Goal: Information Seeking & Learning: Check status

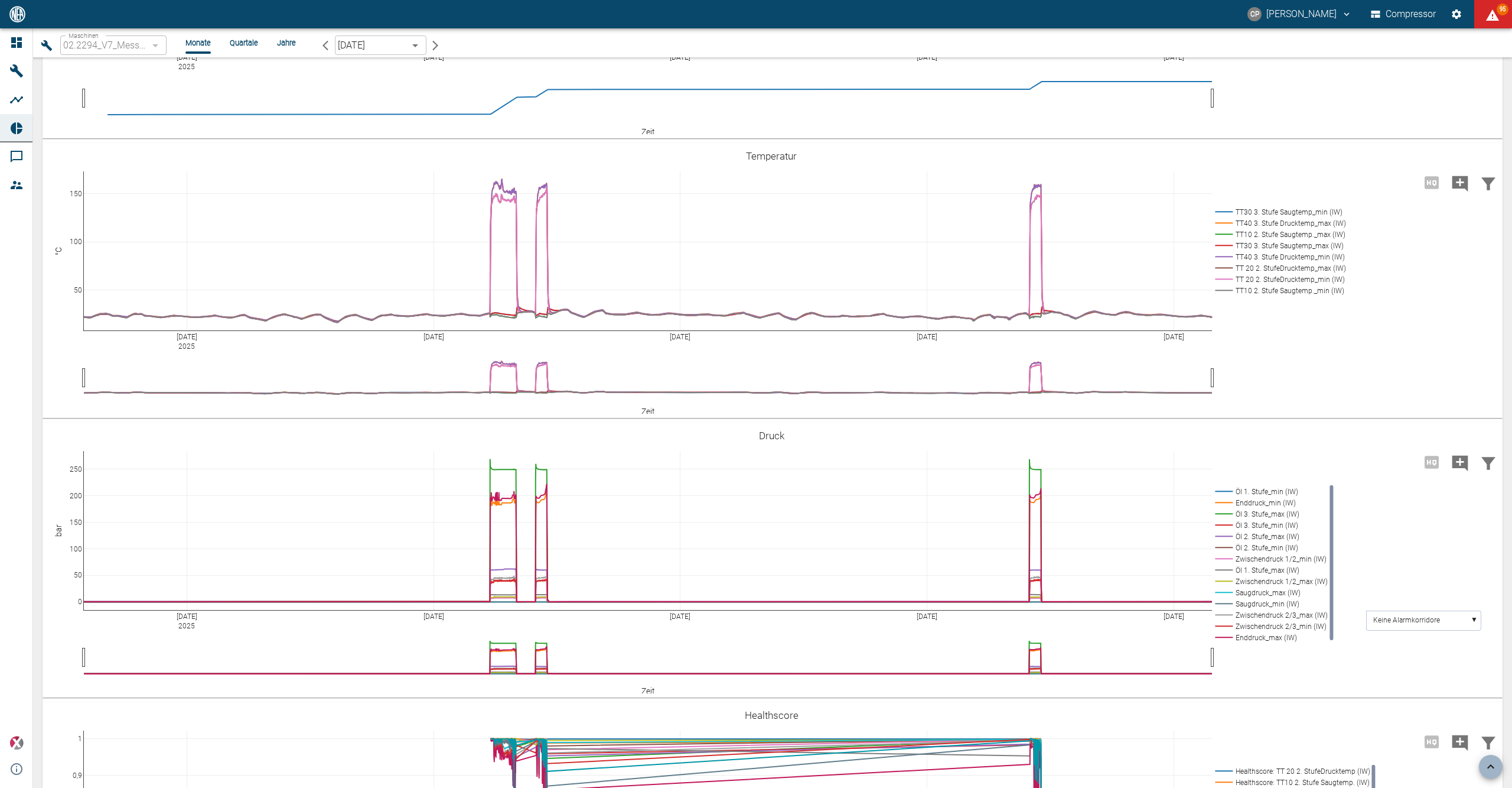
scroll to position [1339, 0]
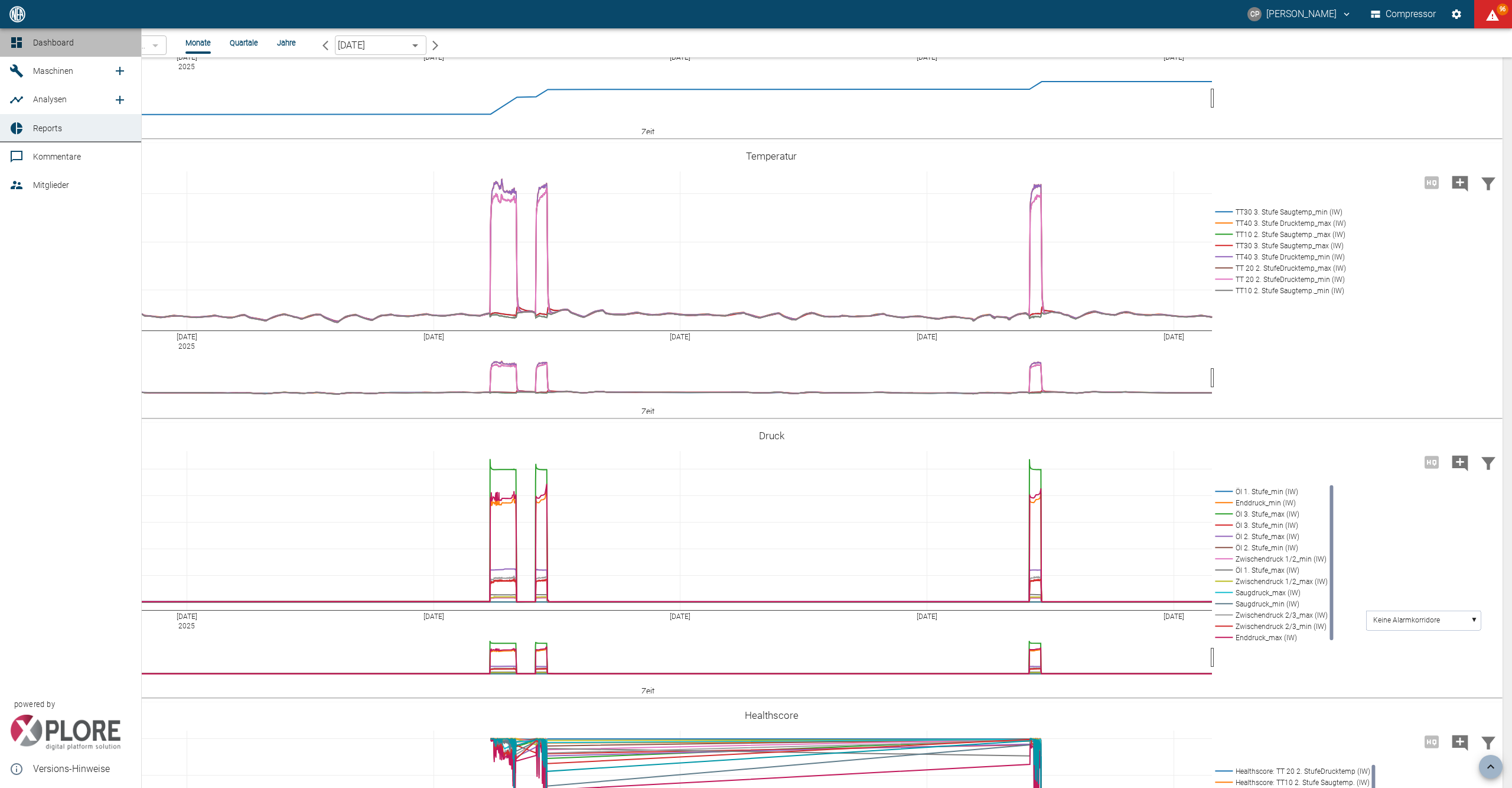
click at [30, 38] on link "Dashboard" at bounding box center [71, 43] width 142 height 29
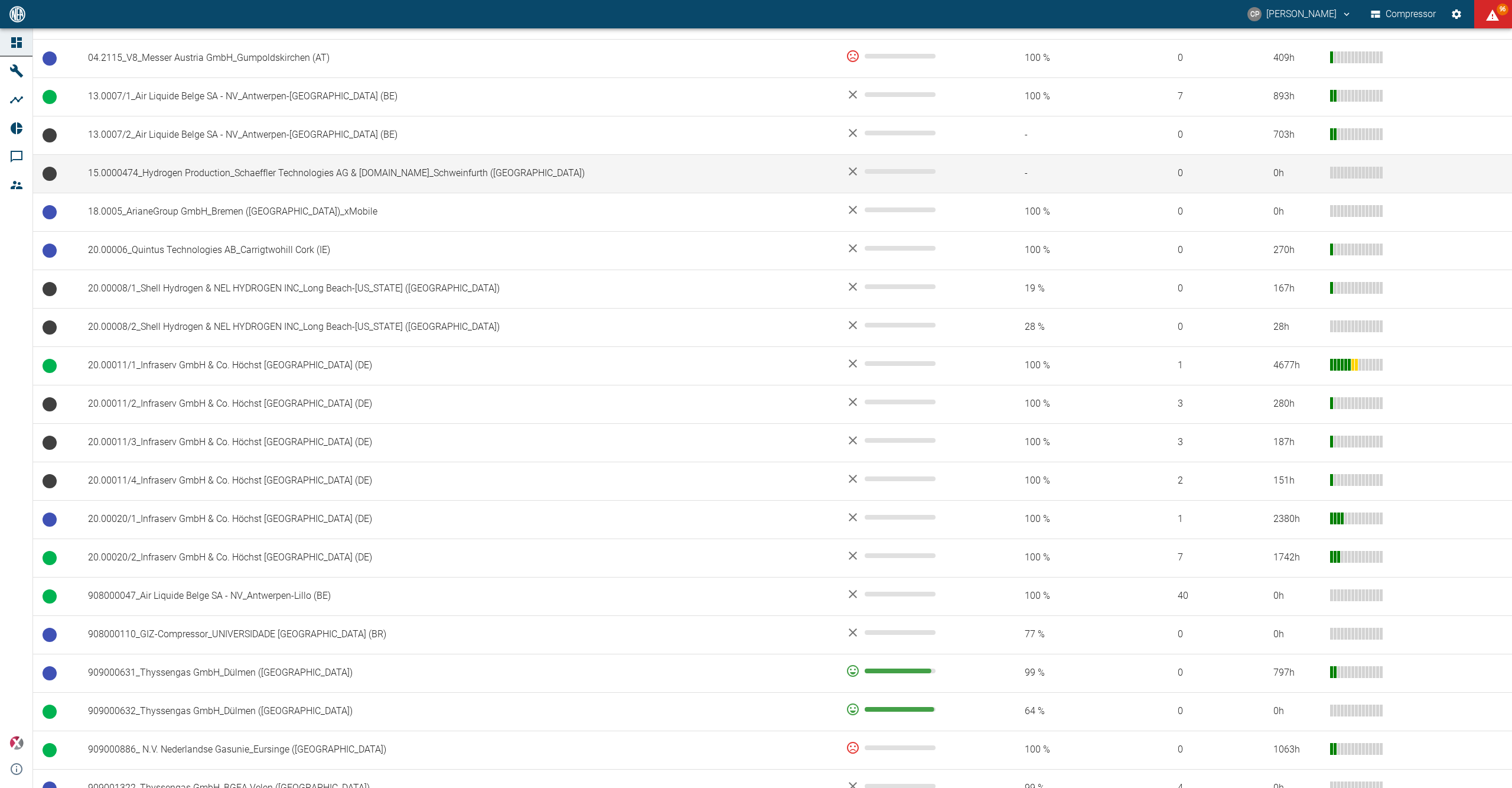
scroll to position [473, 0]
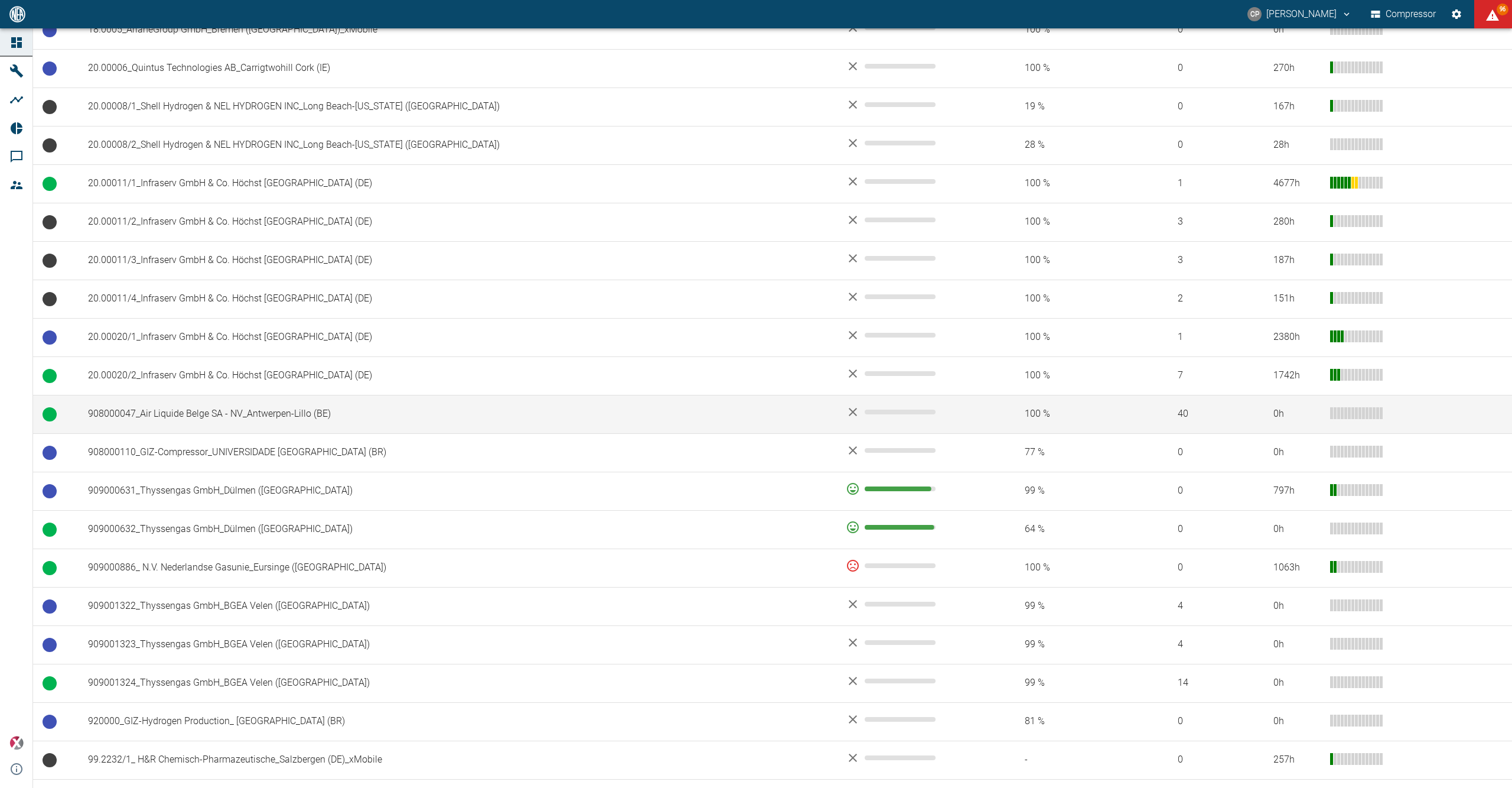
click at [112, 424] on td "908000047_Air Liquide Belge SA - NV_Antwerpen-Lillo (BE)" at bounding box center [457, 414] width 758 height 39
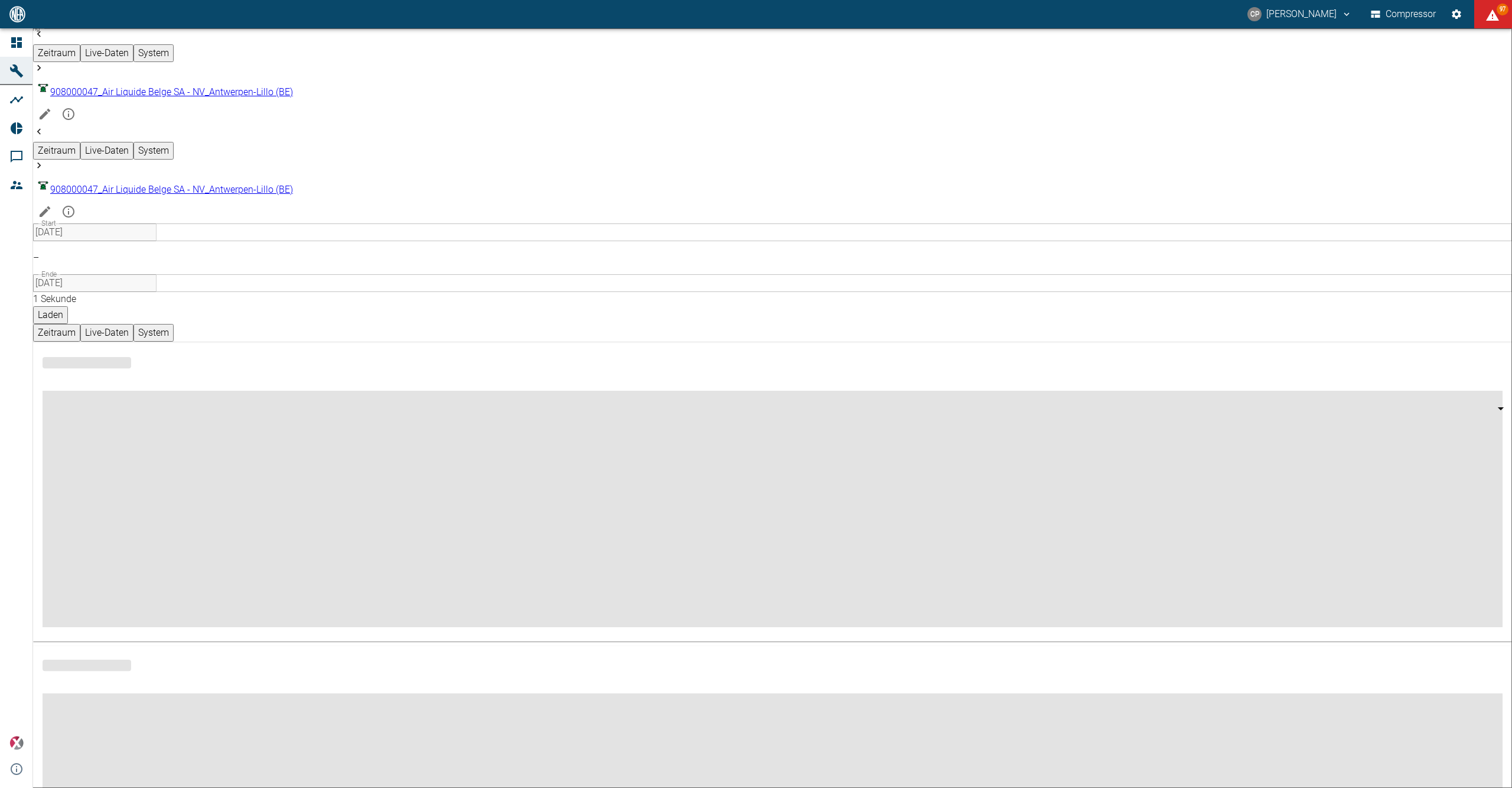
click at [157, 223] on input "[DATE]" at bounding box center [94, 232] width 124 height 18
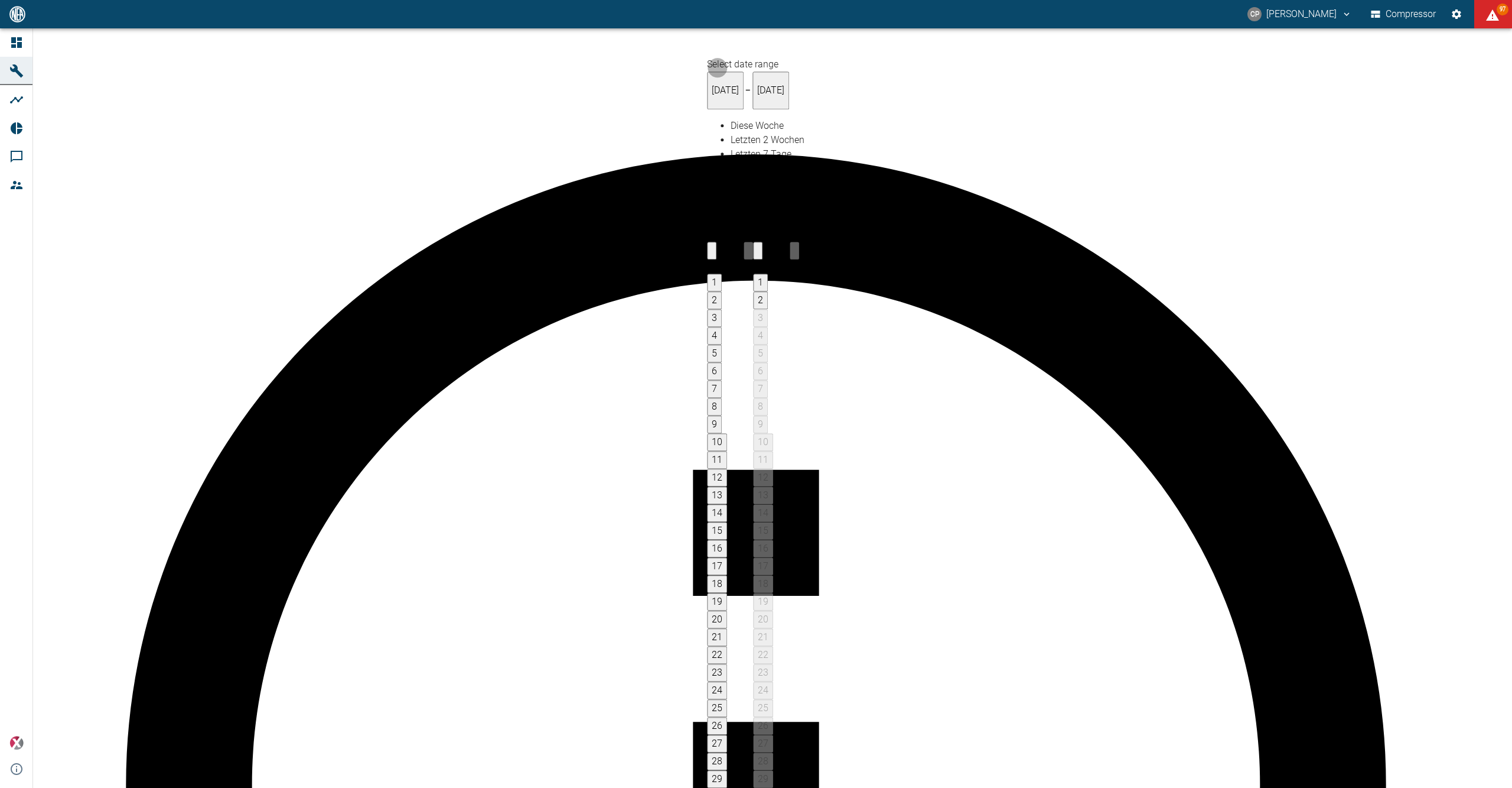
click at [768, 274] on button "1" at bounding box center [761, 282] width 15 height 18
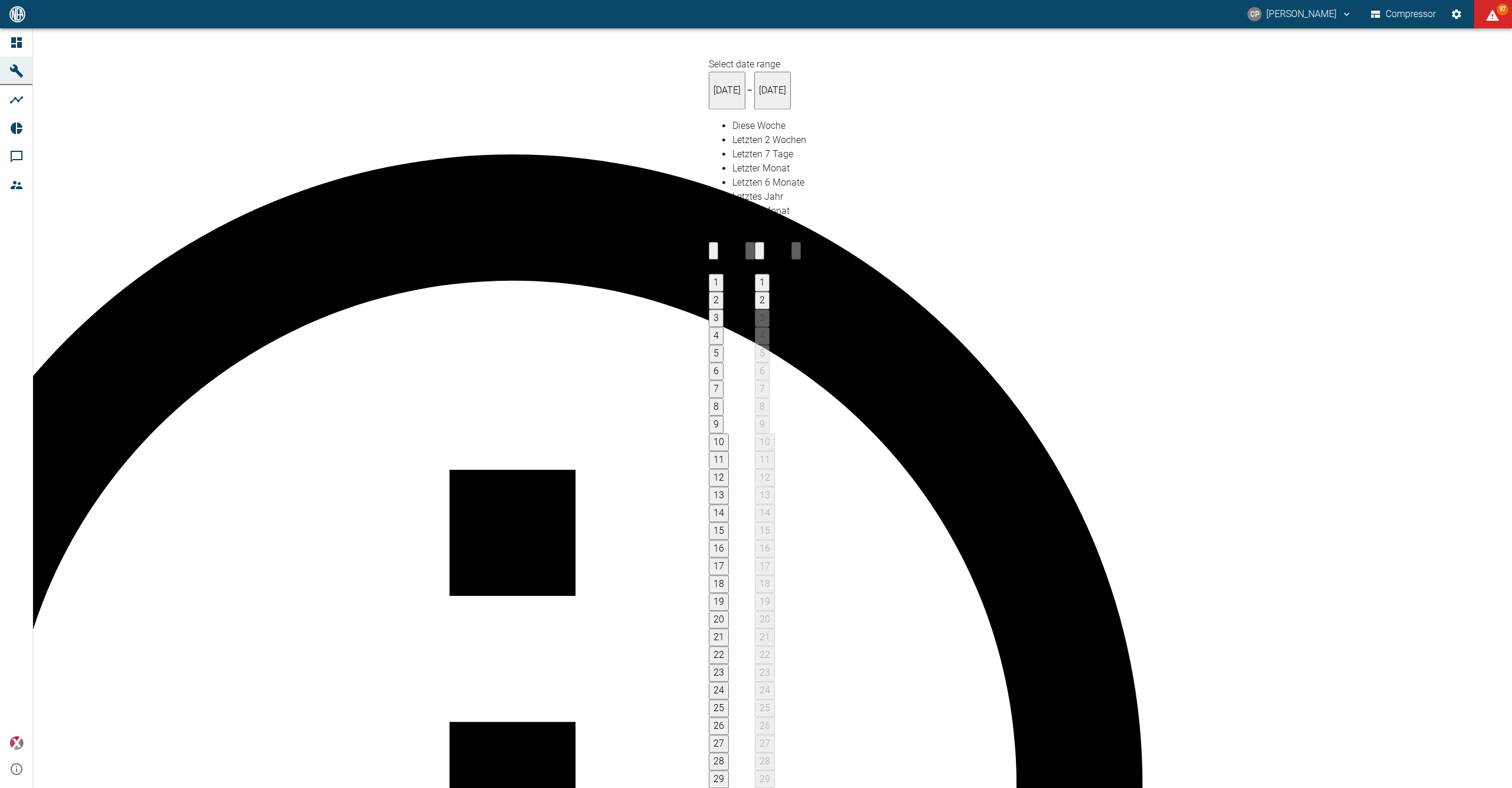
type input "01.09.2025"
type input "2min"
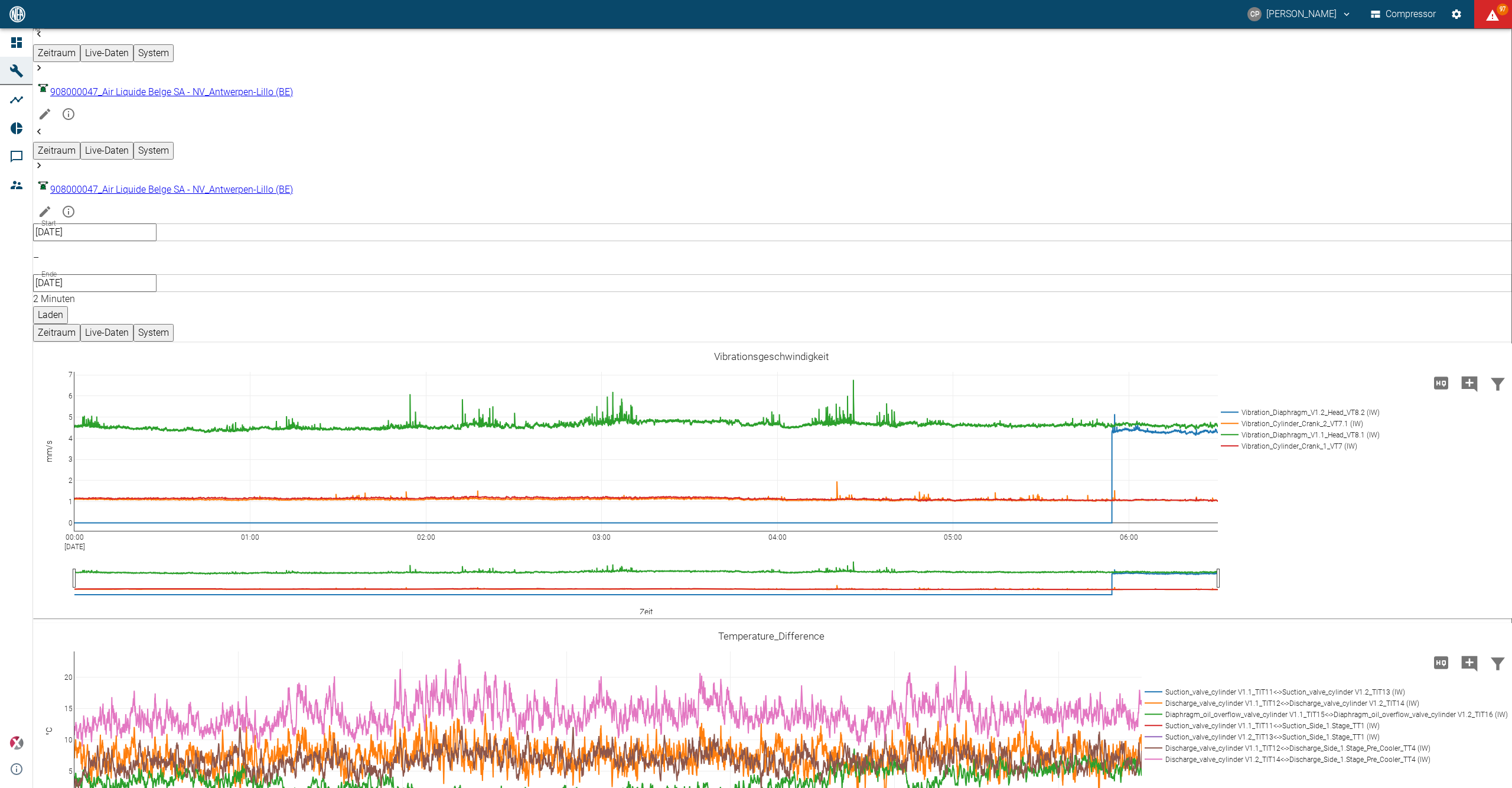
click at [68, 306] on button "Laden" at bounding box center [50, 314] width 35 height 18
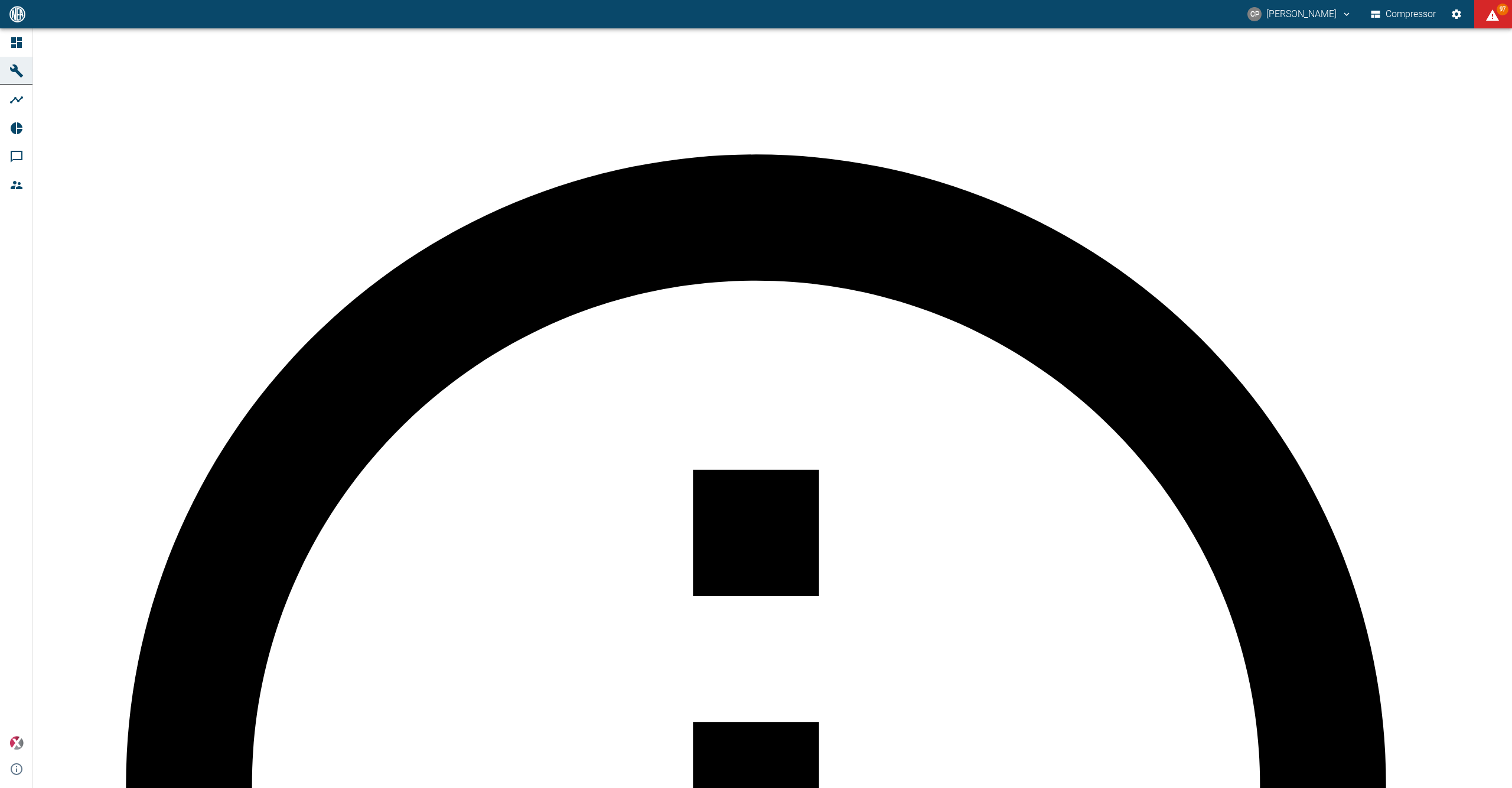
scroll to position [788, 0]
click at [15, 31] on link "Dashboard" at bounding box center [16, 43] width 33 height 29
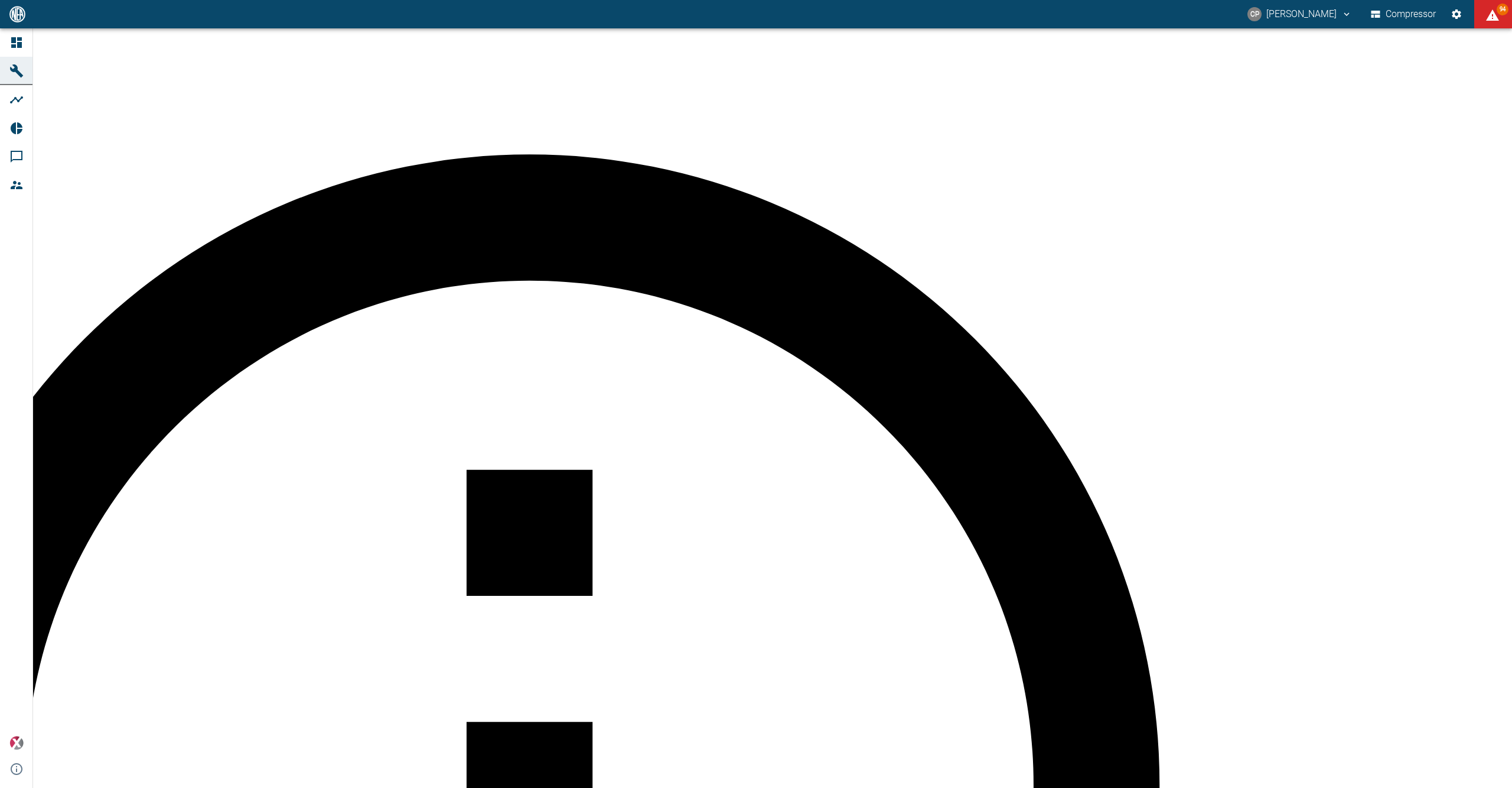
click at [18, 39] on icon at bounding box center [16, 42] width 11 height 11
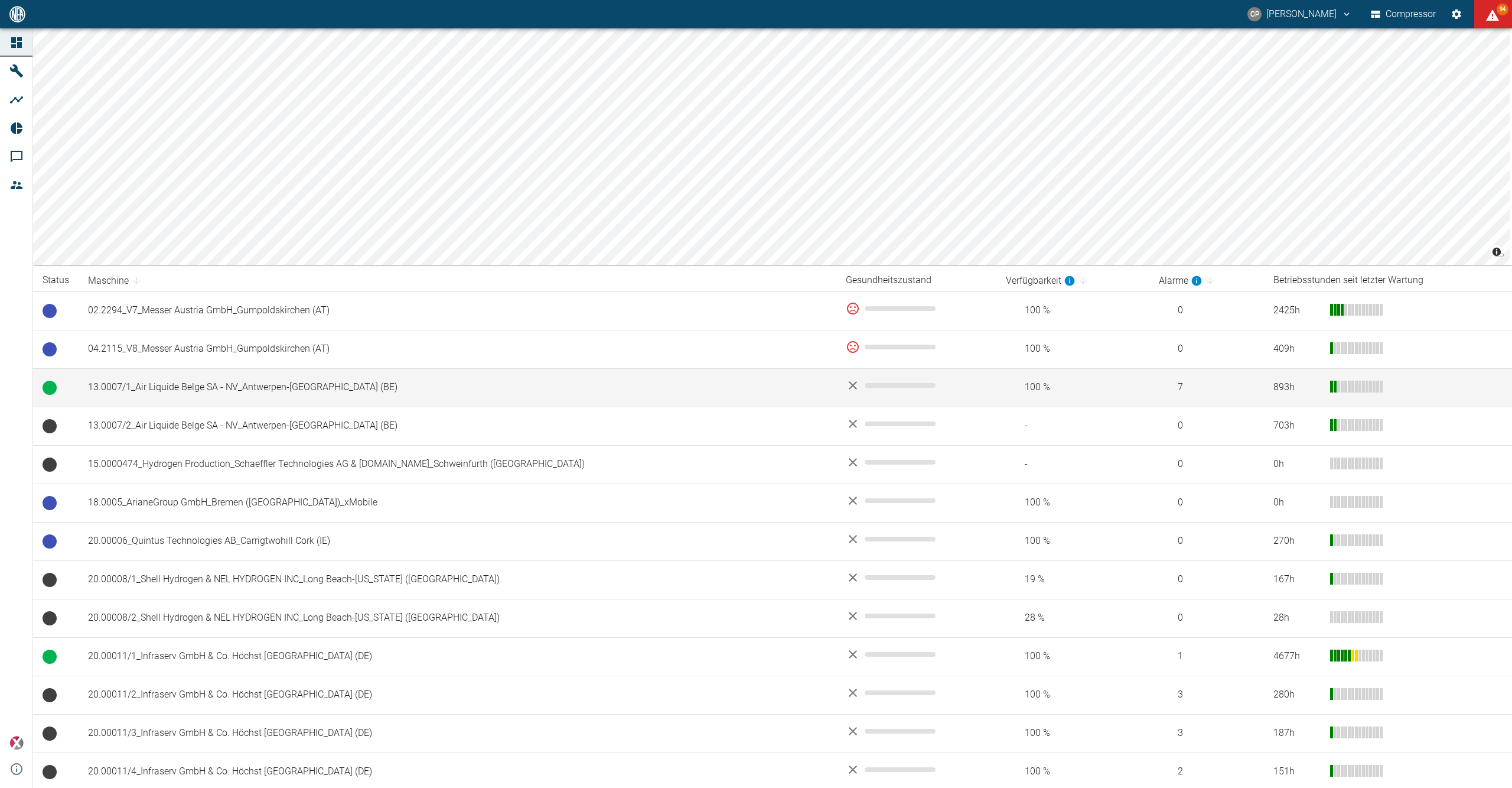
click at [377, 403] on td "13.0007/1_Air Liquide Belge SA - NV_Antwerpen-[GEOGRAPHIC_DATA] (BE)" at bounding box center [457, 388] width 758 height 39
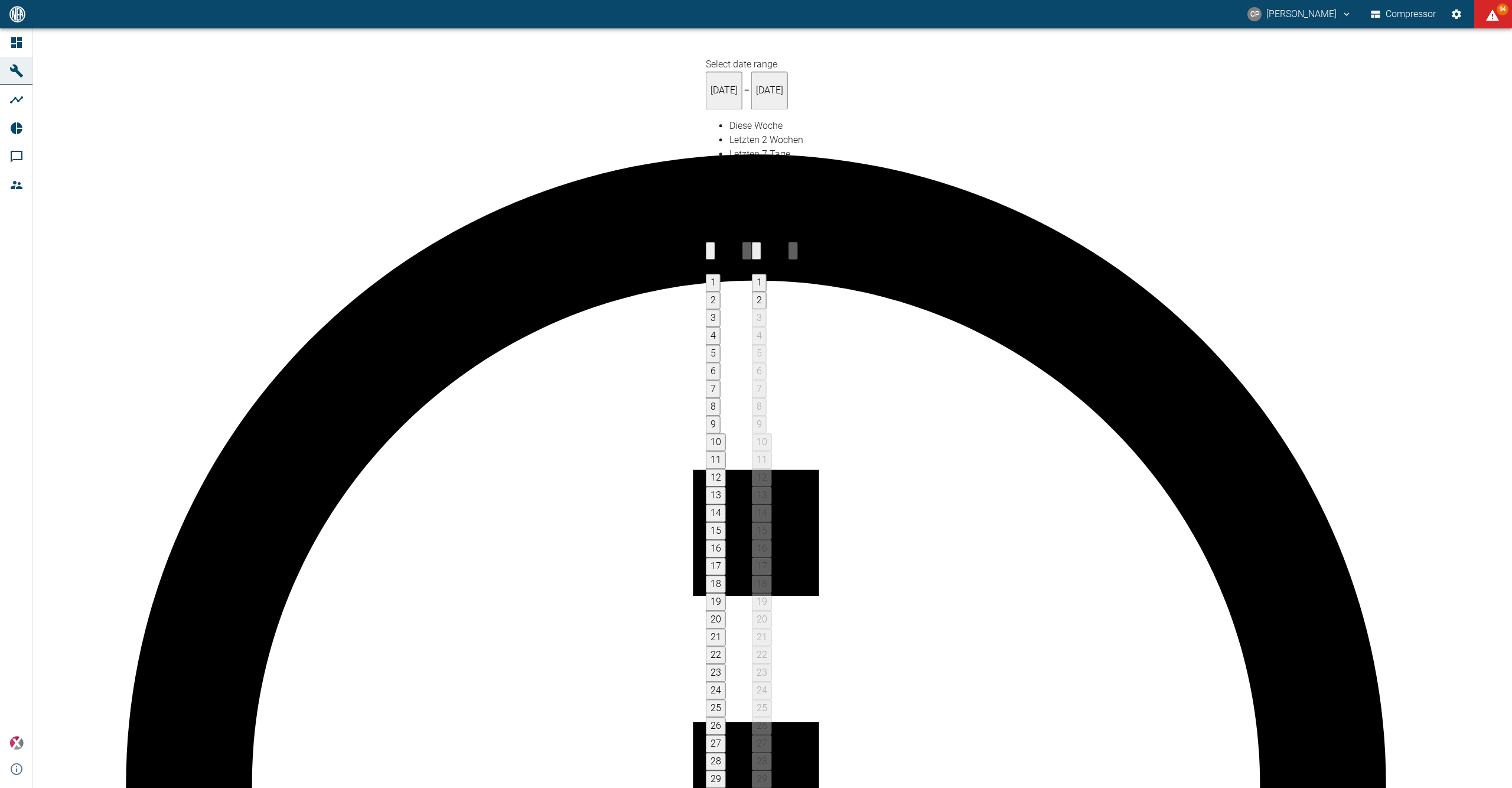
click at [798, 274] on div "1 2 3 4 5 6 7" at bounding box center [775, 335] width 46 height 124
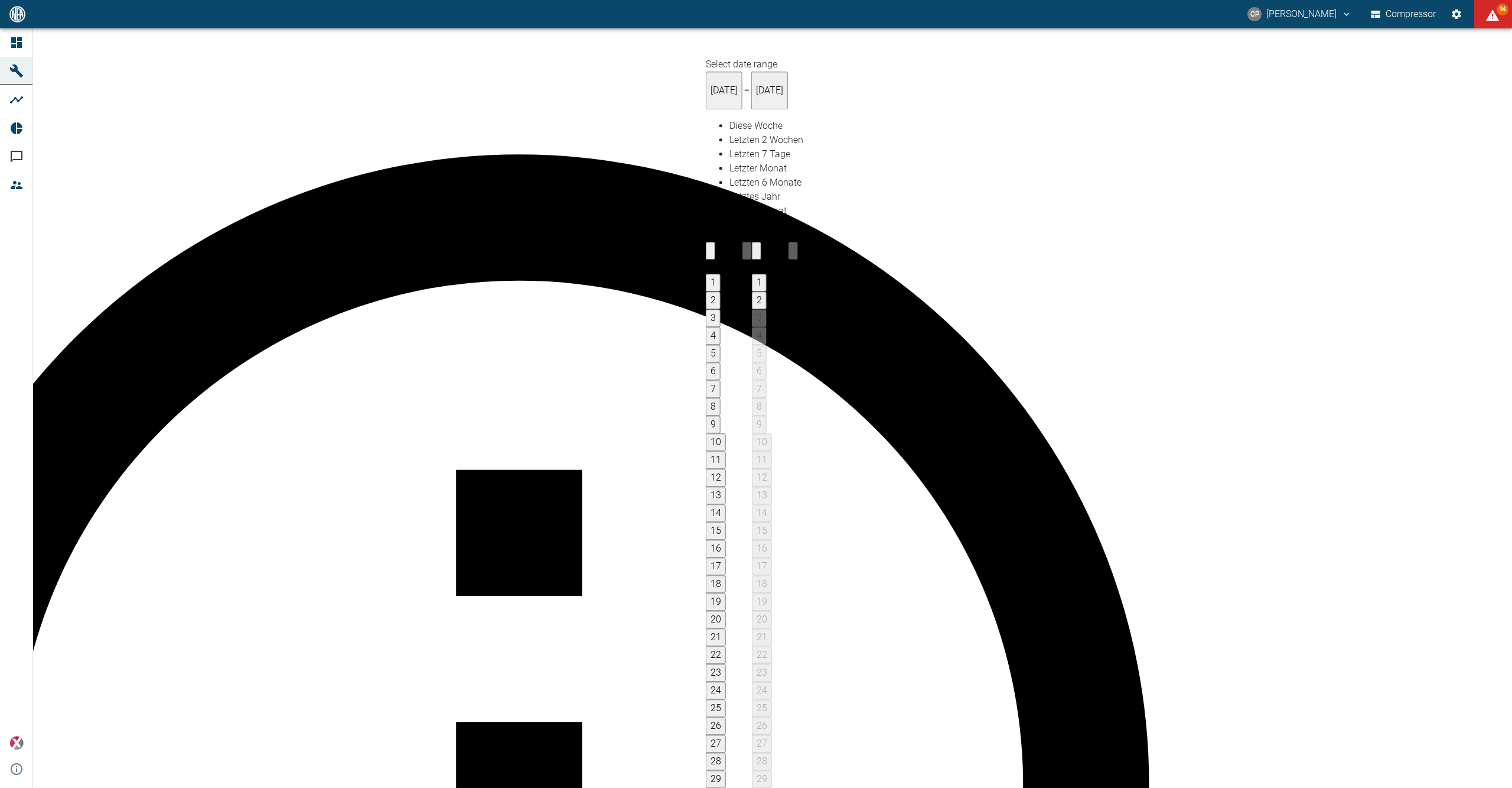
click at [767, 274] on button "1" at bounding box center [760, 282] width 15 height 18
type input "01.09.2025"
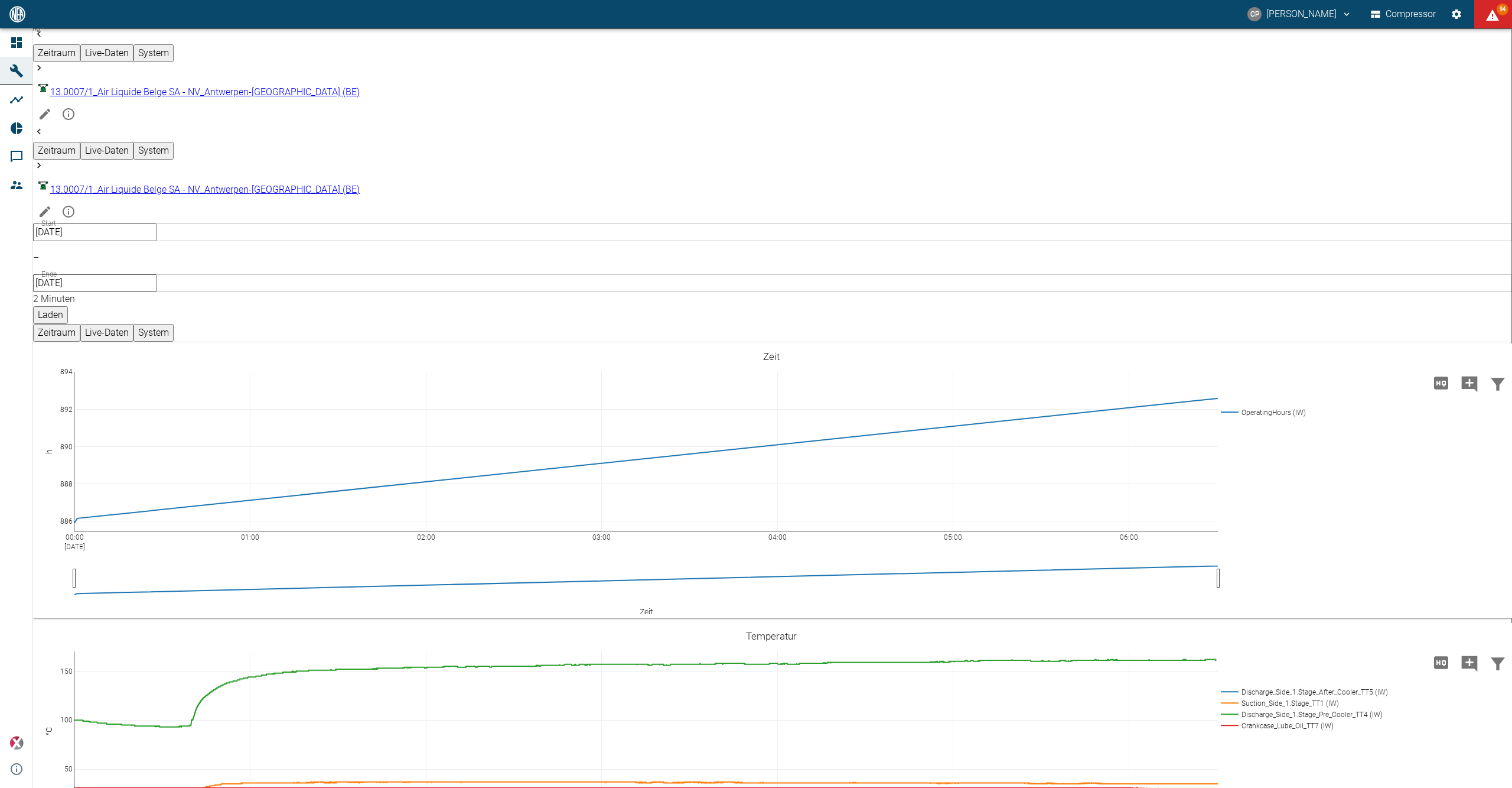
click at [948, 47] on body "CP Christoph Palm Compressor 94 Dashboard Maschinen Analysen Reports Kommentare…" at bounding box center [756, 394] width 1512 height 788
click at [936, 70] on li "1 Sekunde" at bounding box center [920, 72] width 67 height 21
type input "1sec"
click at [68, 306] on button "Laden" at bounding box center [50, 314] width 35 height 18
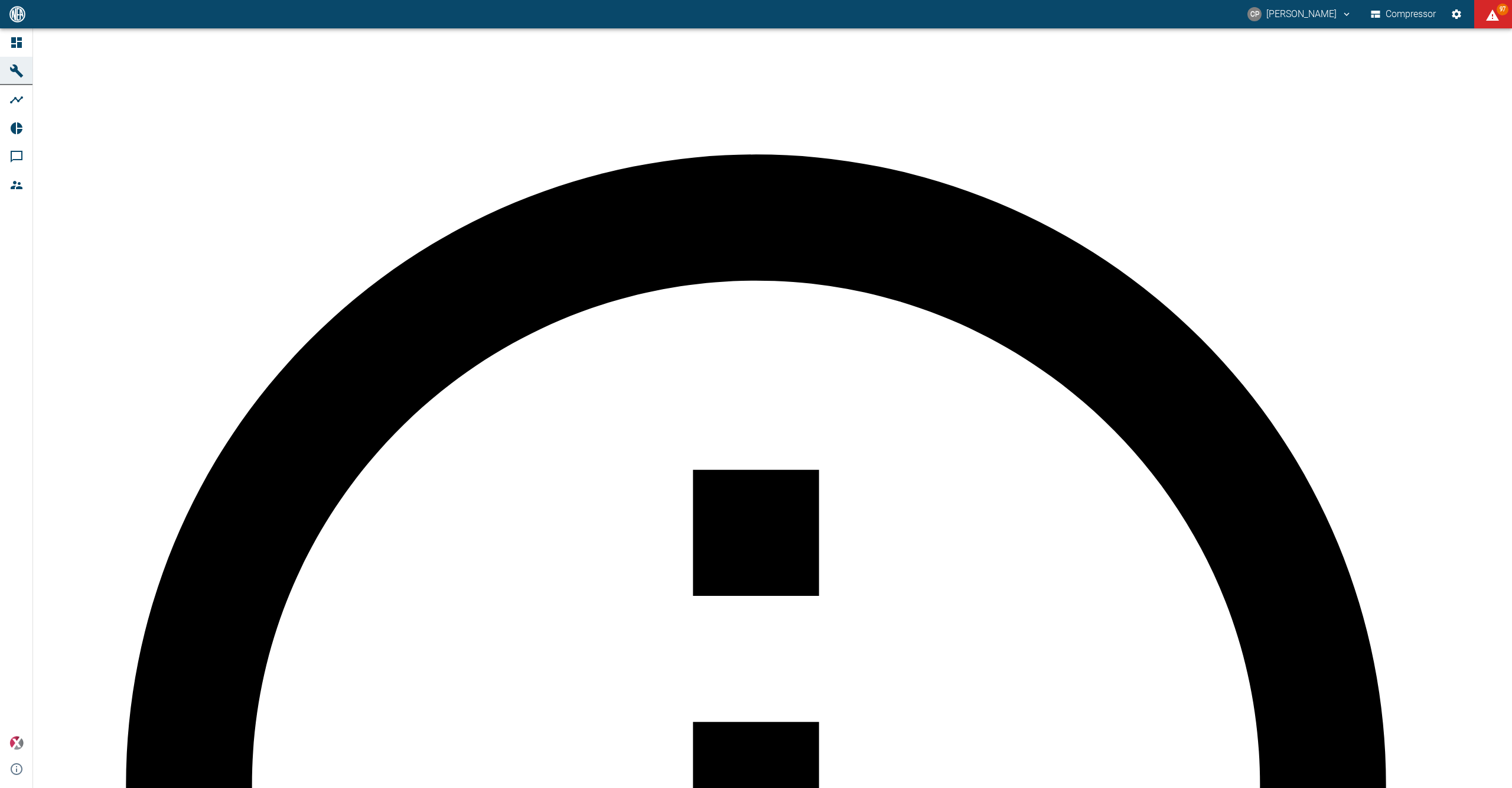
scroll to position [158, 0]
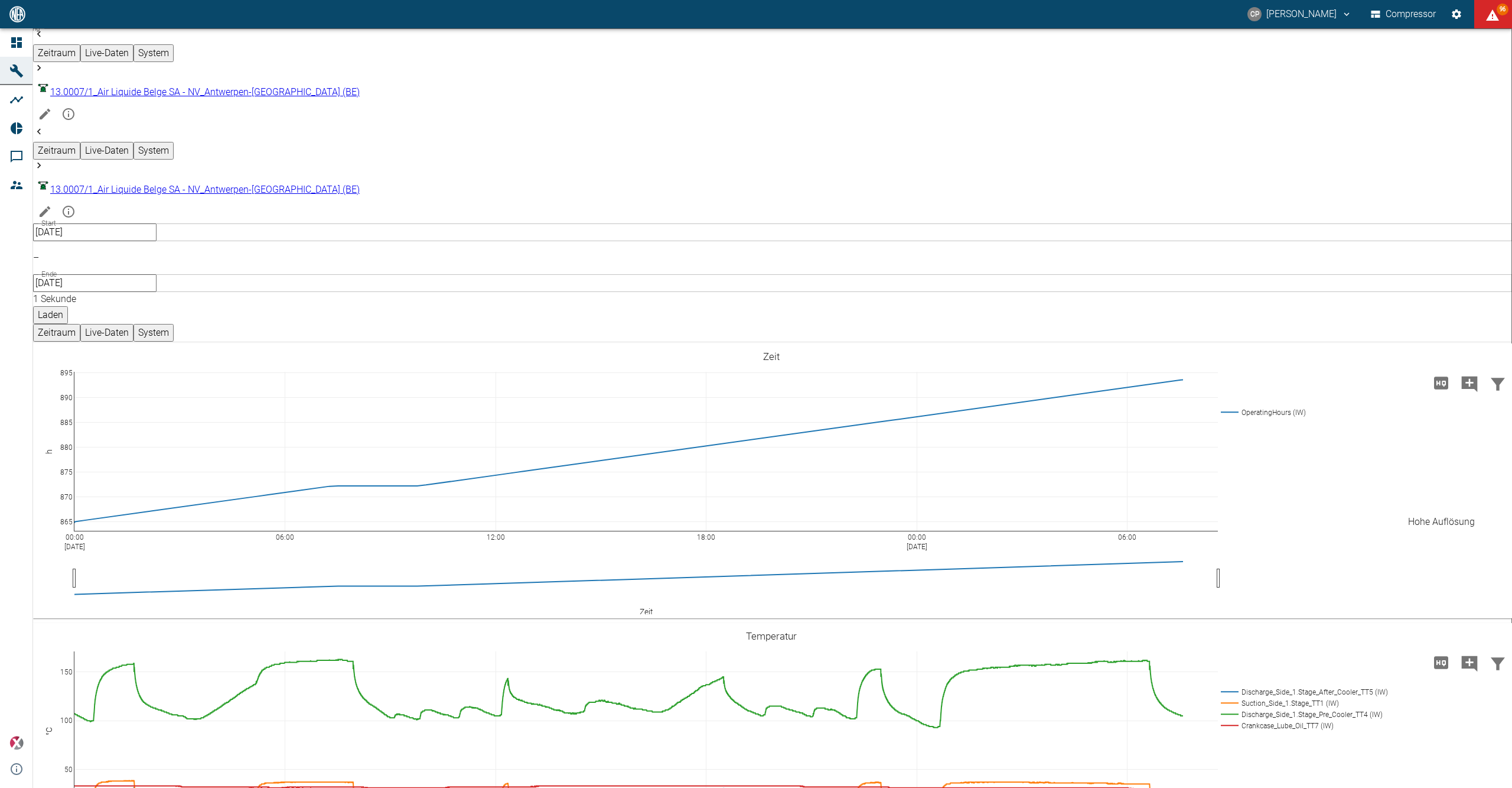
drag, startPoint x: 1438, startPoint y: 507, endPoint x: 1414, endPoint y: 593, distance: 89.3
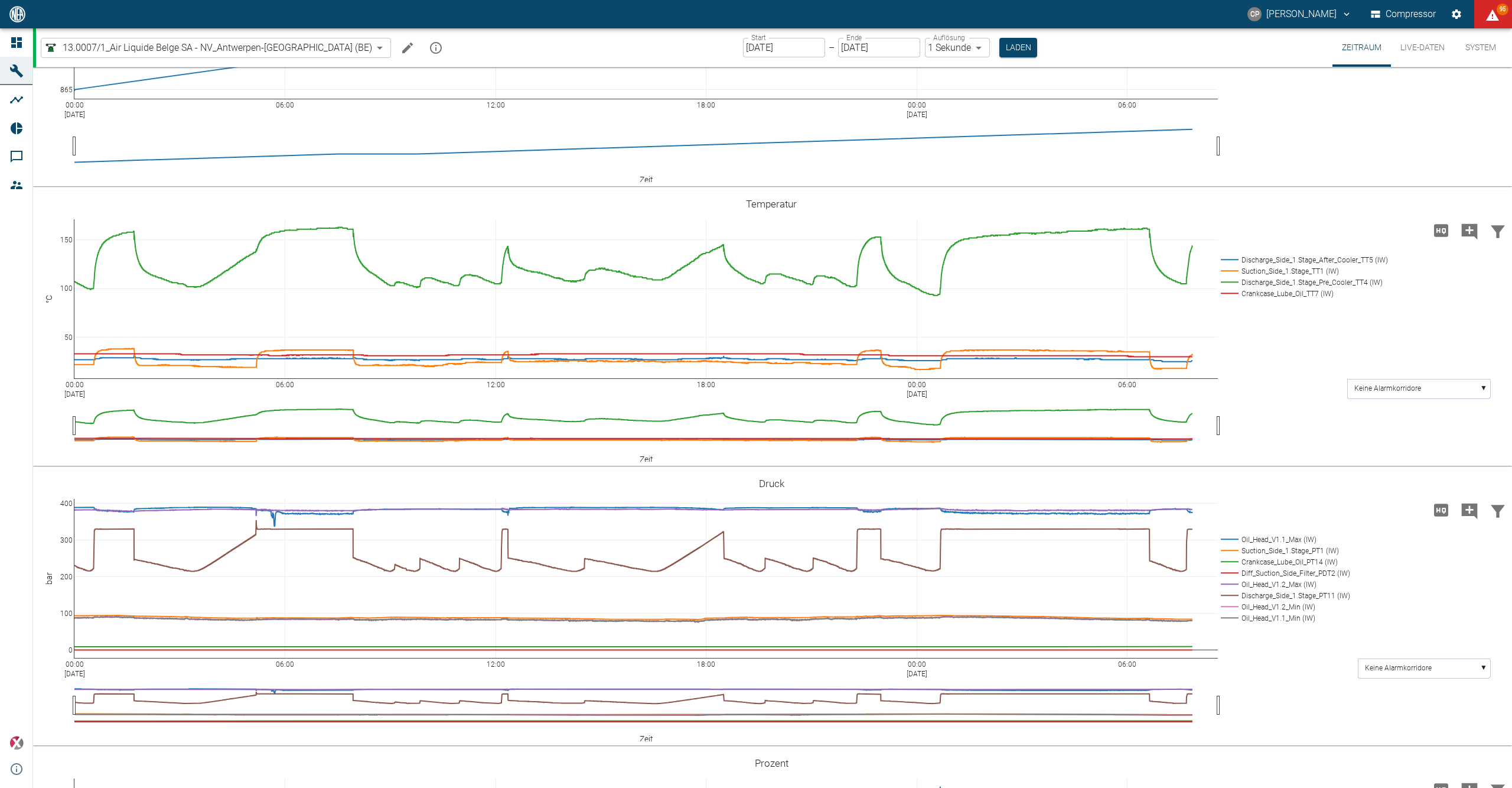
scroll to position [158, 0]
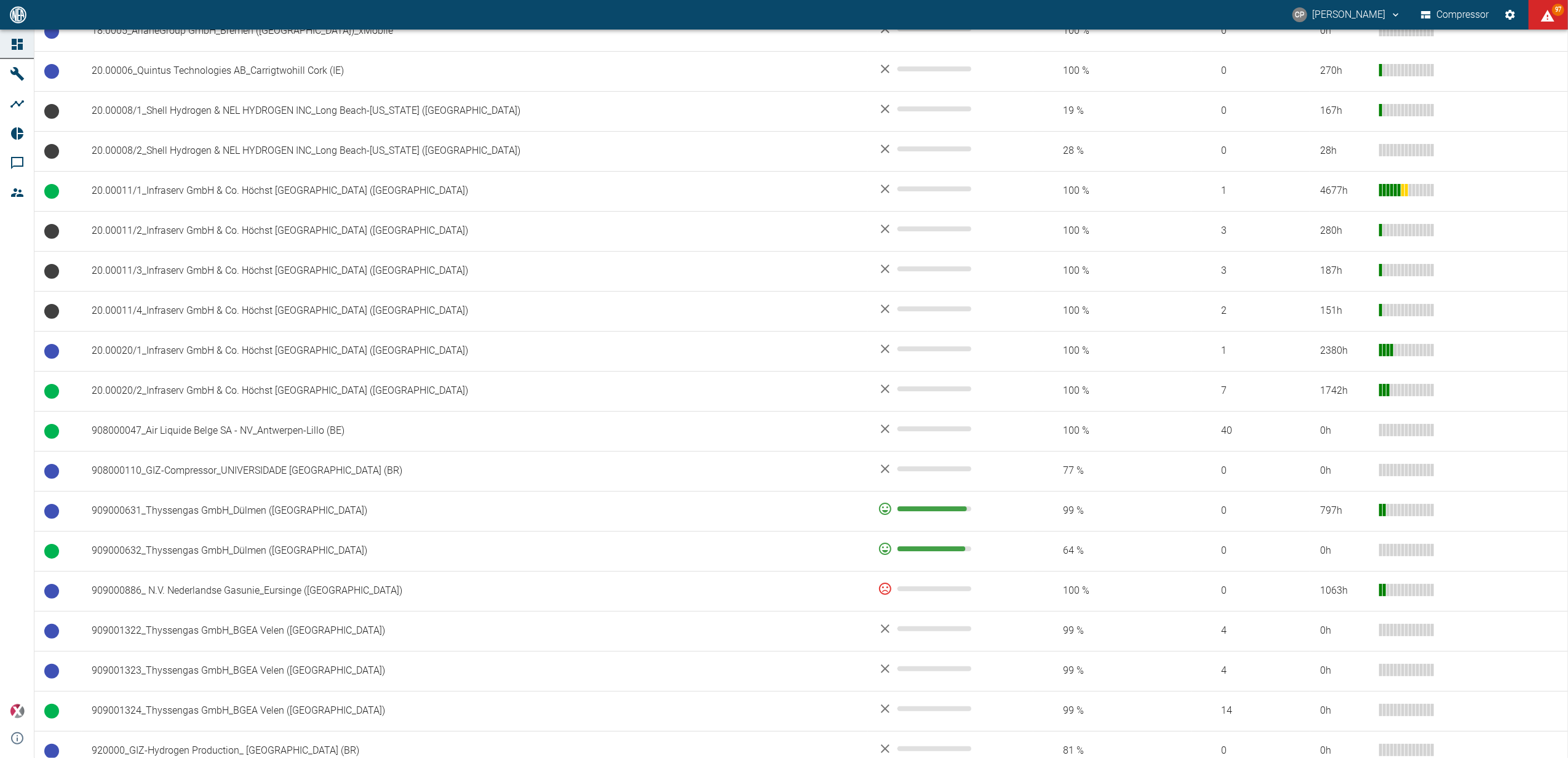
scroll to position [712, 0]
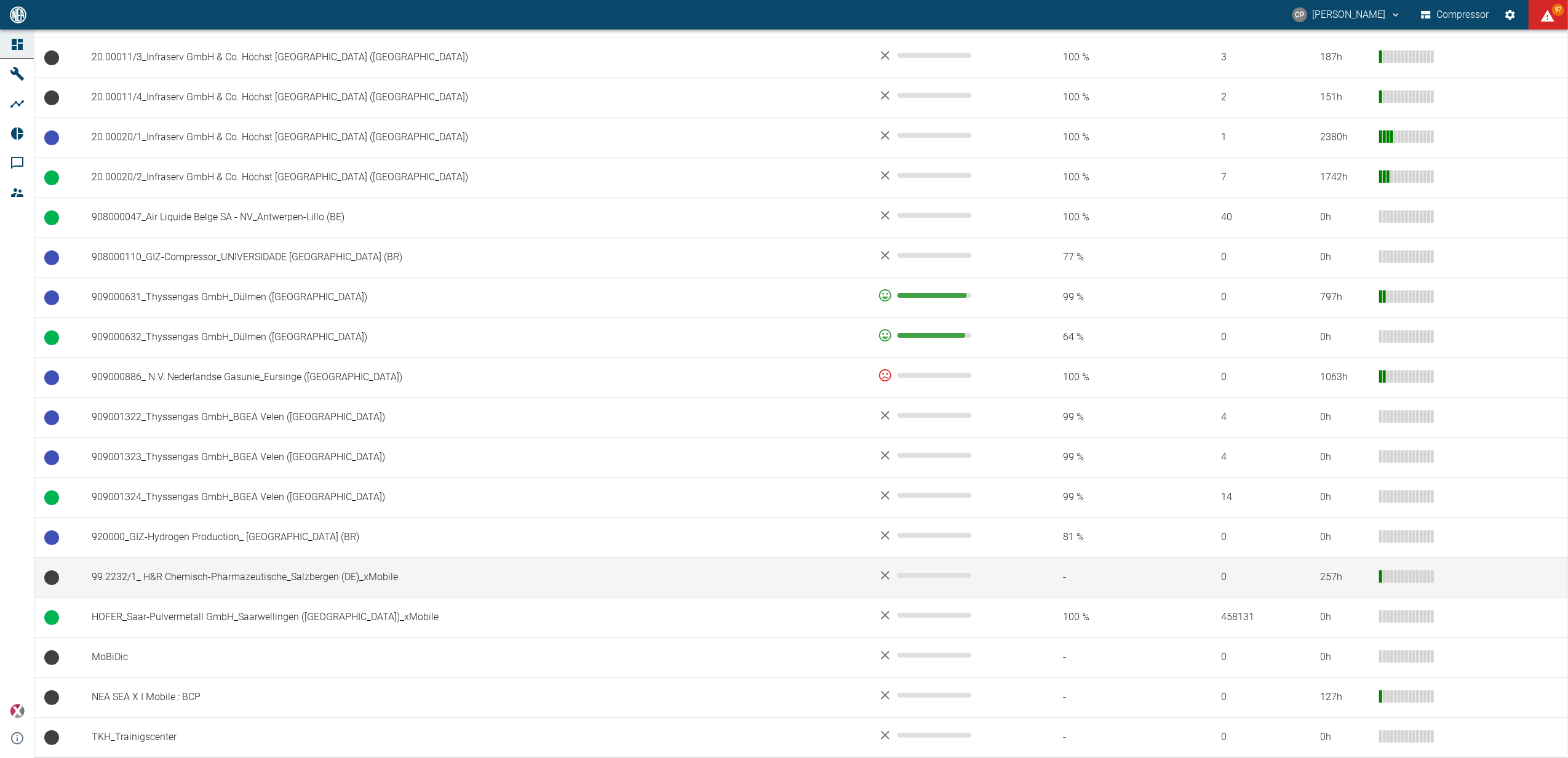
click at [259, 580] on td "99.2232/1_ H&R Chemisch-Pharmazeutische_Salzbergen (DE)_xMobile" at bounding box center [475, 577] width 786 height 40
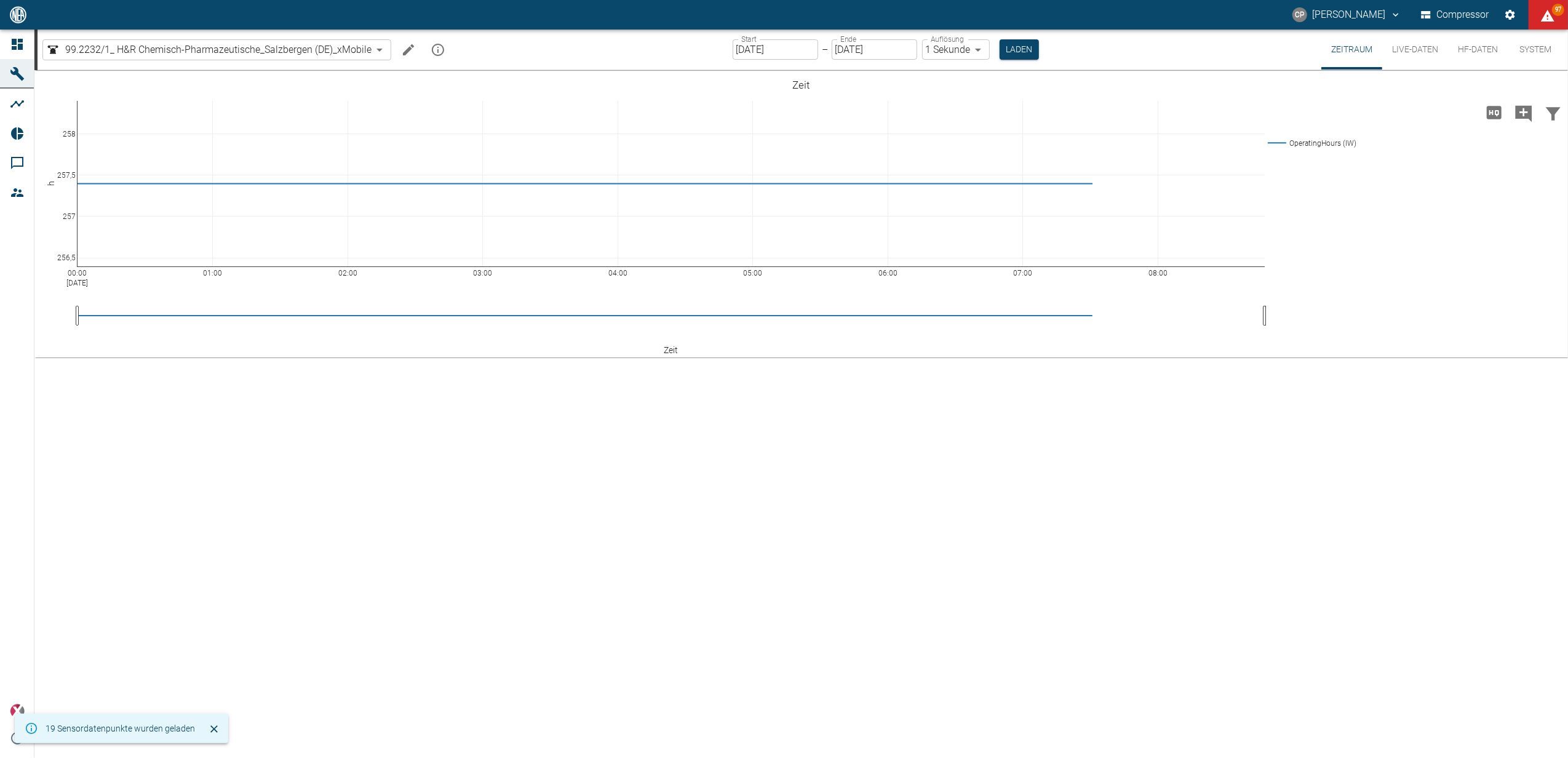
click at [211, 726] on icon "Schließen" at bounding box center [214, 729] width 7 height 7
click at [1421, 47] on button "Live-Daten" at bounding box center [1415, 50] width 66 height 40
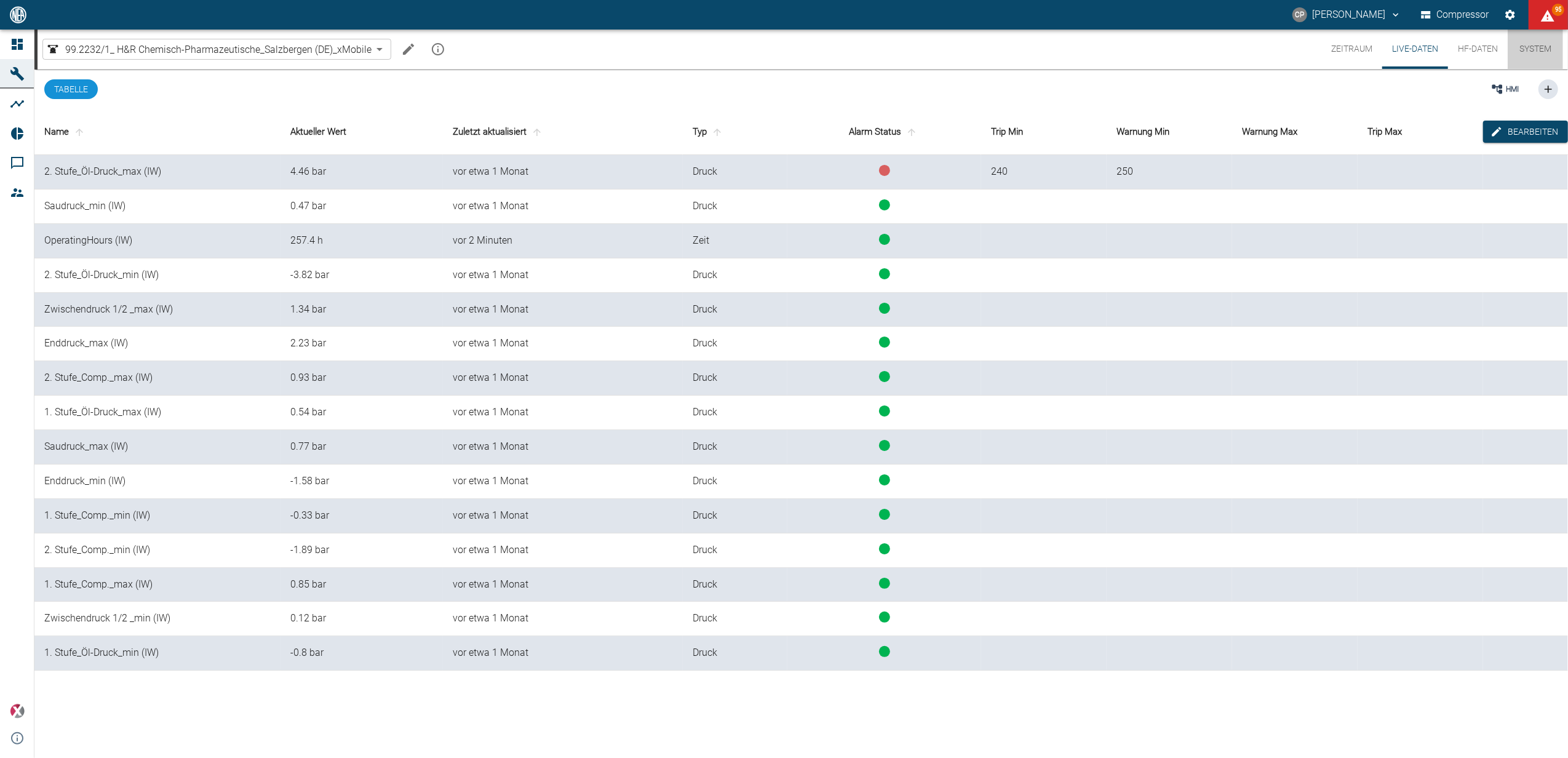
click at [1522, 50] on button "System" at bounding box center [1536, 49] width 55 height 39
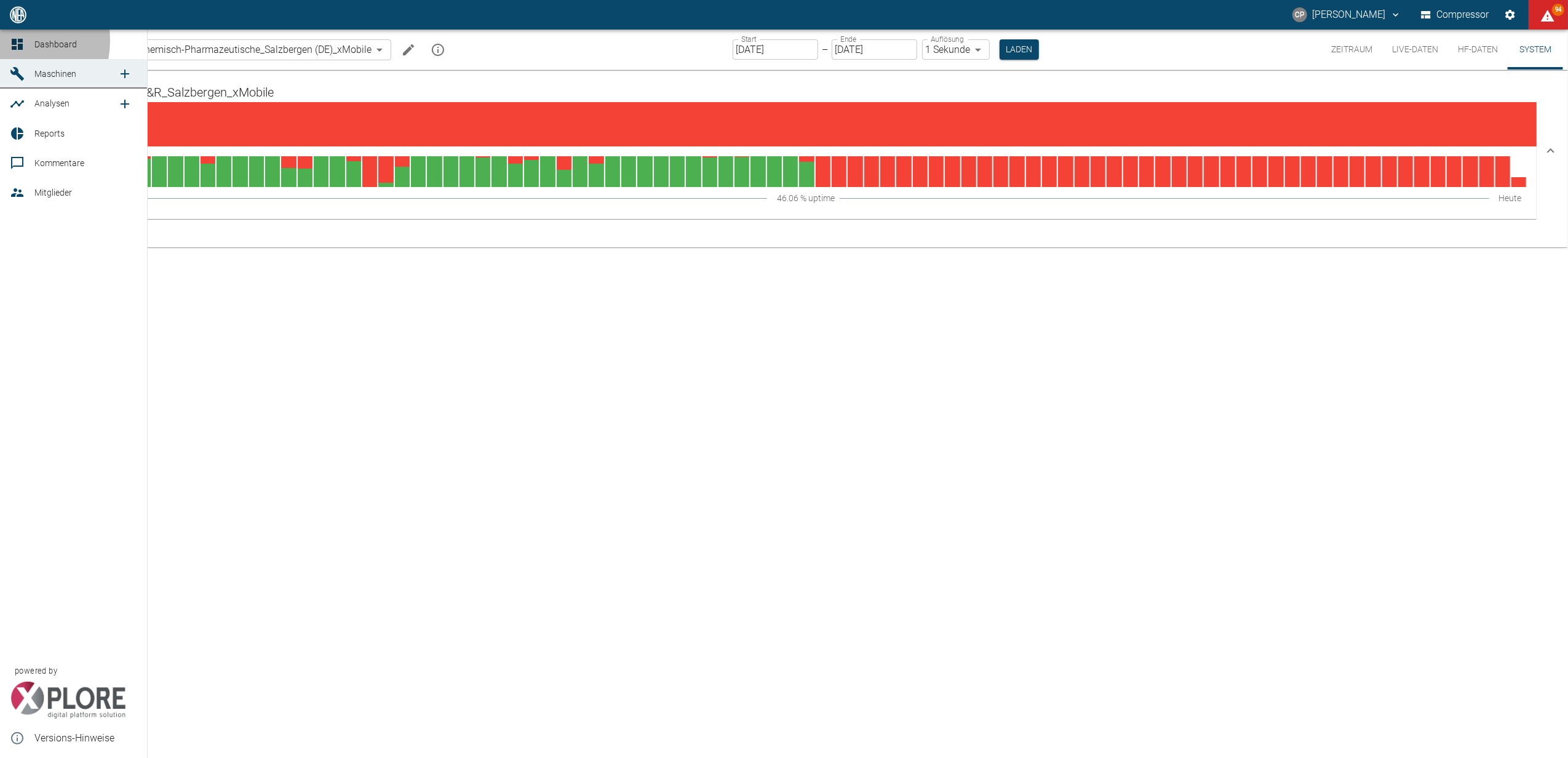
click at [8, 40] on link "Dashboard" at bounding box center [74, 45] width 147 height 30
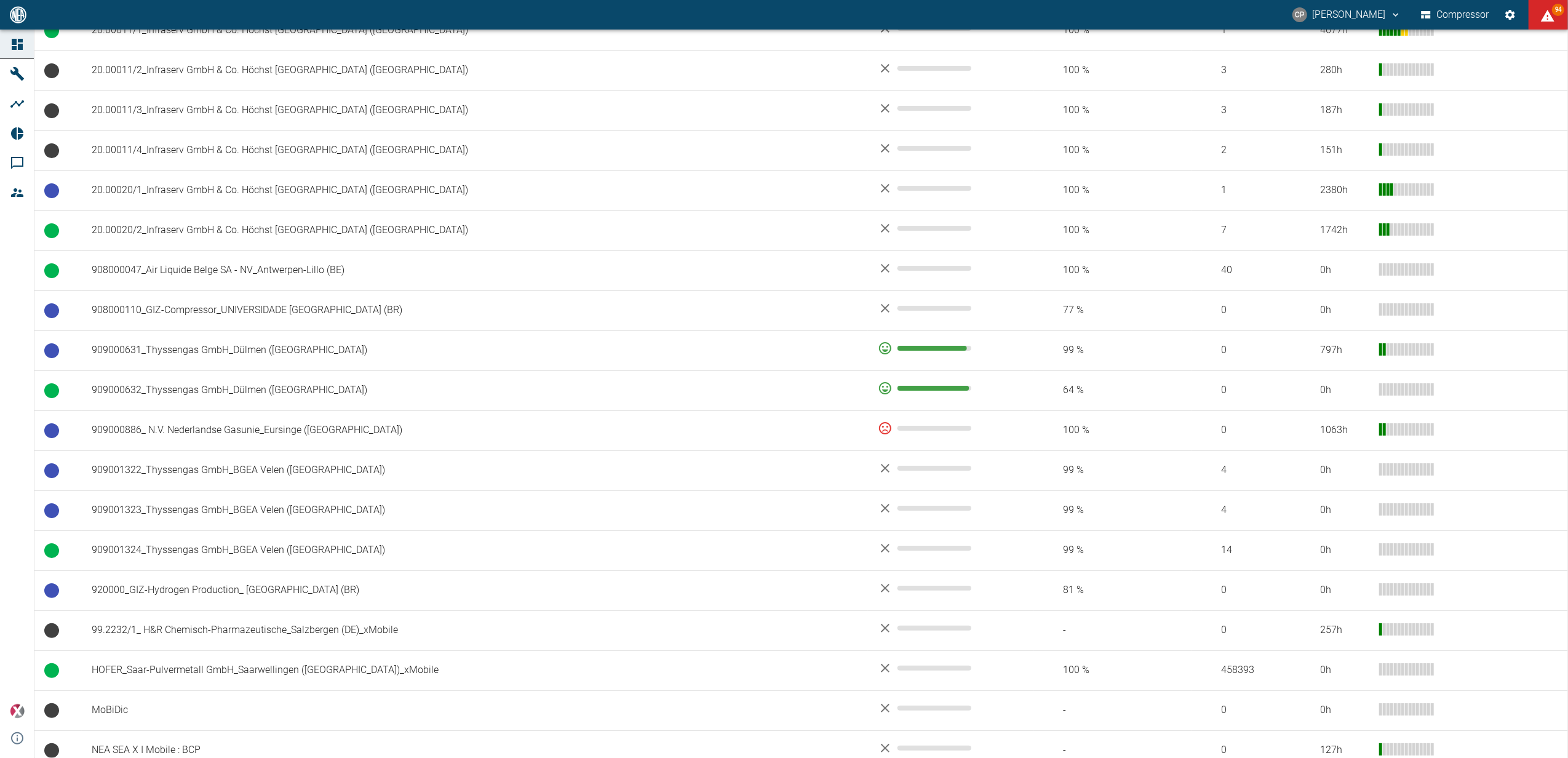
scroll to position [712, 0]
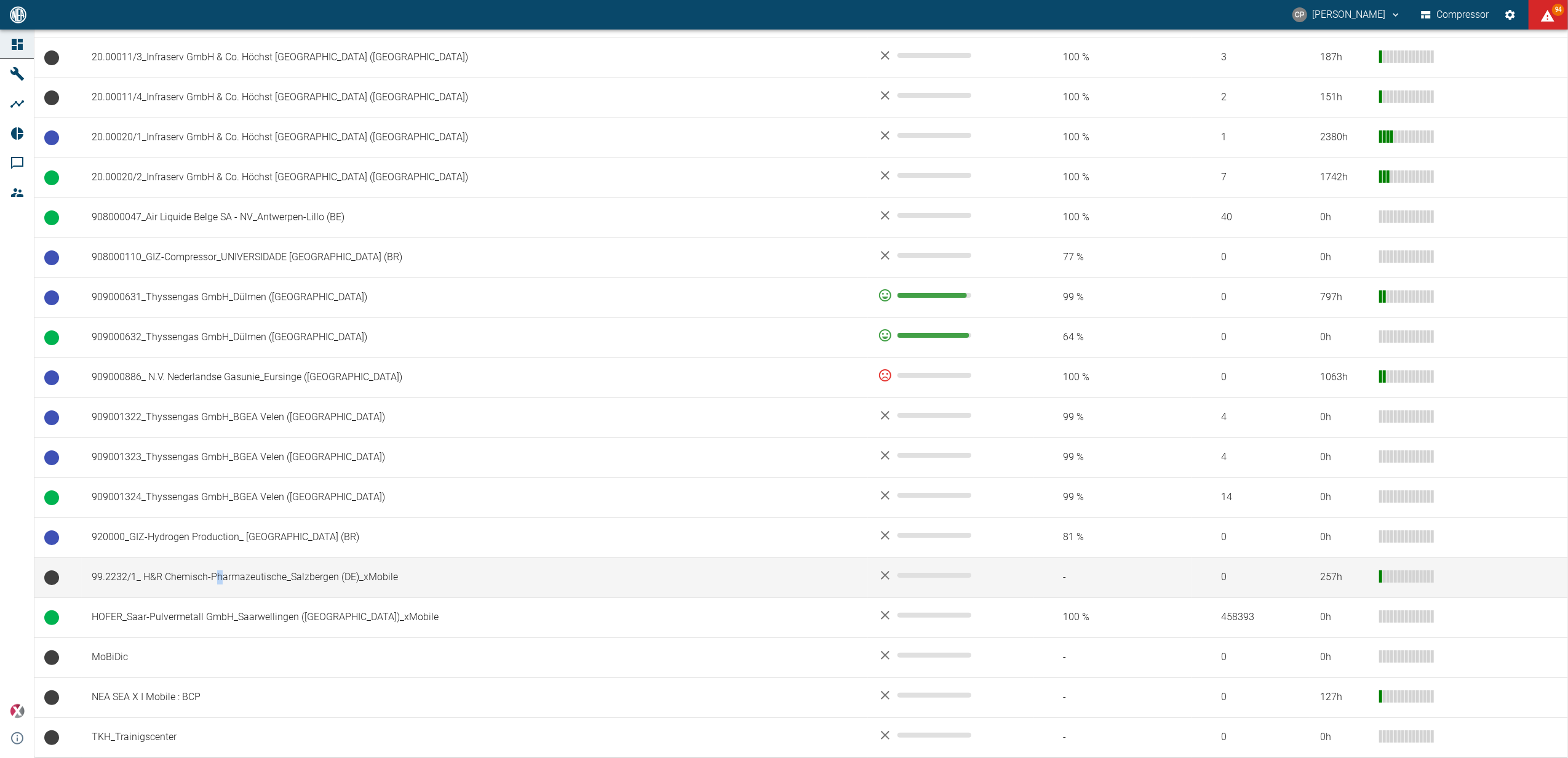
click at [219, 574] on td "99.2232/1_ H&R Chemisch-Pharmazeutische_Salzbergen (DE)_xMobile" at bounding box center [475, 577] width 786 height 40
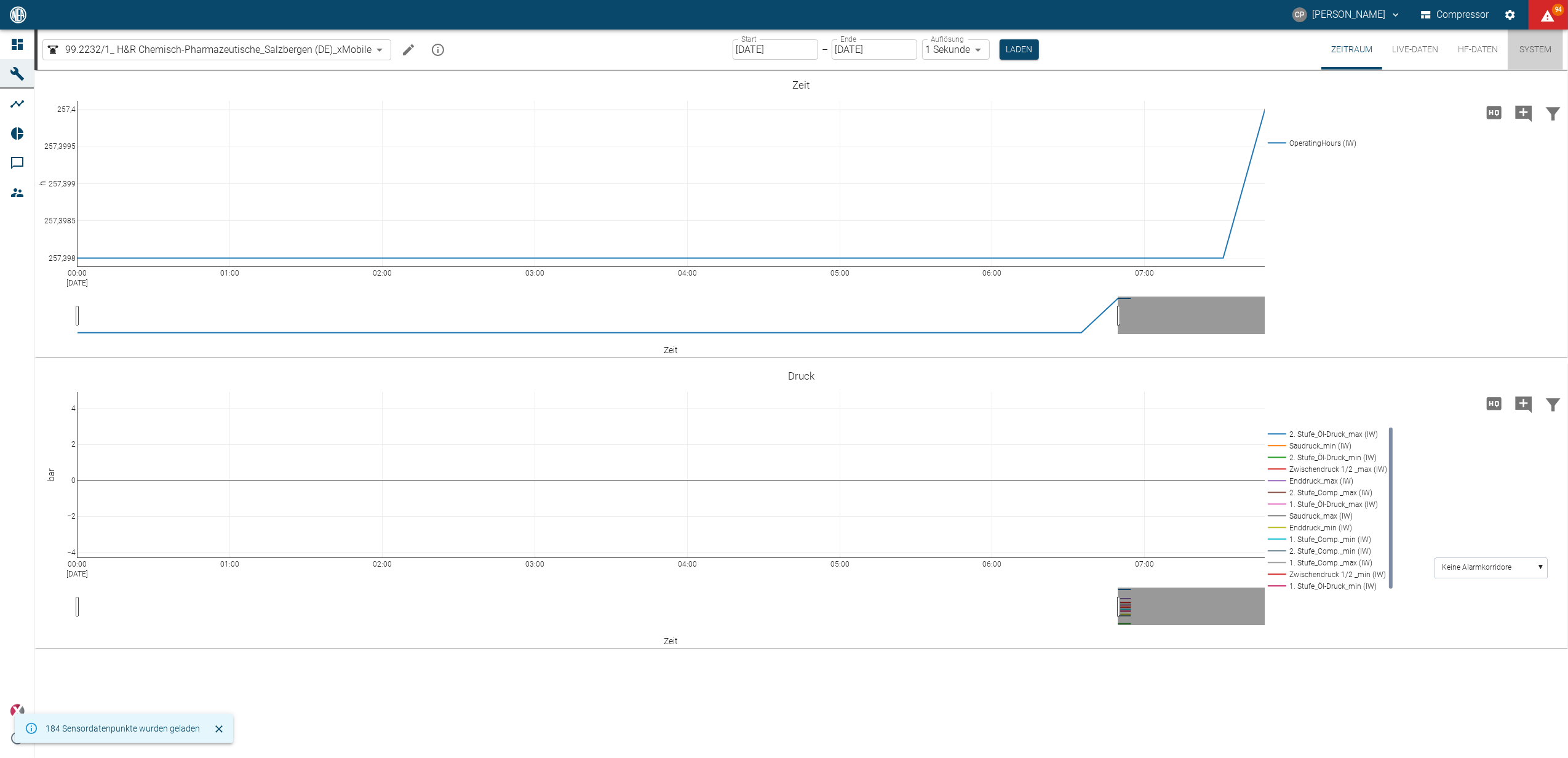
click at [1536, 53] on button "System" at bounding box center [1536, 50] width 55 height 40
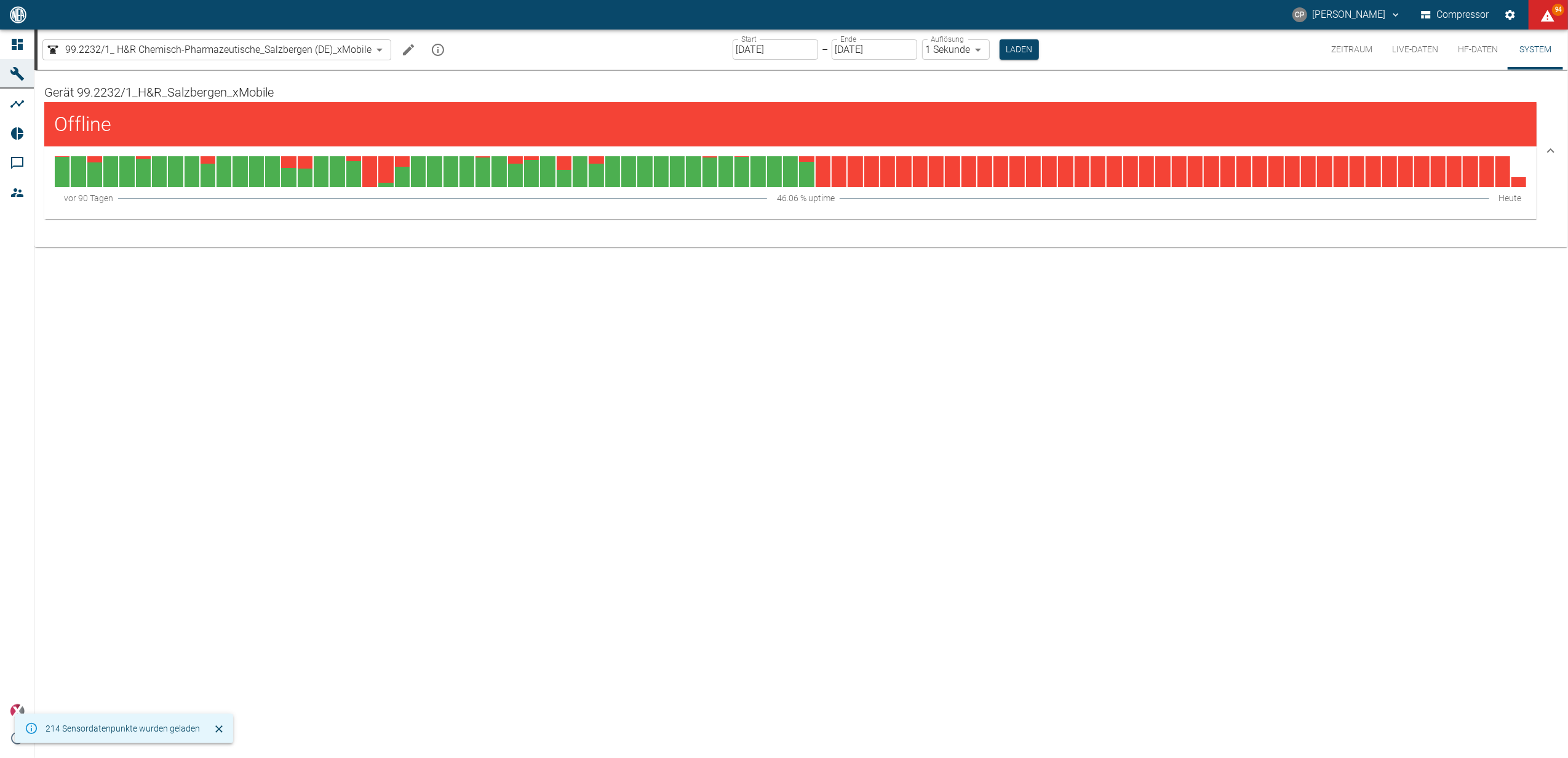
click at [1479, 53] on button "HF-Daten" at bounding box center [1479, 50] width 60 height 40
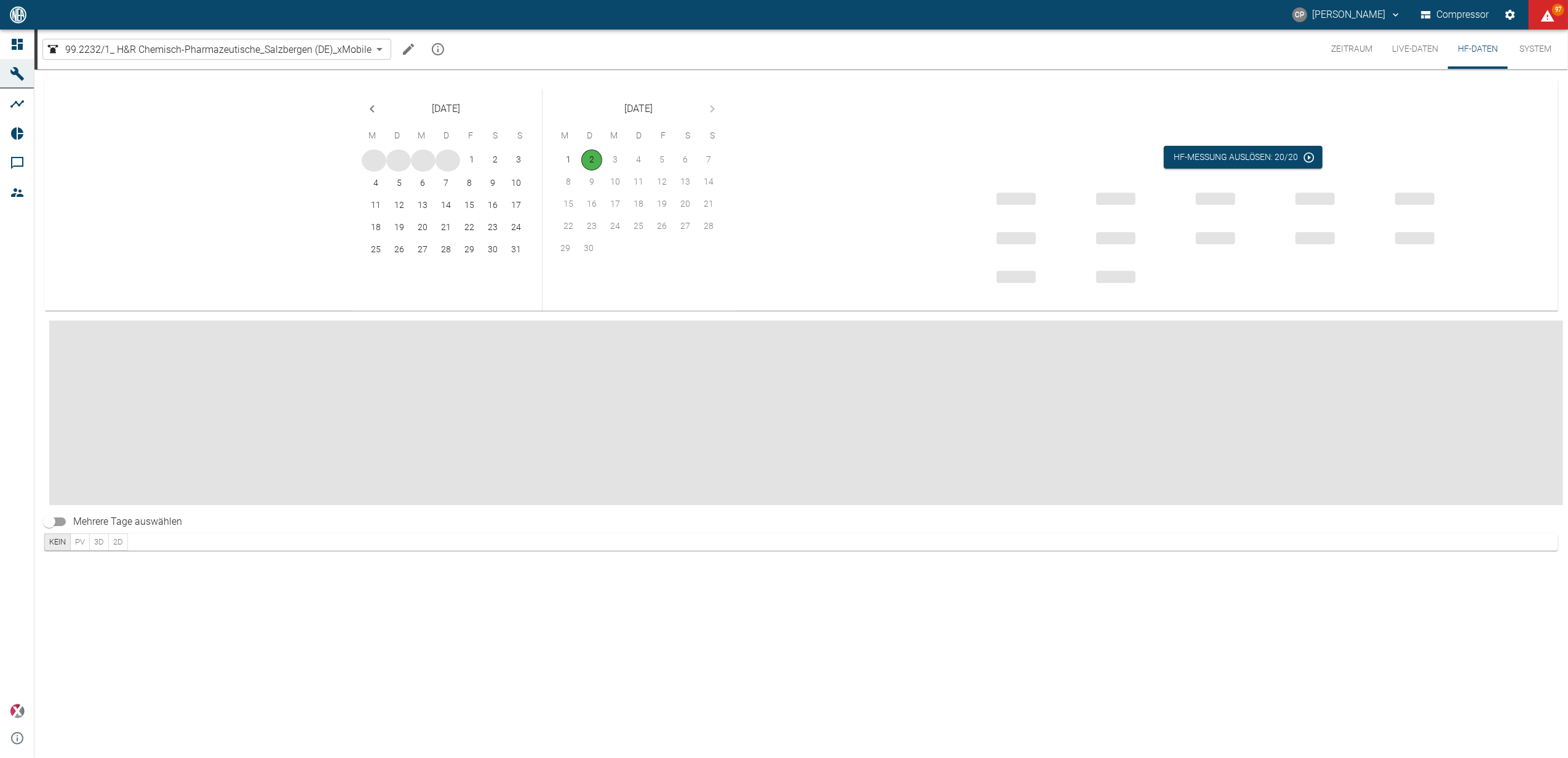
click at [1404, 38] on button "Live-Daten" at bounding box center [1415, 49] width 66 height 39
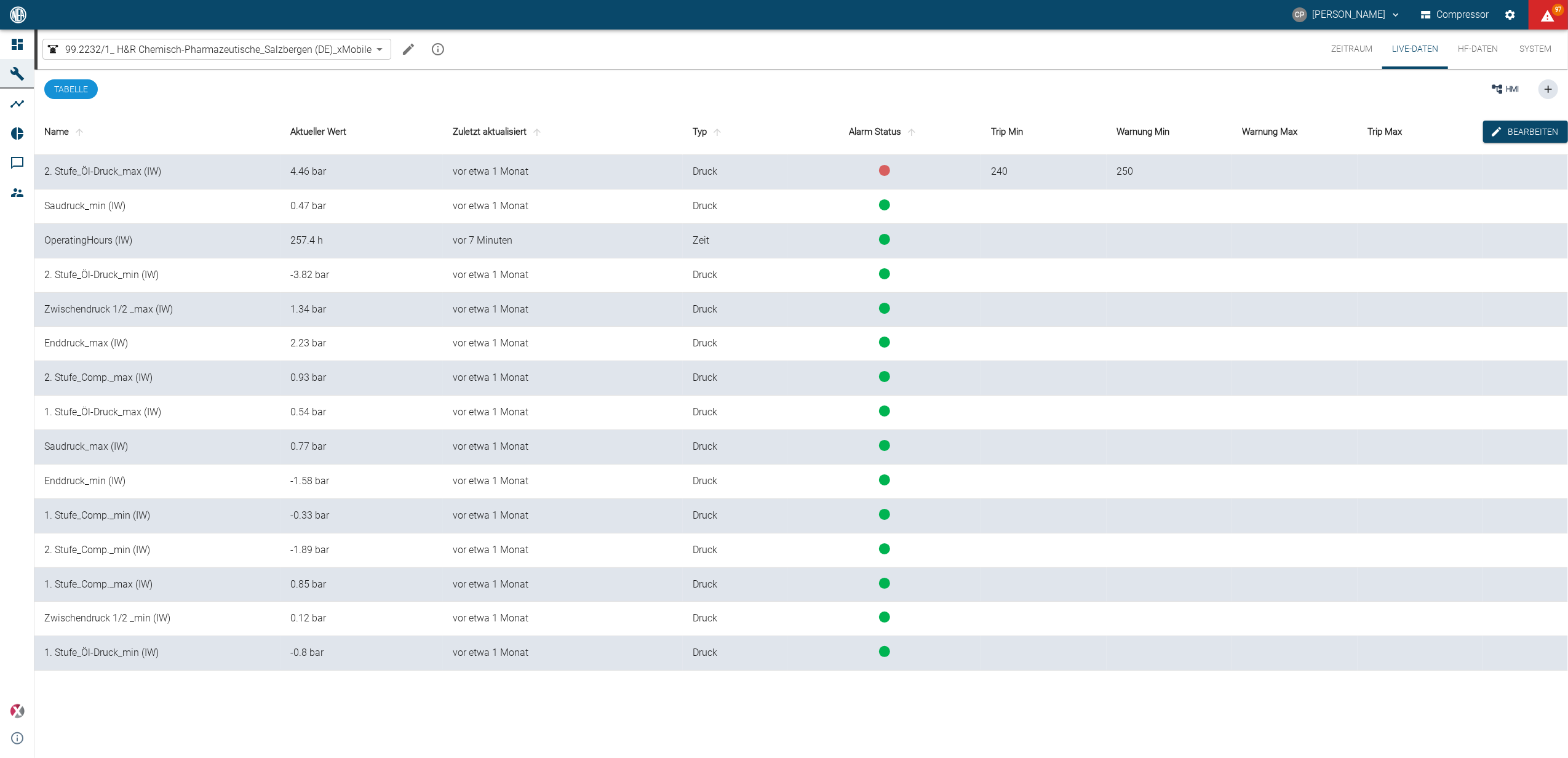
click at [1349, 52] on button "Zeitraum" at bounding box center [1351, 49] width 61 height 39
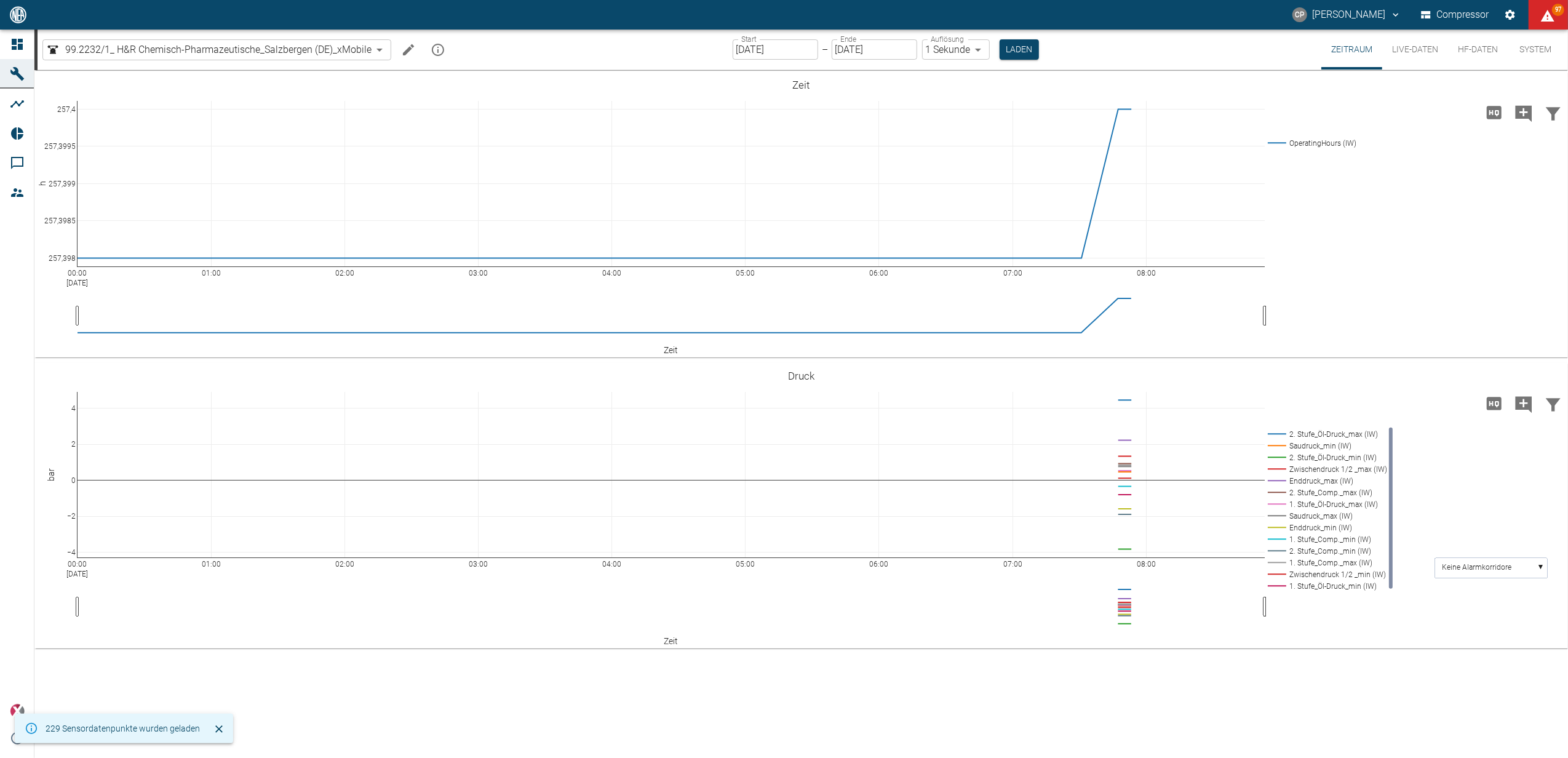
click at [1415, 53] on button "Live-Daten" at bounding box center [1415, 50] width 66 height 40
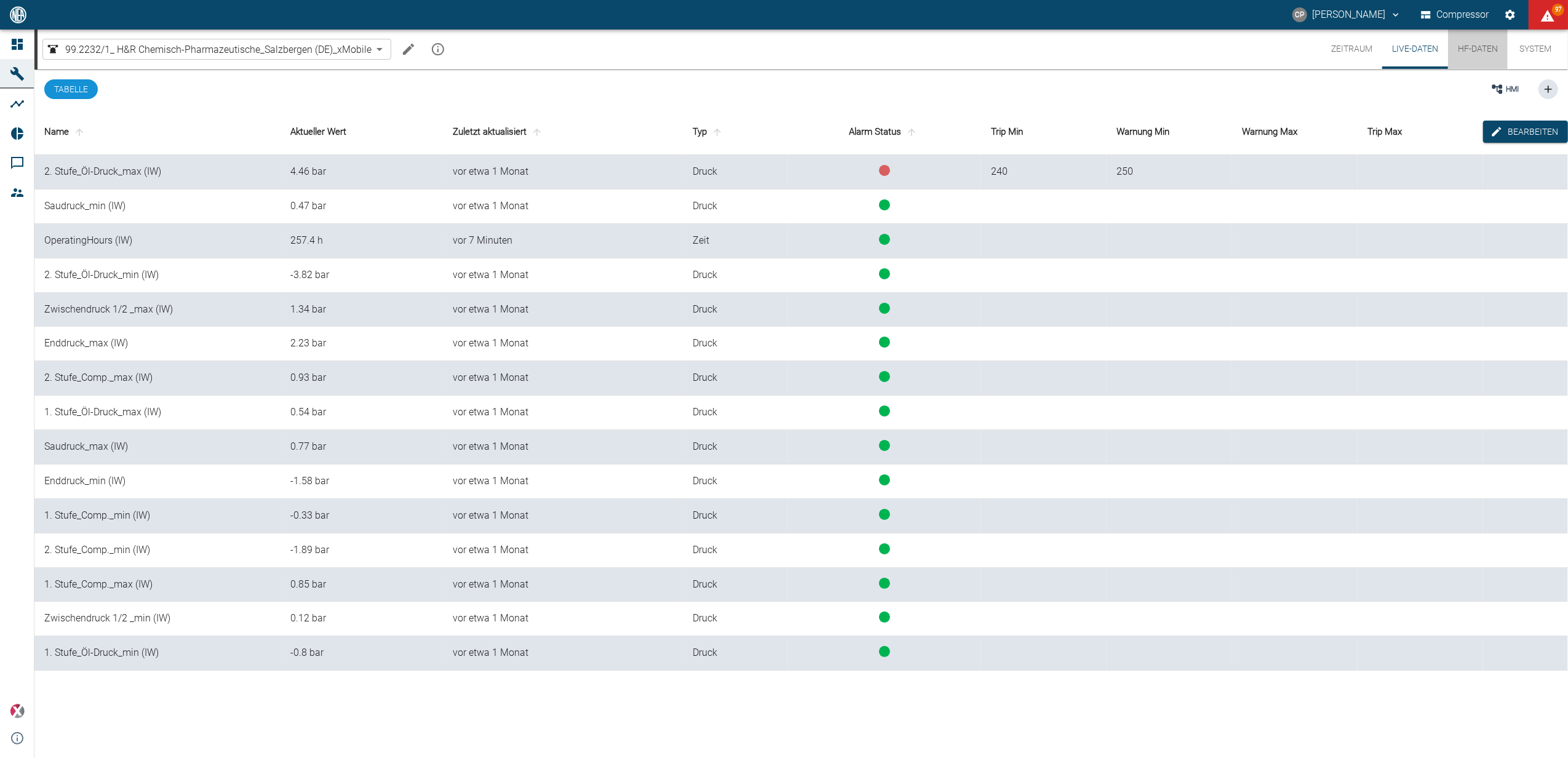
drag, startPoint x: 1478, startPoint y: 40, endPoint x: 1513, endPoint y: 50, distance: 36.4
click at [1486, 43] on button "HF-Daten" at bounding box center [1479, 49] width 60 height 39
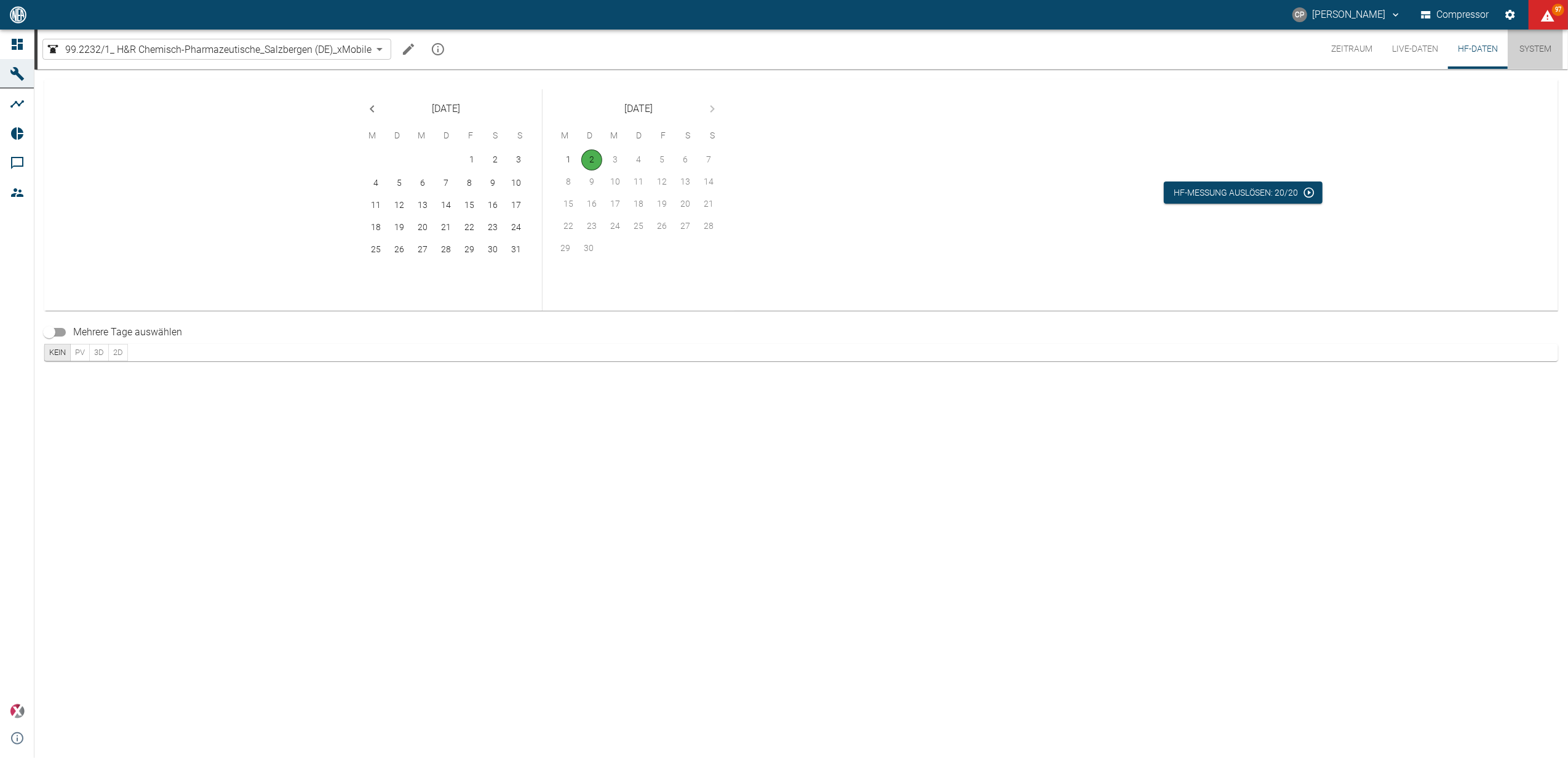
click at [1533, 57] on button "System" at bounding box center [1536, 49] width 55 height 39
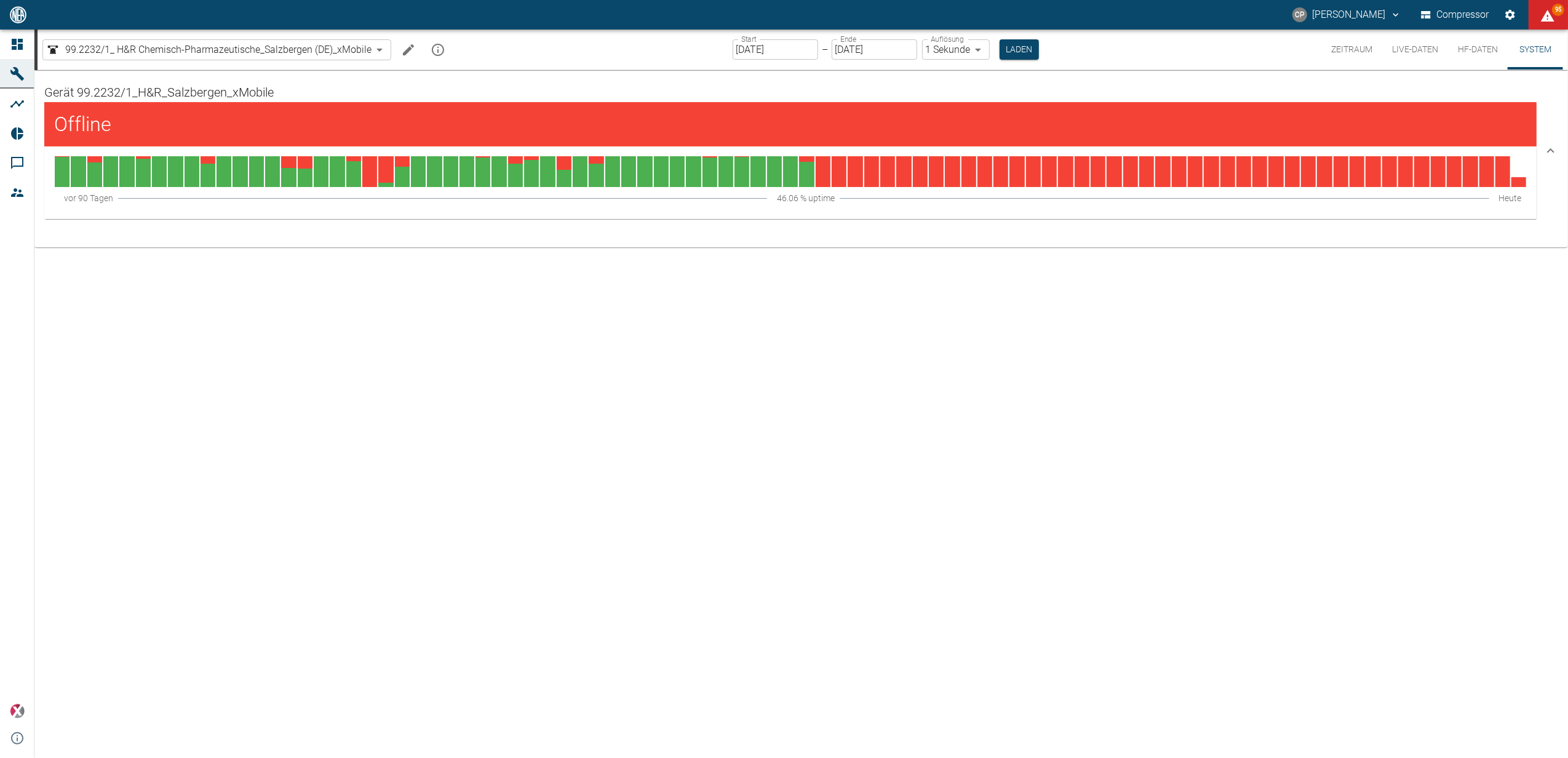
click at [1146, 256] on div "Gerät 99.2232/1_H&R_Salzbergen_xMobile Offline vor 90 Tagen 46.06 % uptime Heute" at bounding box center [801, 414] width 1534 height 688
click at [1519, 52] on button "System" at bounding box center [1536, 50] width 55 height 40
click at [1386, 48] on button "Live-Daten" at bounding box center [1415, 50] width 66 height 40
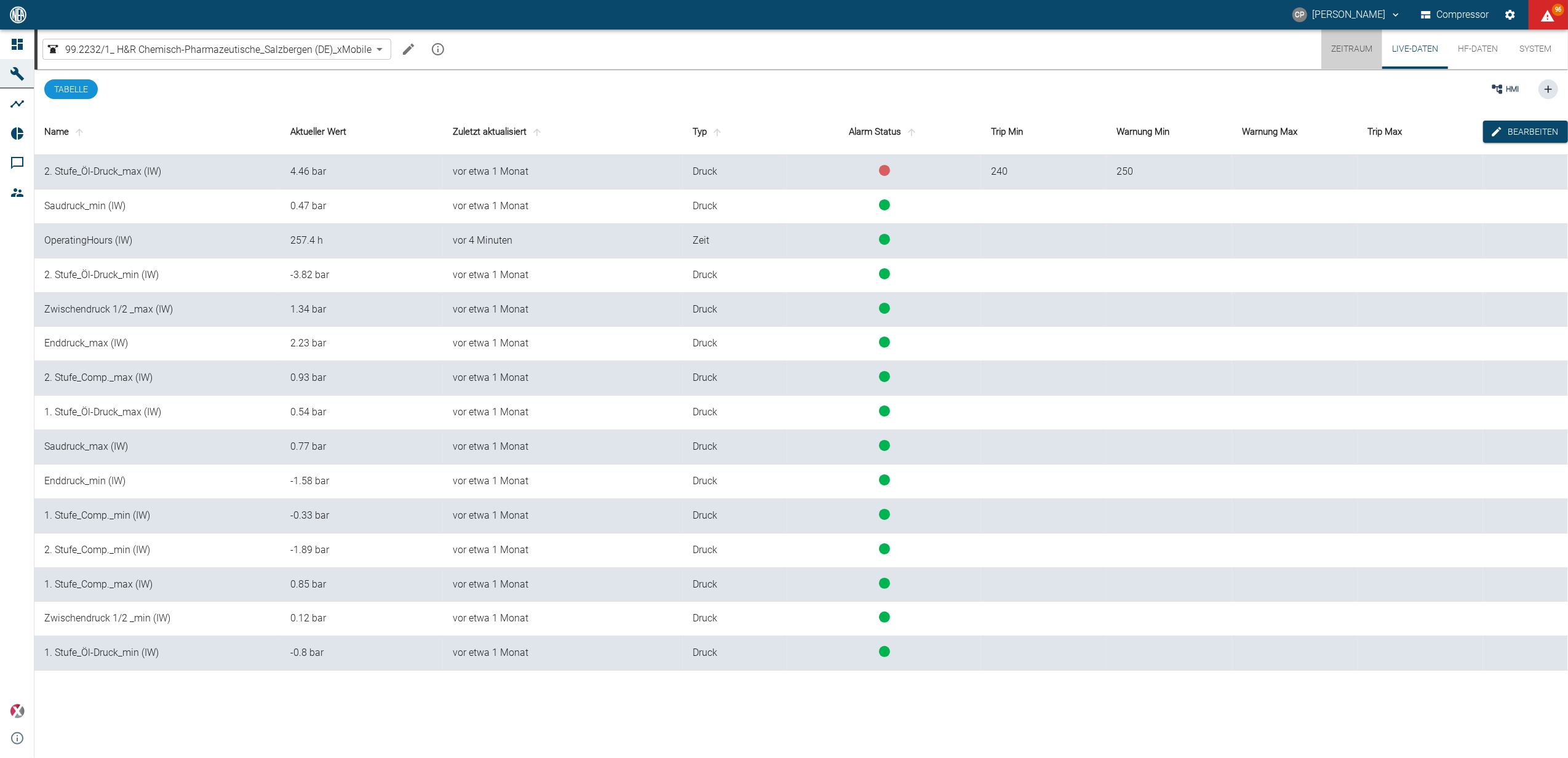
click at [1342, 46] on button "Zeitraum" at bounding box center [1351, 49] width 61 height 39
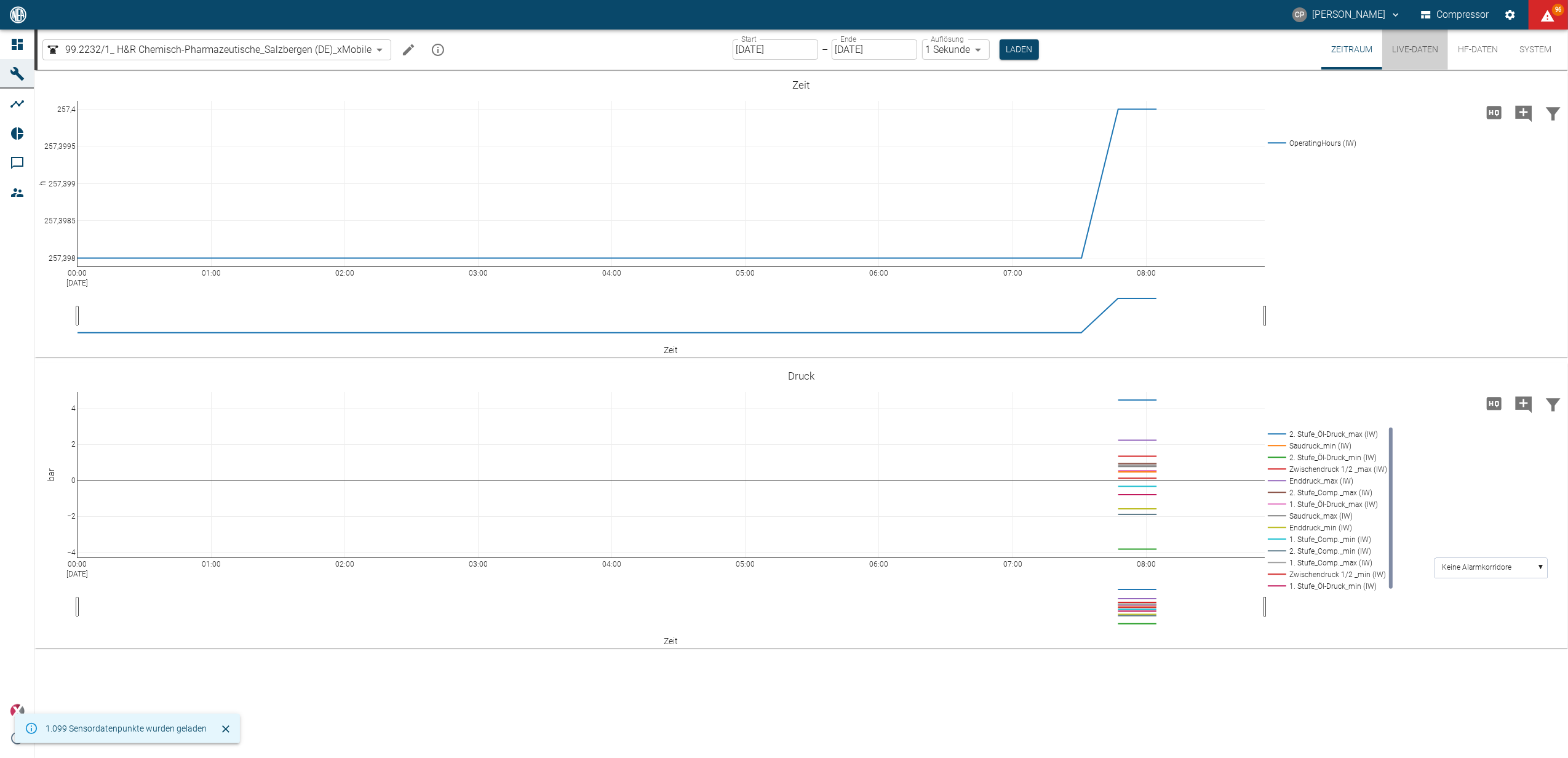
click at [1428, 54] on button "Live-Daten" at bounding box center [1415, 50] width 66 height 40
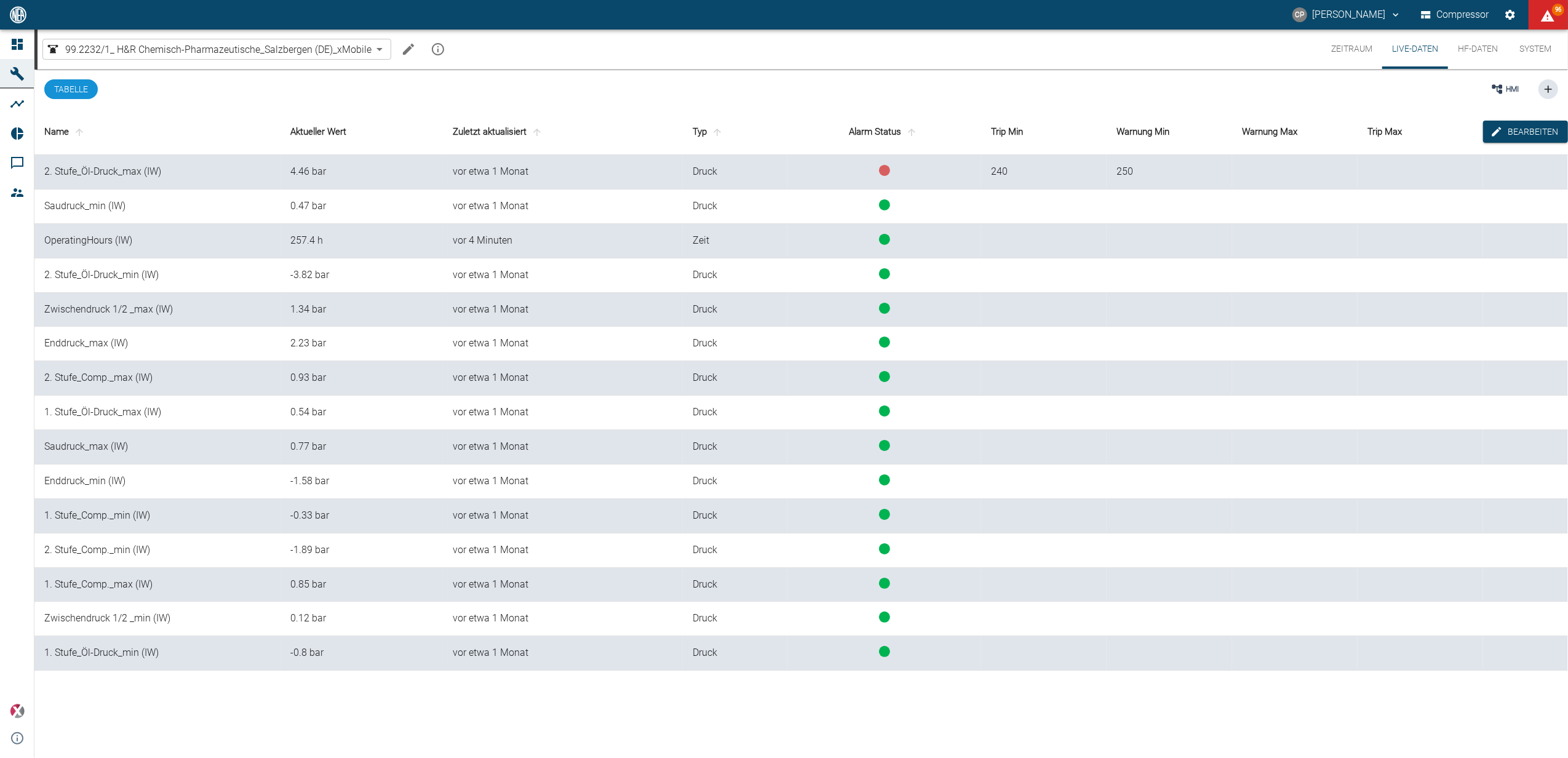
click at [1347, 50] on button "Zeitraum" at bounding box center [1351, 49] width 61 height 39
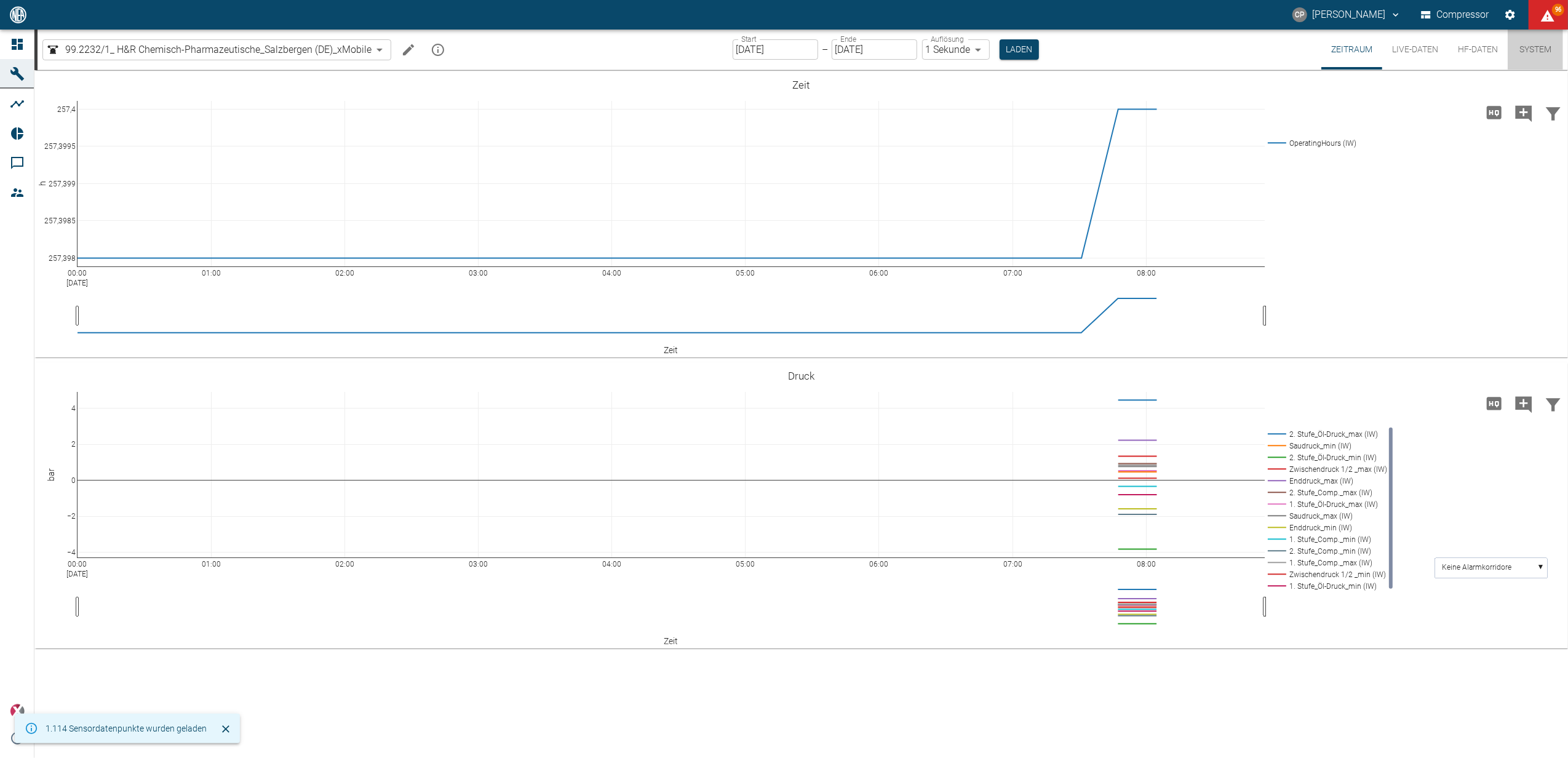
click at [1529, 46] on button "System" at bounding box center [1536, 50] width 55 height 40
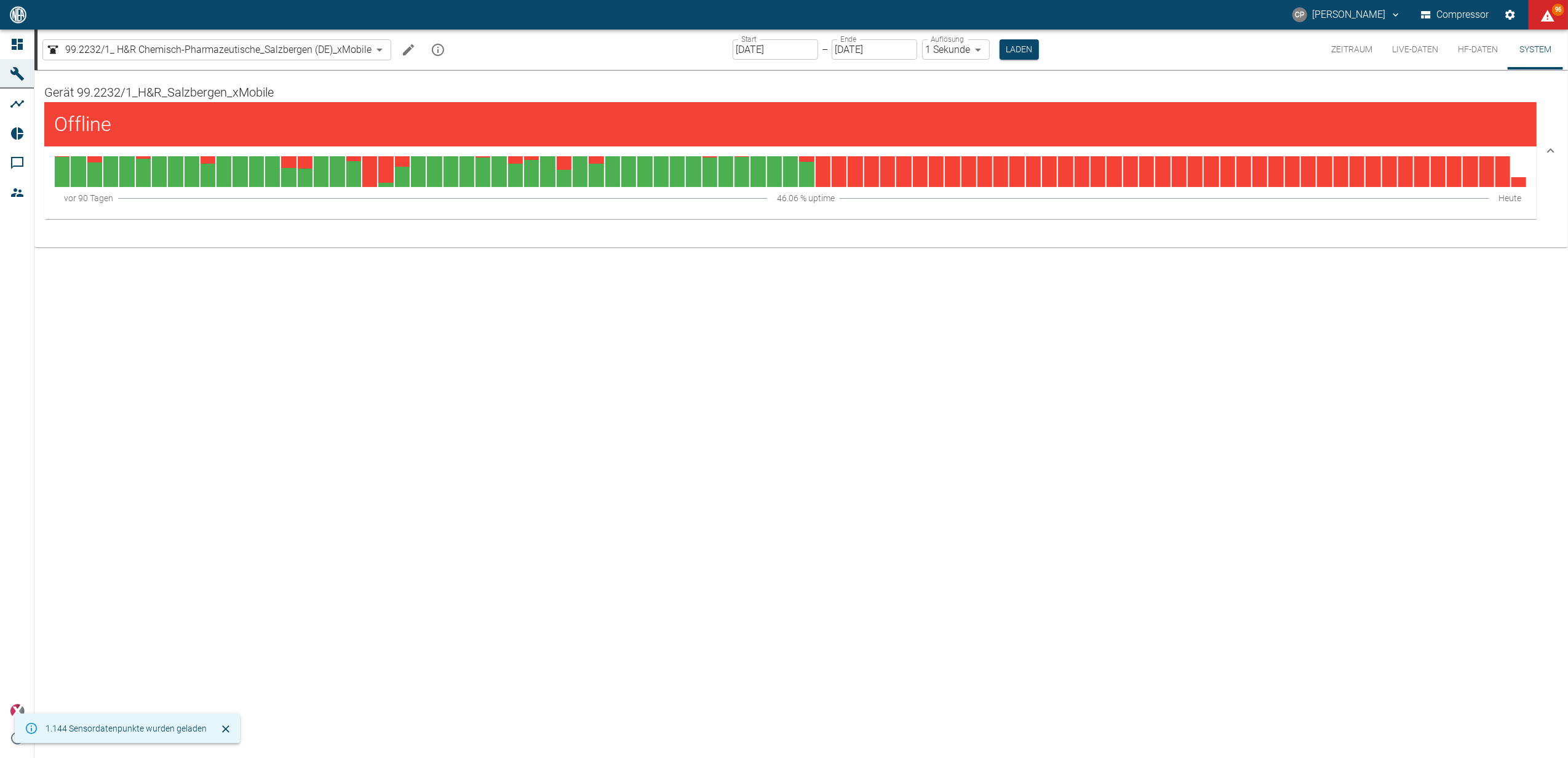
click at [1490, 43] on button "HF-Daten" at bounding box center [1479, 50] width 60 height 40
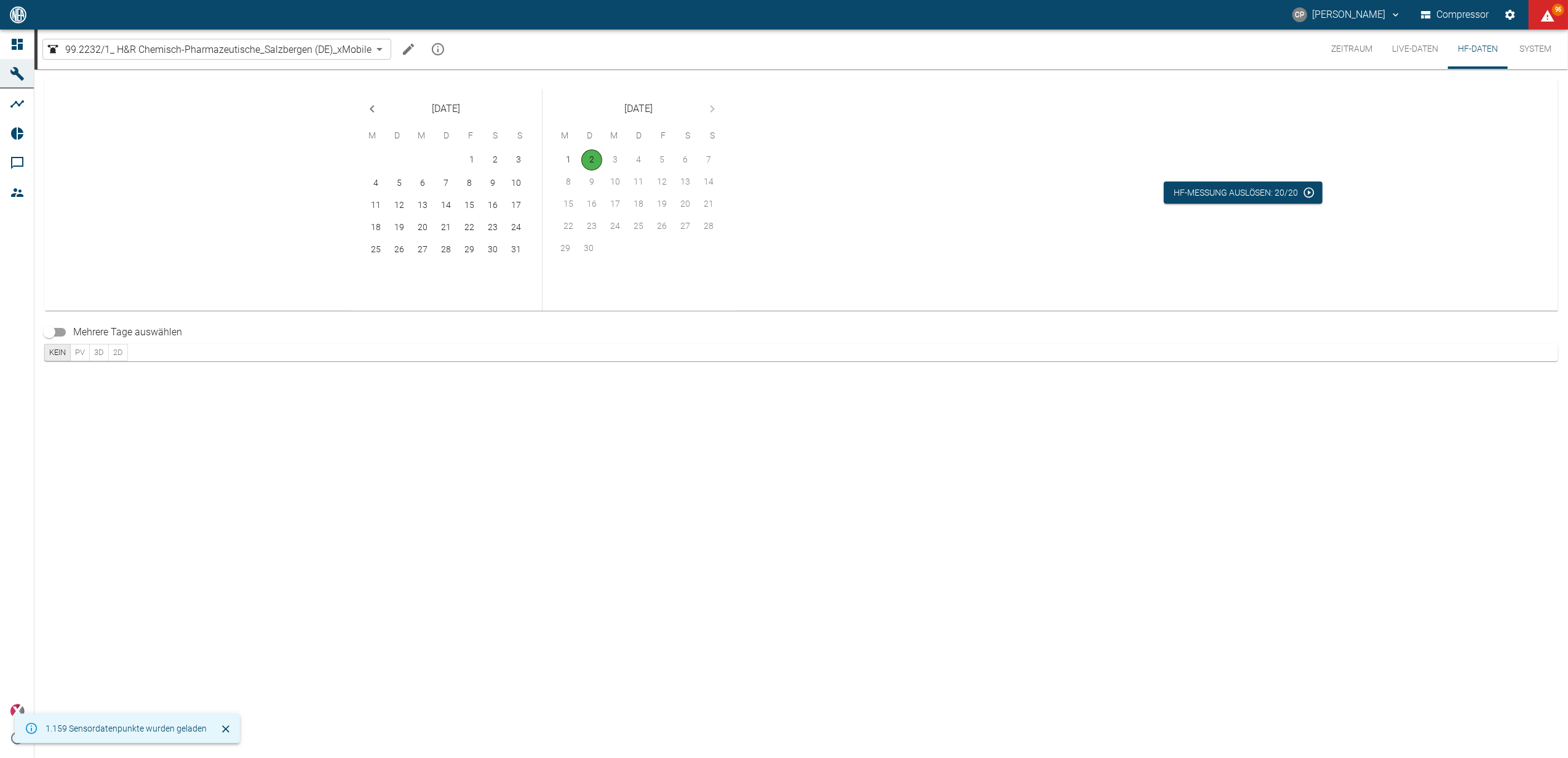
click at [1430, 49] on button "Live-Daten" at bounding box center [1415, 49] width 66 height 39
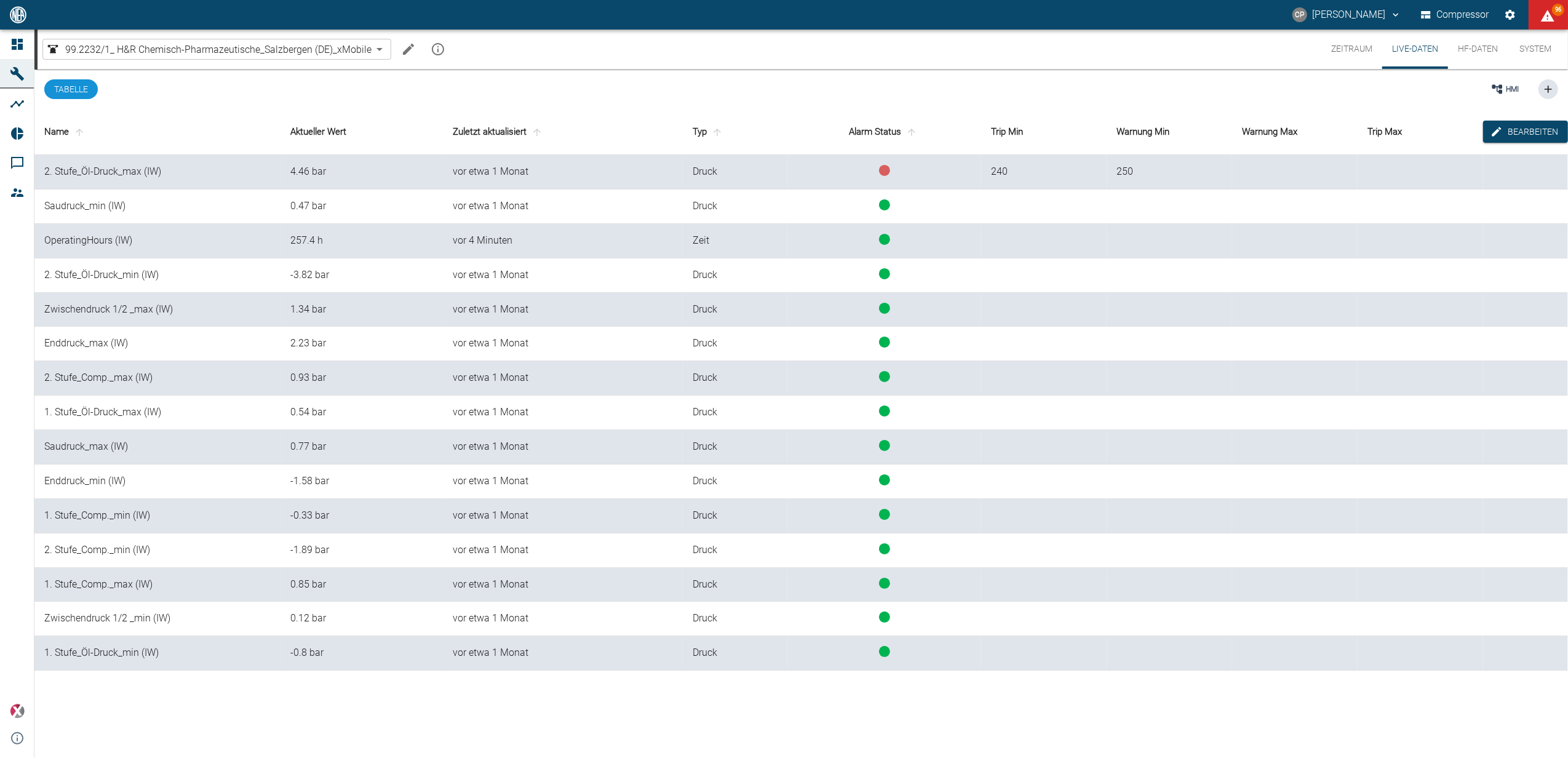
click at [1345, 52] on button "Zeitraum" at bounding box center [1351, 49] width 61 height 39
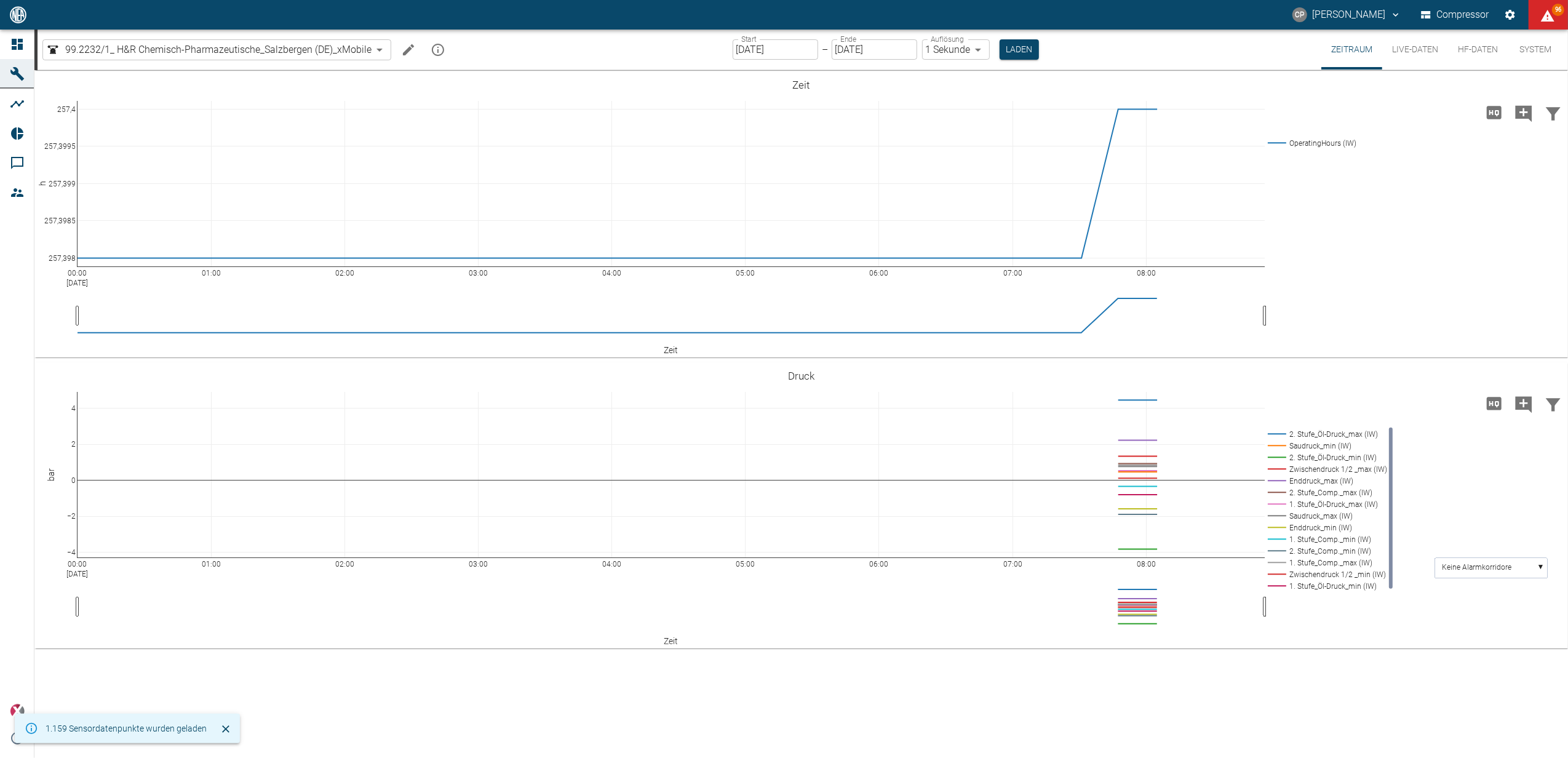
click at [39, 40] on div "99.2232/1_ H&R Chemisch-Pharmazeutische_Salzbergen (DE)_xMobile 6241a9a4-5e13-4…" at bounding box center [803, 50] width 1531 height 40
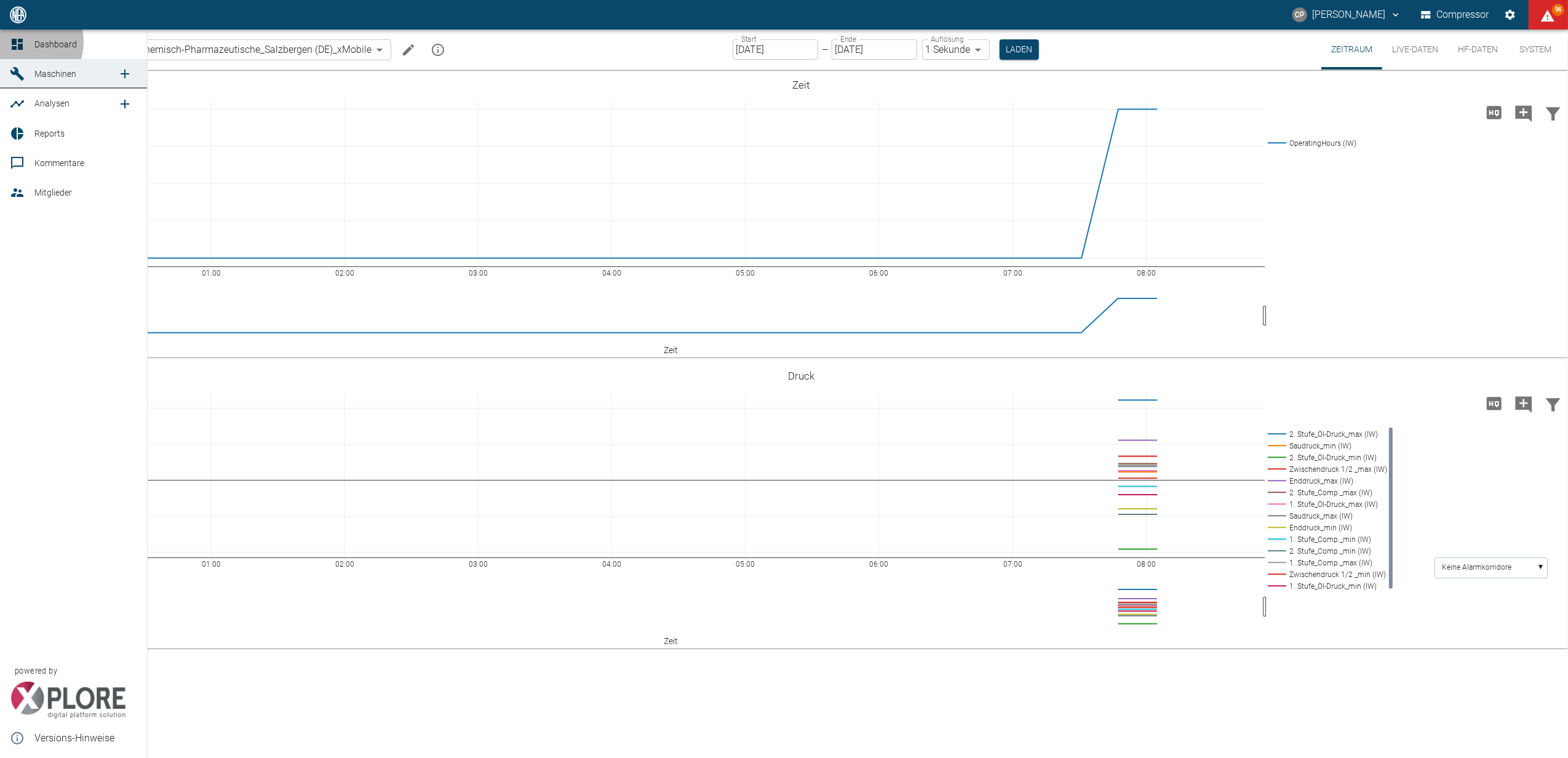
click at [24, 42] on icon at bounding box center [17, 44] width 15 height 15
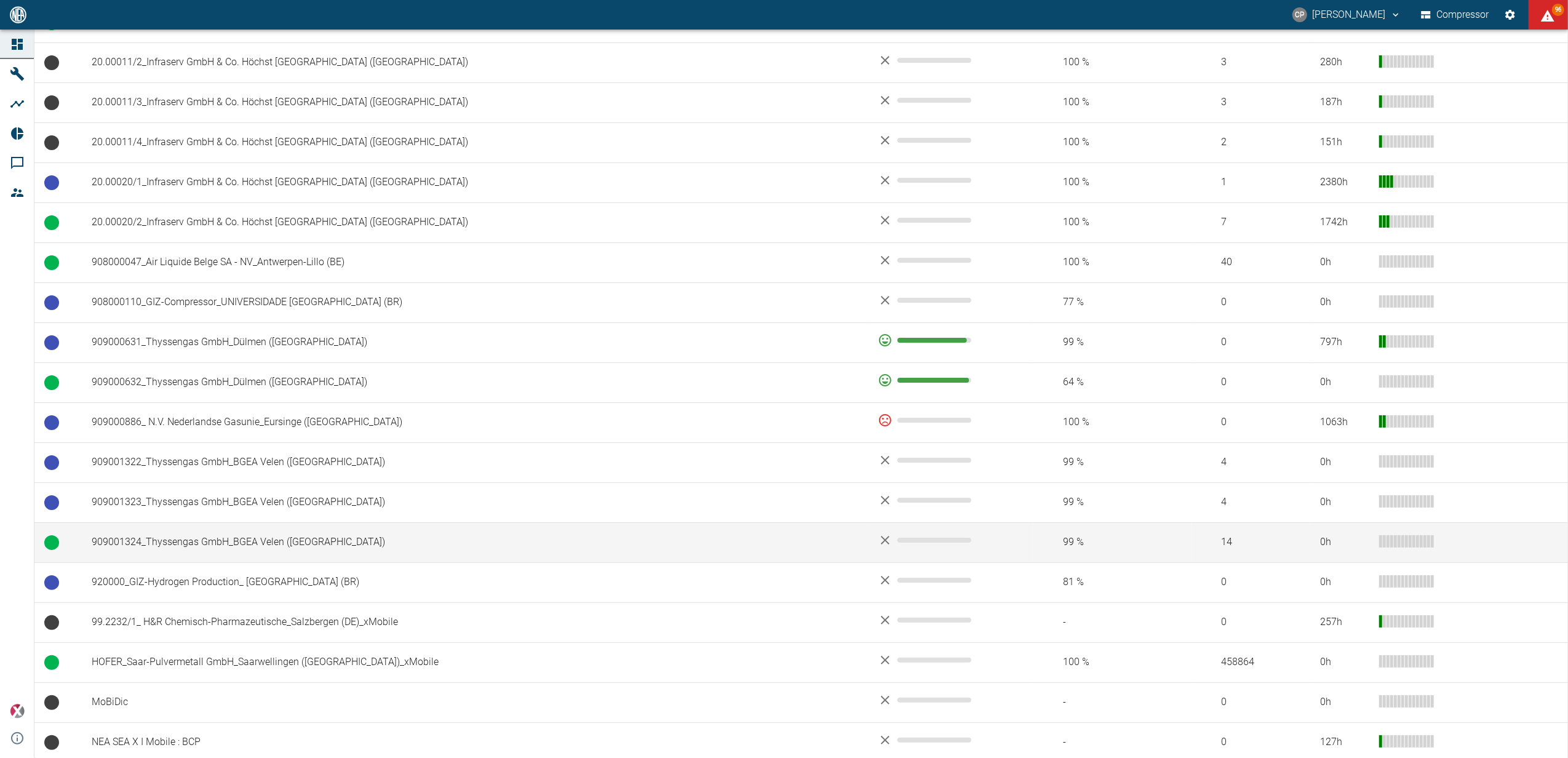
scroll to position [712, 0]
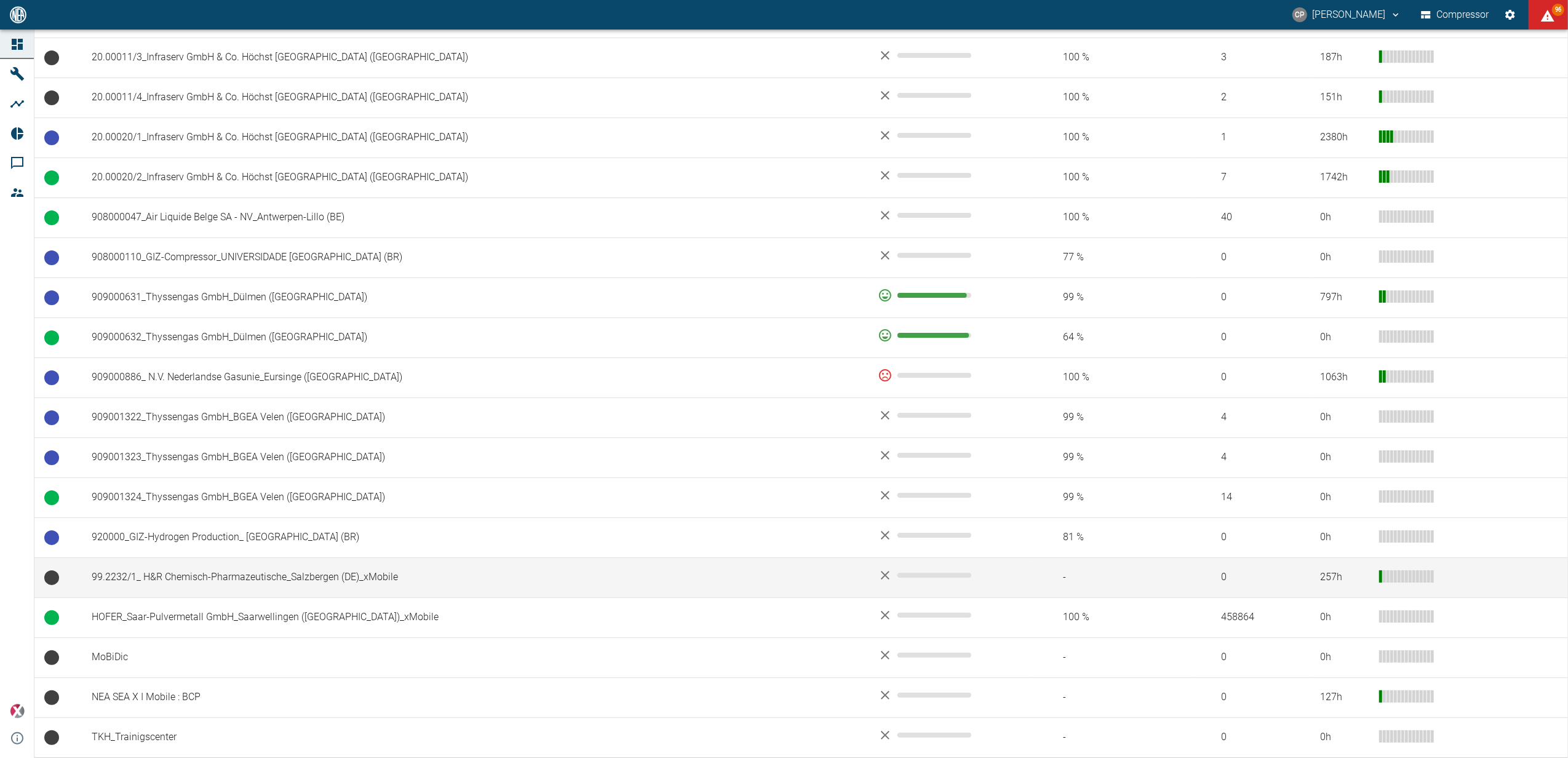
click at [227, 564] on td "99.2232/1_ H&R Chemisch-Pharmazeutische_Salzbergen (DE)_xMobile" at bounding box center [475, 577] width 786 height 40
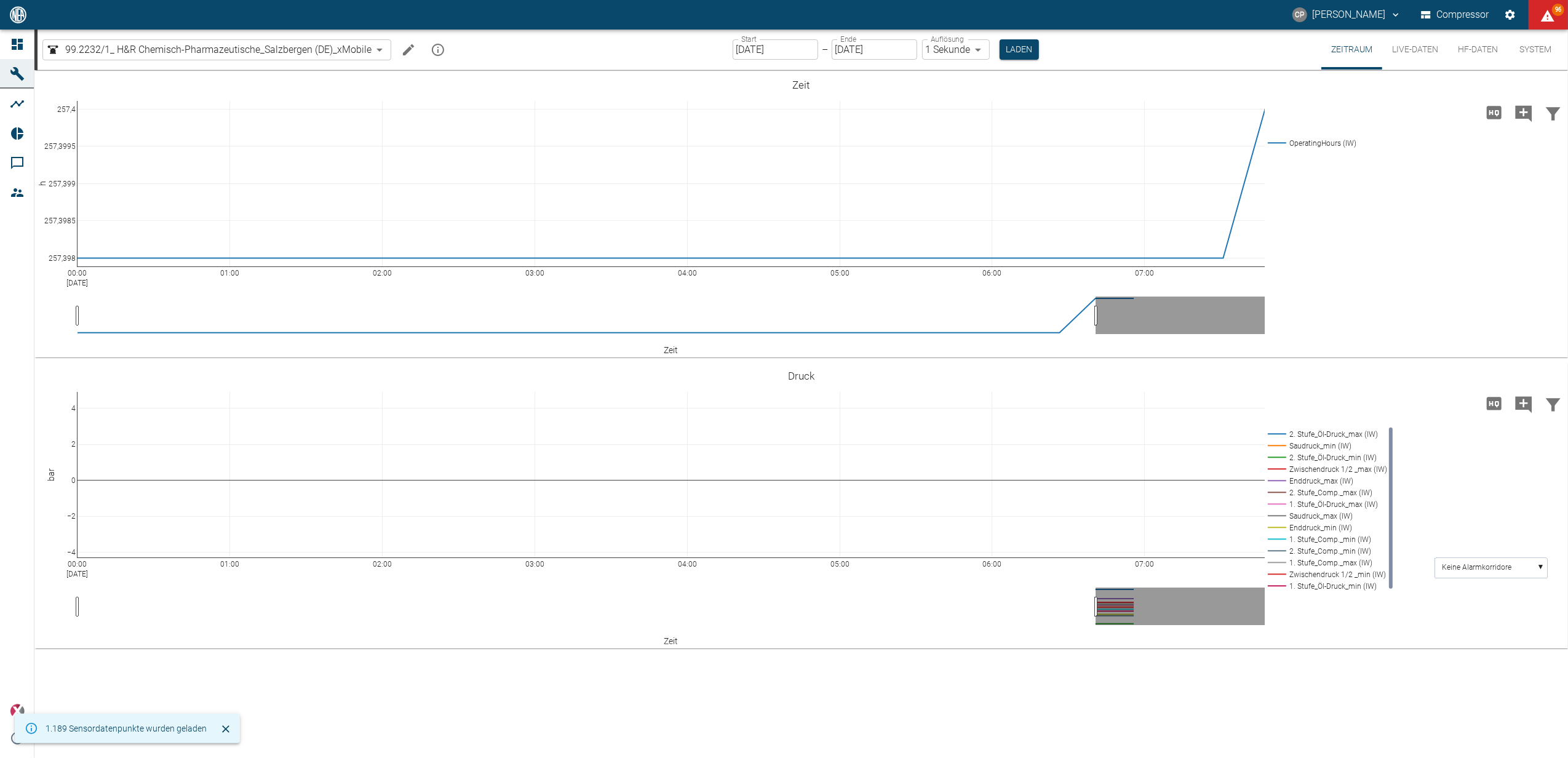
click at [316, 703] on div "00:00 Sep 2, 2025 01:00 02:00 03:00 04:00 05:00 06:00 07:00 257,398 257,3985 25…" at bounding box center [801, 414] width 1534 height 688
click at [1422, 46] on button "Live-Daten" at bounding box center [1415, 50] width 66 height 40
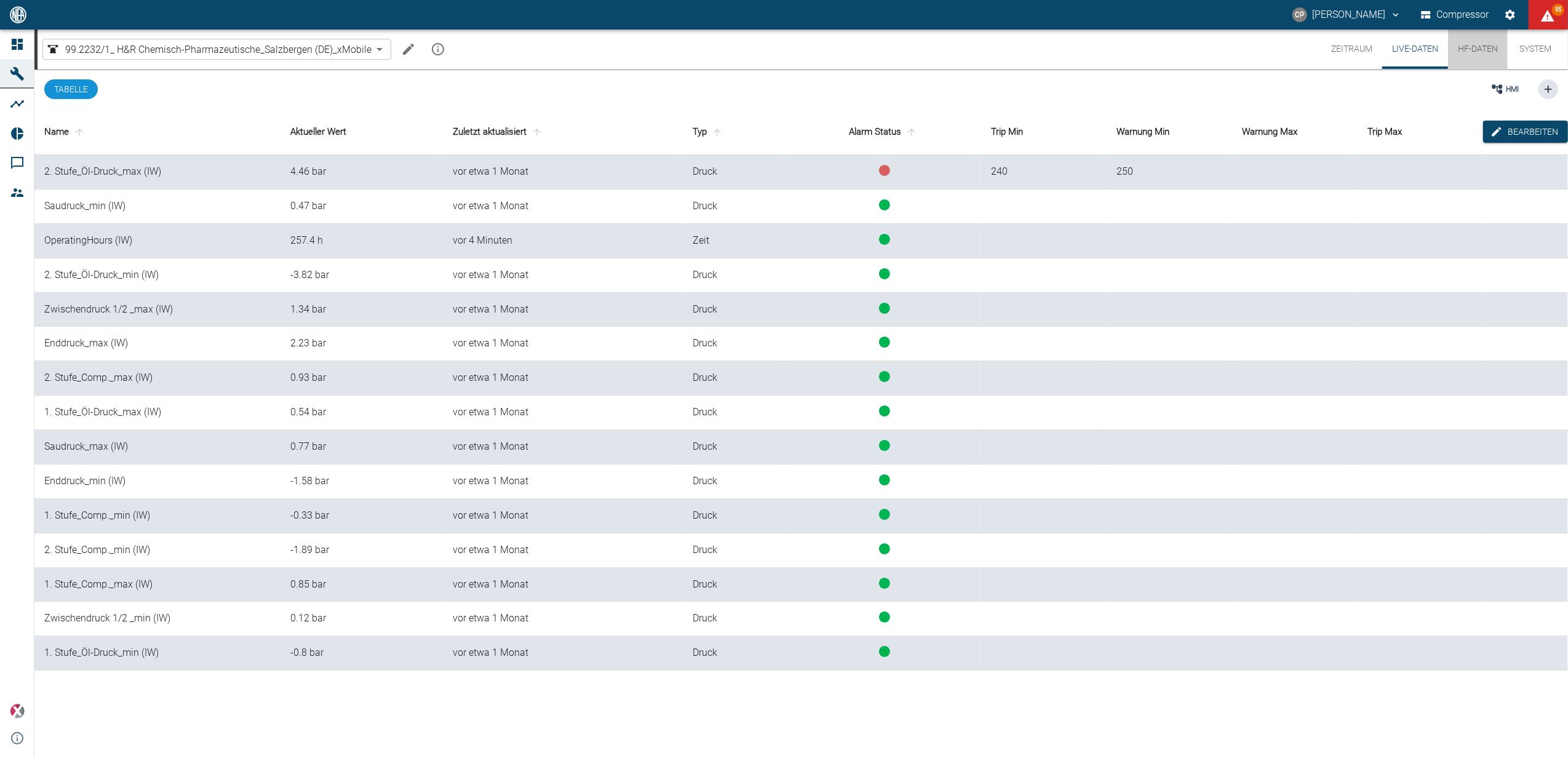
click at [1474, 46] on button "HF-Daten" at bounding box center [1479, 49] width 60 height 39
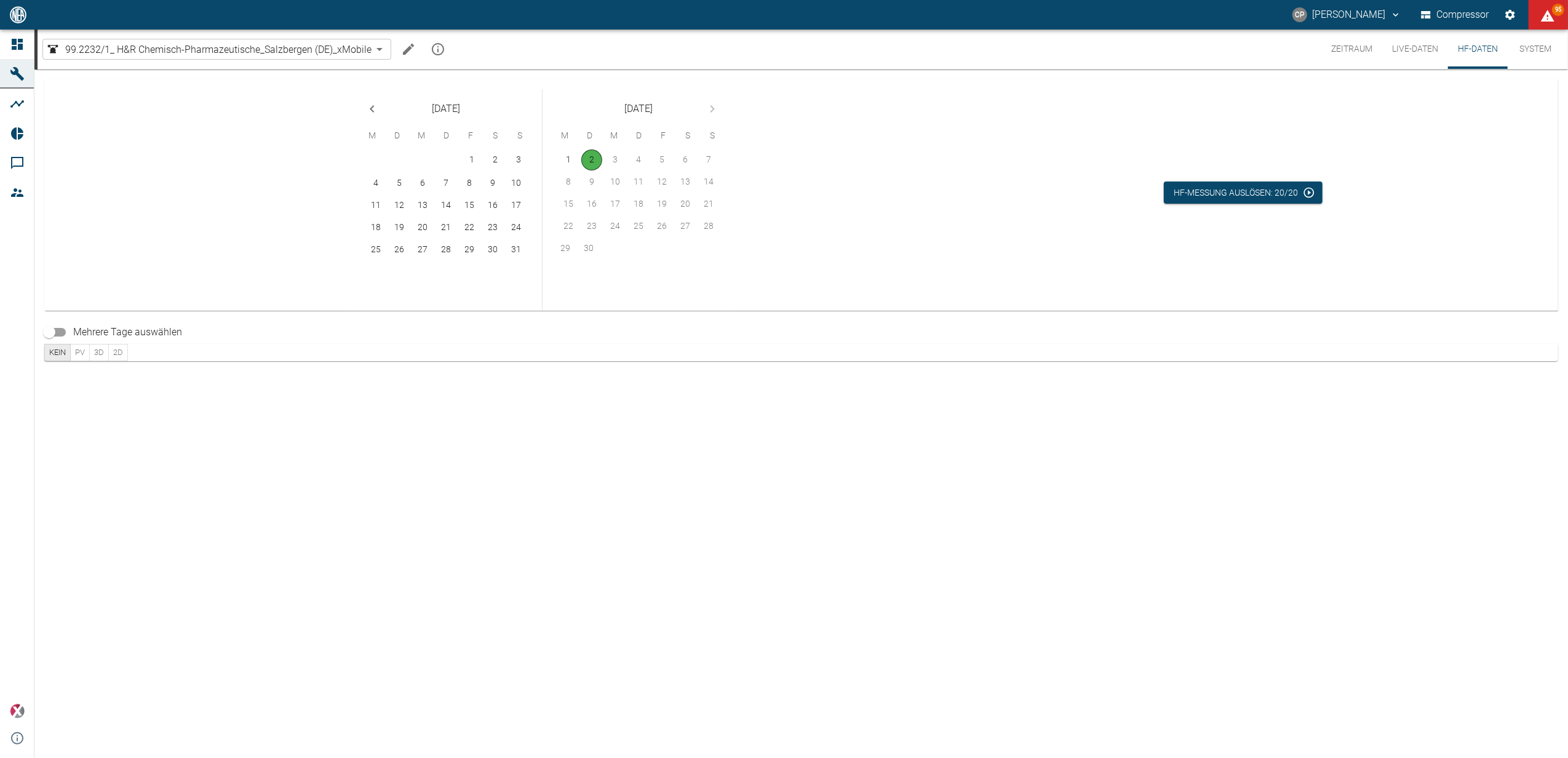
click at [1529, 46] on button "System" at bounding box center [1536, 49] width 55 height 39
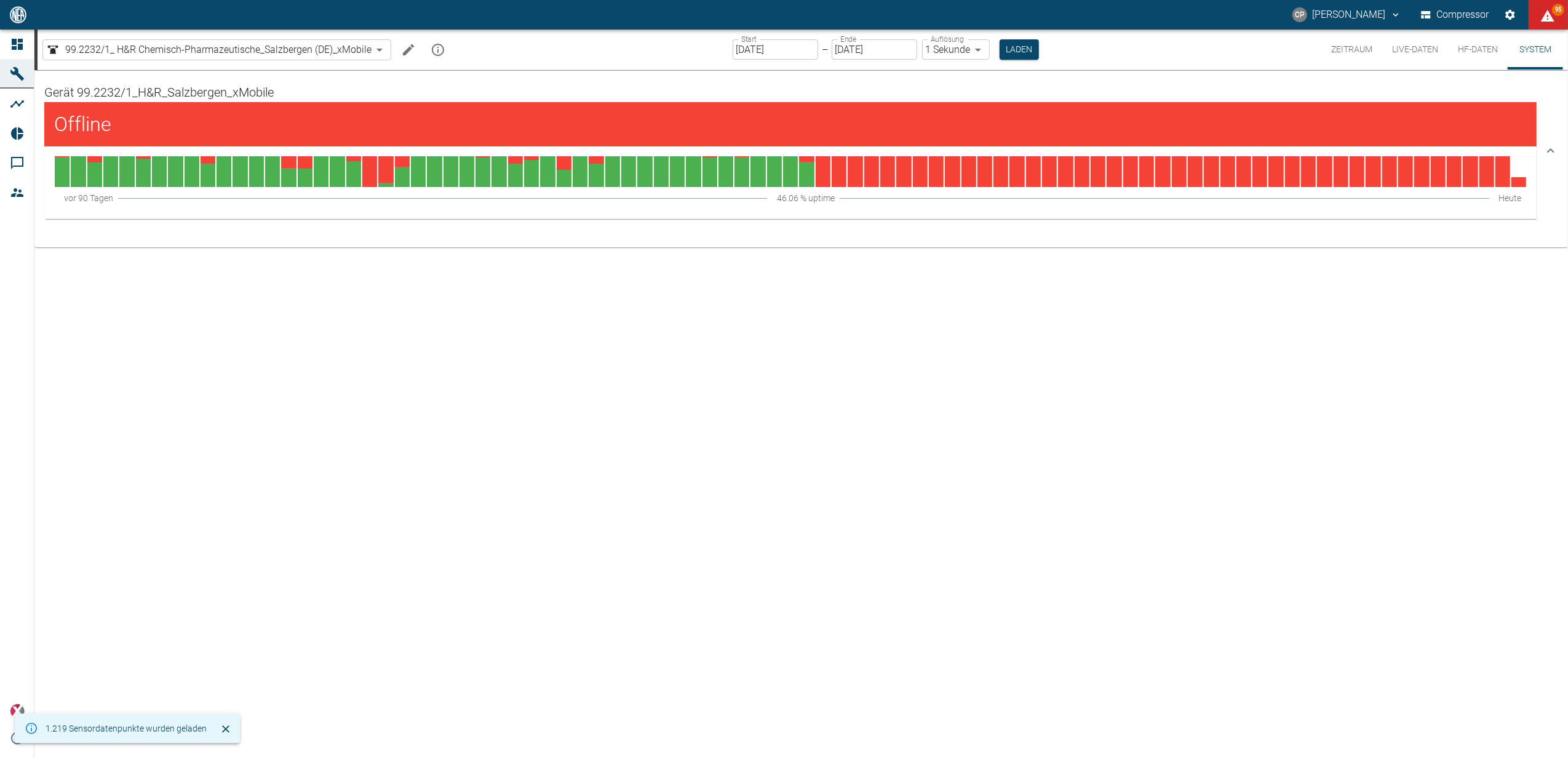
click at [1482, 40] on button "HF-Daten" at bounding box center [1479, 50] width 60 height 40
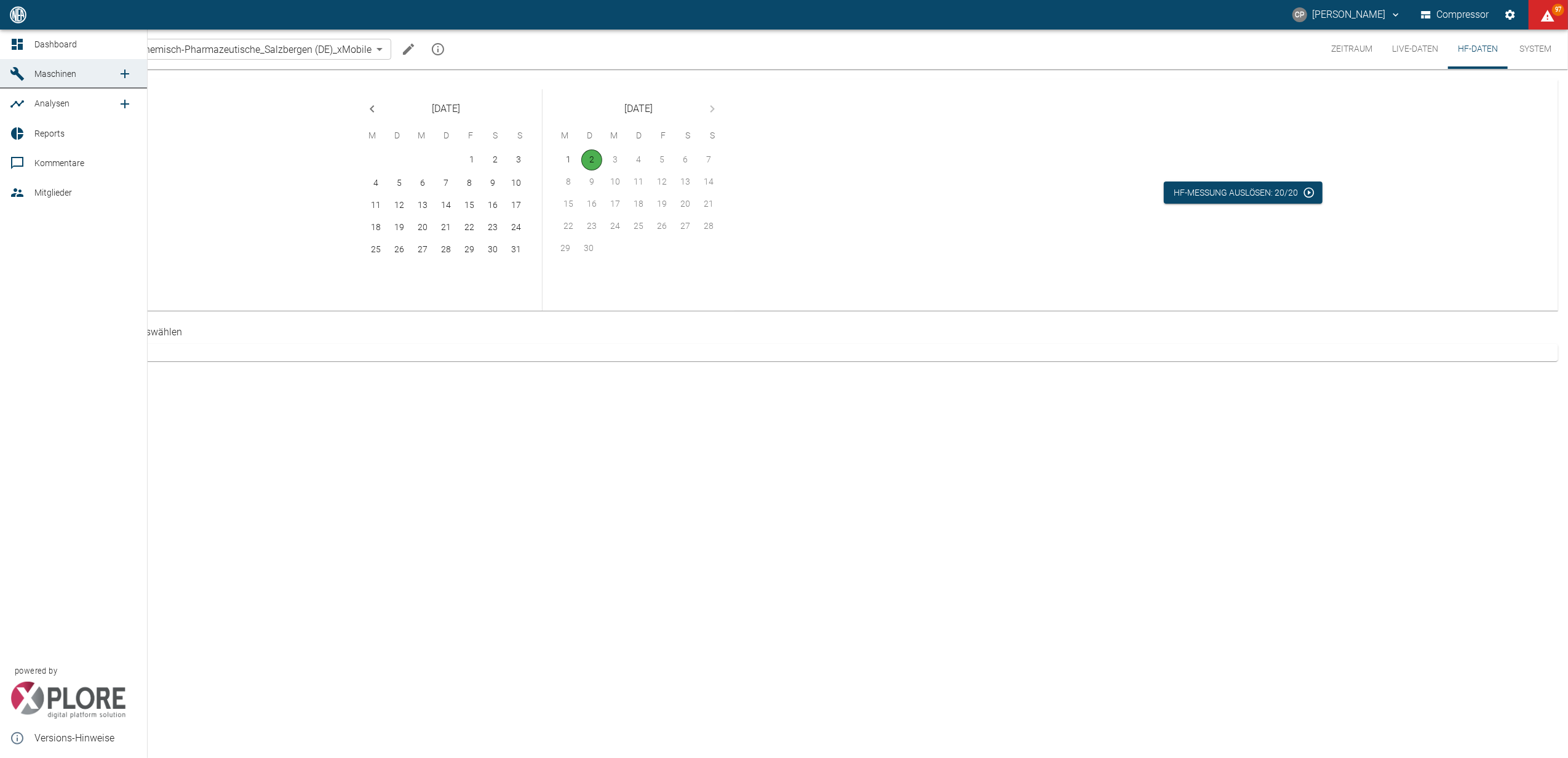
click at [47, 39] on span "Dashboard" at bounding box center [55, 44] width 42 height 10
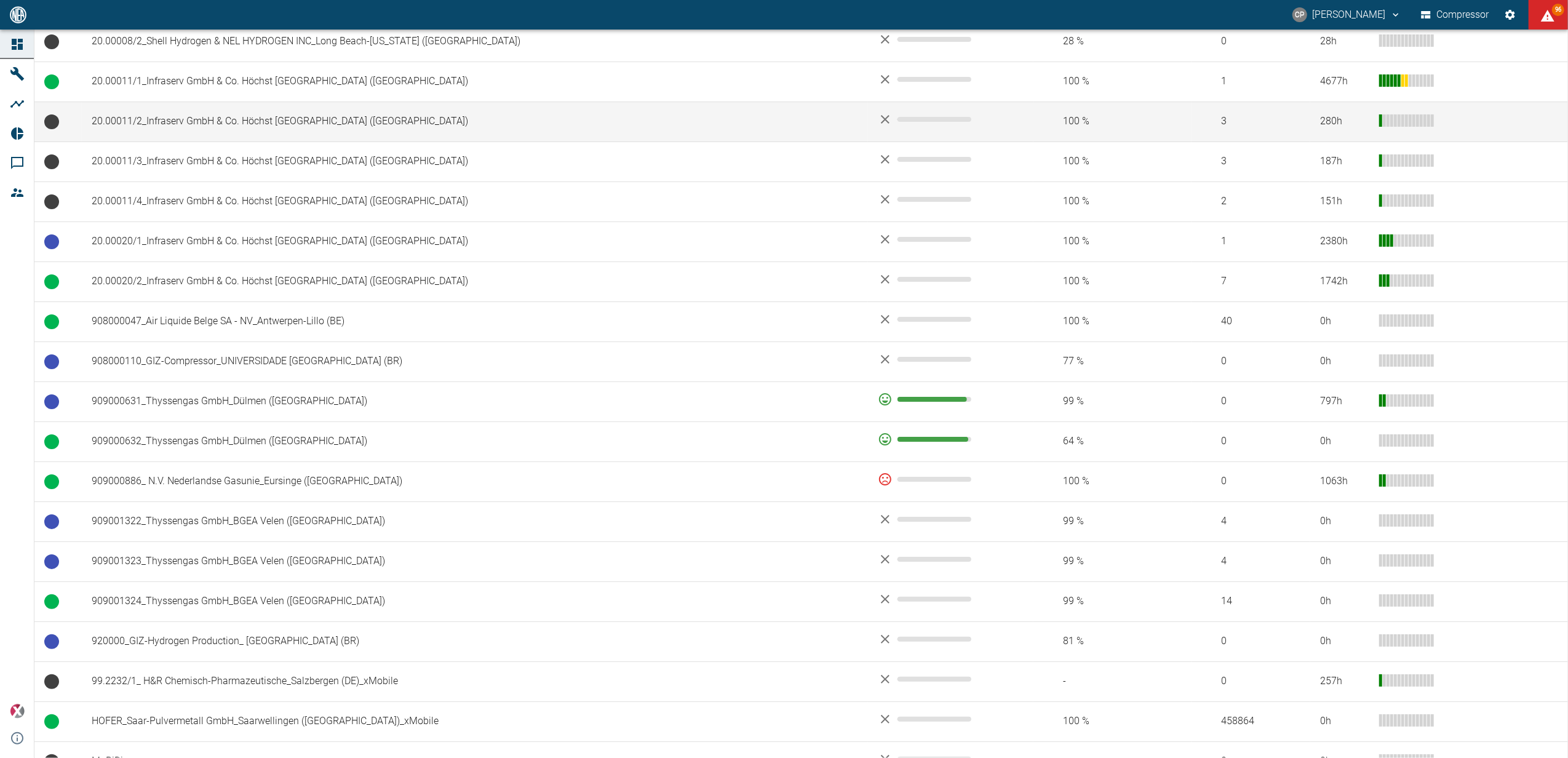
scroll to position [712, 0]
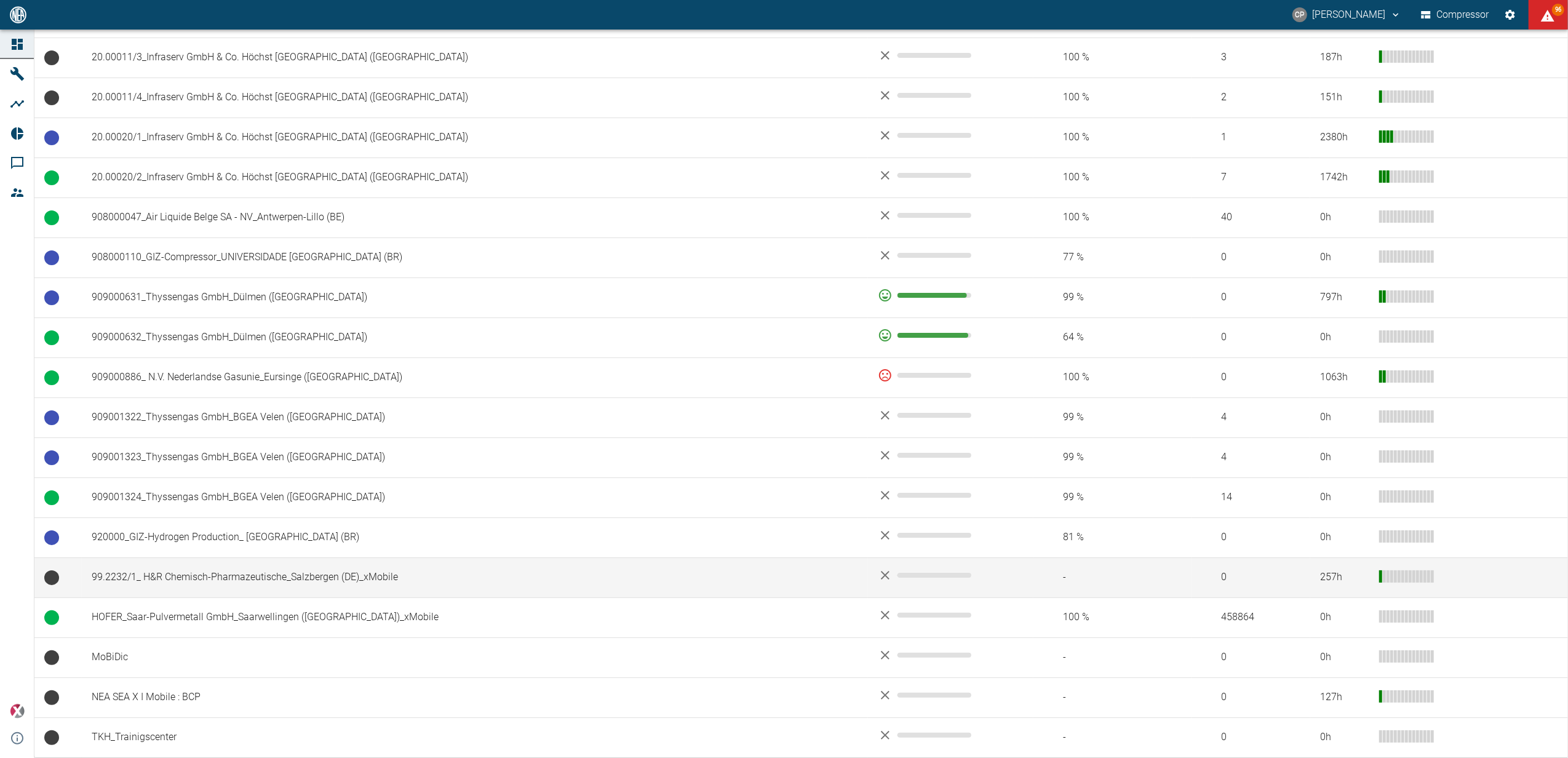
click at [242, 565] on td "99.2232/1_ H&R Chemisch-Pharmazeutische_Salzbergen (DE)_xMobile" at bounding box center [475, 577] width 786 height 40
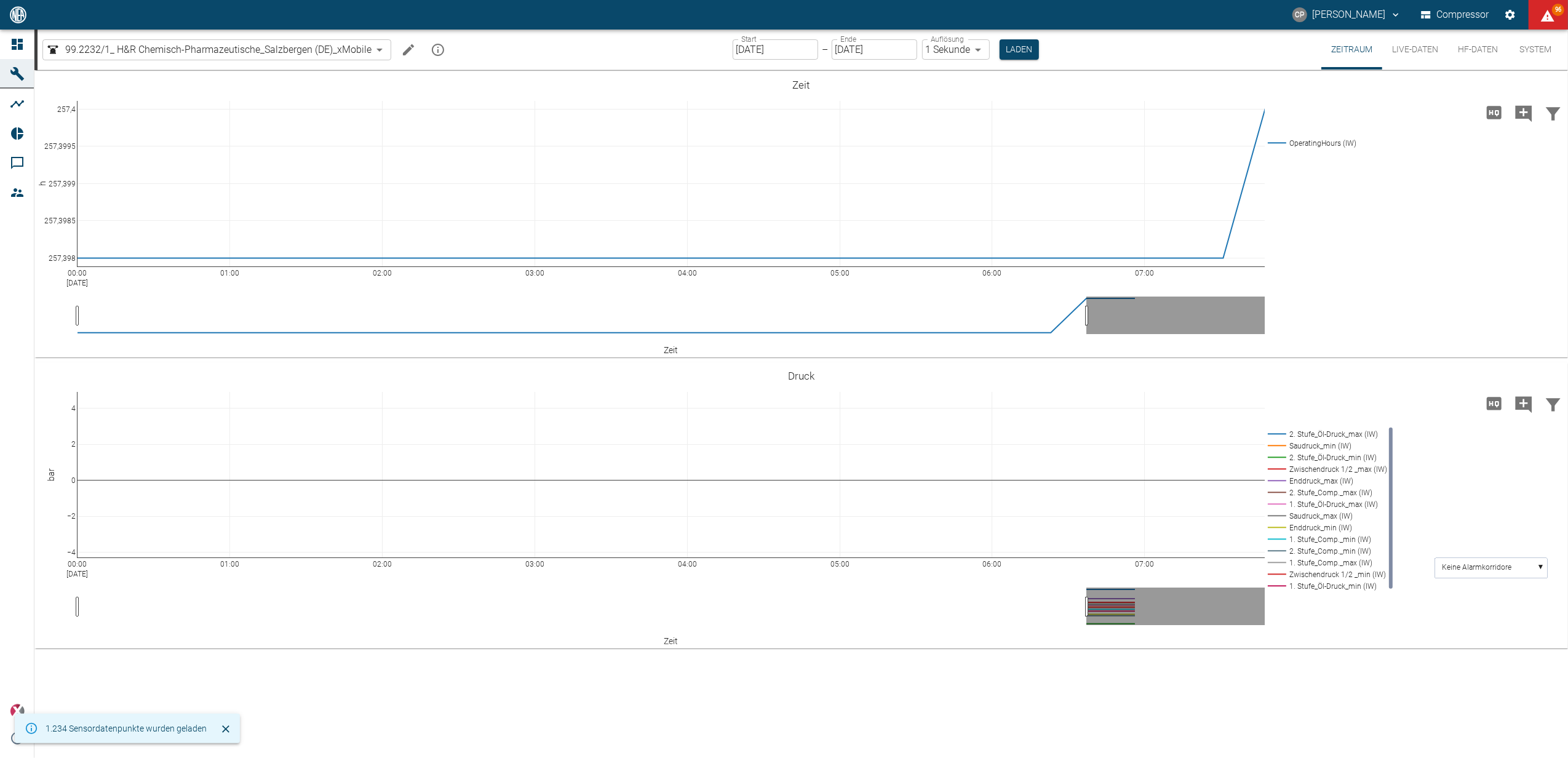
click at [1455, 50] on button "HF-Daten" at bounding box center [1479, 50] width 60 height 40
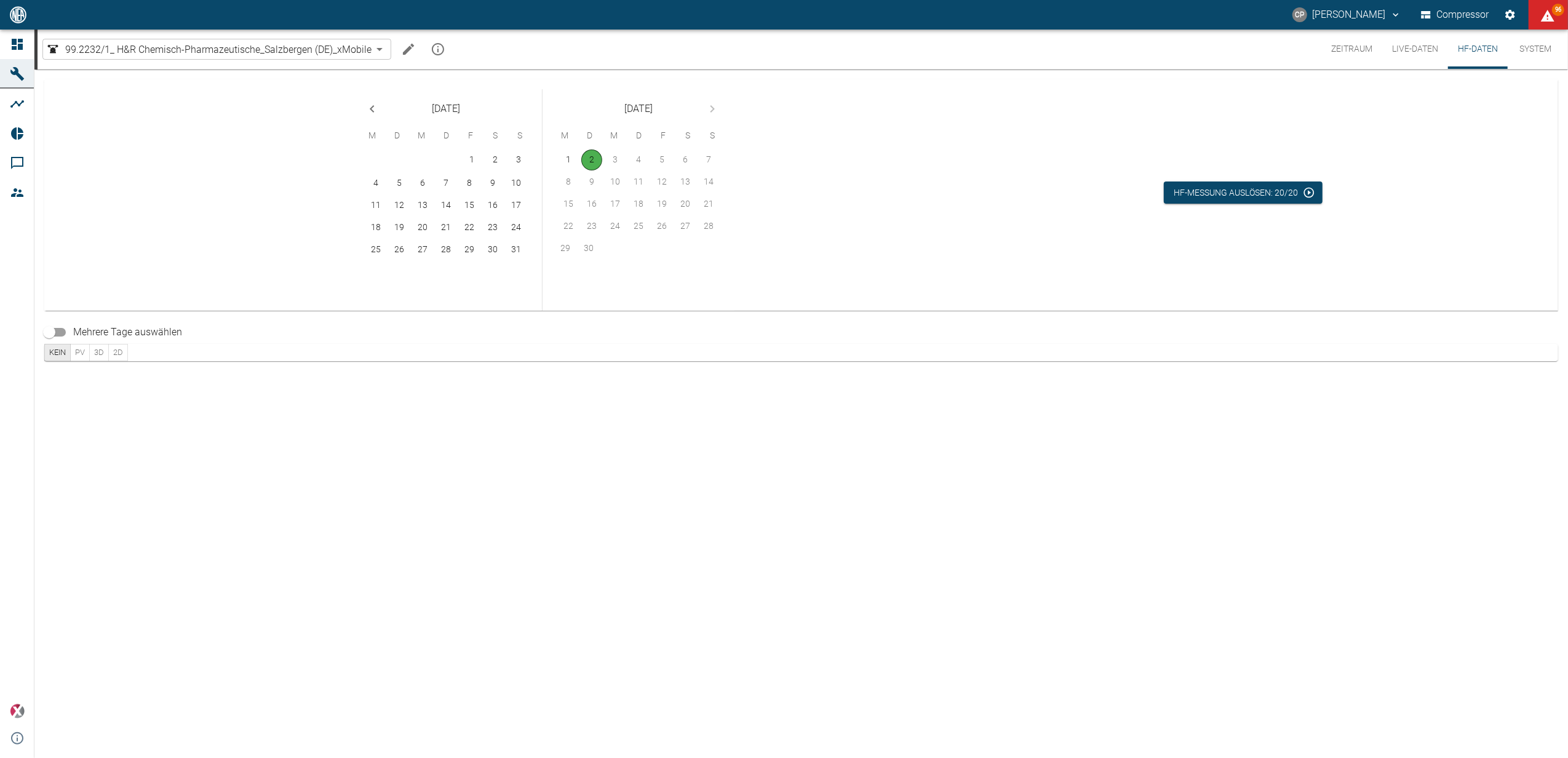
click at [1522, 47] on button "System" at bounding box center [1536, 49] width 55 height 39
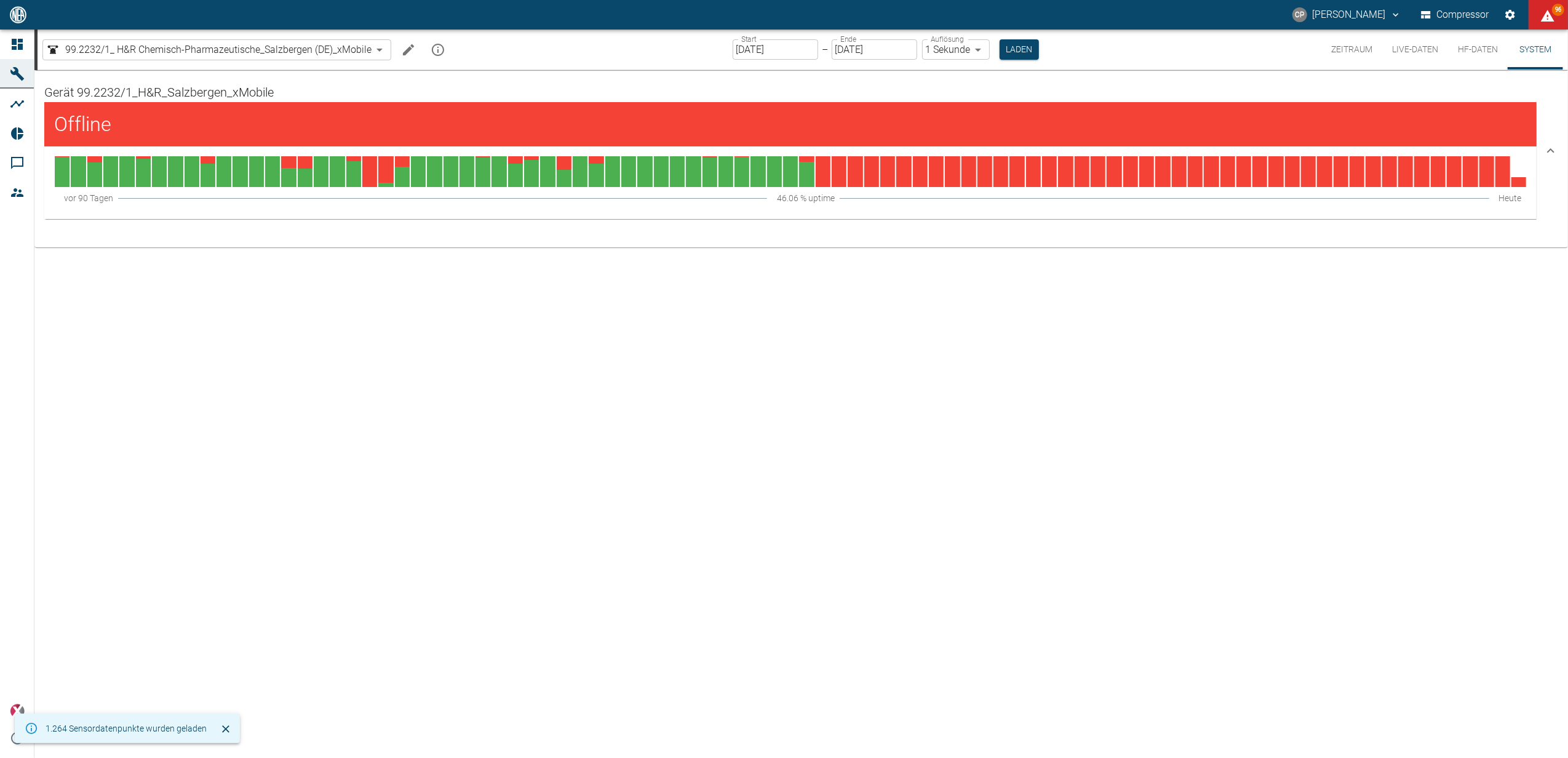
click at [1449, 47] on button "HF-Daten" at bounding box center [1479, 50] width 60 height 40
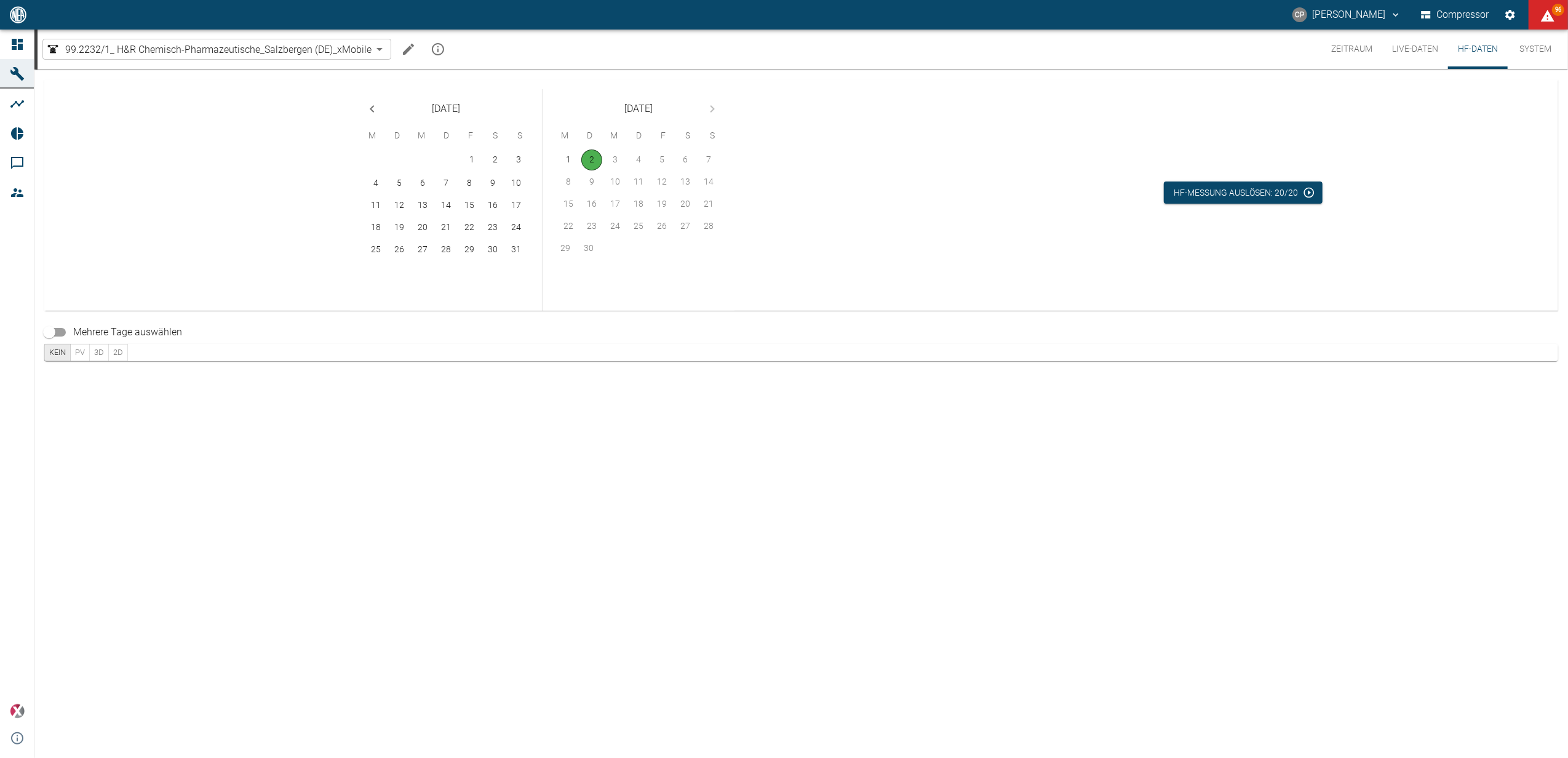
click at [1436, 49] on button "Live-Daten" at bounding box center [1415, 49] width 66 height 39
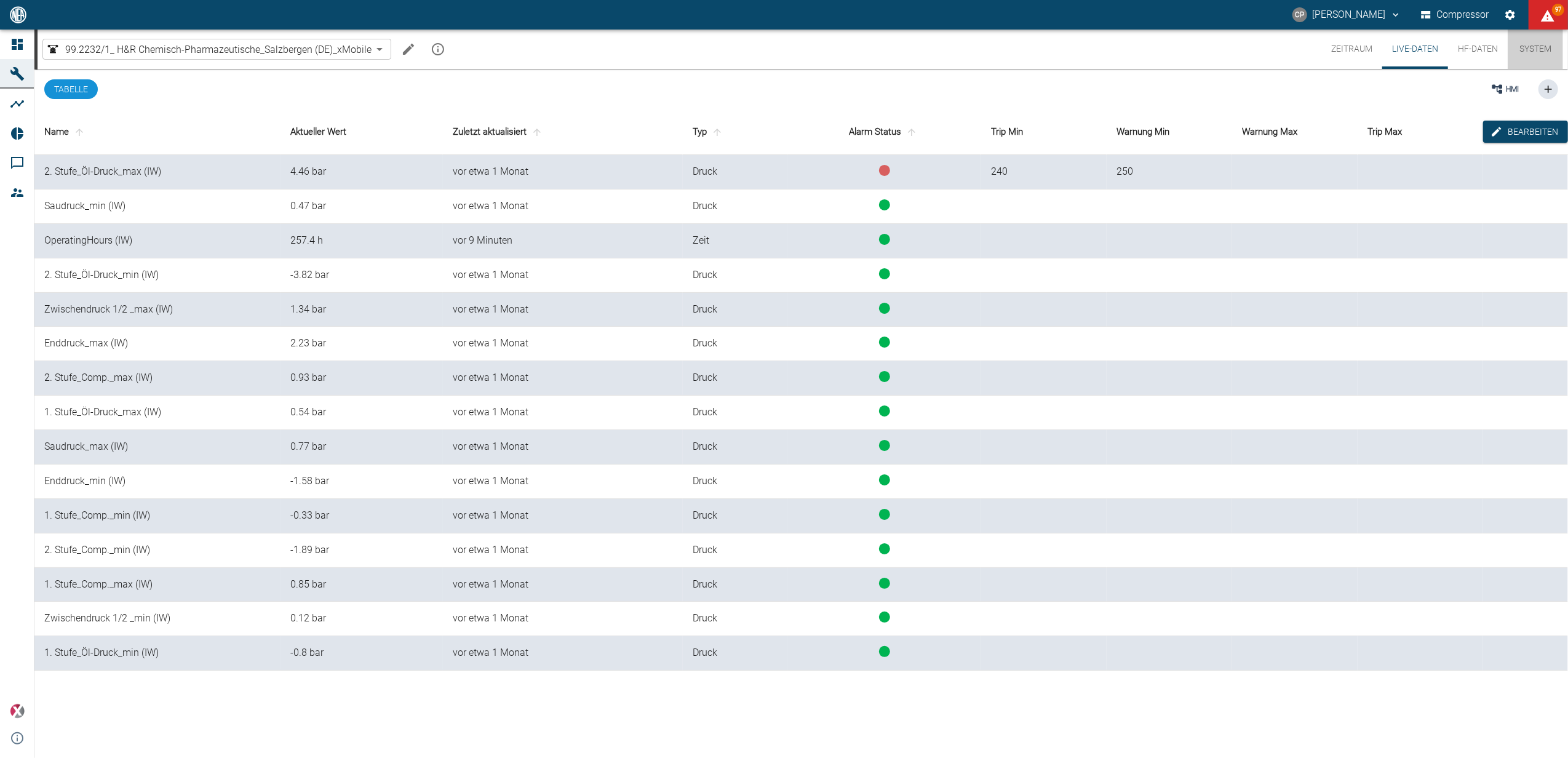
click at [1524, 52] on button "System" at bounding box center [1536, 49] width 55 height 39
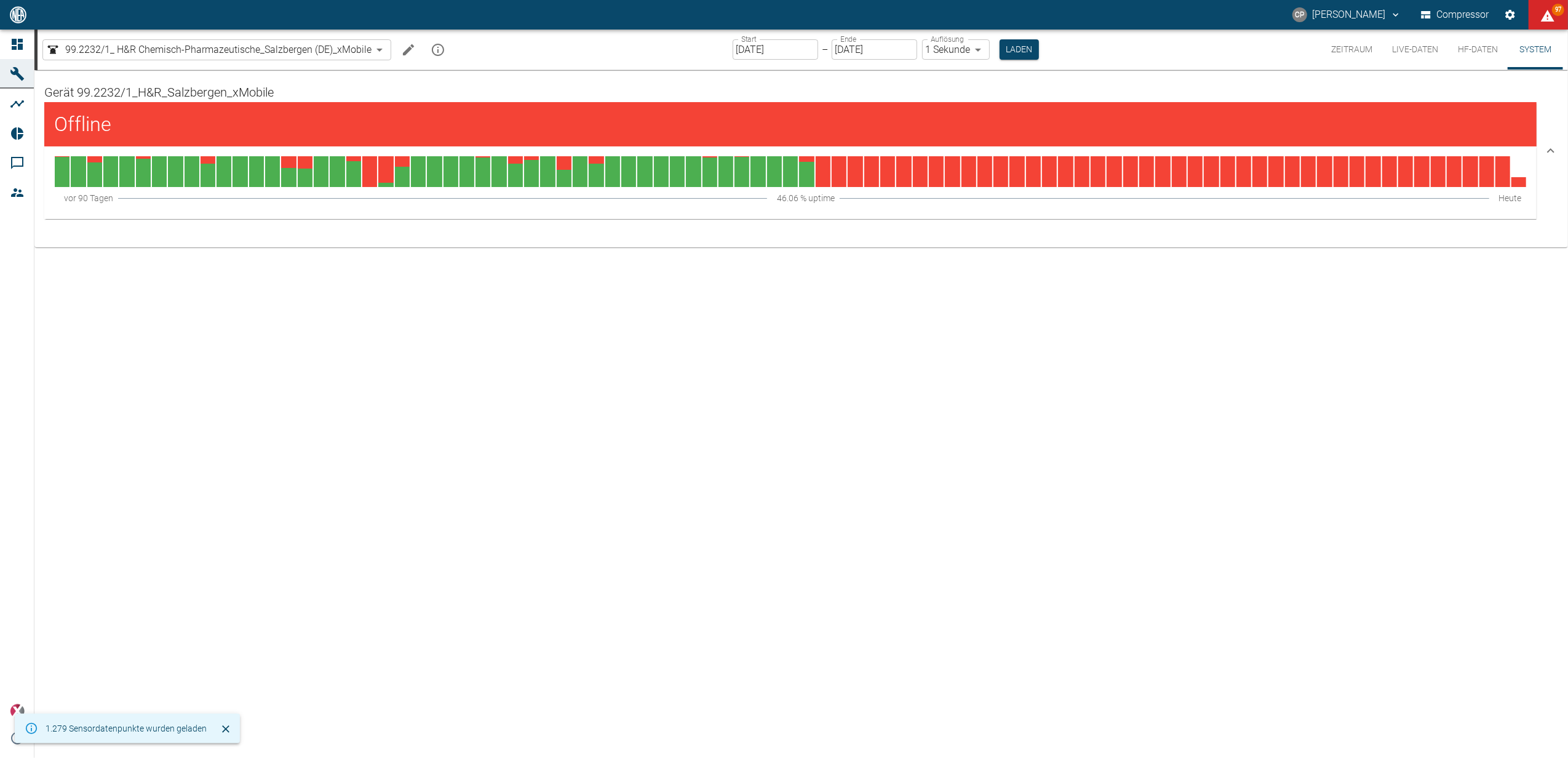
click at [1477, 52] on button "HF-Daten" at bounding box center [1479, 50] width 60 height 40
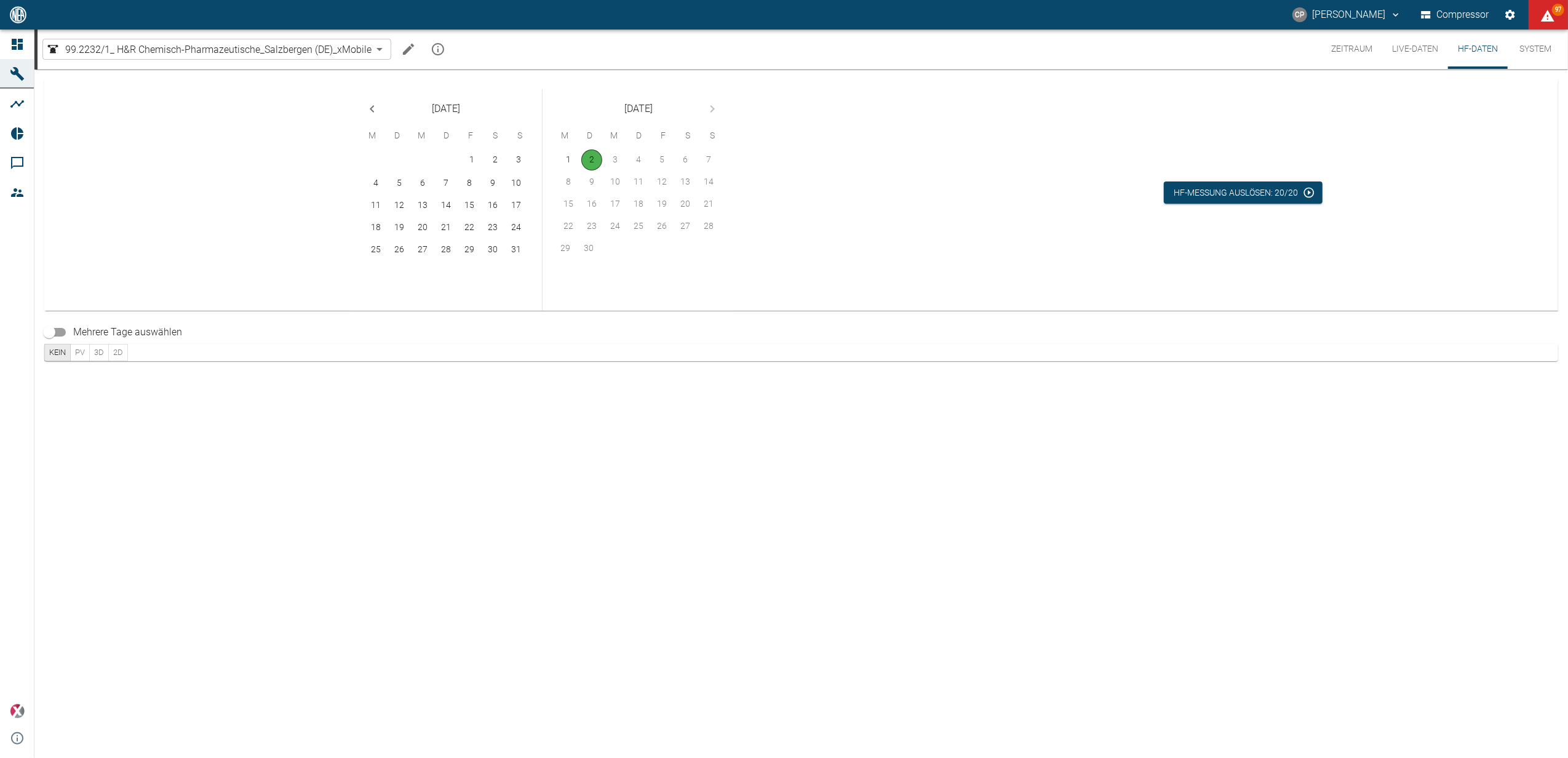
click at [1369, 45] on button "Zeitraum" at bounding box center [1351, 49] width 61 height 39
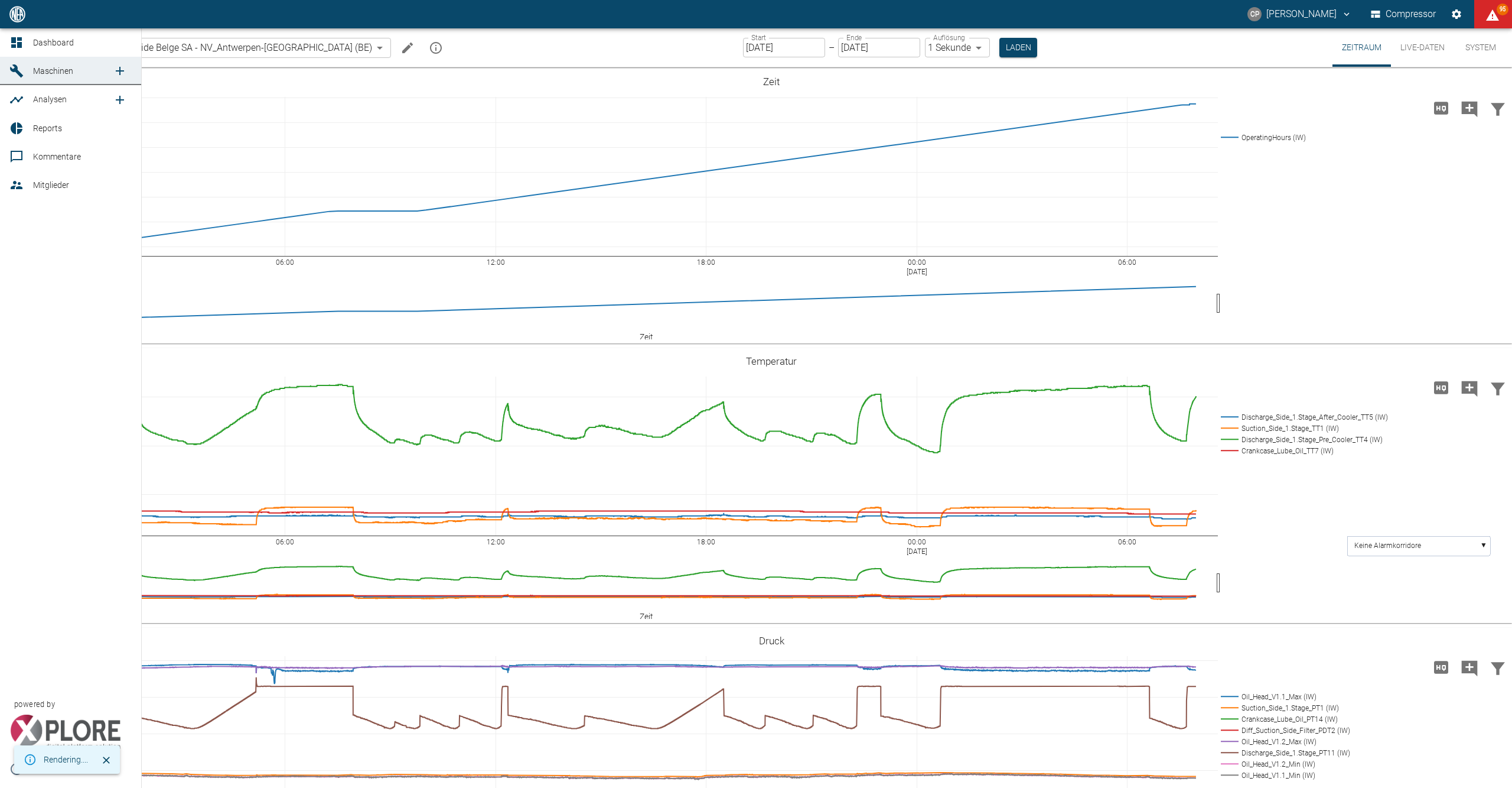
click at [21, 40] on icon at bounding box center [16, 42] width 11 height 11
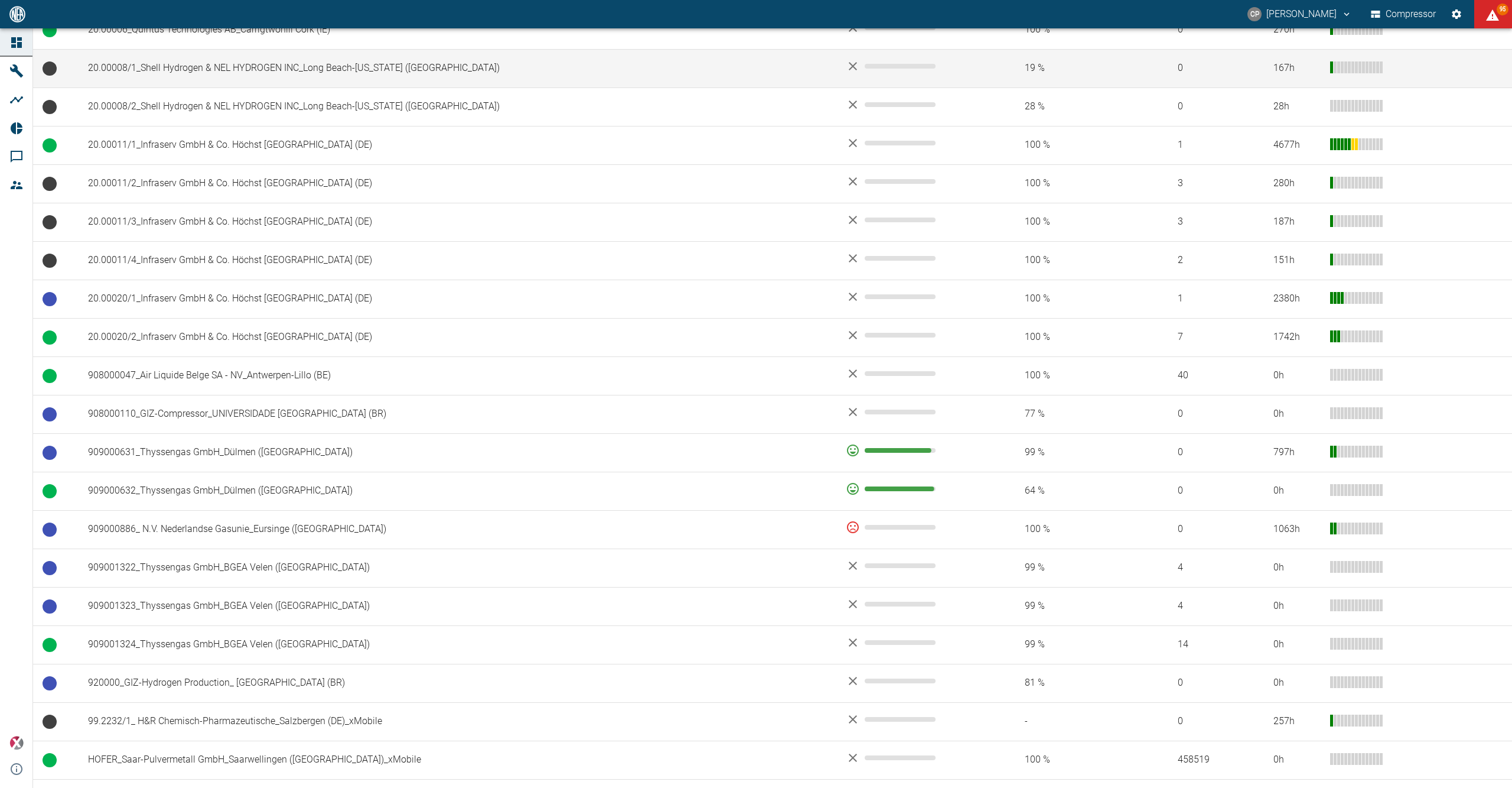
scroll to position [624, 0]
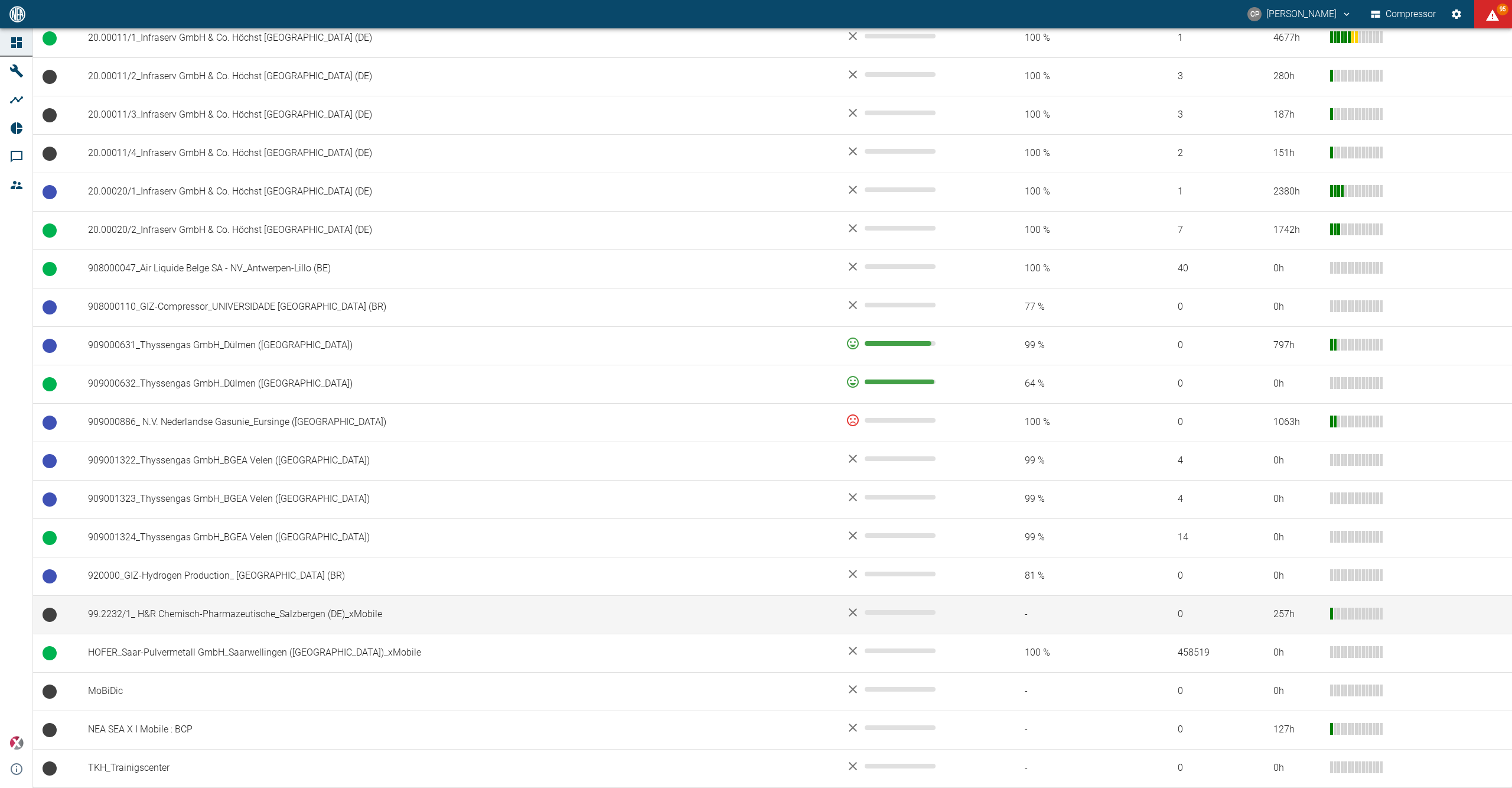
click at [247, 605] on td "99.2232/1_ H&R Chemisch-Pharmazeutische_Salzbergen (DE)_xMobile" at bounding box center [457, 614] width 758 height 39
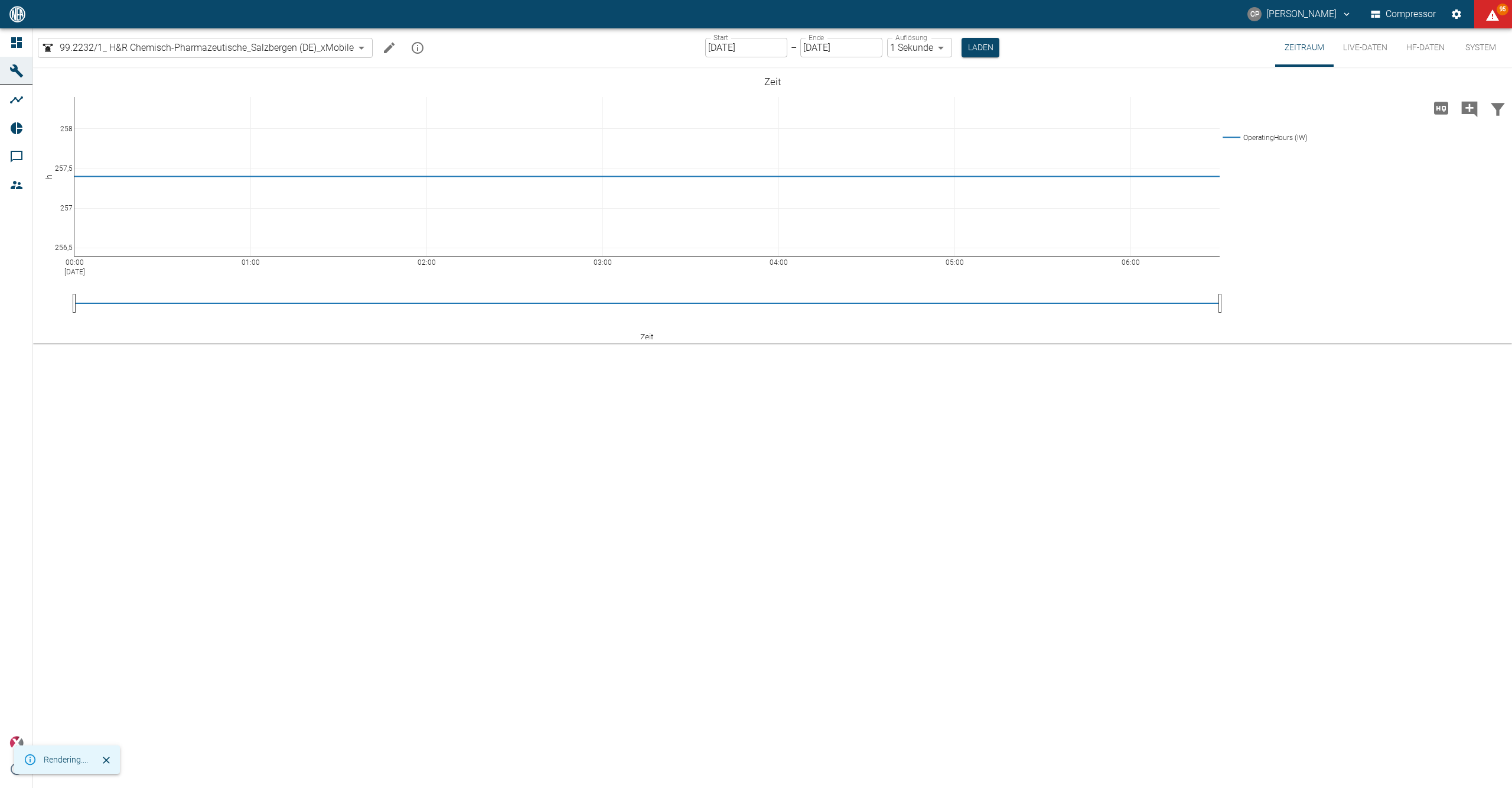
click at [390, 40] on icon "Machine bearbeiten" at bounding box center [389, 47] width 14 height 14
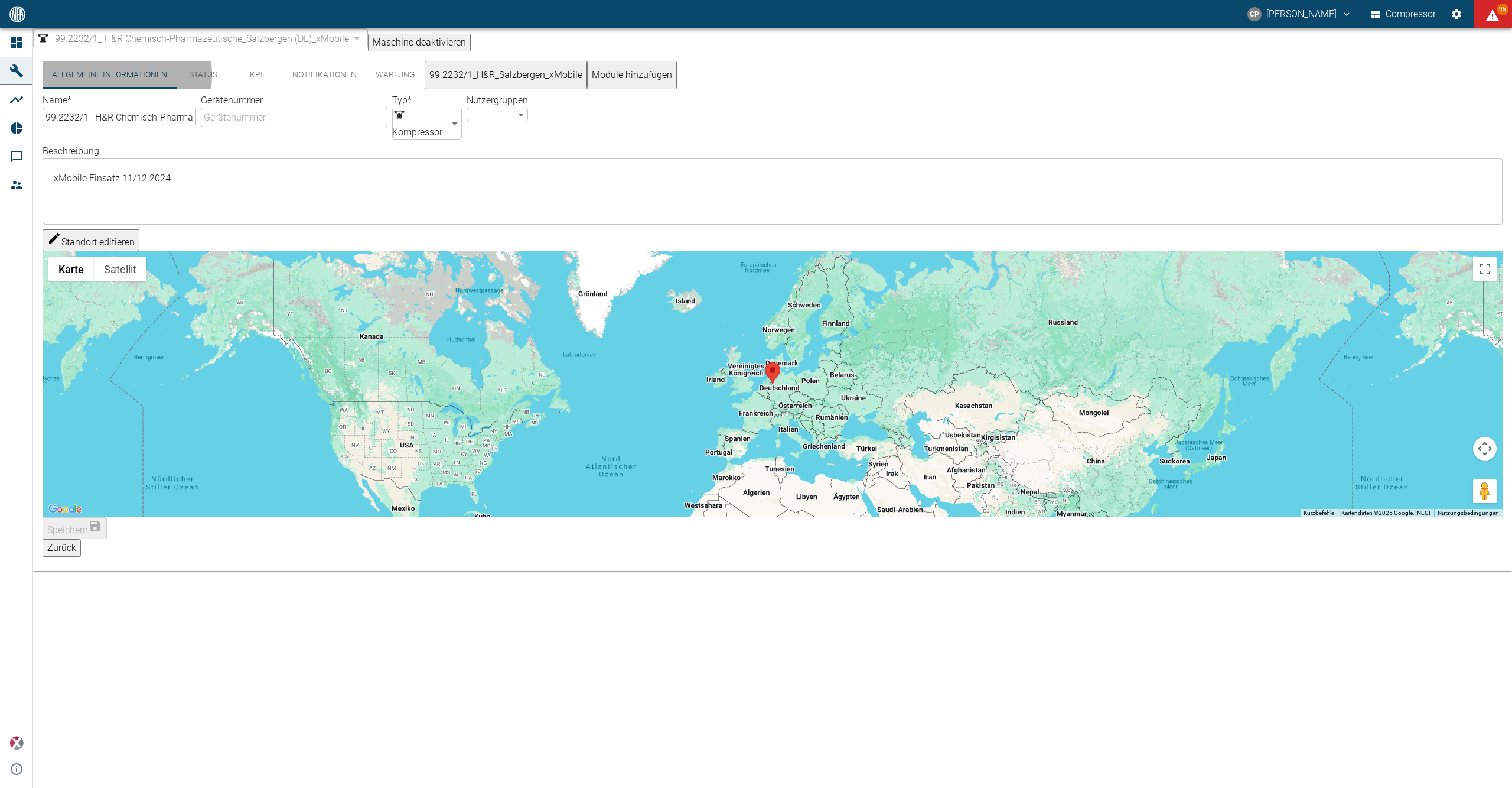
click at [490, 80] on button "99.2232/1_H&R_Salzbergen_xMobile" at bounding box center [505, 75] width 163 height 29
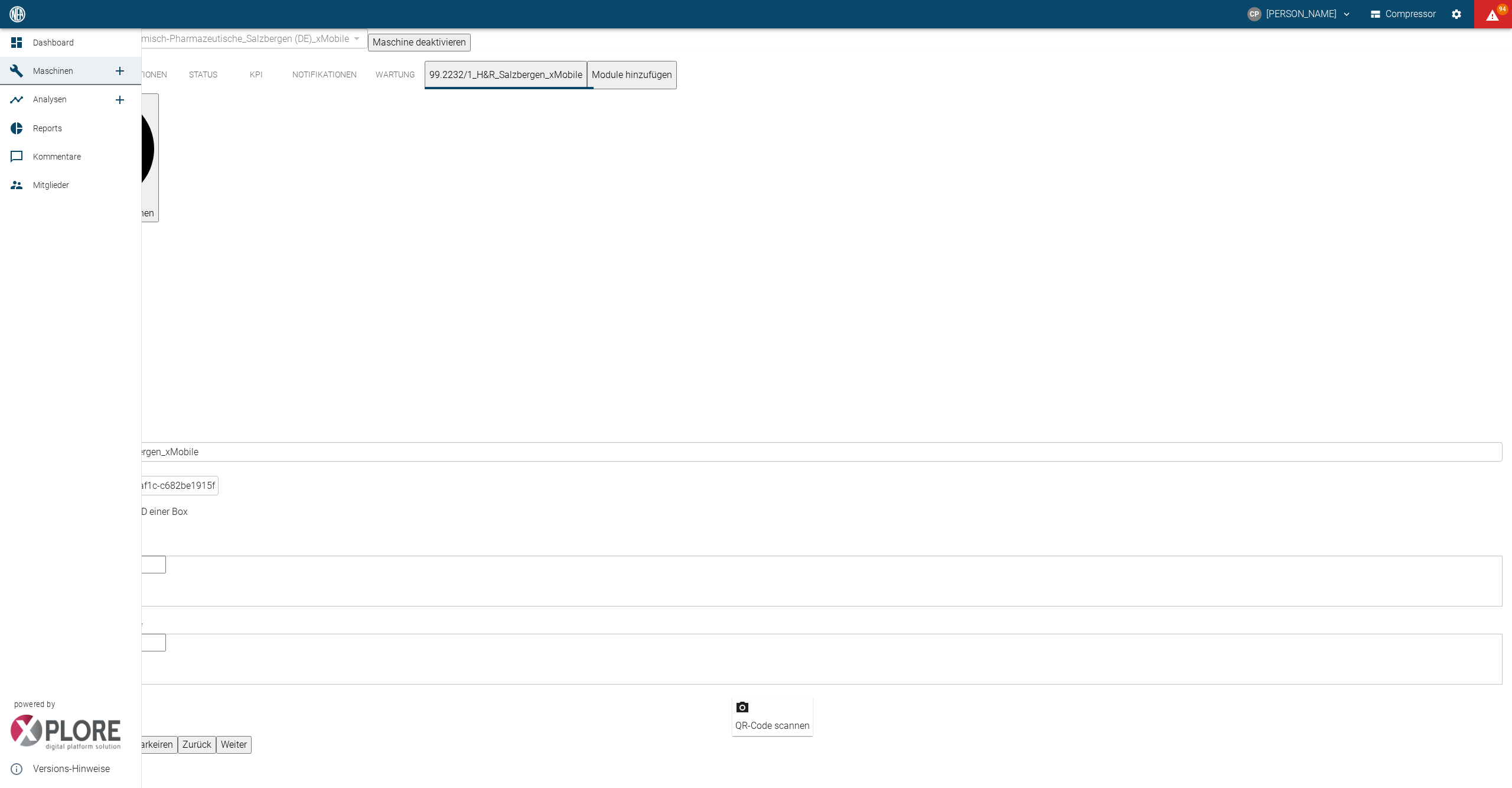
click at [18, 39] on icon at bounding box center [16, 42] width 11 height 11
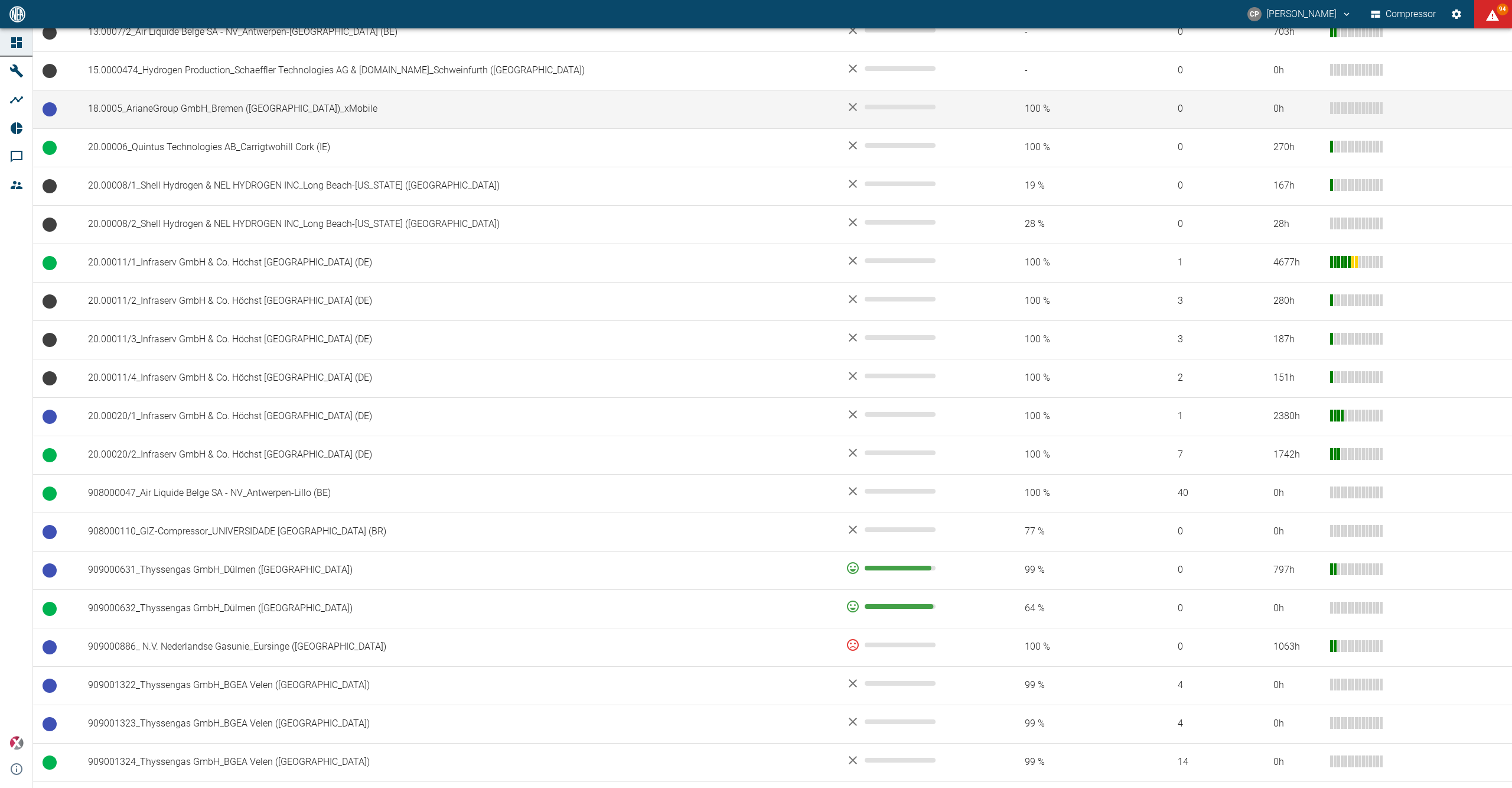
scroll to position [624, 0]
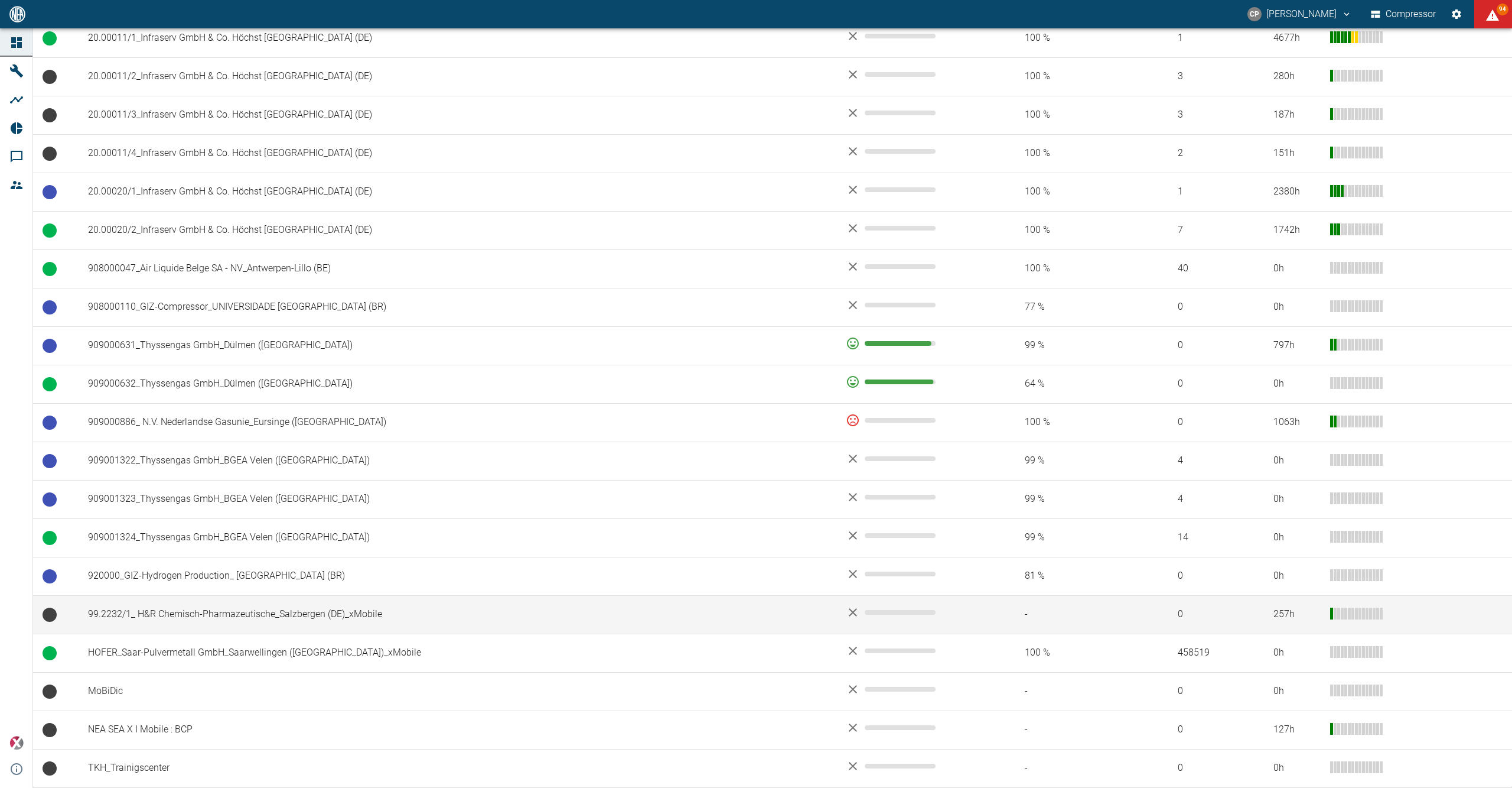
click at [208, 604] on td "99.2232/1_ H&R Chemisch-Pharmazeutische_Salzbergen (DE)_xMobile" at bounding box center [457, 614] width 758 height 39
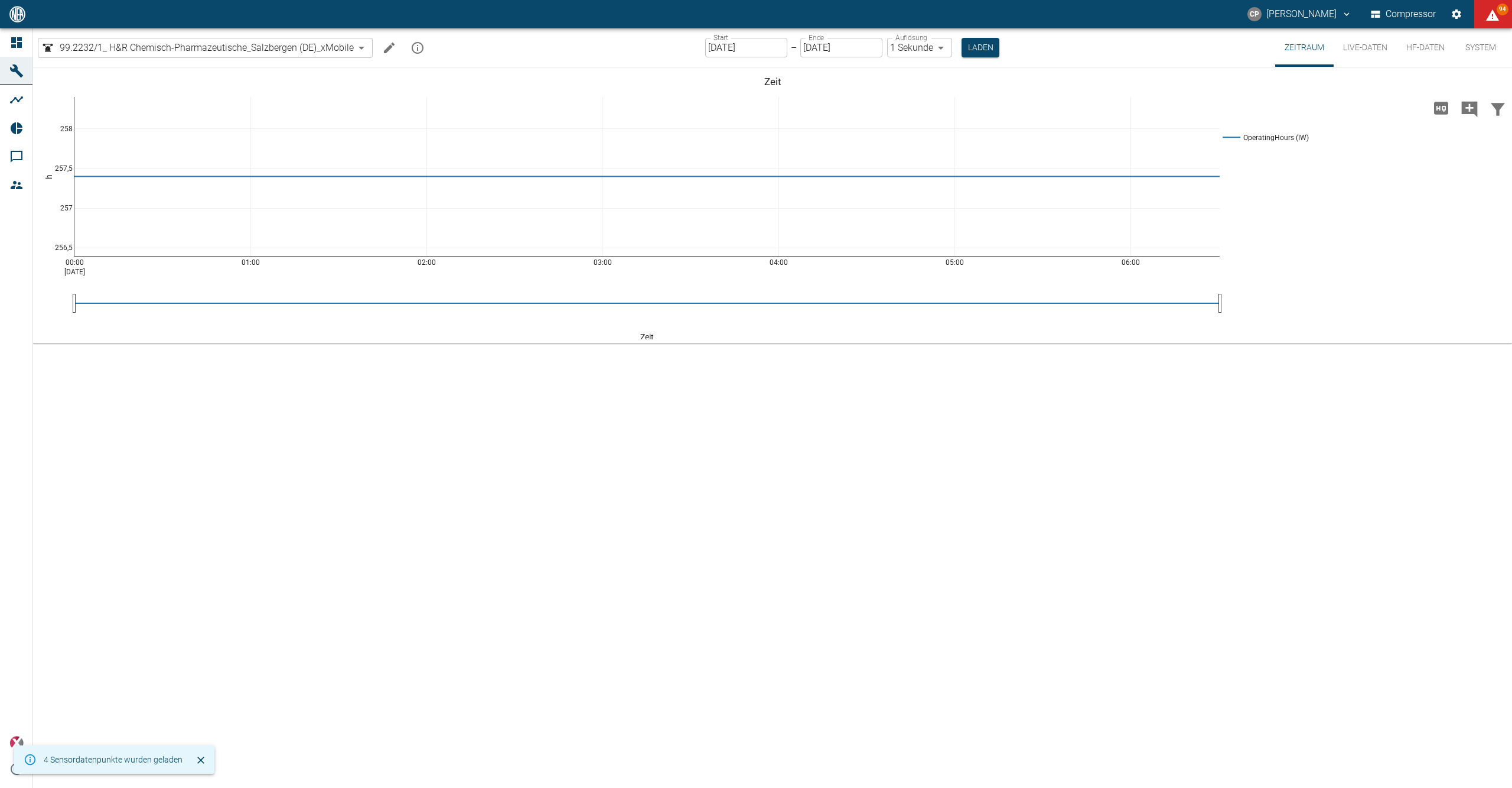
click at [422, 51] on icon "mission info" at bounding box center [417, 47] width 14 height 14
click at [906, 436] on div "00:00 Sep 2, 2025 01:00 02:00 03:00 04:00 05:00 06:00 256,5 257 257,5 258 Opera…" at bounding box center [772, 427] width 1479 height 721
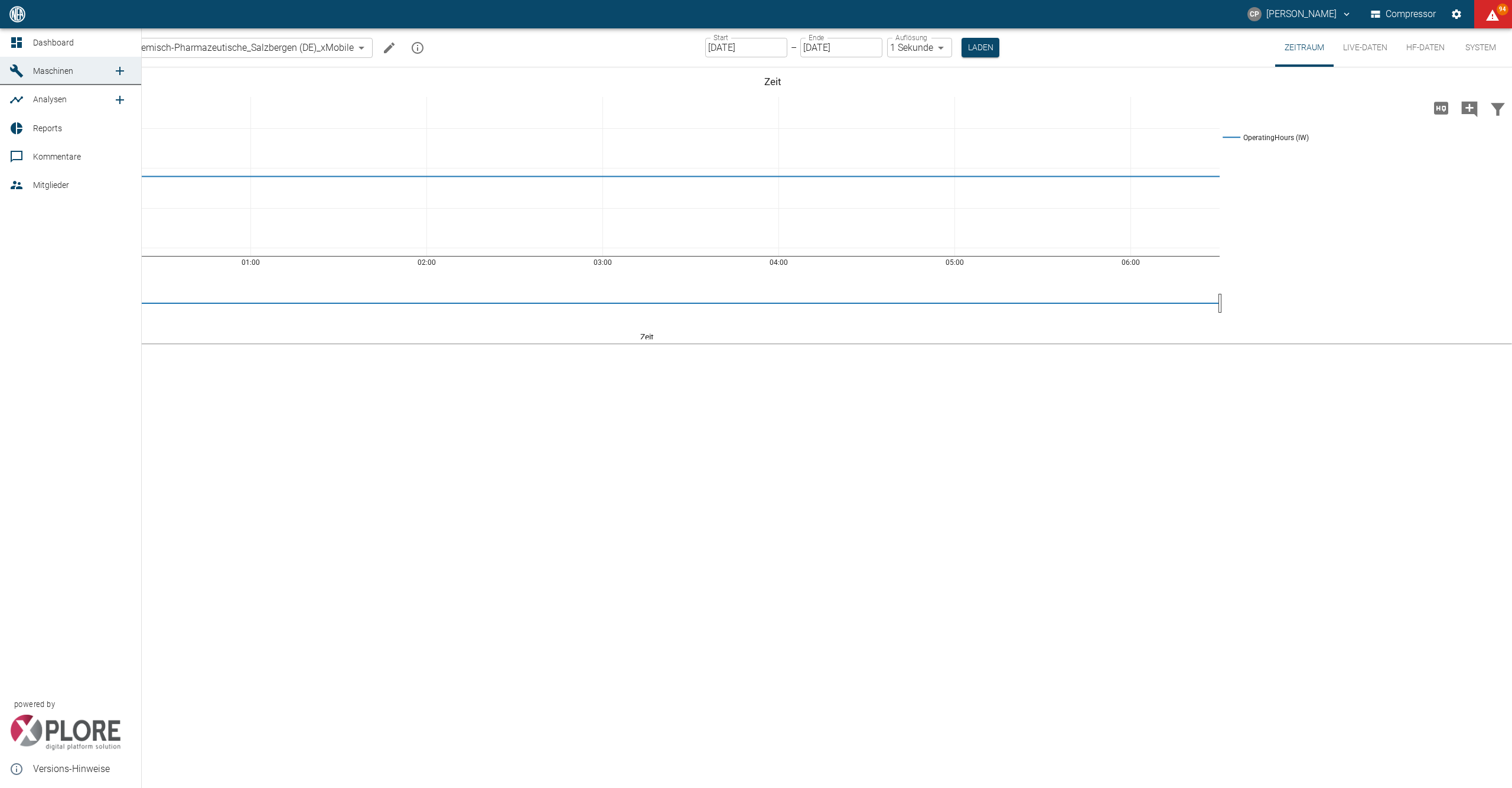
click at [18, 46] on icon at bounding box center [16, 42] width 11 height 11
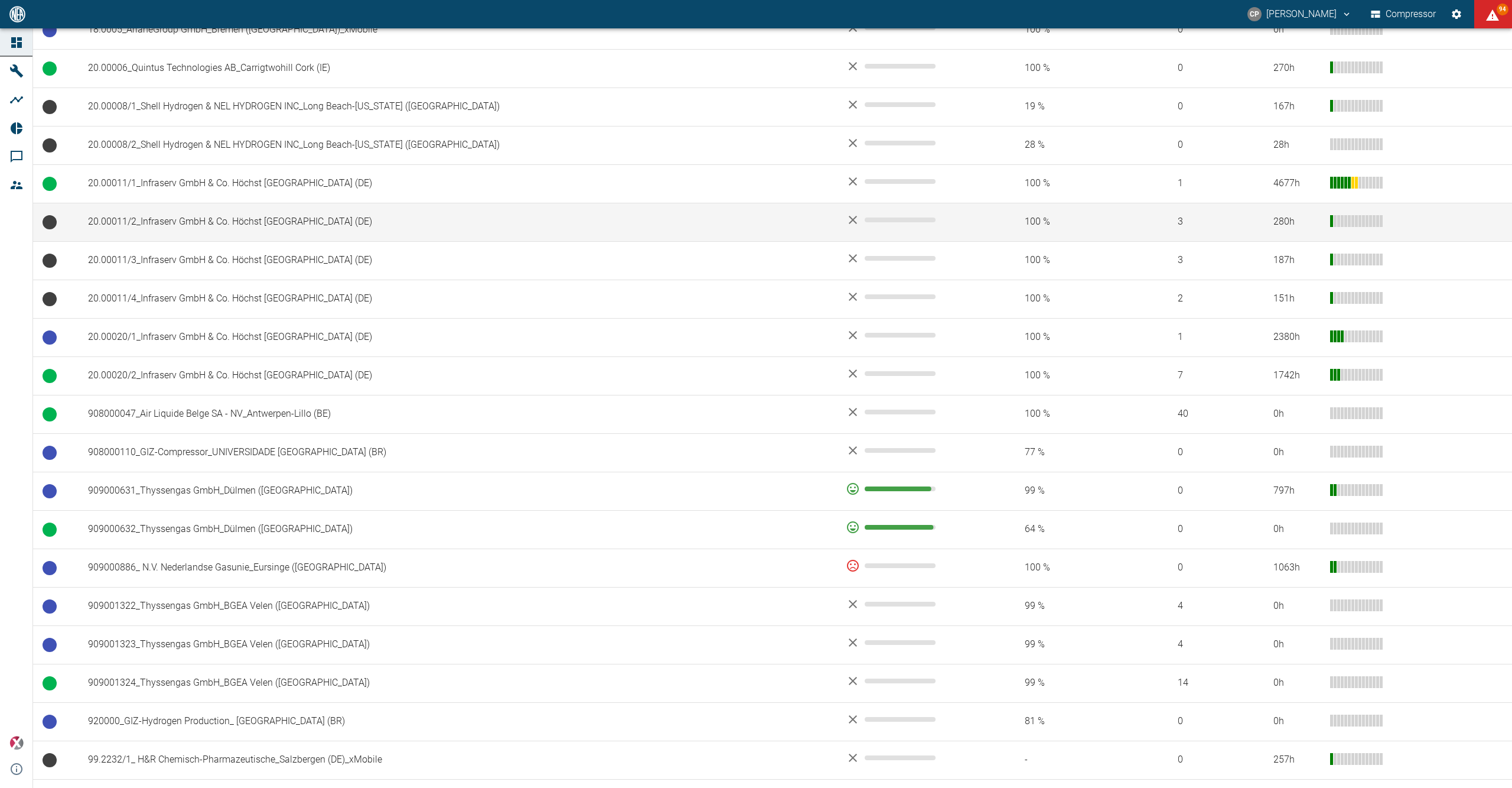
scroll to position [624, 0]
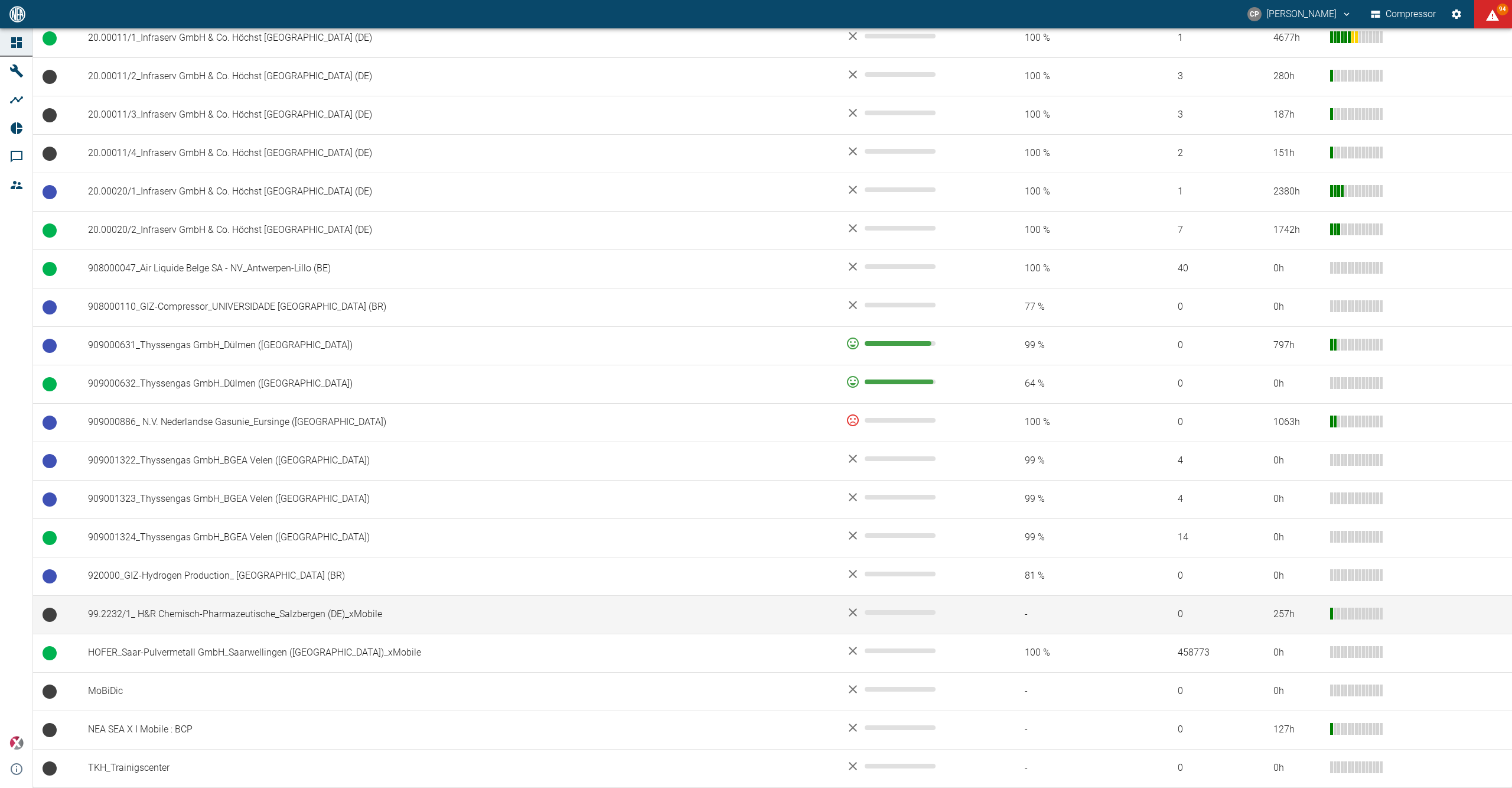
click at [184, 610] on td "99.2232/1_ H&R Chemisch-Pharmazeutische_Salzbergen (DE)_xMobile" at bounding box center [457, 614] width 758 height 39
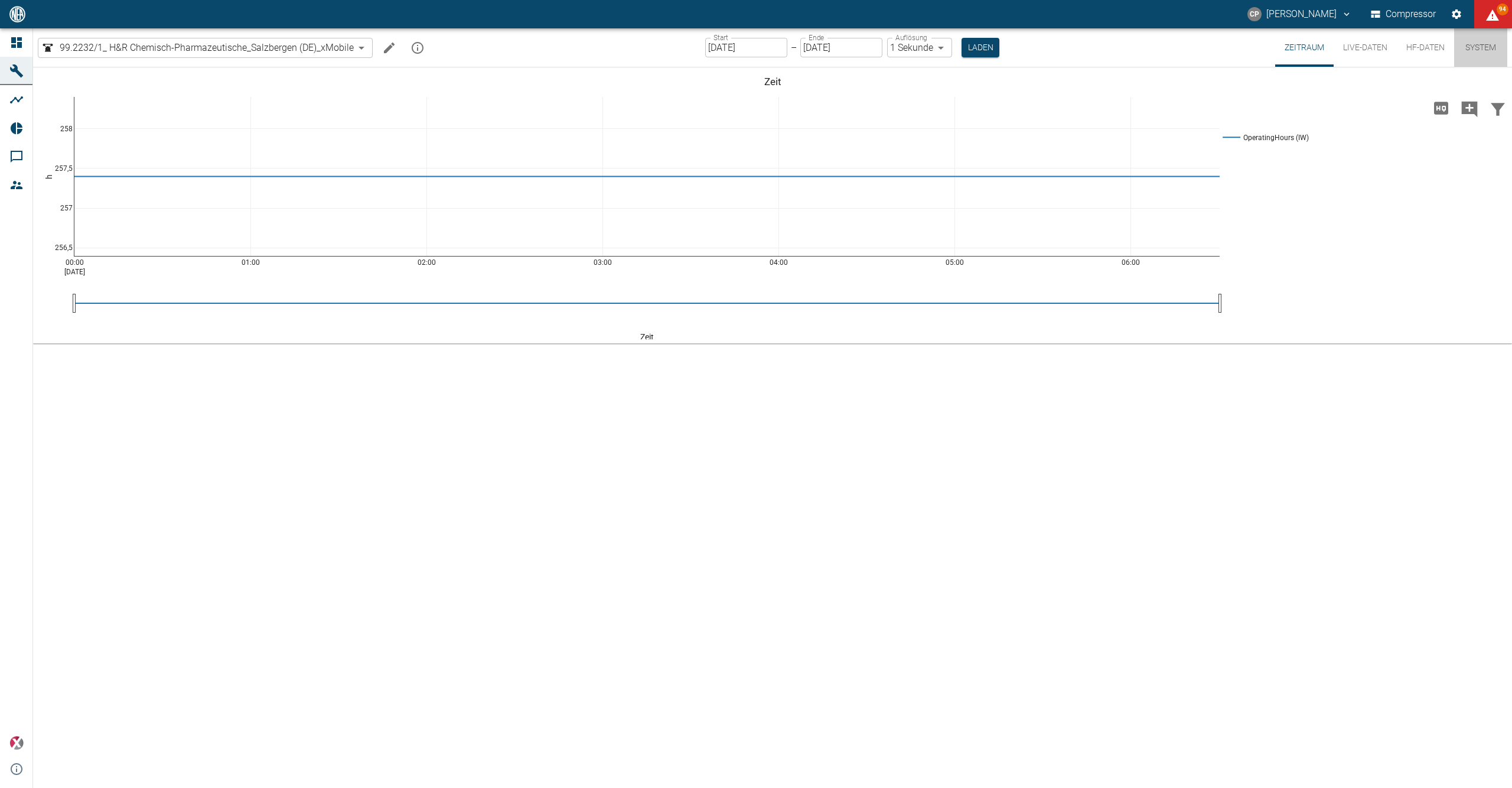
click at [1482, 43] on button "System" at bounding box center [1480, 48] width 53 height 39
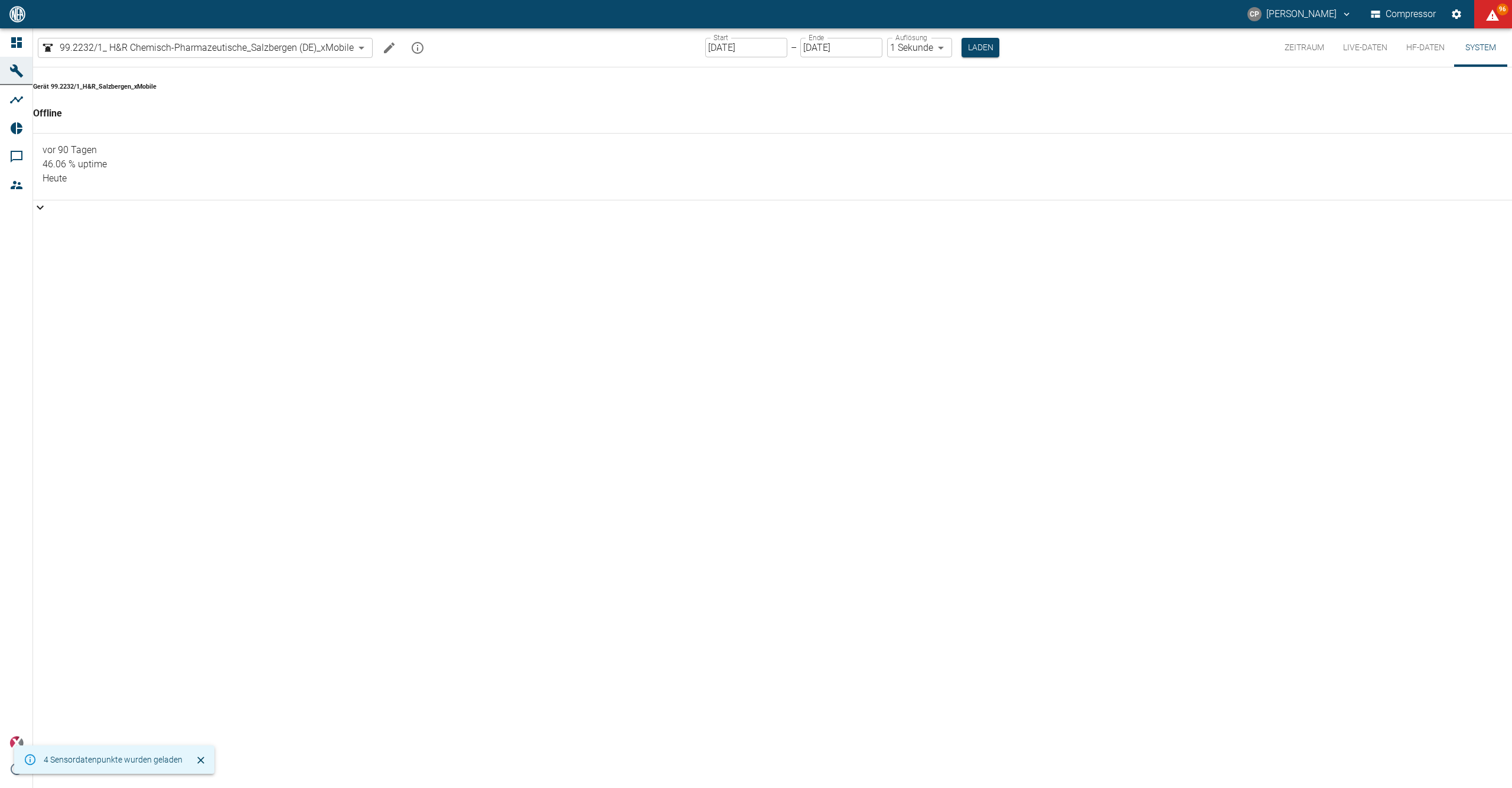
drag, startPoint x: 932, startPoint y: 308, endPoint x: 933, endPoint y: 292, distance: 16.0
click at [933, 308] on div "Gerät 99.2232/1_H&R_Salzbergen_xMobile Offline vor 90 Tagen 46.06 % uptime Heute" at bounding box center [772, 427] width 1479 height 721
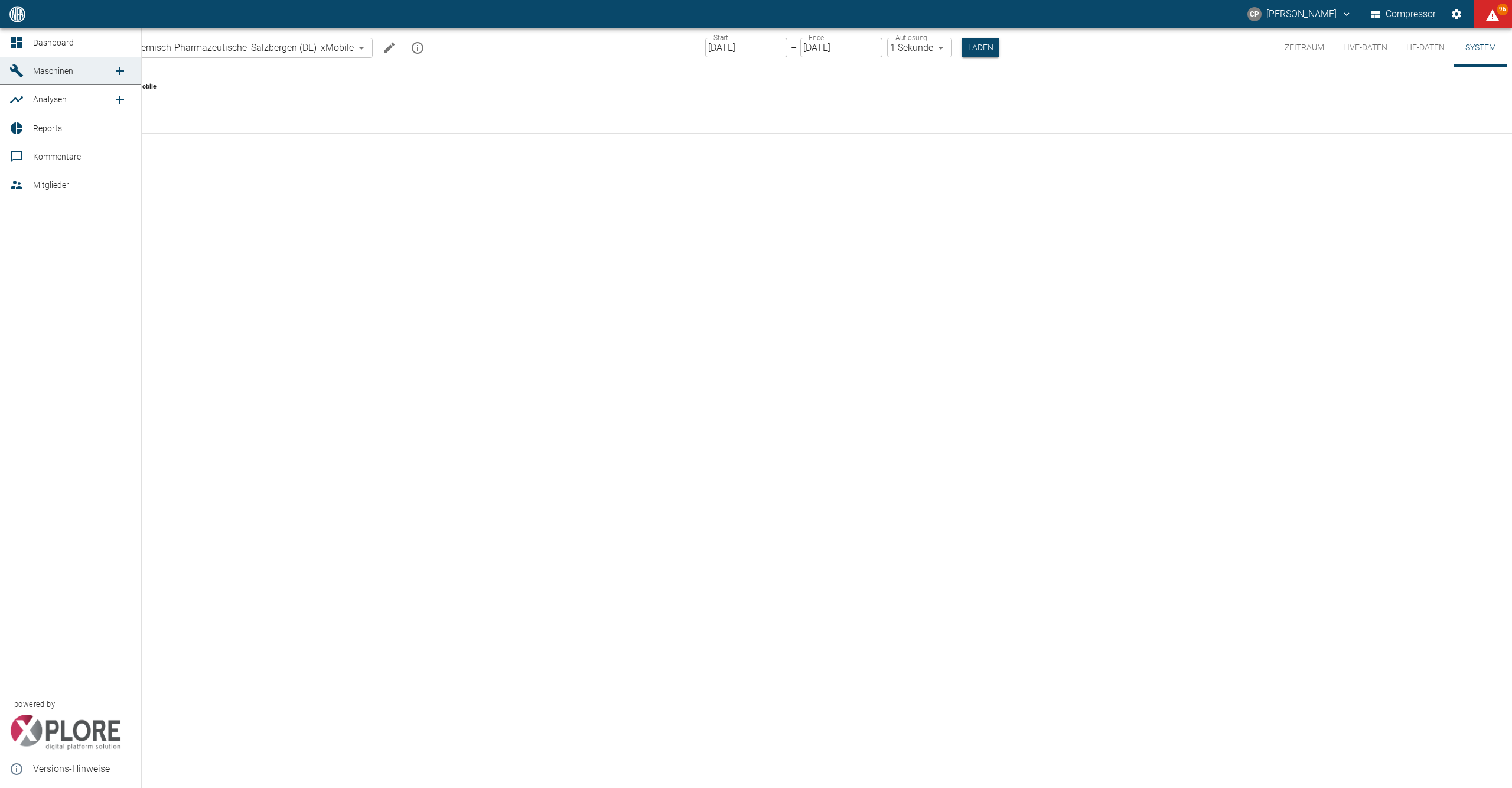
click at [24, 39] on div at bounding box center [18, 42] width 18 height 14
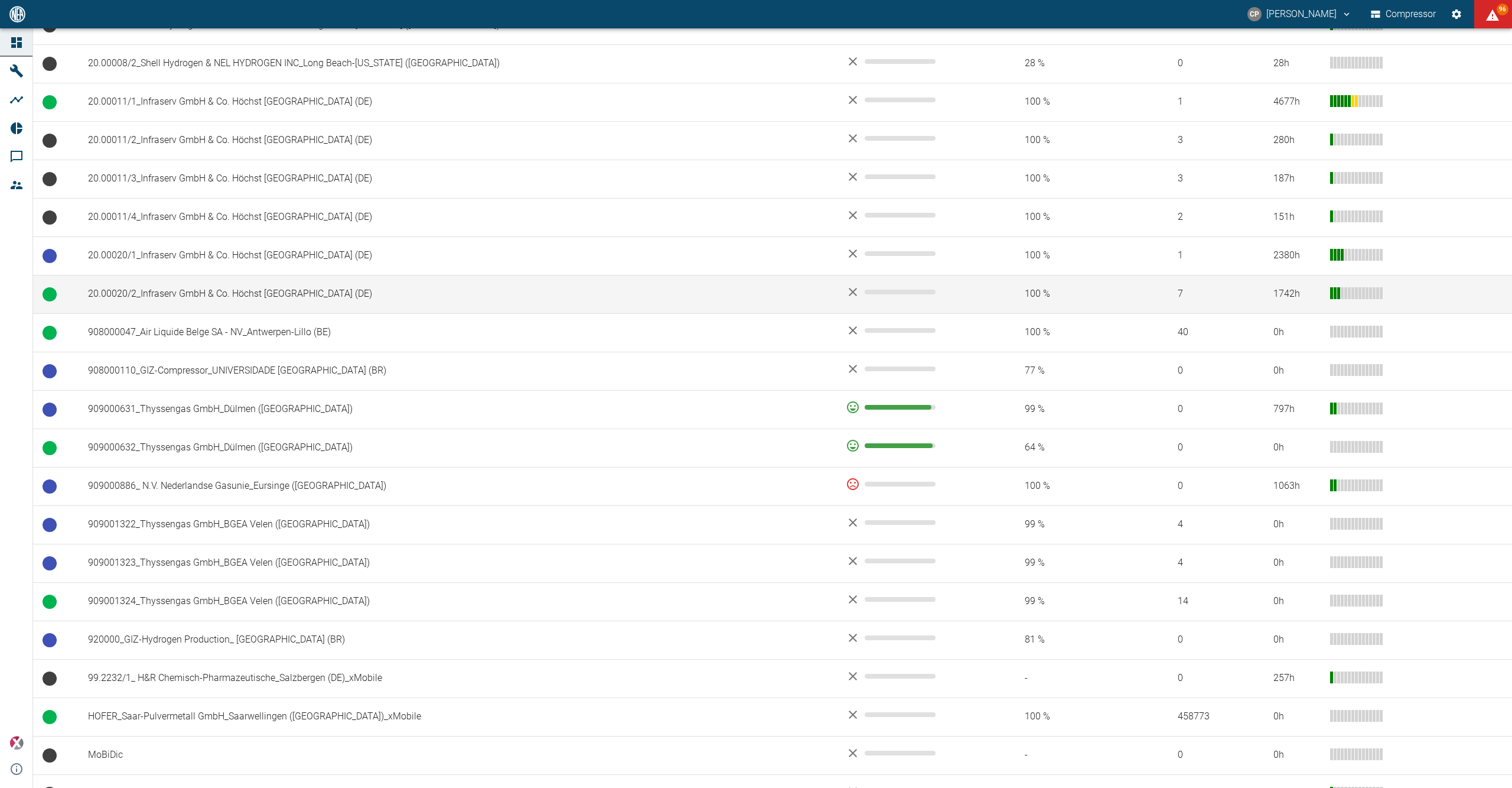
scroll to position [624, 0]
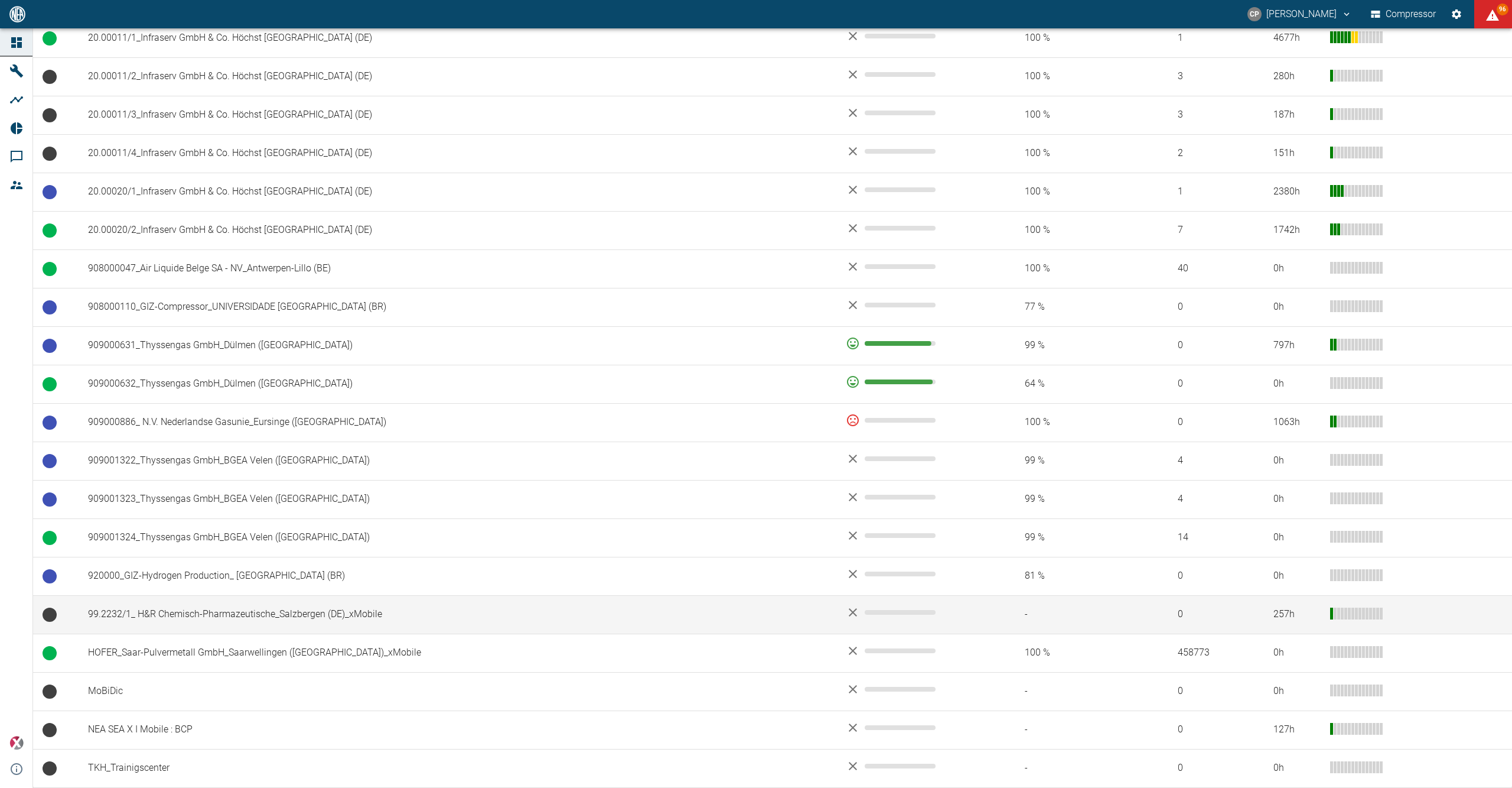
click at [133, 604] on td "99.2232/1_ H&R Chemisch-Pharmazeutische_Salzbergen (DE)_xMobile" at bounding box center [457, 614] width 758 height 39
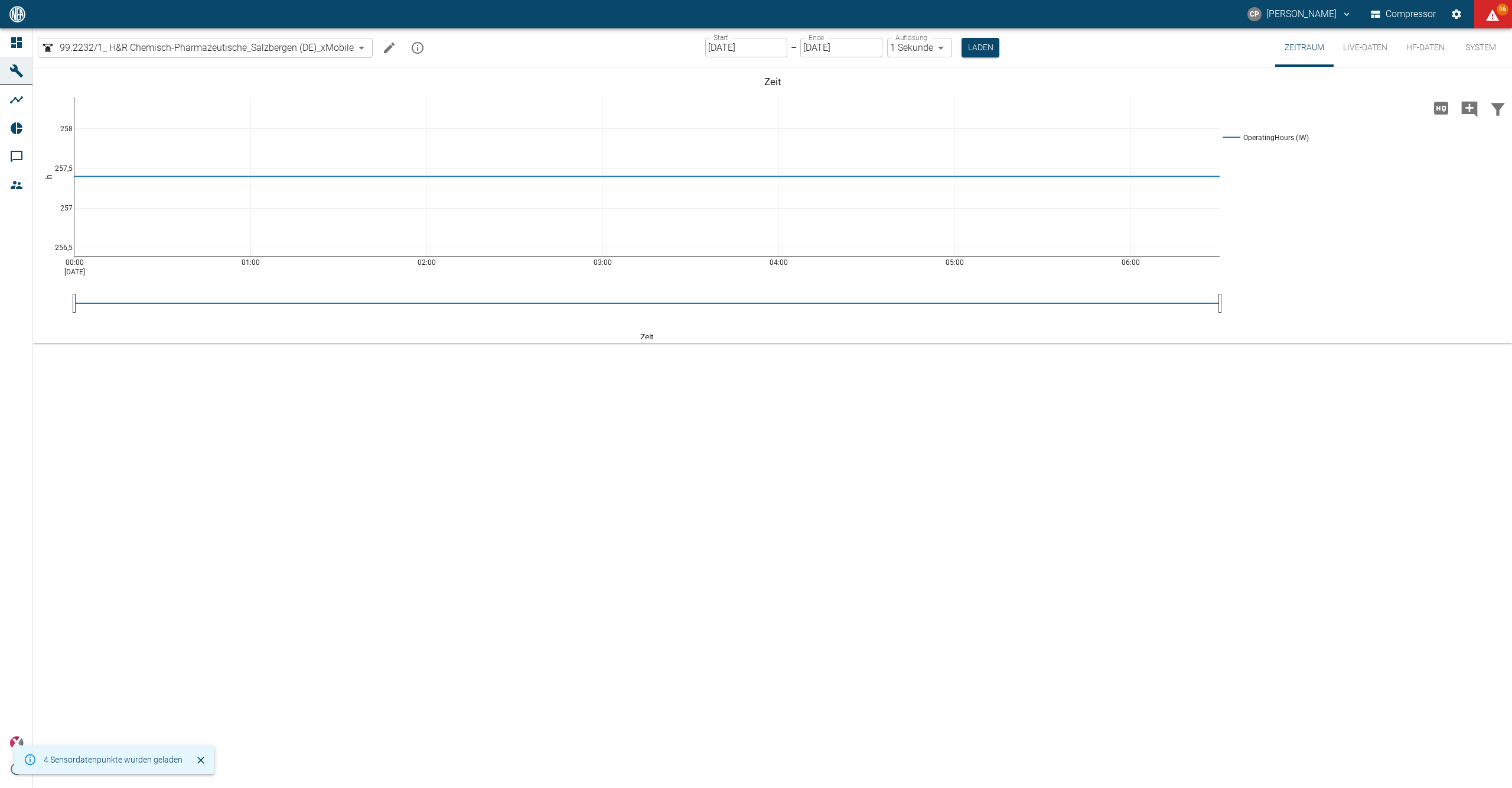
click at [1351, 41] on button "Live-Daten" at bounding box center [1365, 48] width 63 height 39
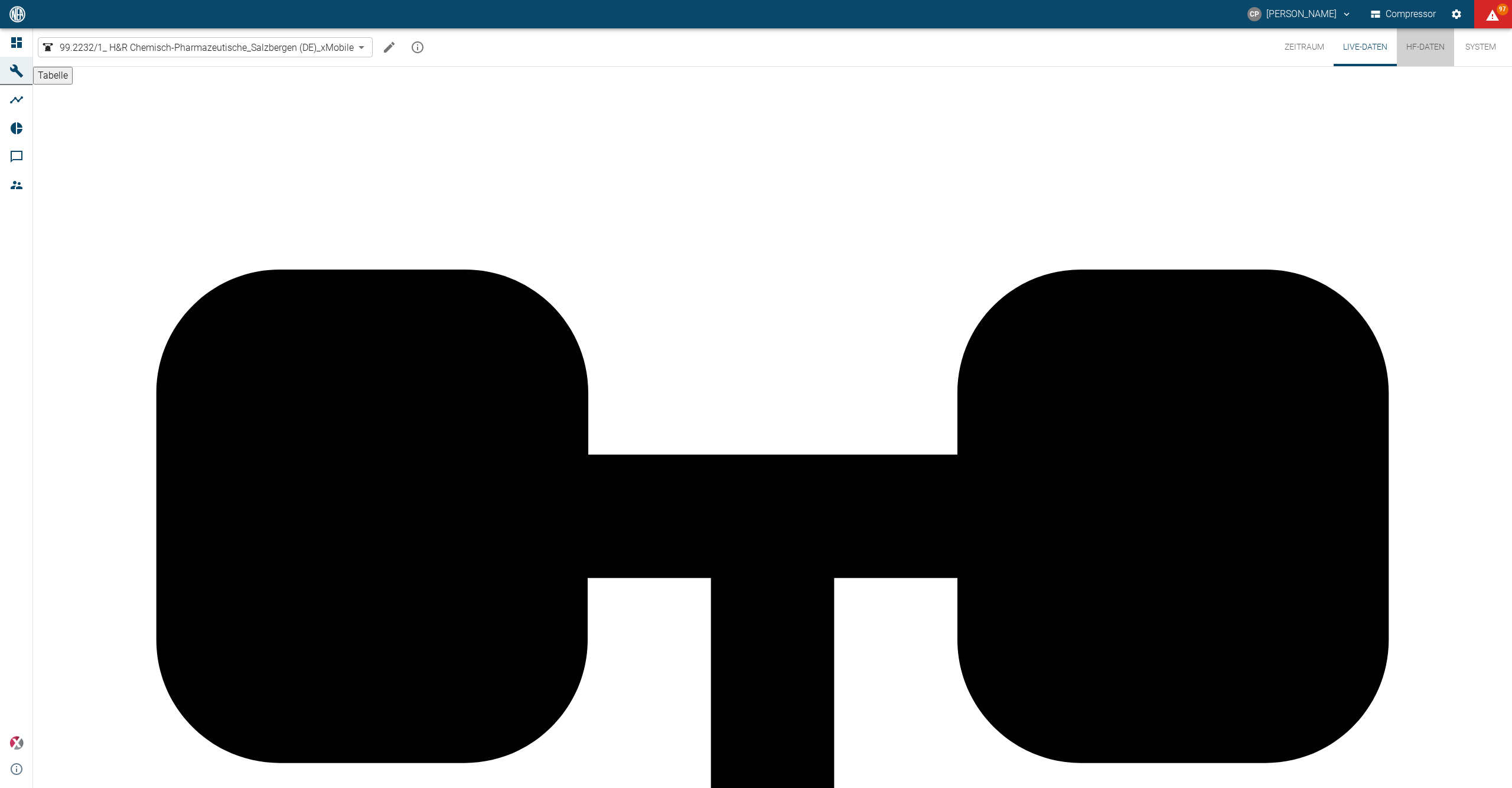
click at [1416, 40] on button "HF-Daten" at bounding box center [1425, 47] width 57 height 38
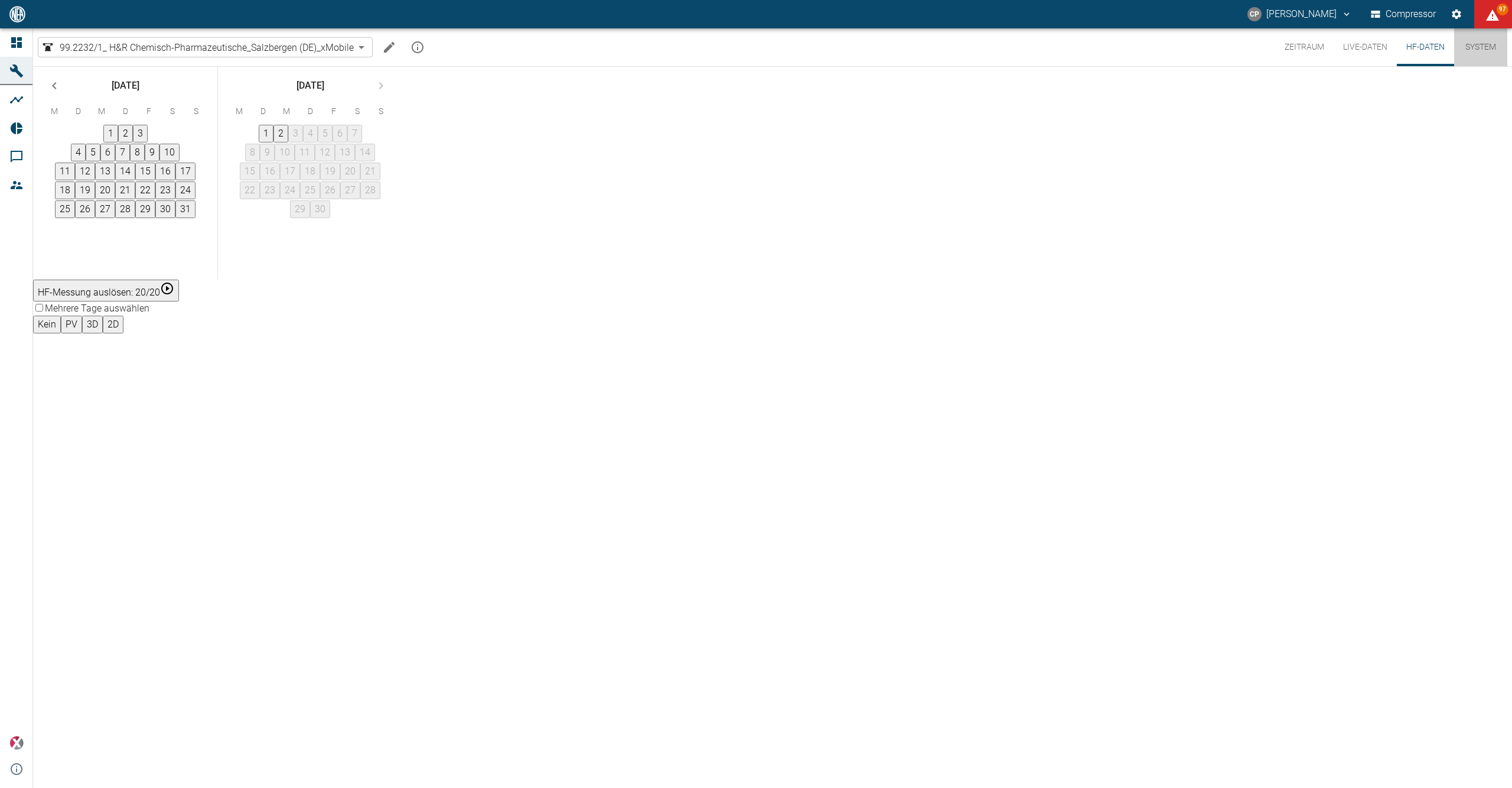
click at [1488, 48] on button "System" at bounding box center [1480, 47] width 53 height 38
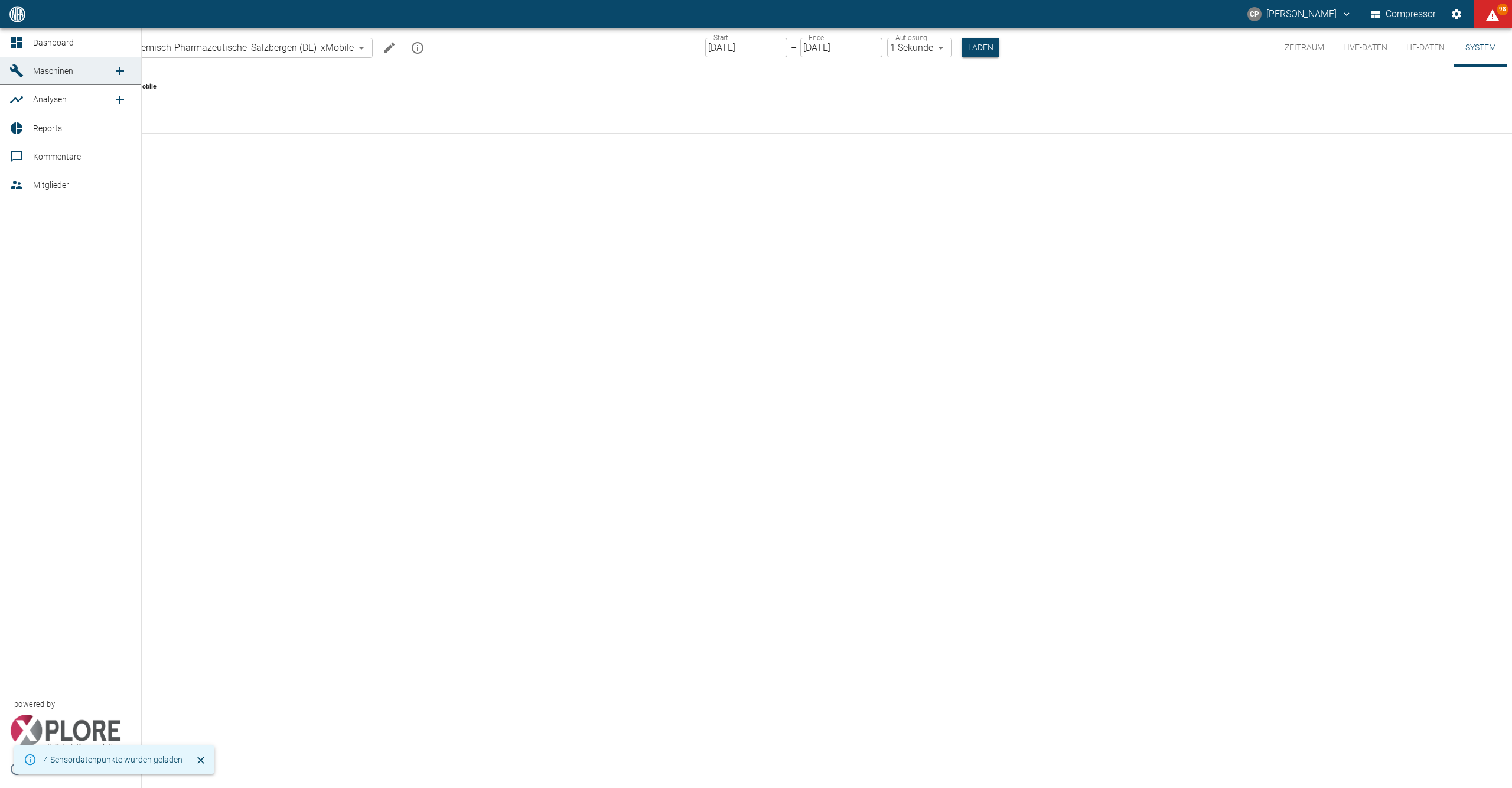
click at [23, 45] on icon at bounding box center [16, 42] width 14 height 14
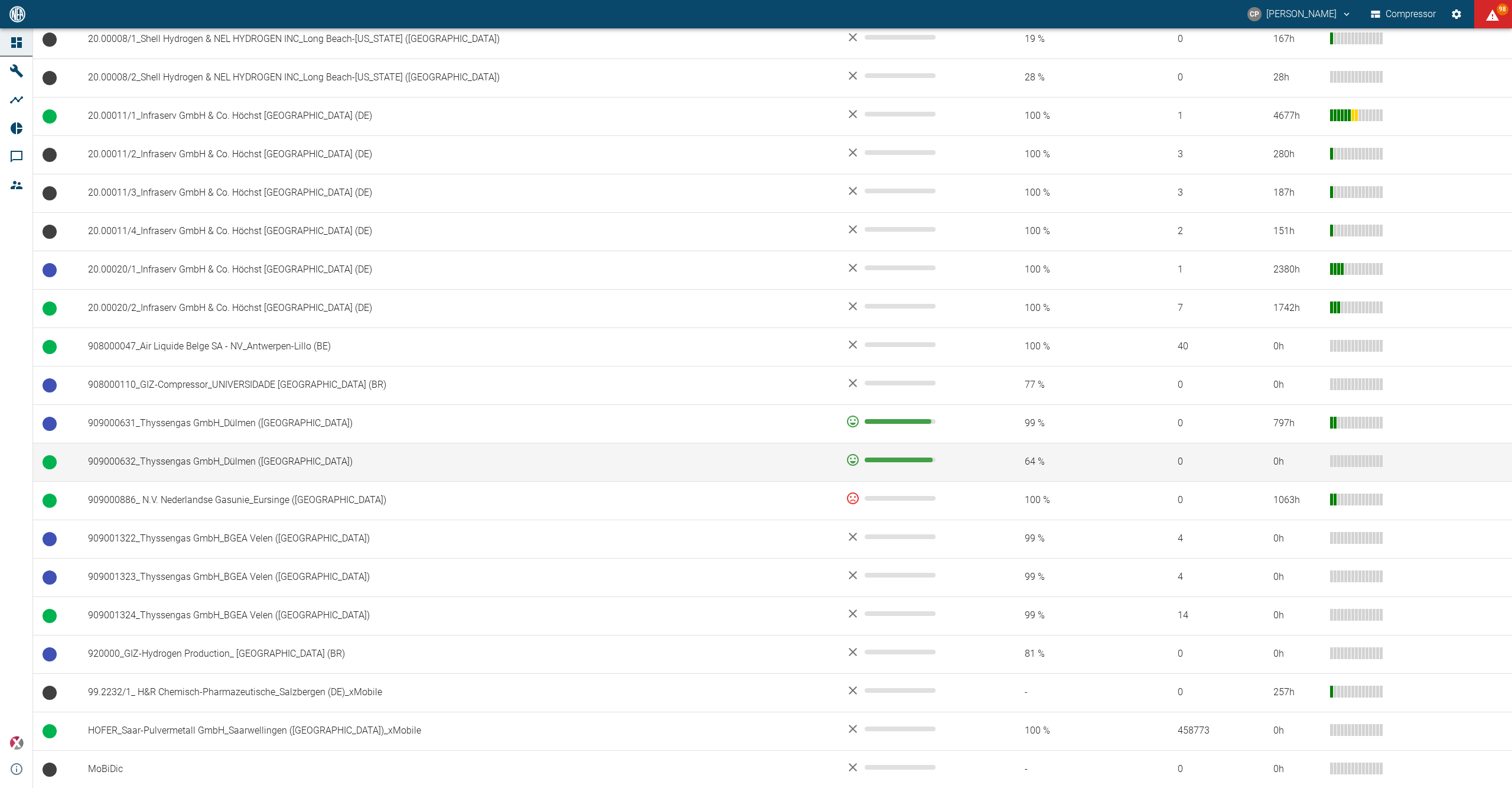
scroll to position [624, 0]
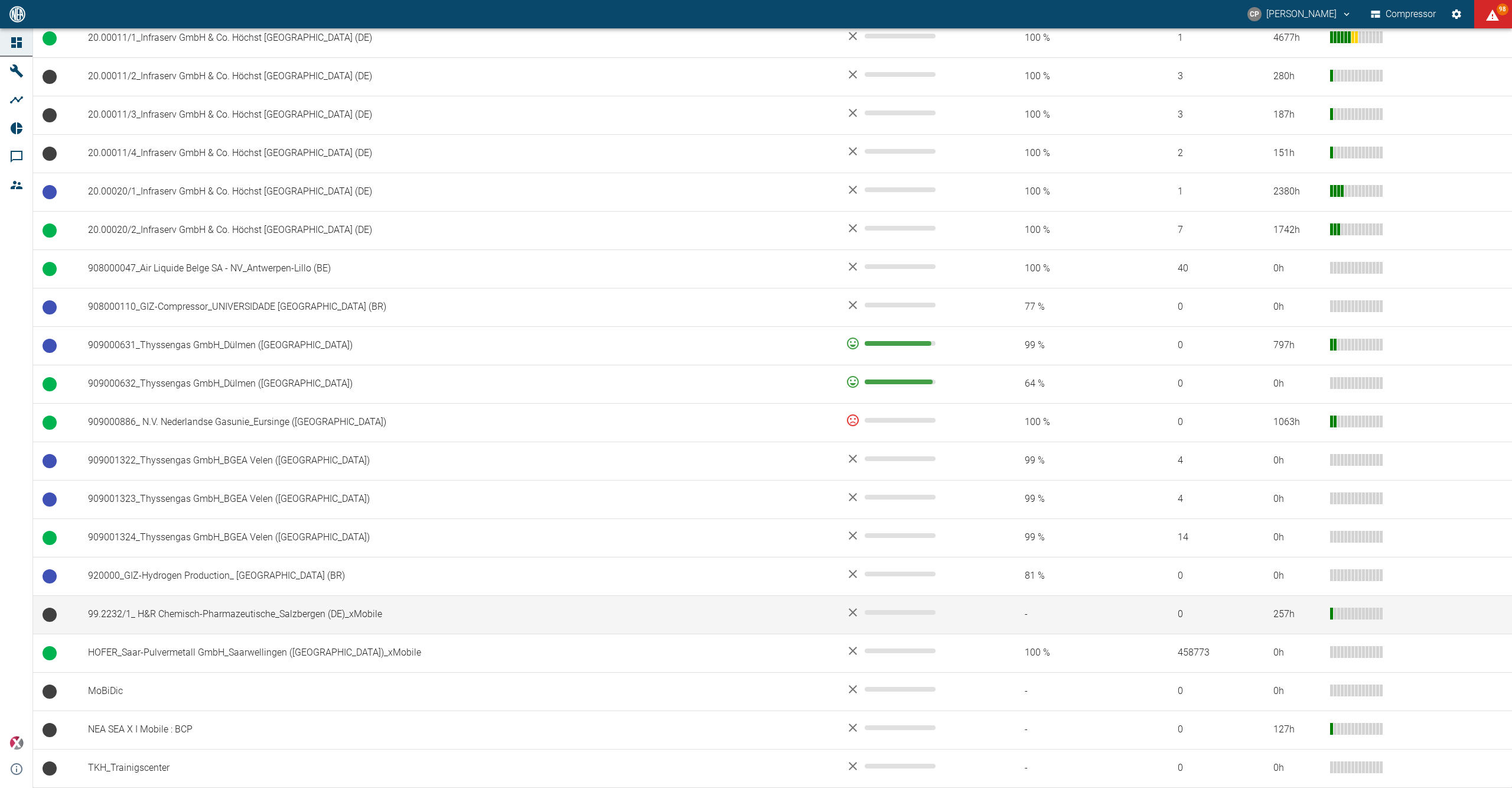
click at [163, 614] on td "99.2232/1_ H&R Chemisch-Pharmazeutische_Salzbergen (DE)_xMobile" at bounding box center [457, 614] width 758 height 39
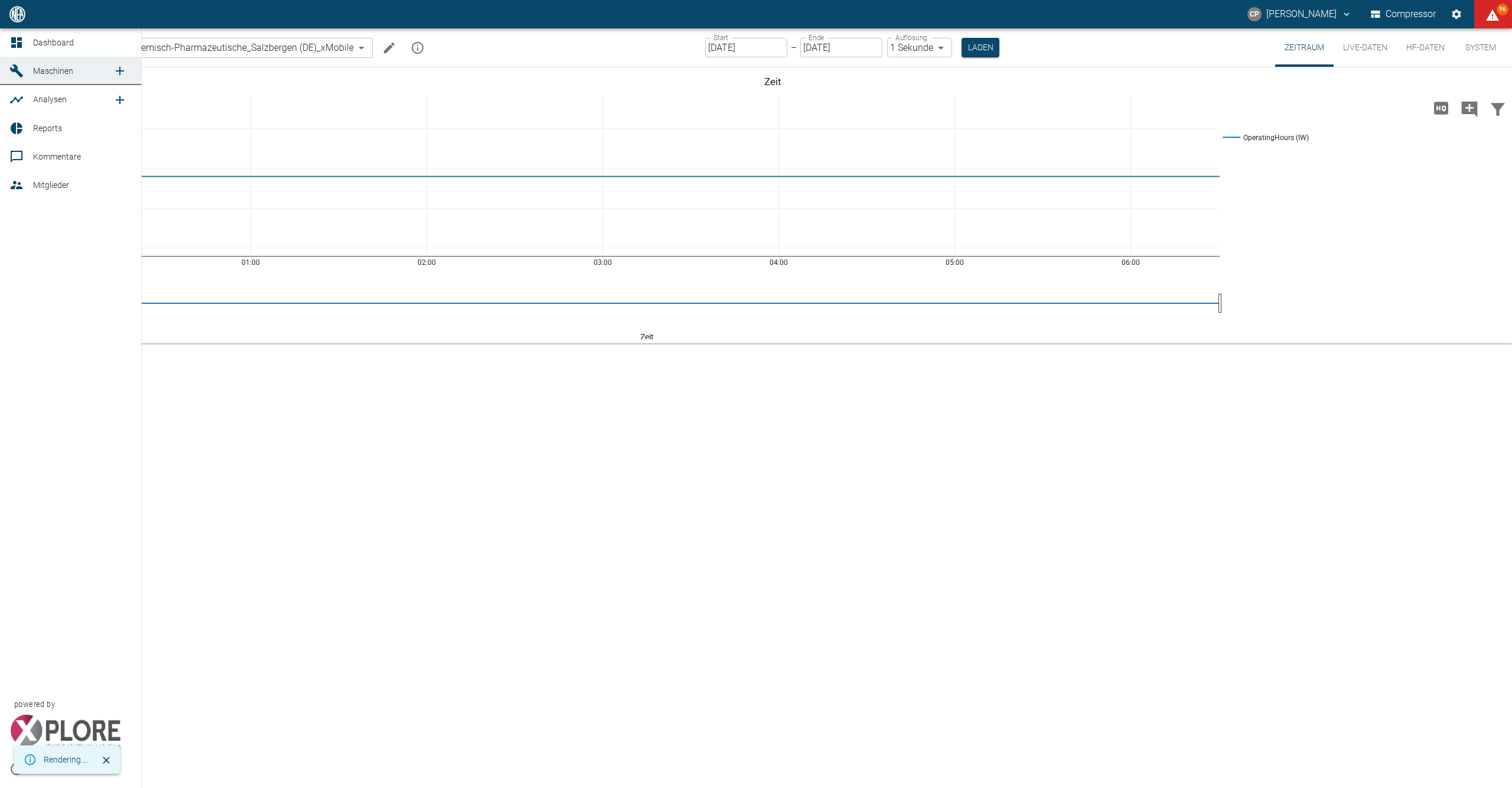
click at [13, 44] on icon at bounding box center [16, 42] width 14 height 14
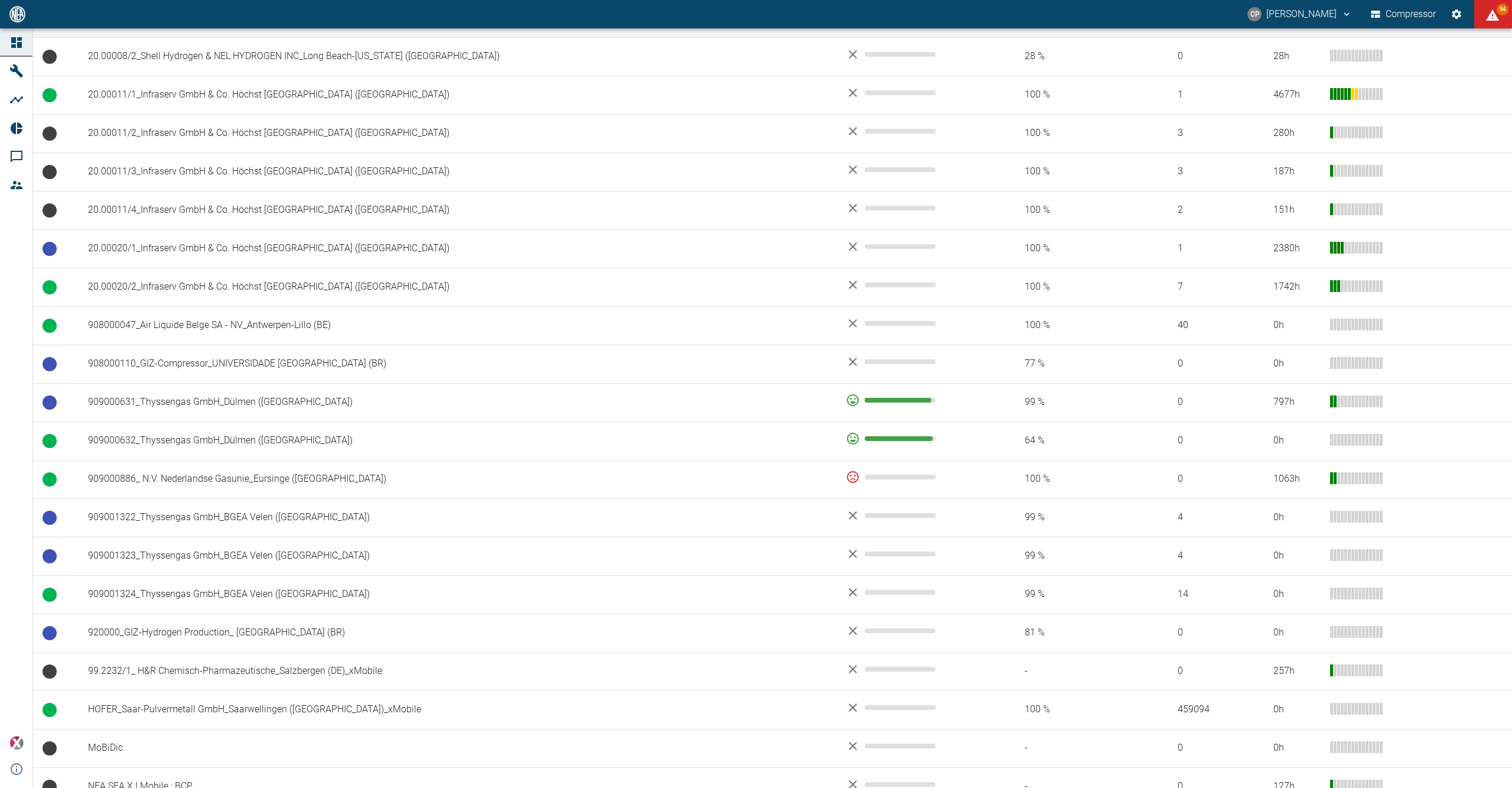
scroll to position [624, 0]
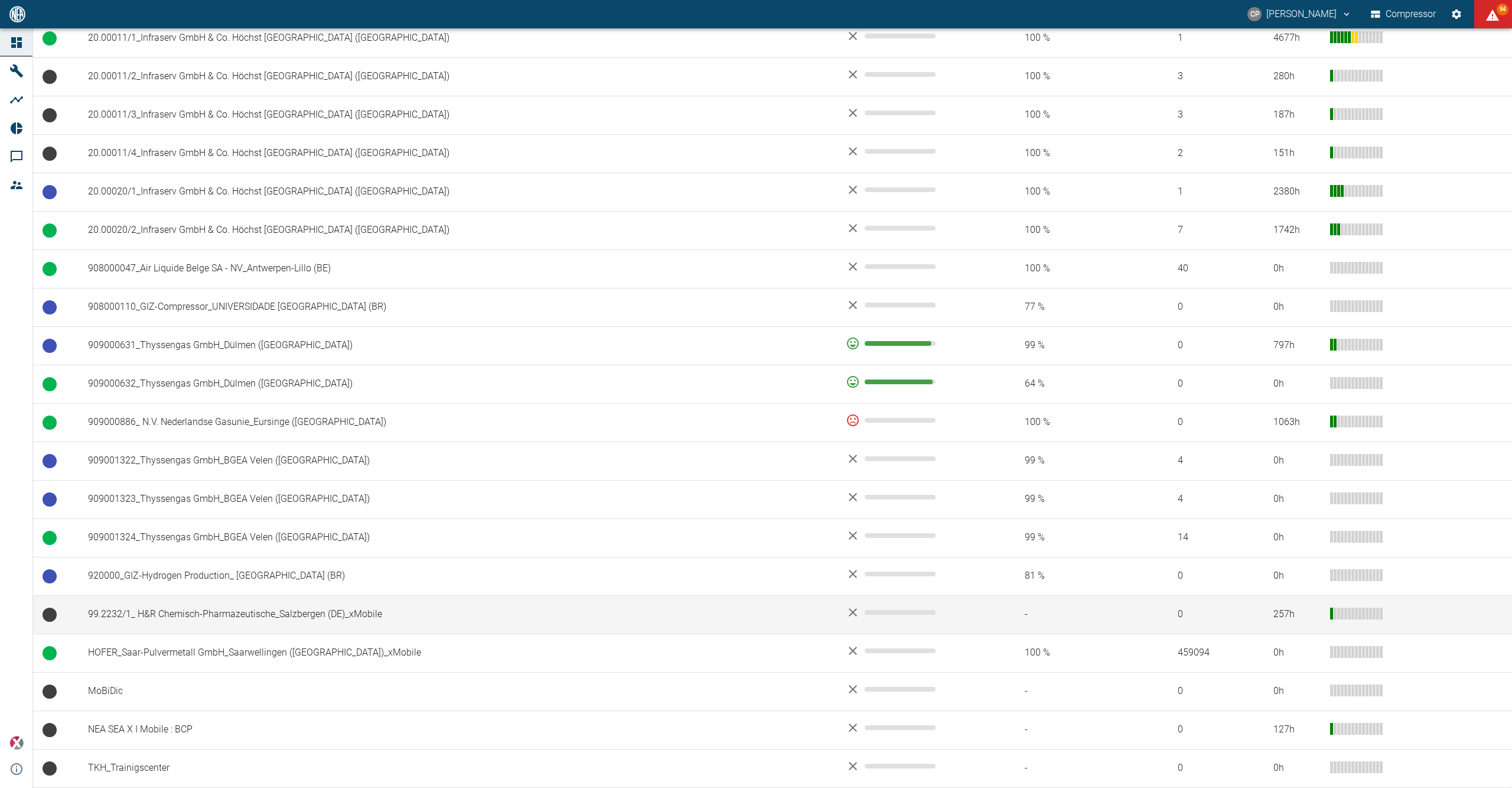
click at [217, 614] on td "99.2232/1_ H&R Chemisch-Pharmazeutische_Salzbergen (DE)_xMobile" at bounding box center [457, 614] width 758 height 39
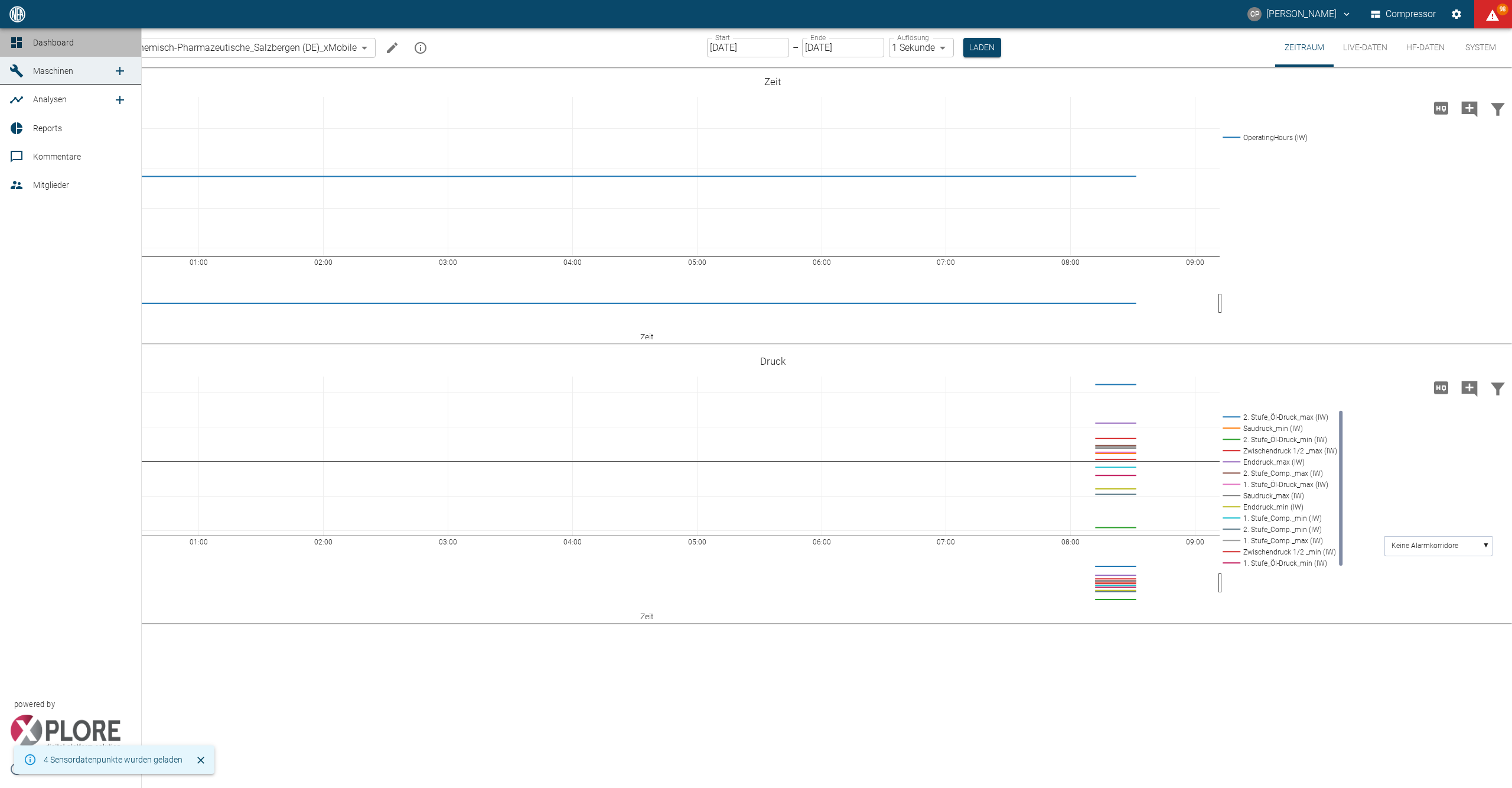
click at [26, 51] on link "Dashboard" at bounding box center [71, 43] width 142 height 29
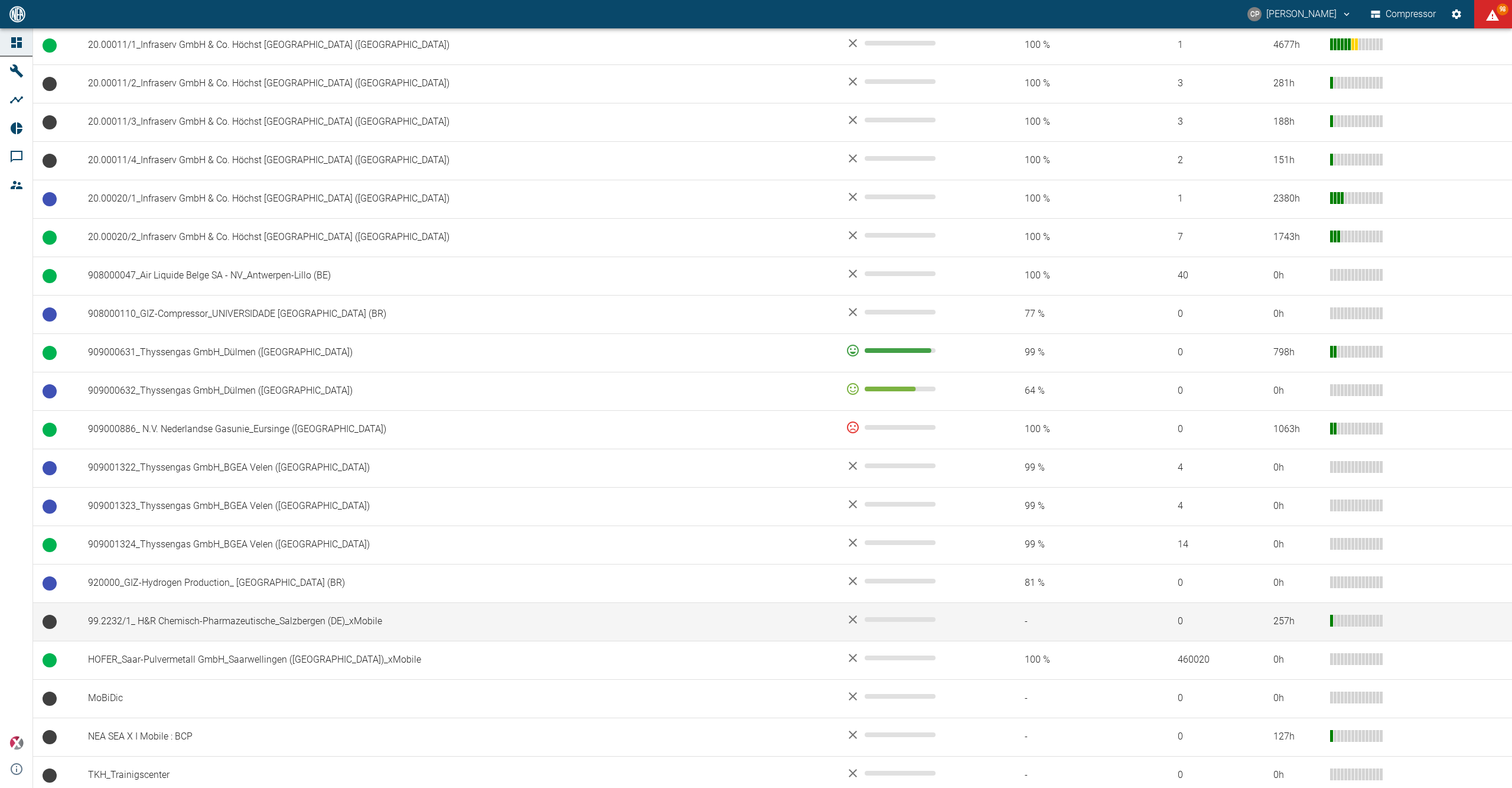
scroll to position [624, 0]
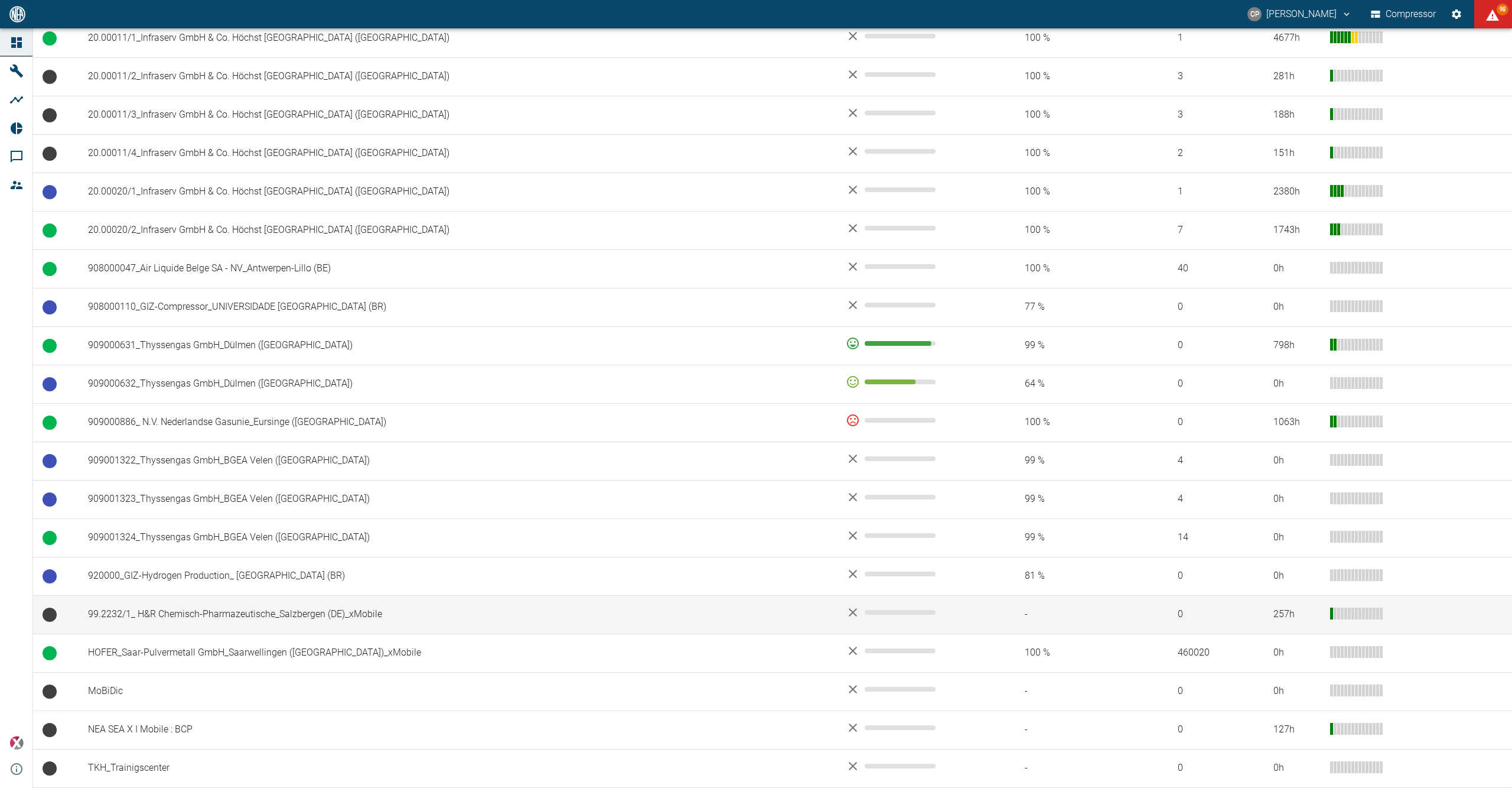
click at [244, 612] on td "99.2232/1_ H&R Chemisch-Pharmazeutische_Salzbergen (DE)_xMobile" at bounding box center [457, 614] width 758 height 39
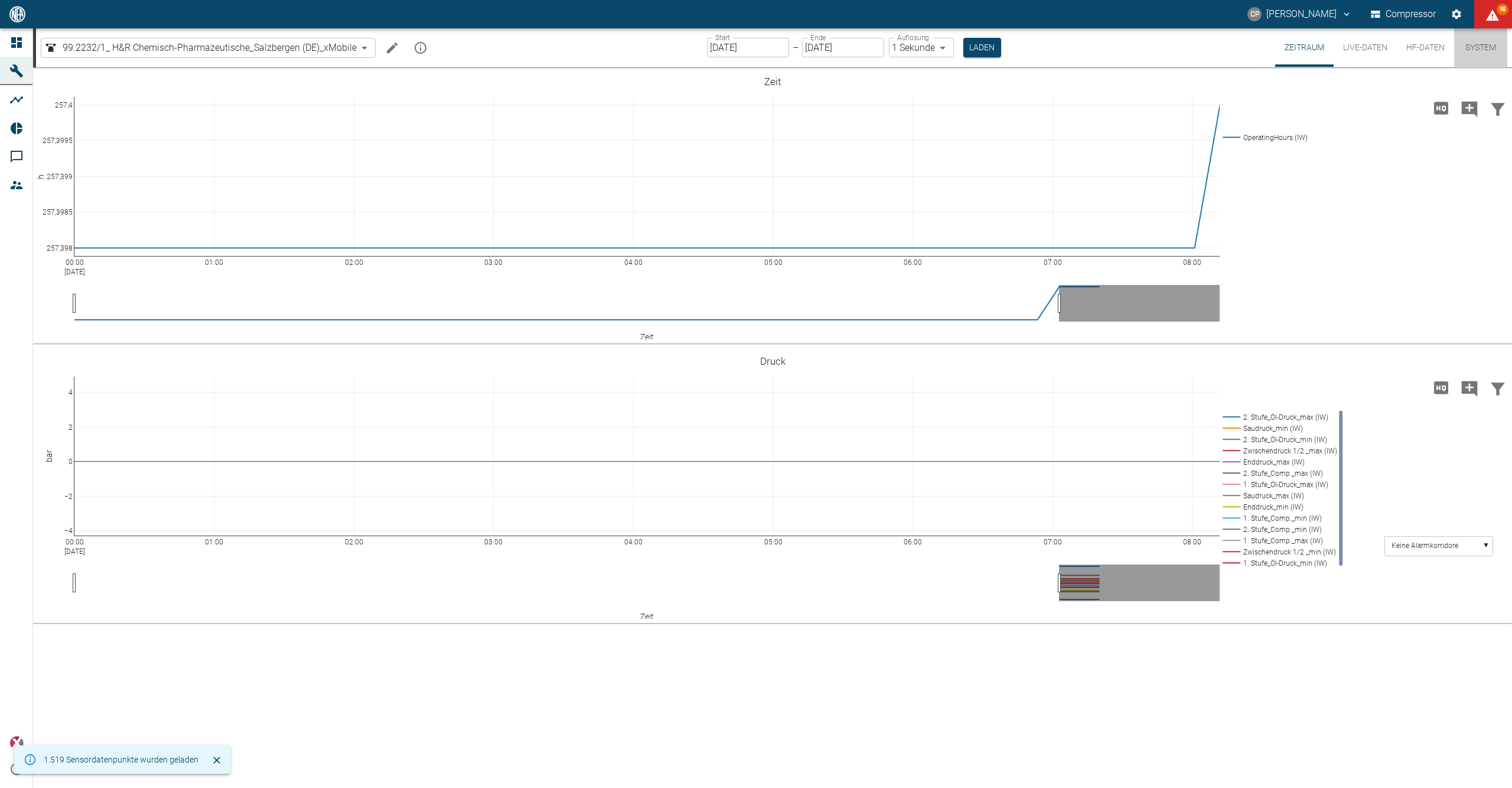
click at [1468, 56] on button "System" at bounding box center [1480, 48] width 53 height 39
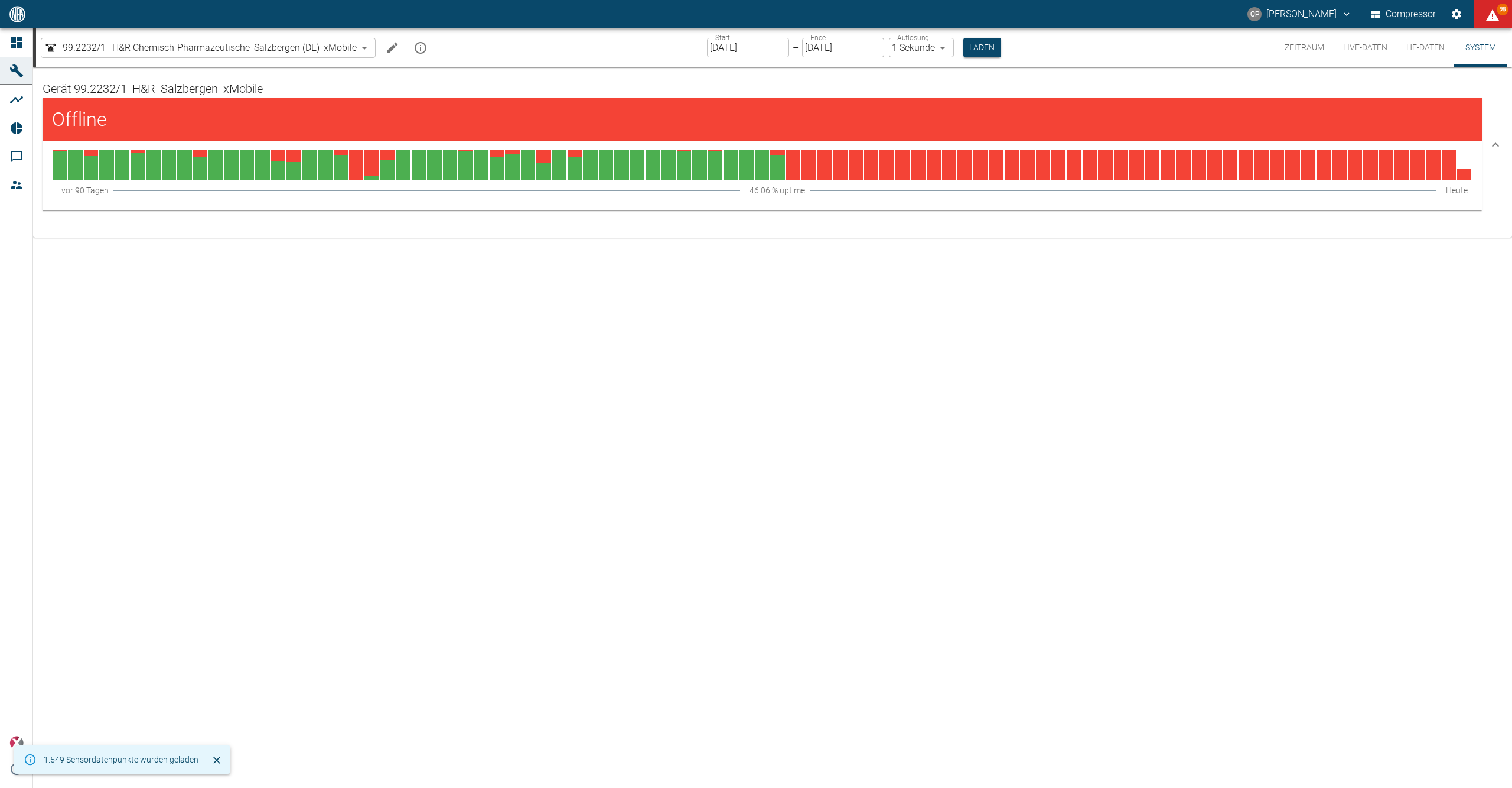
click at [1419, 48] on button "HF-Daten" at bounding box center [1425, 48] width 57 height 39
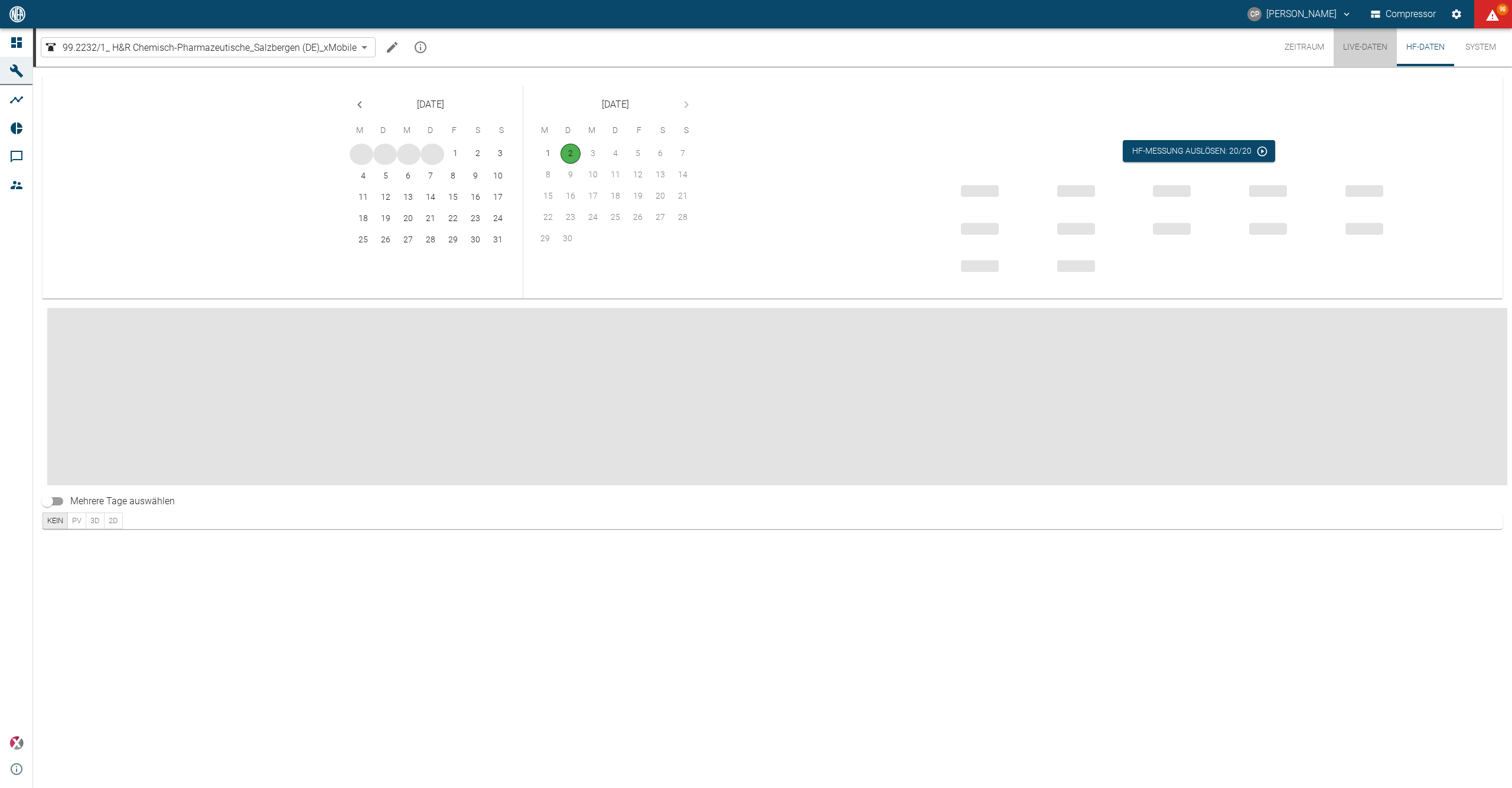
click at [1376, 51] on button "Live-Daten" at bounding box center [1365, 47] width 63 height 38
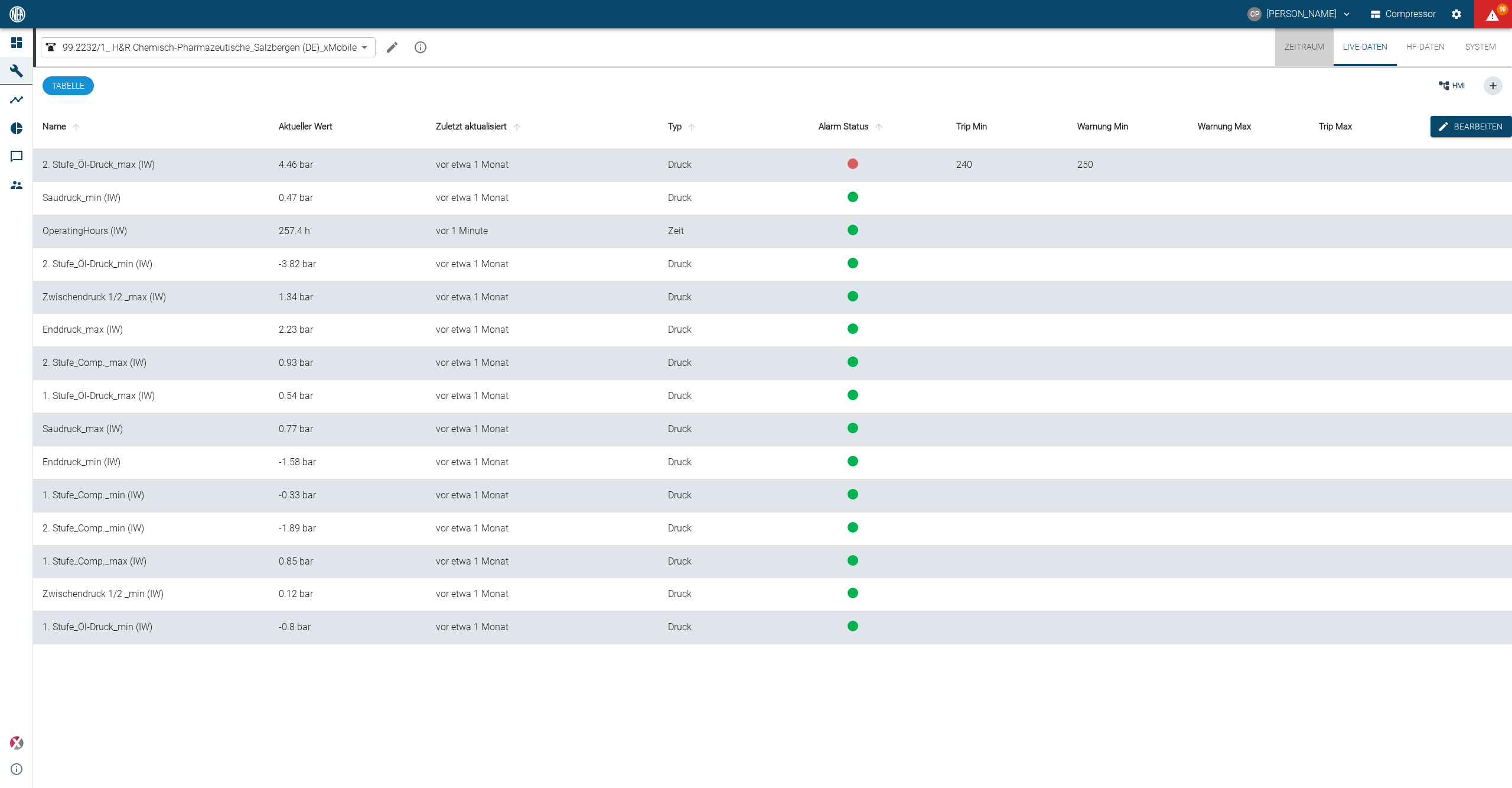
click at [1312, 46] on button "Zeitraum" at bounding box center [1304, 47] width 58 height 38
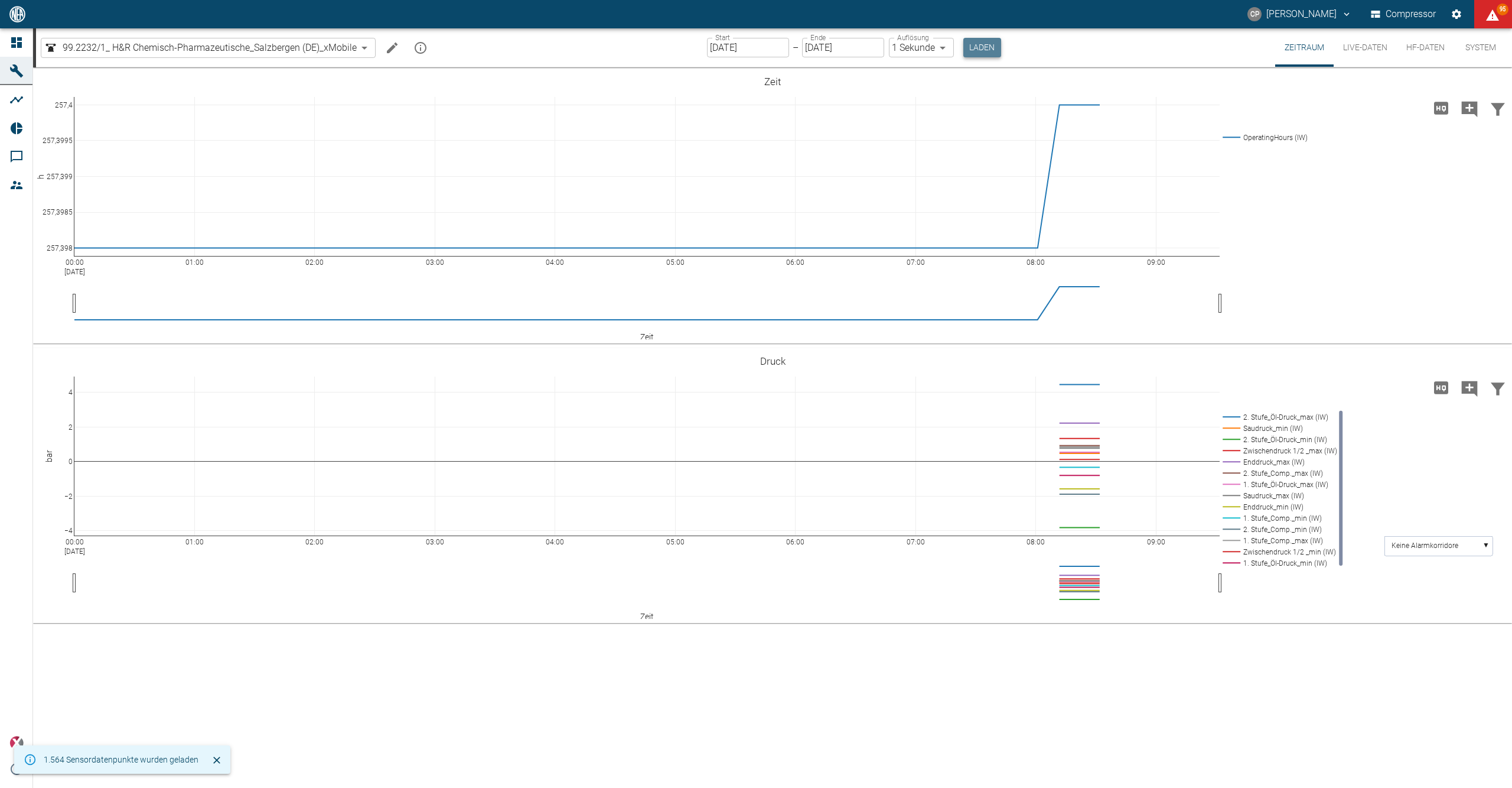
click at [991, 40] on button "Laden" at bounding box center [982, 47] width 38 height 19
click at [988, 46] on button "Laden" at bounding box center [982, 47] width 38 height 19
click at [986, 36] on div "Start [DATE] Start – Ende [DATE] Ende Auflösung 1 Sekunde 1sec Auflösung Laden" at bounding box center [853, 48] width 294 height 39
click at [986, 46] on button "Laden" at bounding box center [982, 47] width 38 height 19
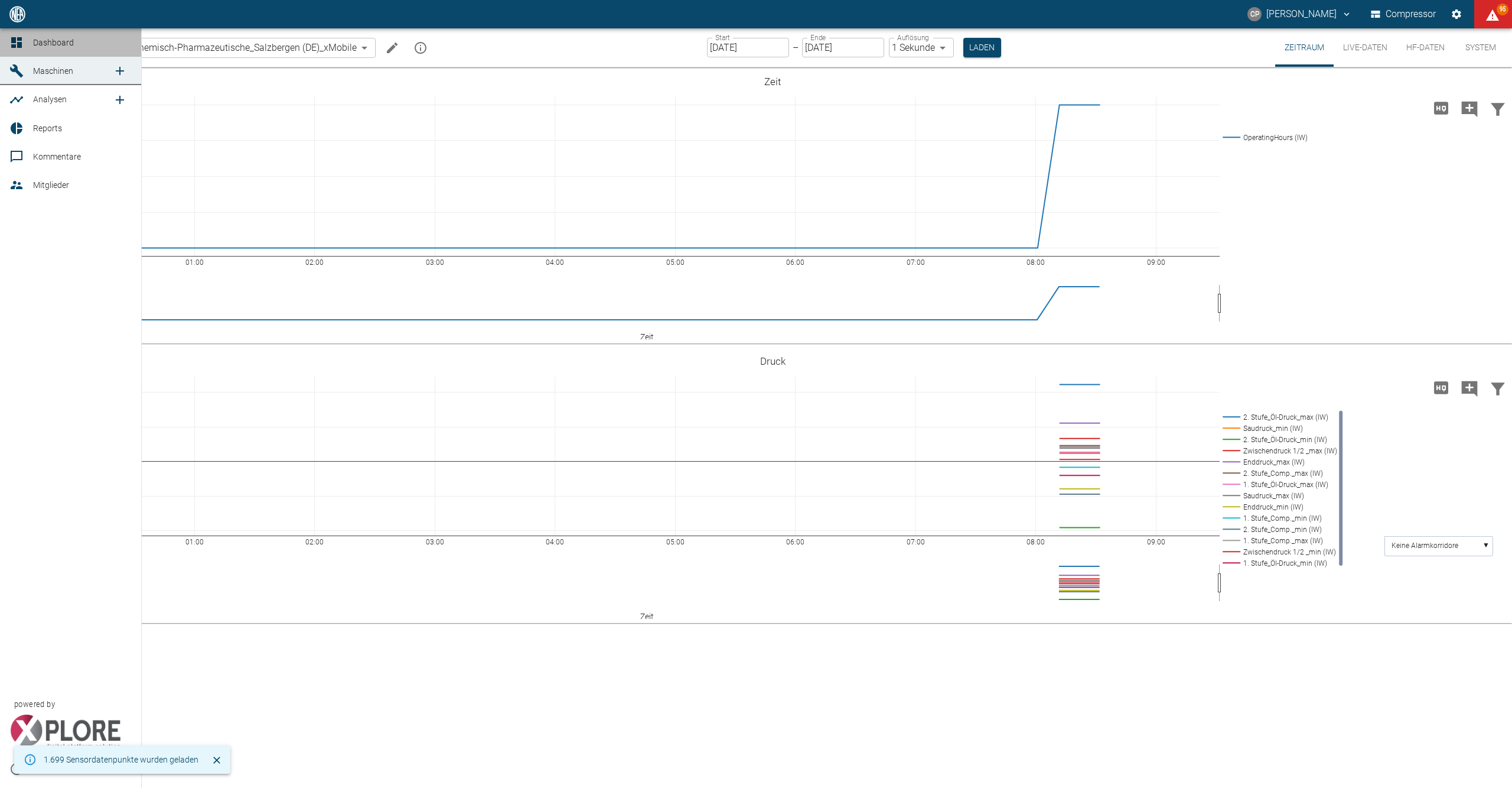
click at [24, 48] on div at bounding box center [18, 42] width 18 height 14
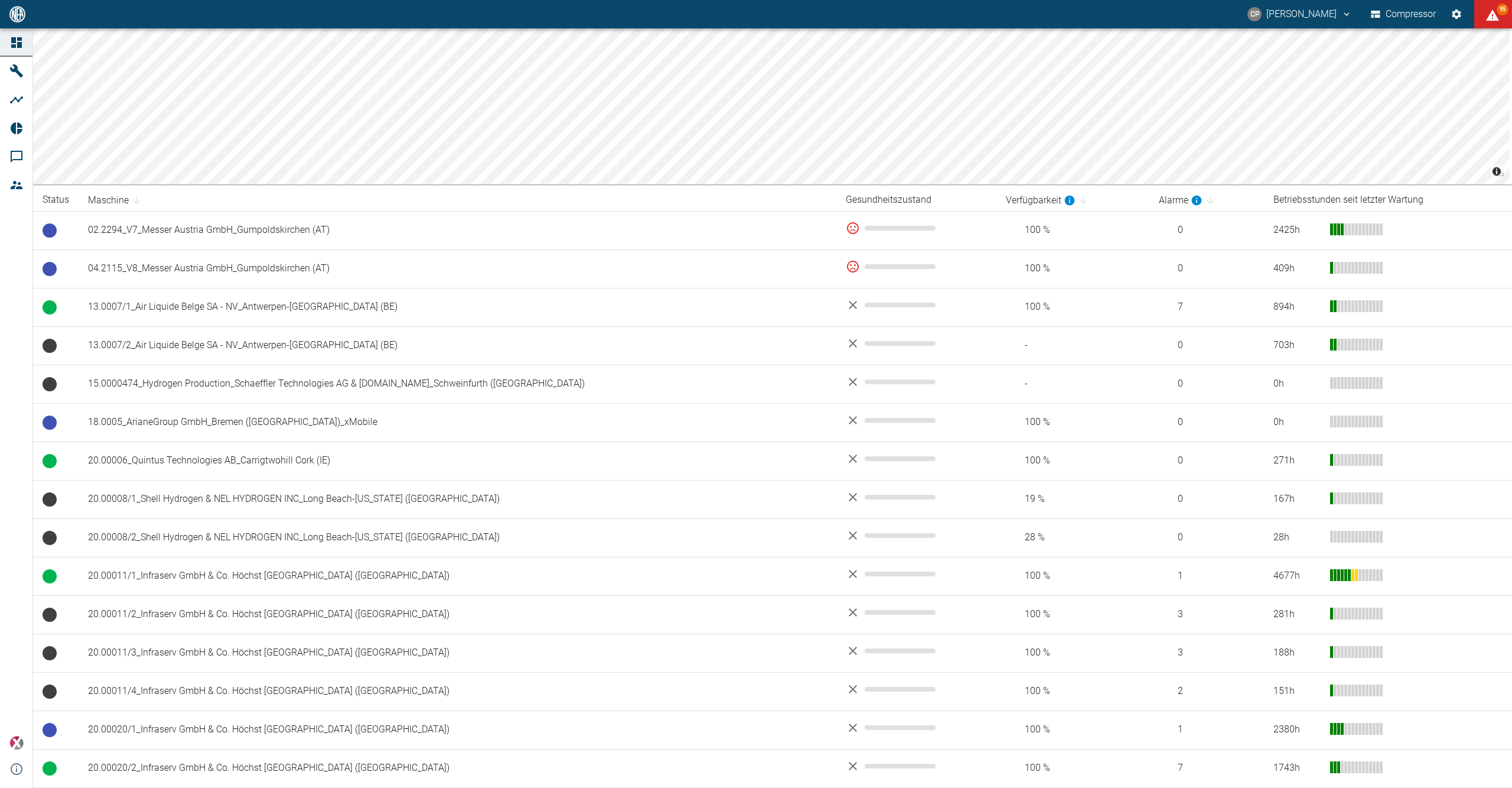
scroll to position [624, 0]
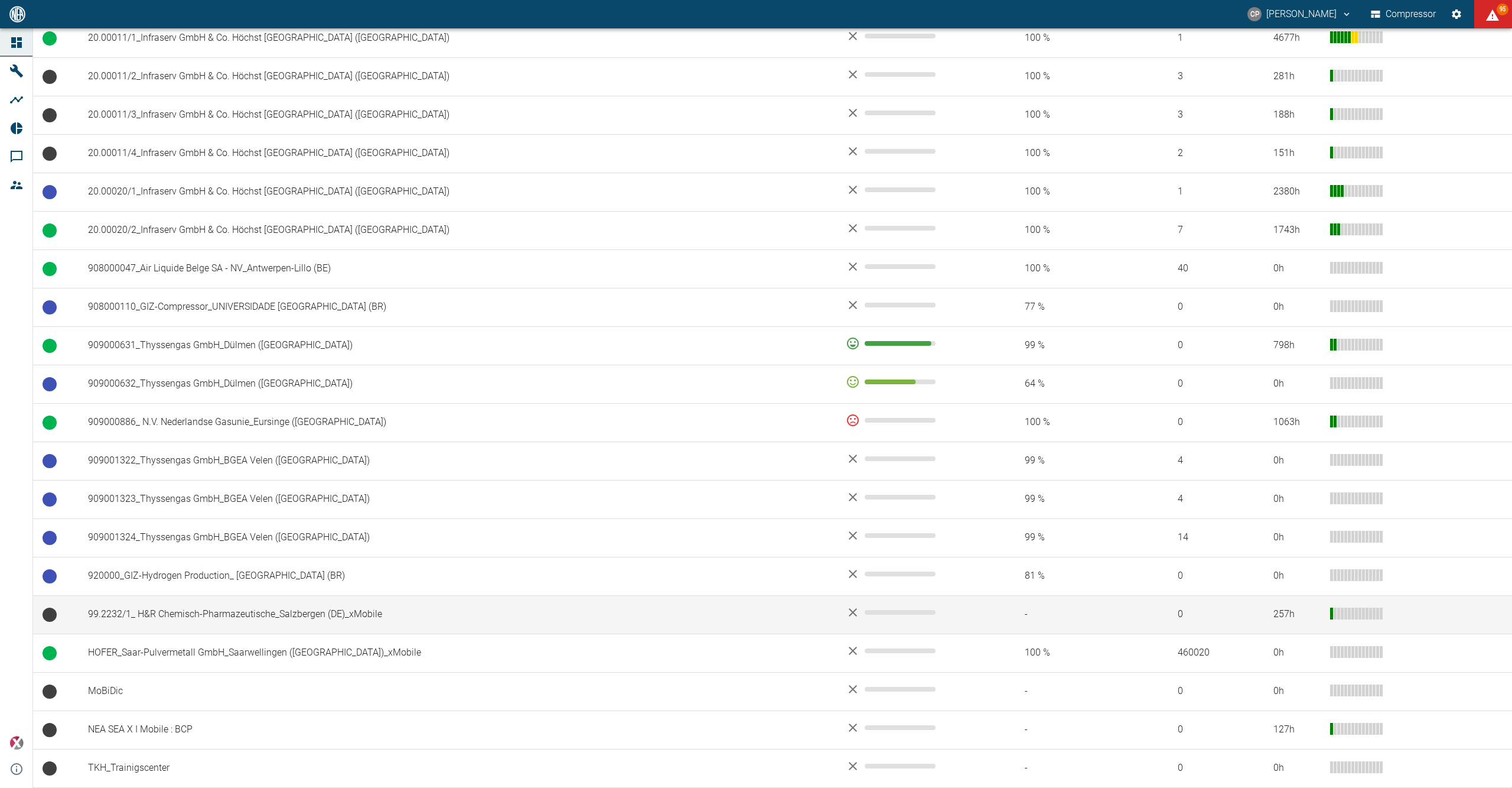
click at [256, 608] on td "99.2232/1_ H&R Chemisch-Pharmazeutische_Salzbergen (DE)_xMobile" at bounding box center [457, 614] width 758 height 39
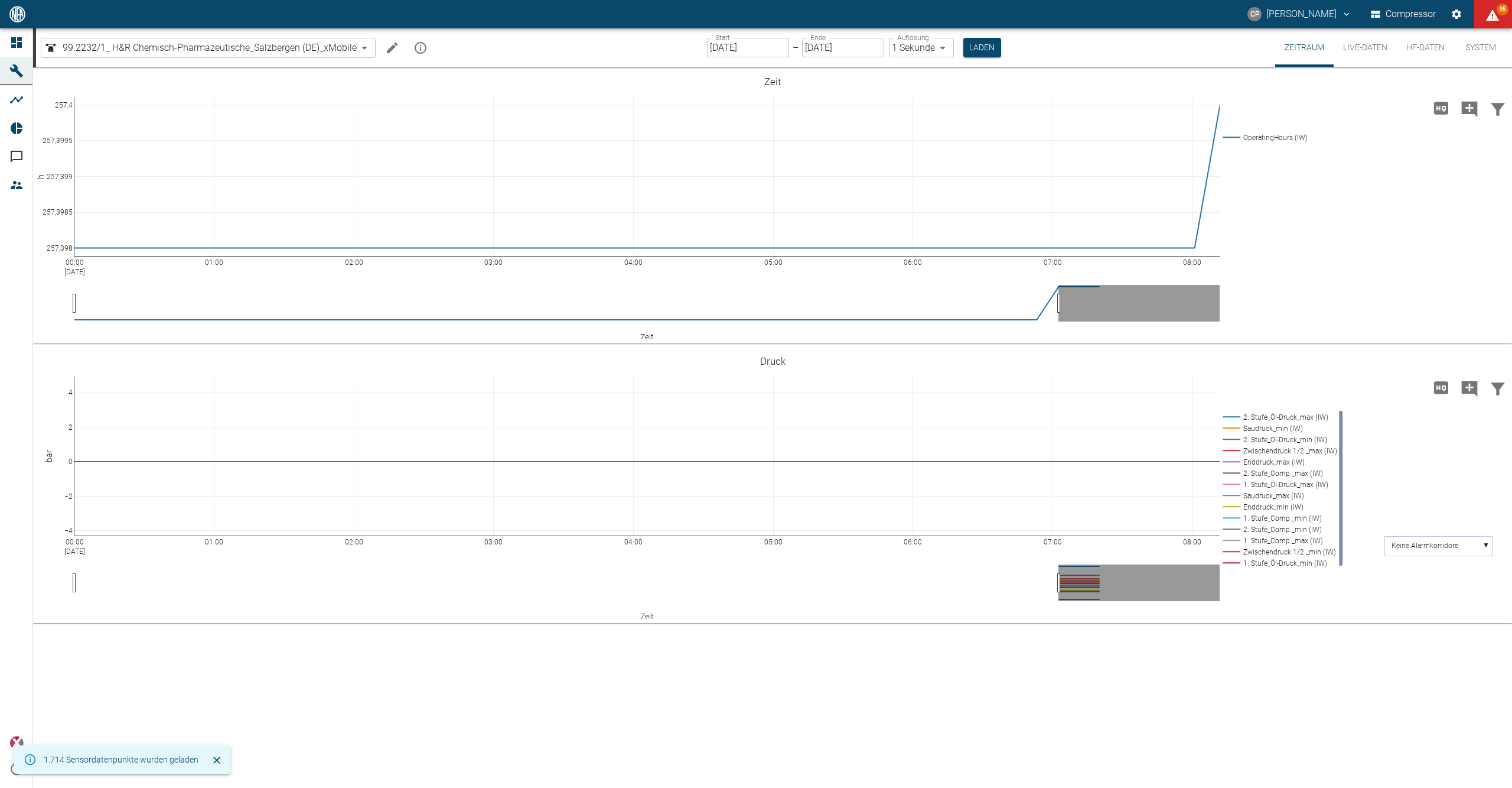
click at [624, 707] on div "00:00 [DATE] 01:00 02:00 03:00 04:00 05:00 06:00 07:00 08:00 257,398 257,3985 2…" at bounding box center [772, 427] width 1479 height 721
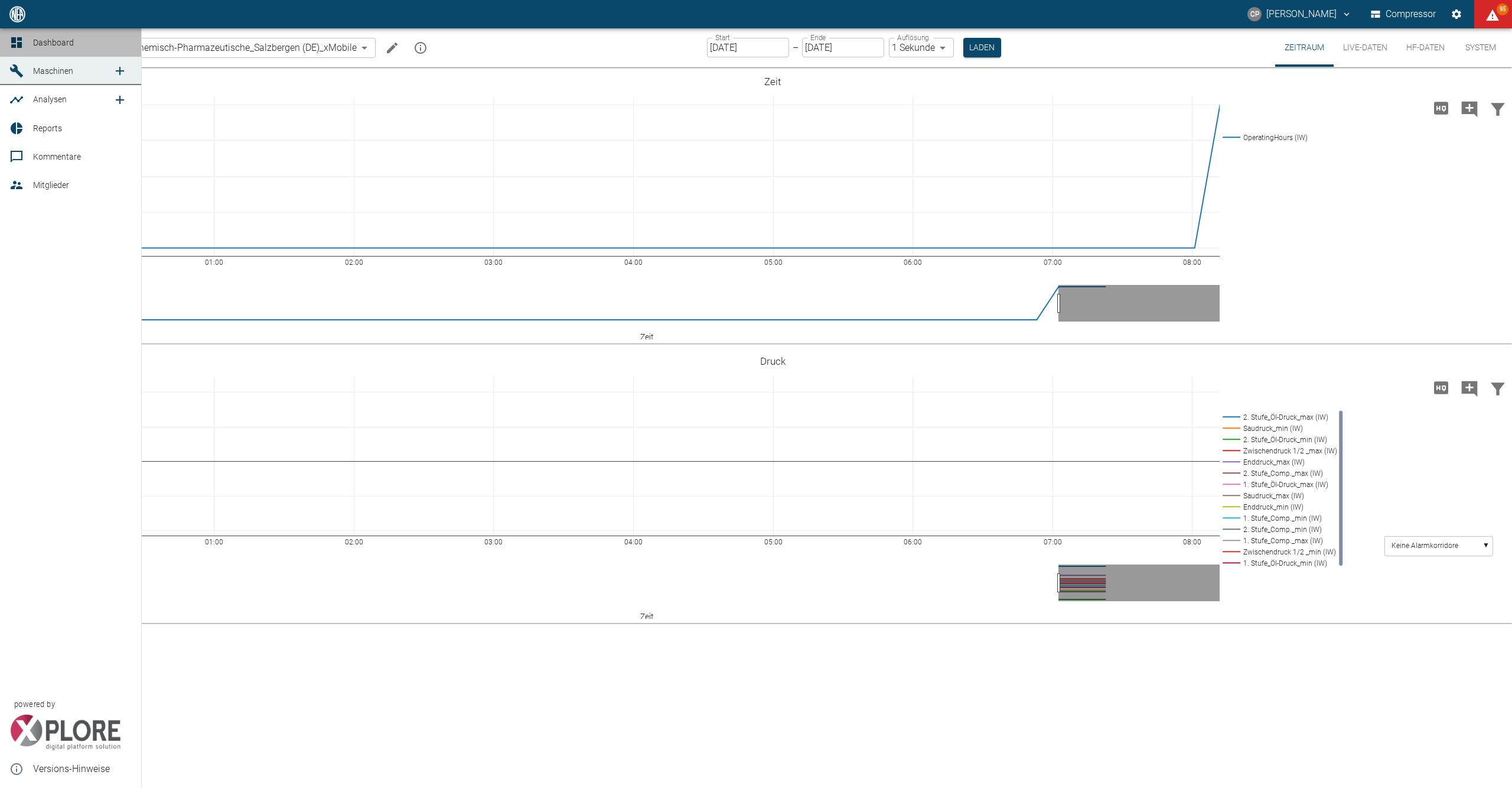
click at [42, 38] on span "Dashboard" at bounding box center [53, 42] width 40 height 9
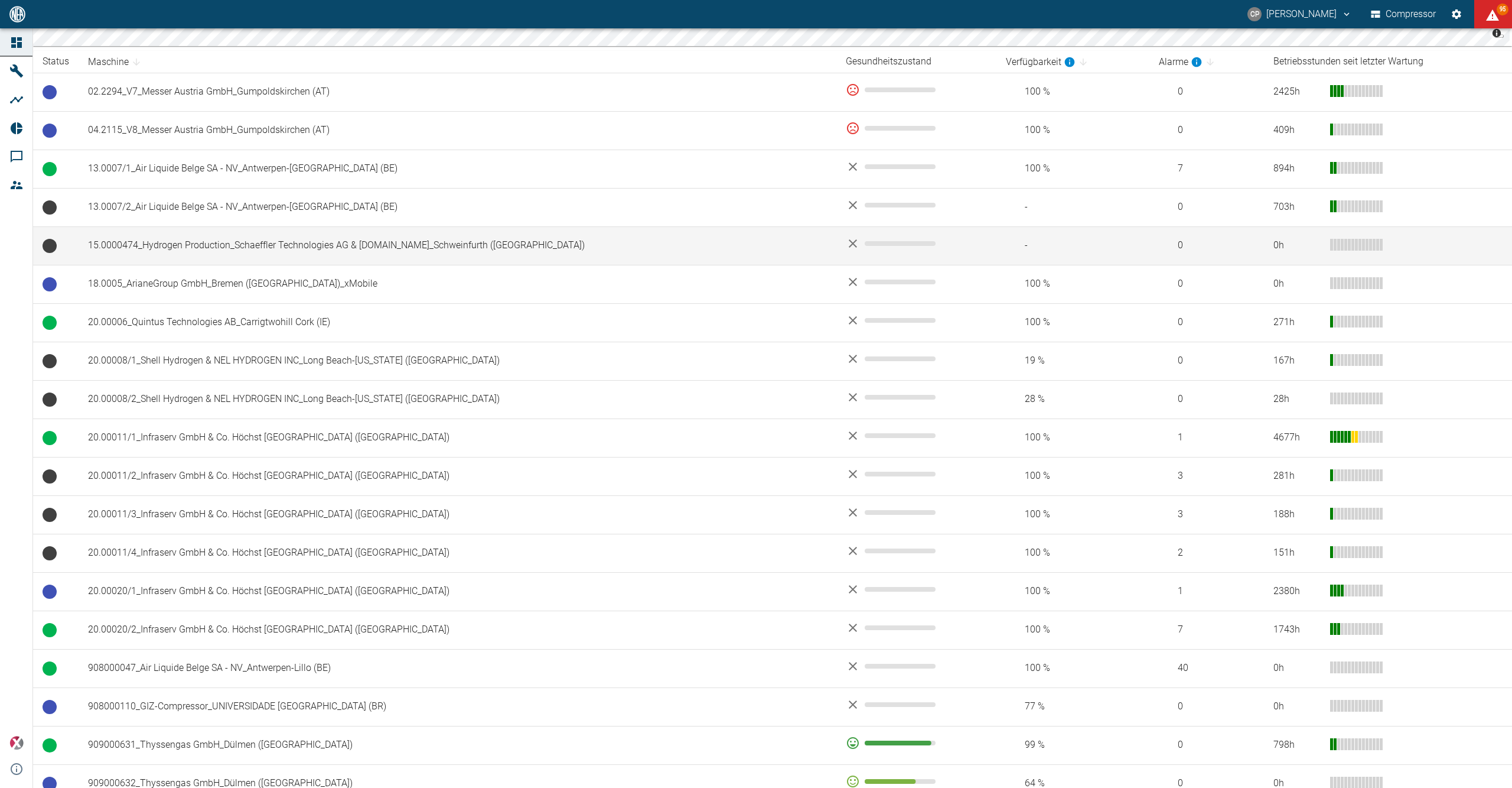
scroll to position [236, 0]
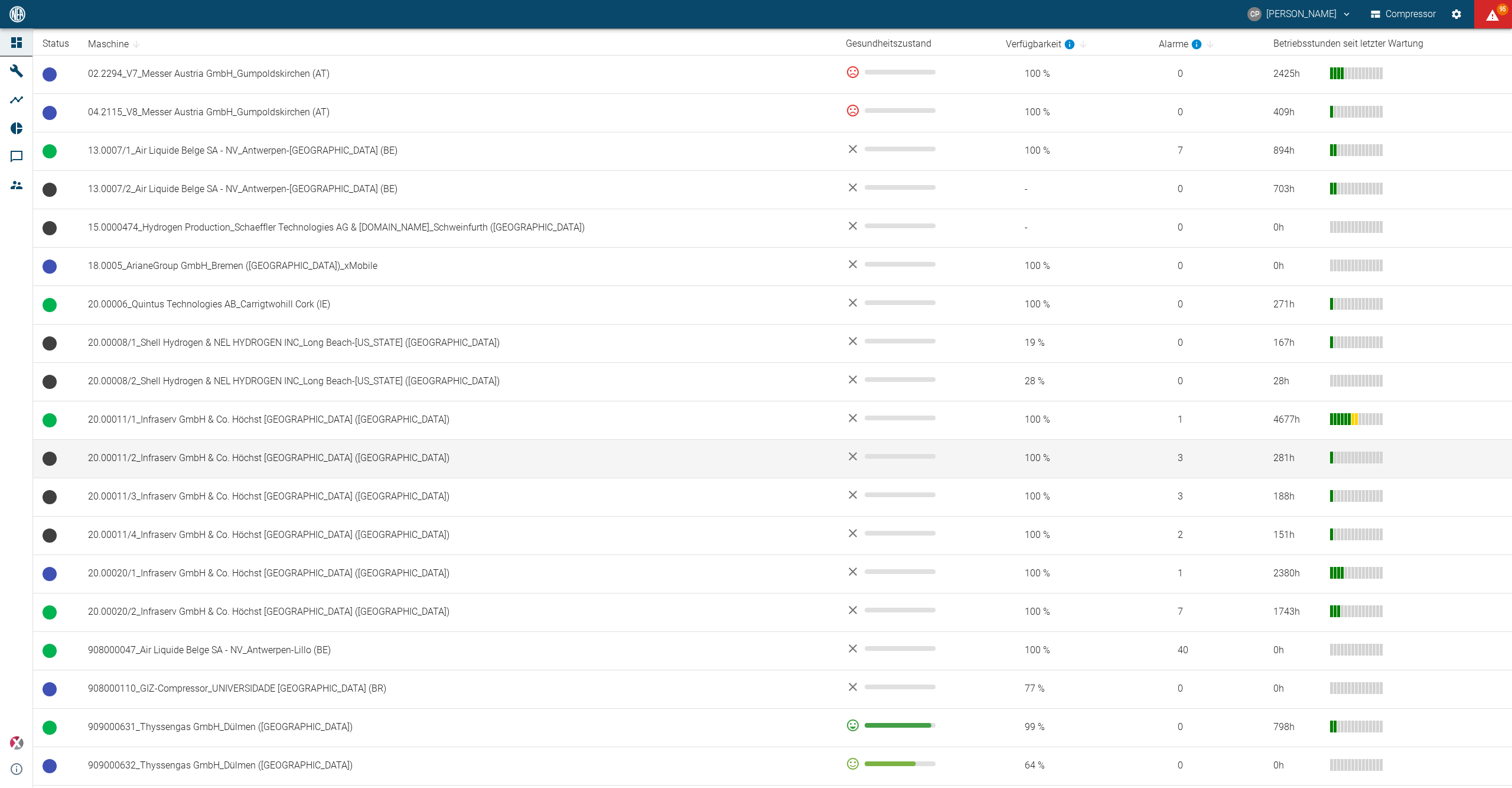
click at [218, 469] on td "20.00011/2_Infraserv GmbH & Co. Höchst [GEOGRAPHIC_DATA] ([GEOGRAPHIC_DATA])" at bounding box center [457, 458] width 758 height 39
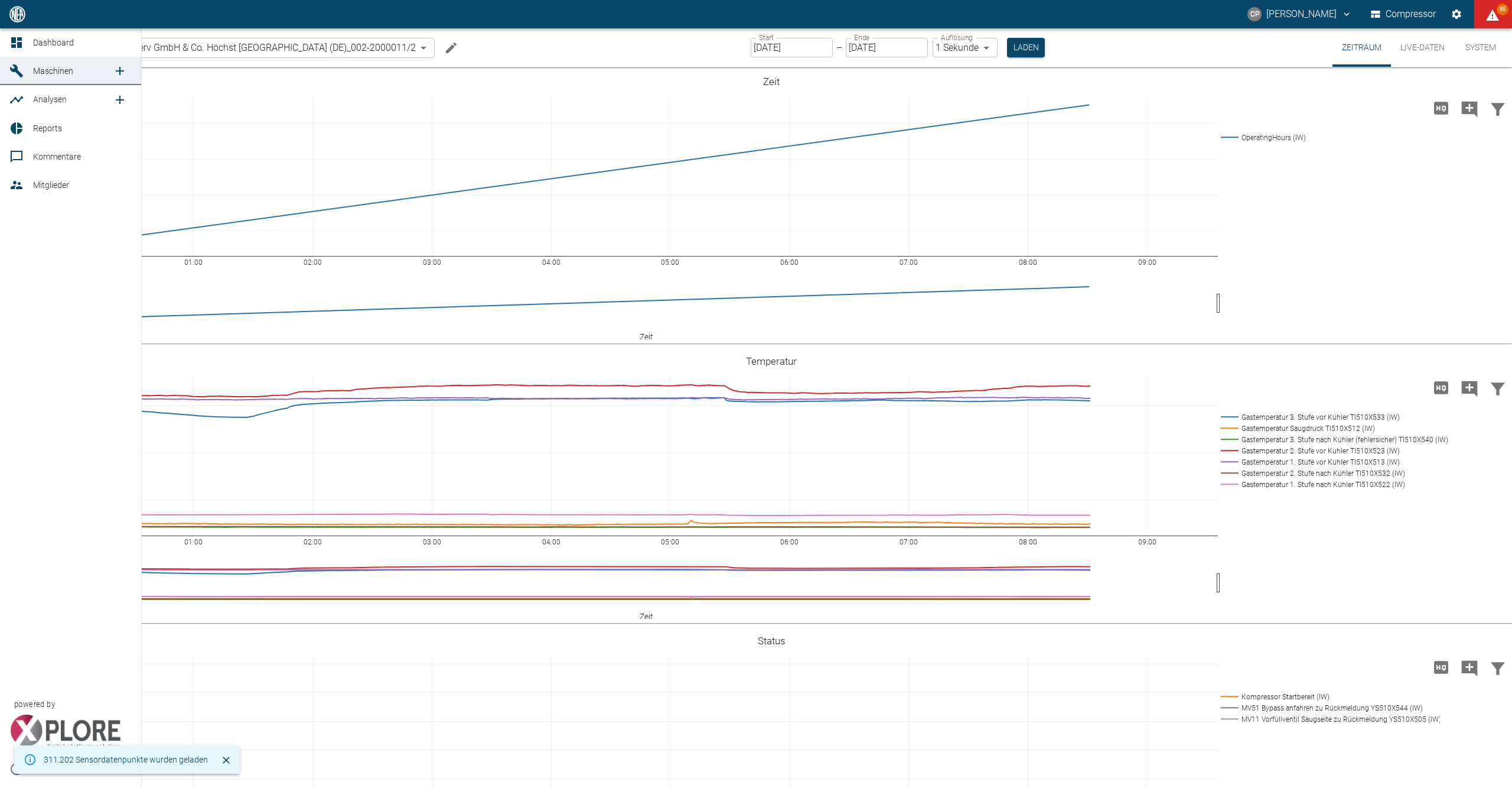
click at [19, 40] on icon at bounding box center [16, 42] width 11 height 11
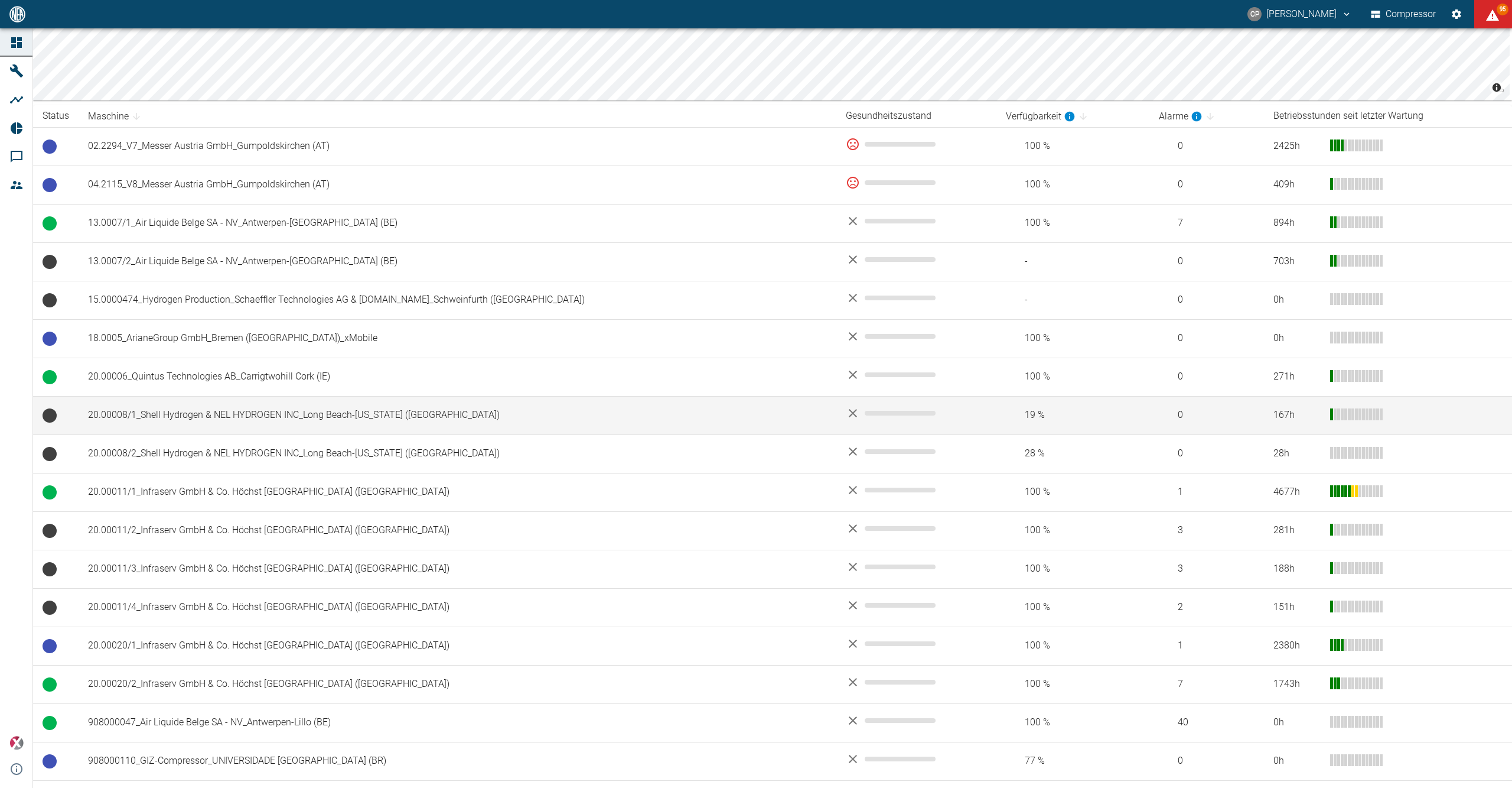
scroll to position [315, 0]
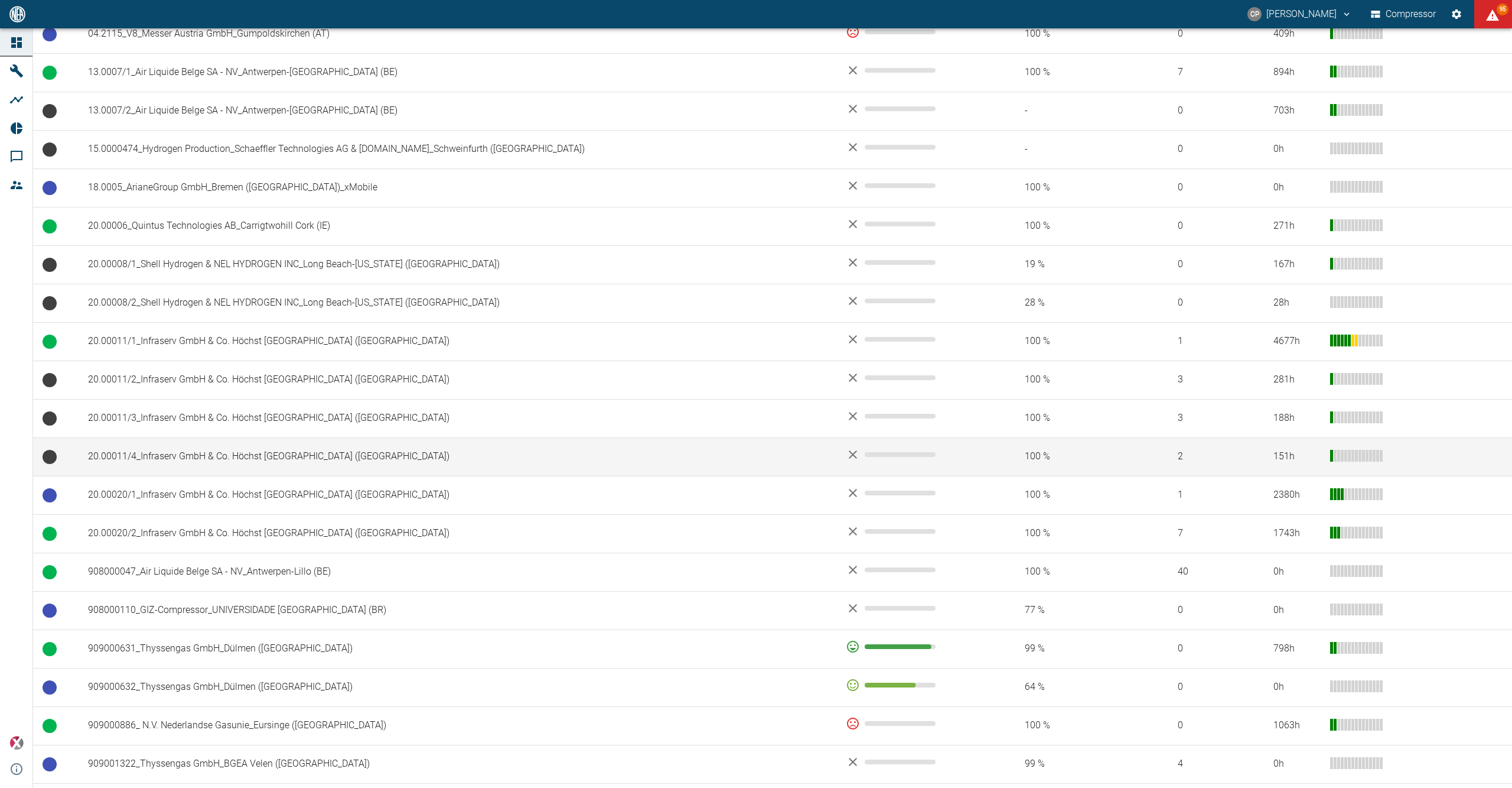
click at [258, 443] on td "20.00011/4_Infraserv GmbH & Co. Höchst [GEOGRAPHIC_DATA] ([GEOGRAPHIC_DATA])" at bounding box center [457, 457] width 758 height 39
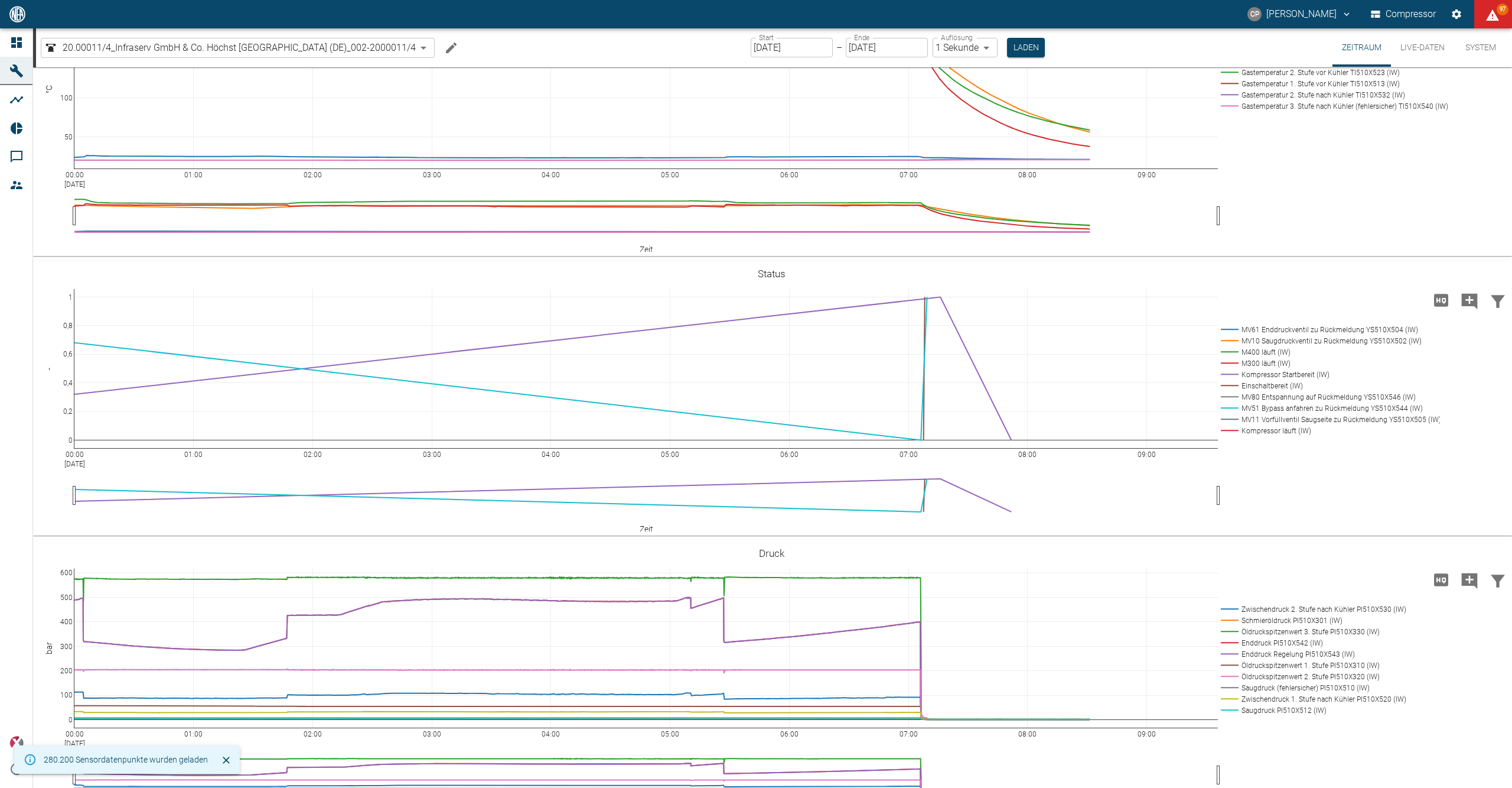
scroll to position [315, 0]
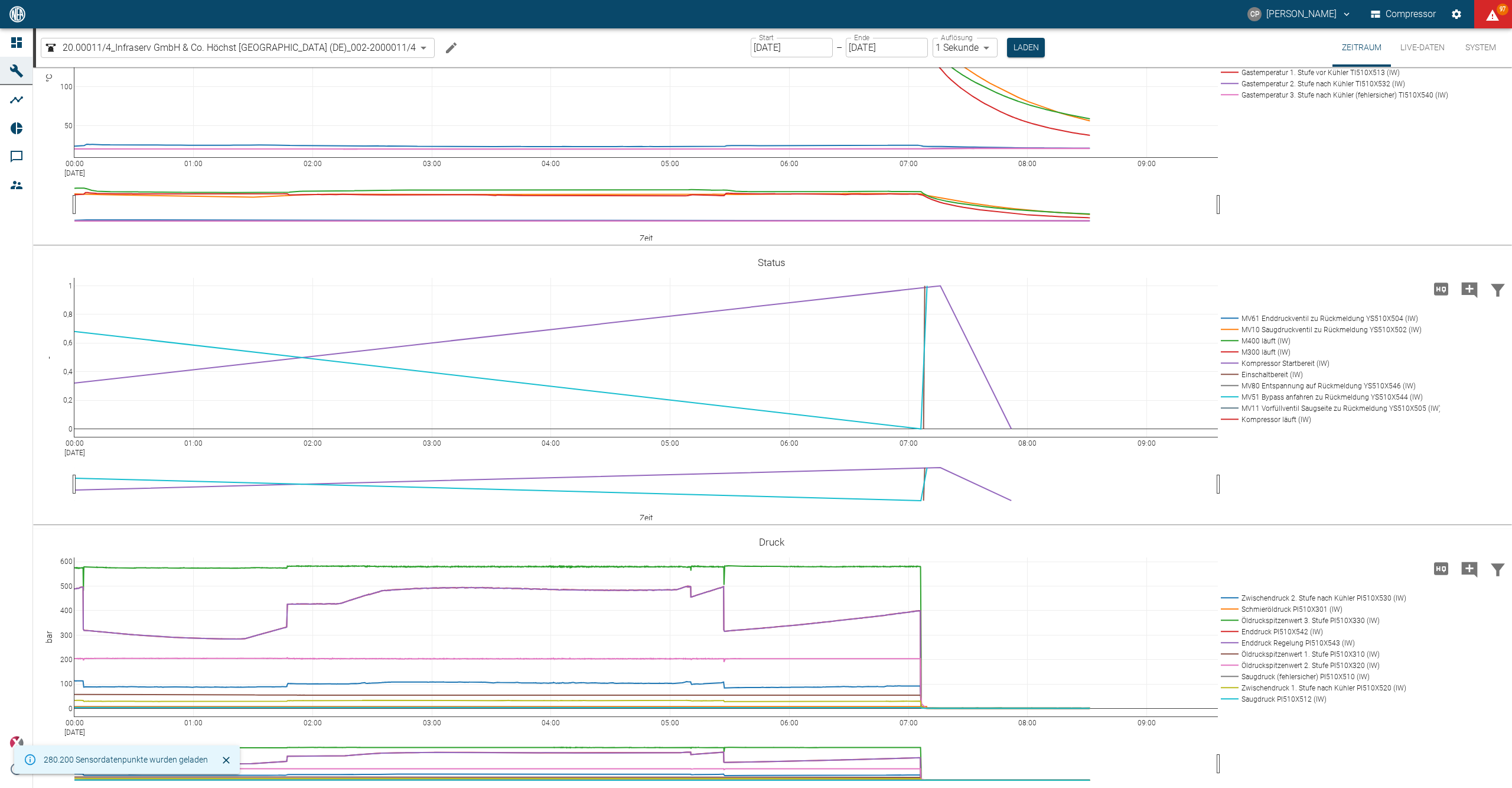
click at [24, 45] on div at bounding box center [18, 42] width 18 height 14
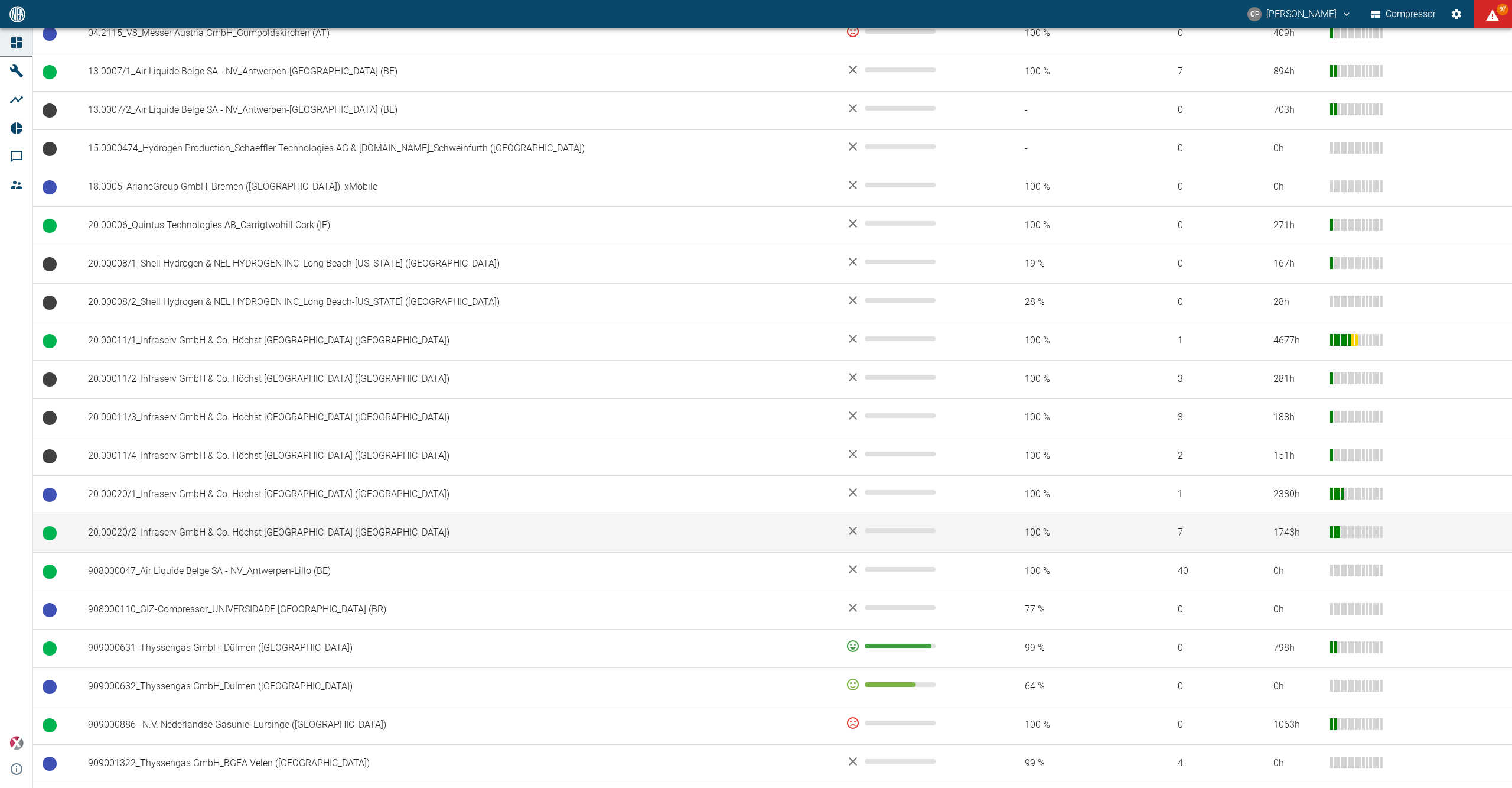
scroll to position [394, 0]
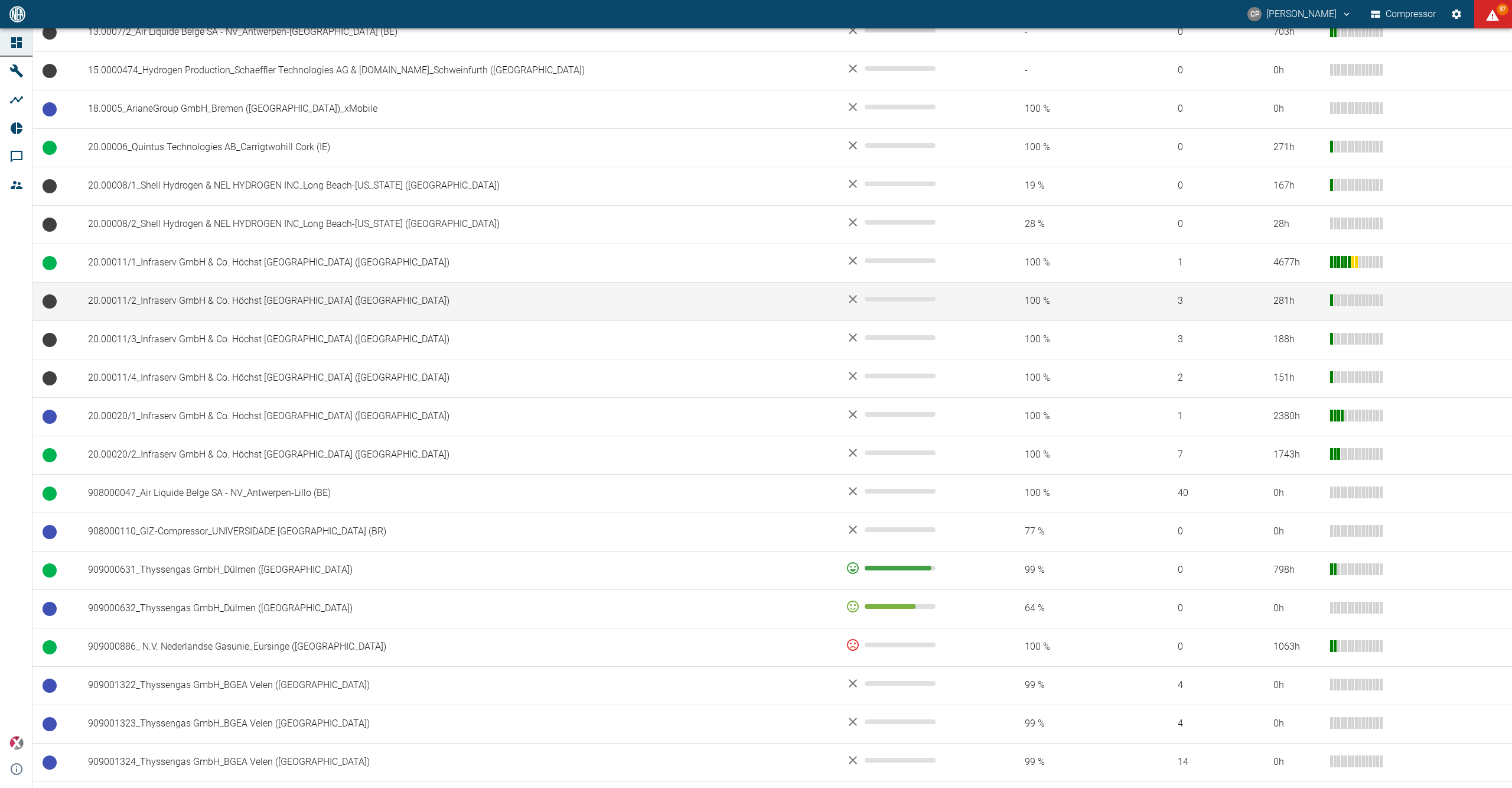
click at [282, 301] on td "20.00011/2_Infraserv GmbH & Co. Höchst [GEOGRAPHIC_DATA] ([GEOGRAPHIC_DATA])" at bounding box center [457, 301] width 758 height 39
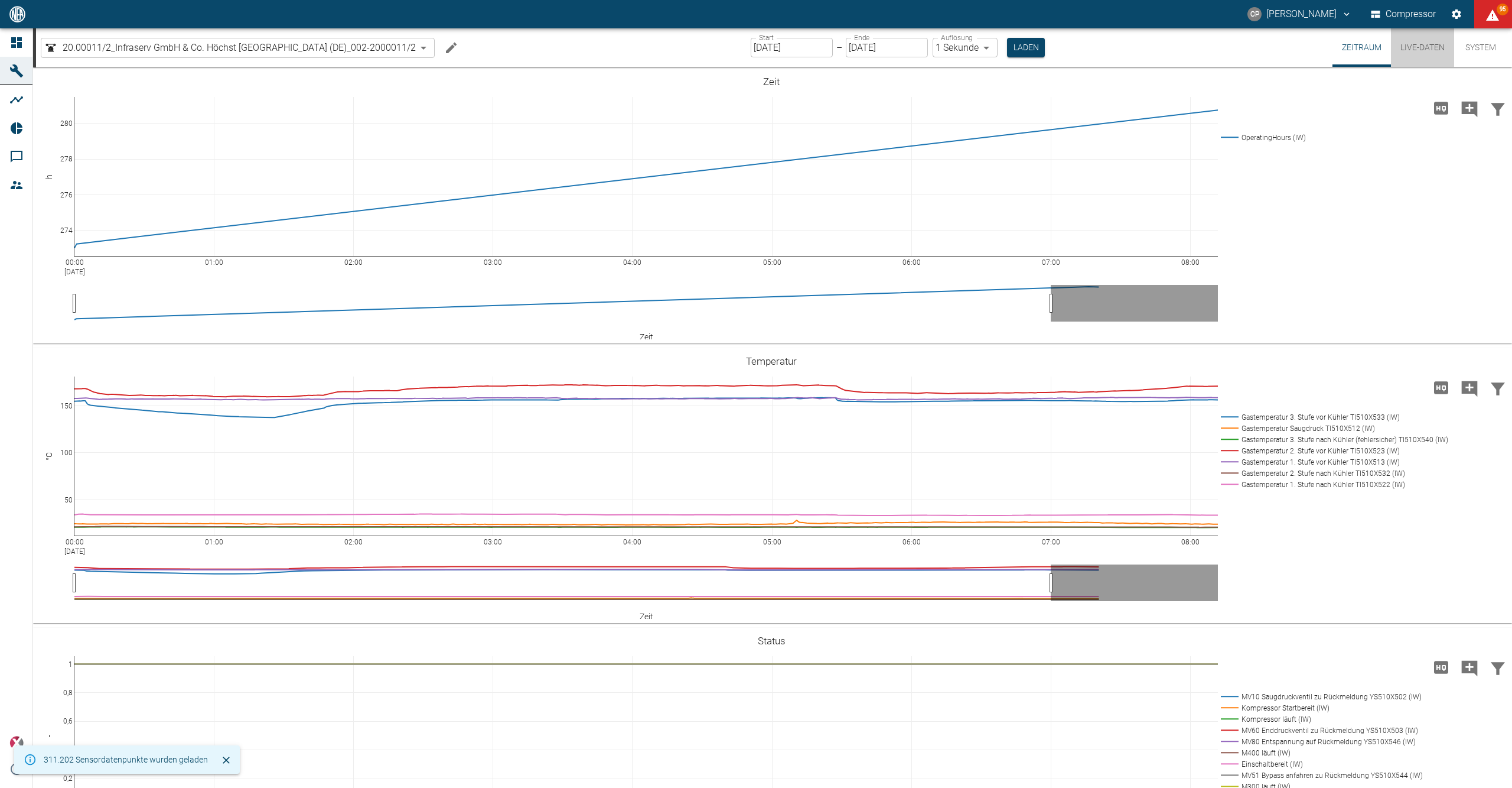
click at [1429, 51] on button "Live-Daten" at bounding box center [1422, 48] width 63 height 39
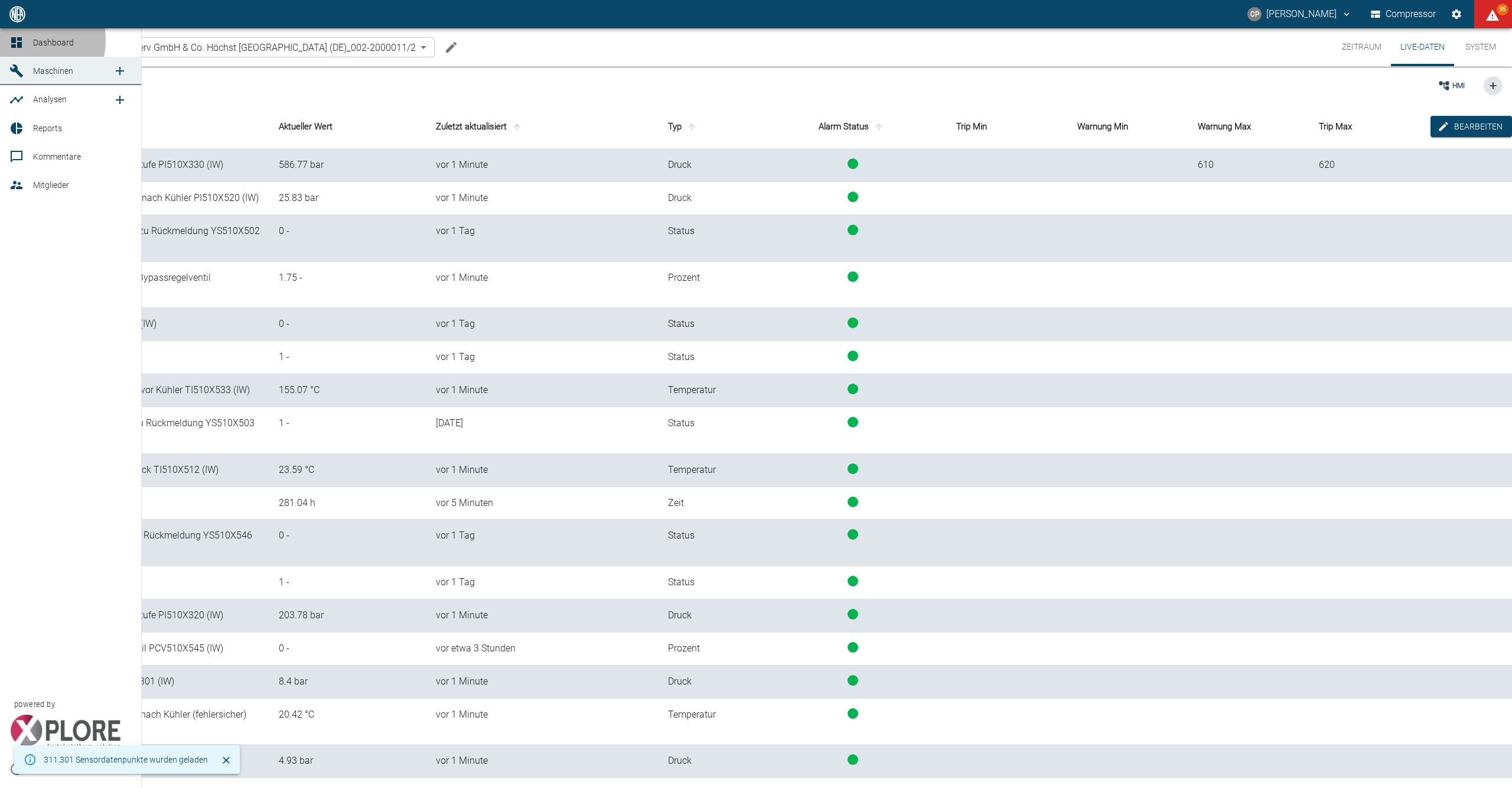
click at [24, 40] on div at bounding box center [18, 42] width 18 height 14
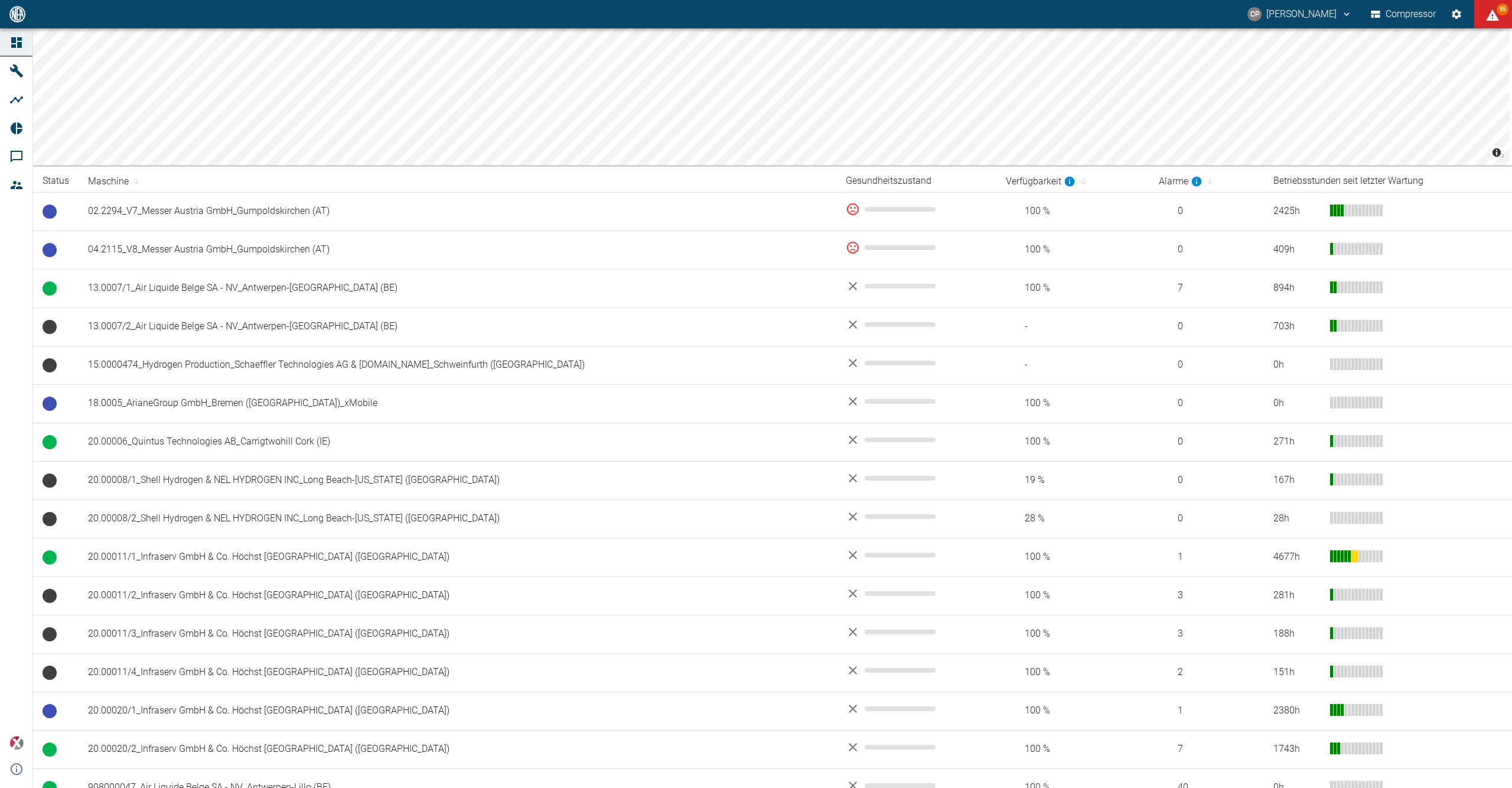
scroll to position [315, 0]
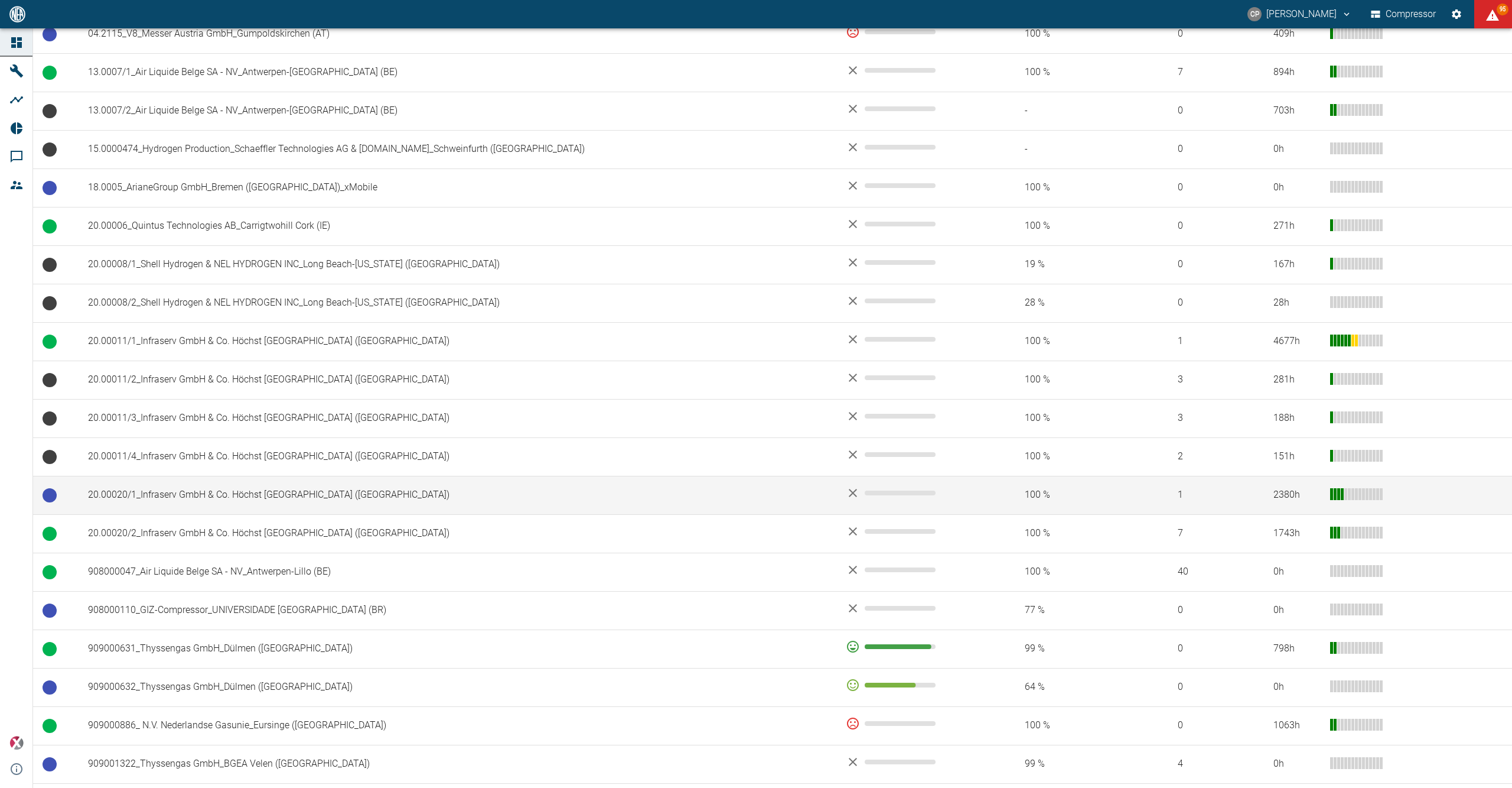
click at [209, 488] on td "20.00020/1_Infraserv GmbH & Co. Höchst [GEOGRAPHIC_DATA] ([GEOGRAPHIC_DATA])" at bounding box center [457, 495] width 758 height 39
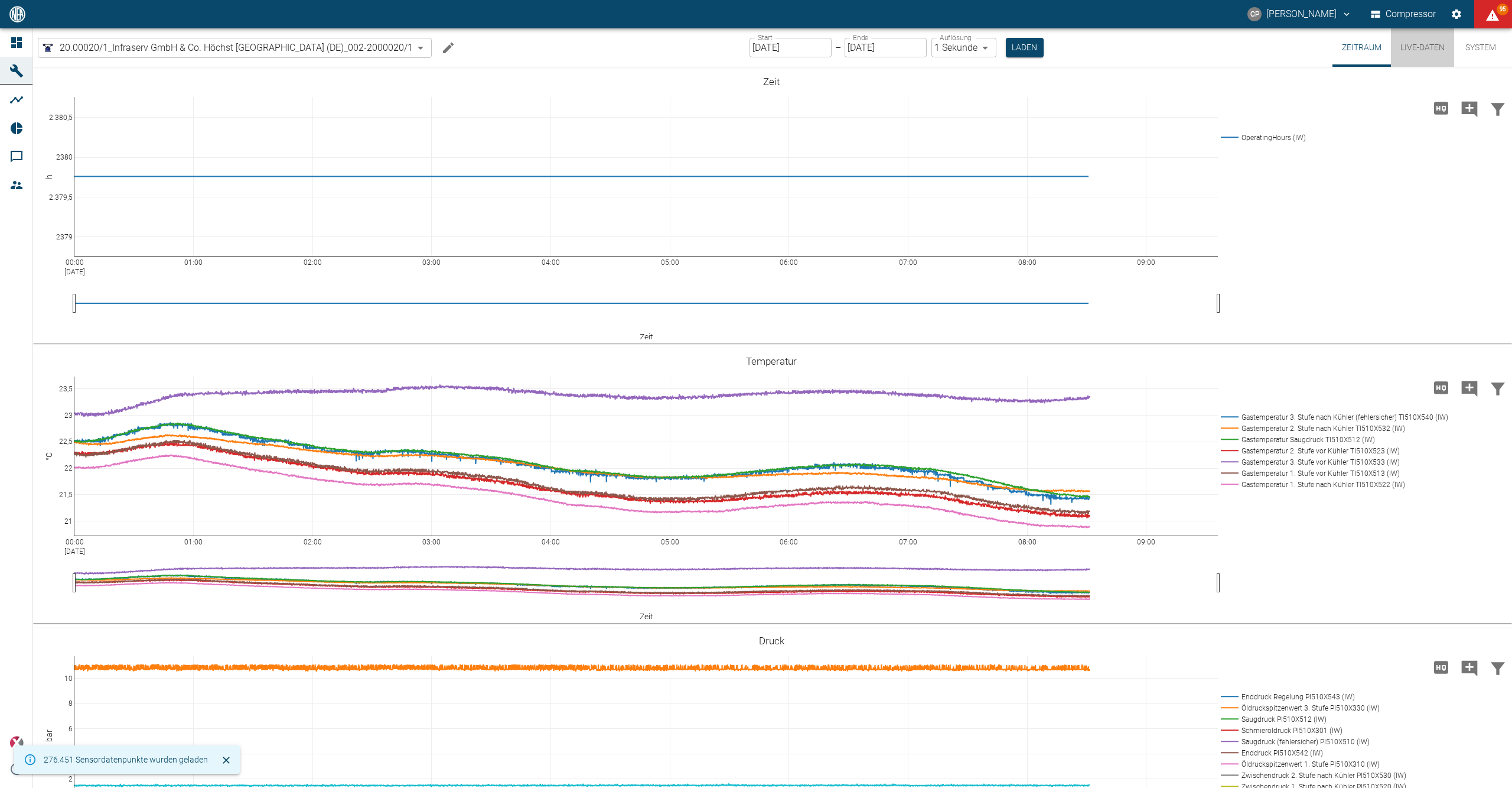
click at [1411, 35] on button "Live-Daten" at bounding box center [1422, 48] width 63 height 39
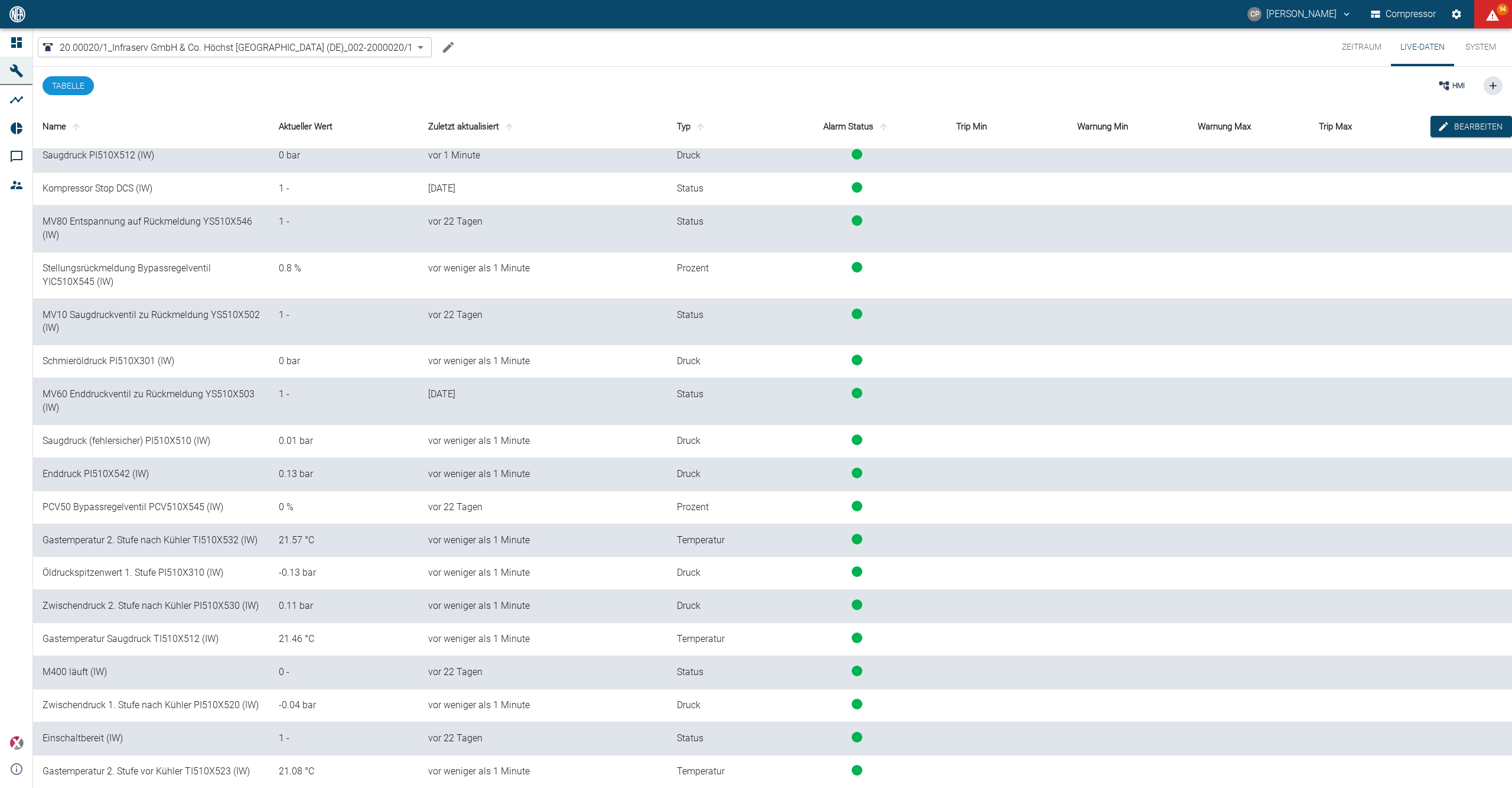
scroll to position [567, 0]
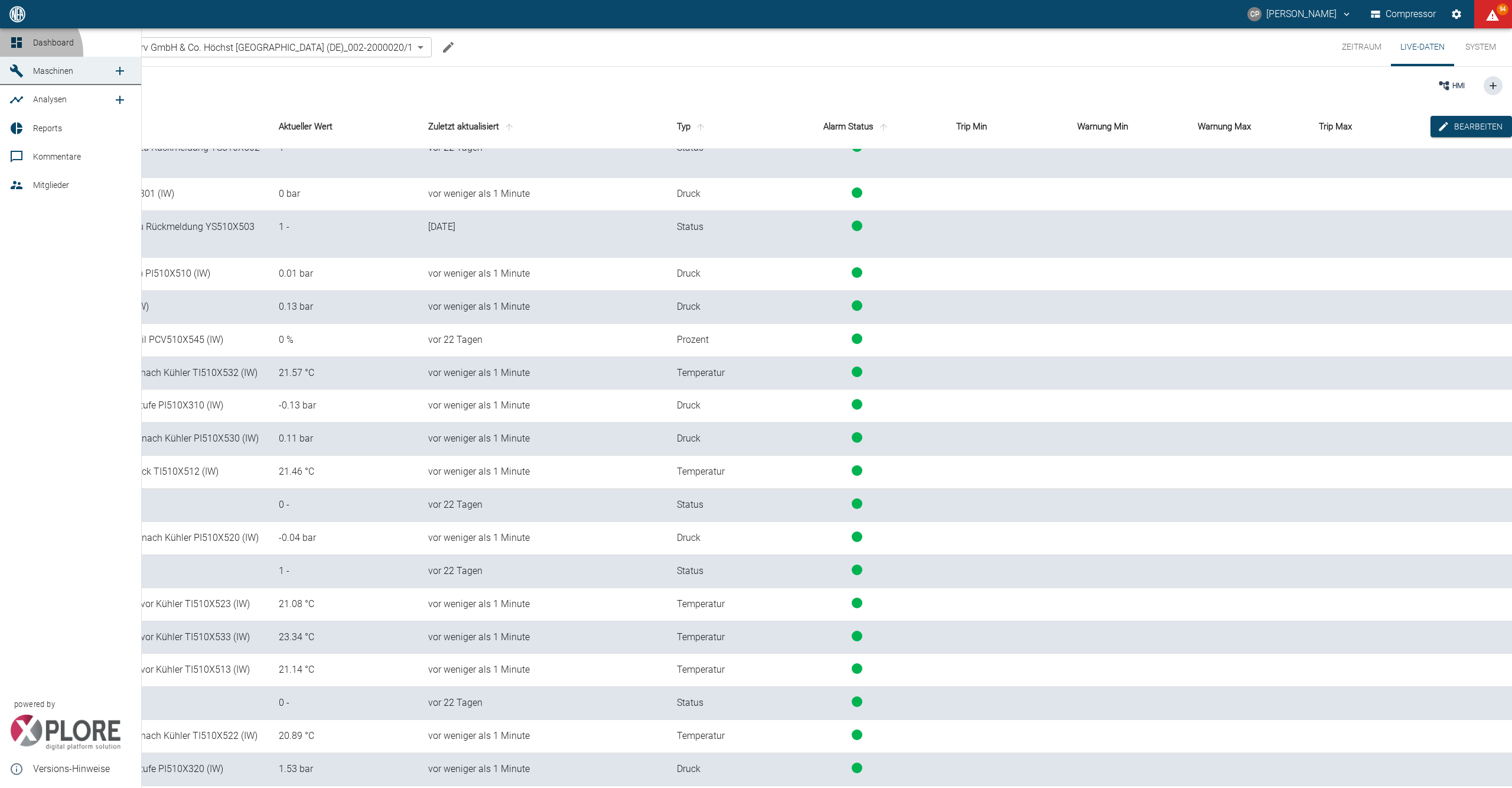
click at [29, 52] on link "Dashboard" at bounding box center [71, 43] width 142 height 29
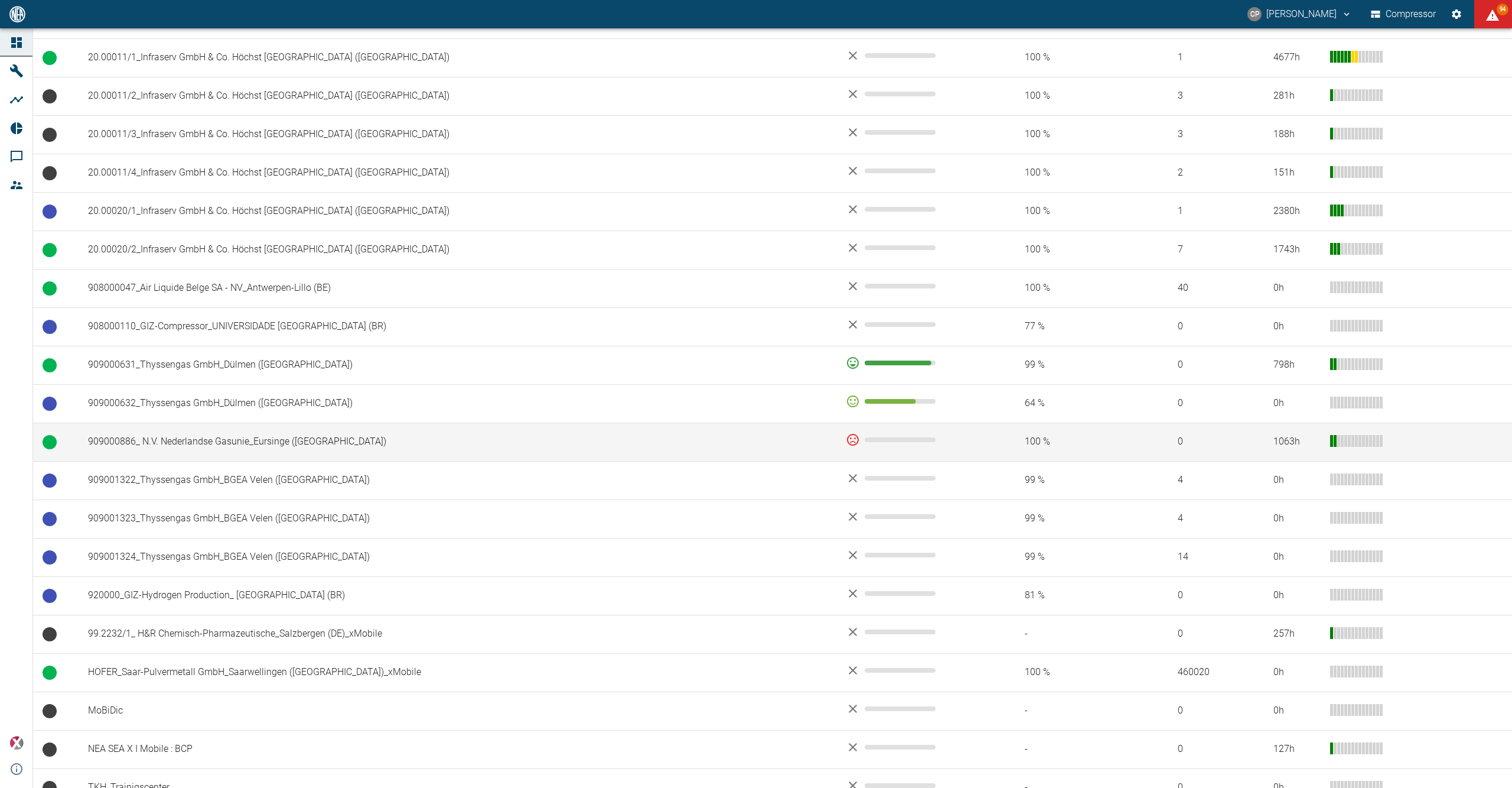
scroll to position [624, 0]
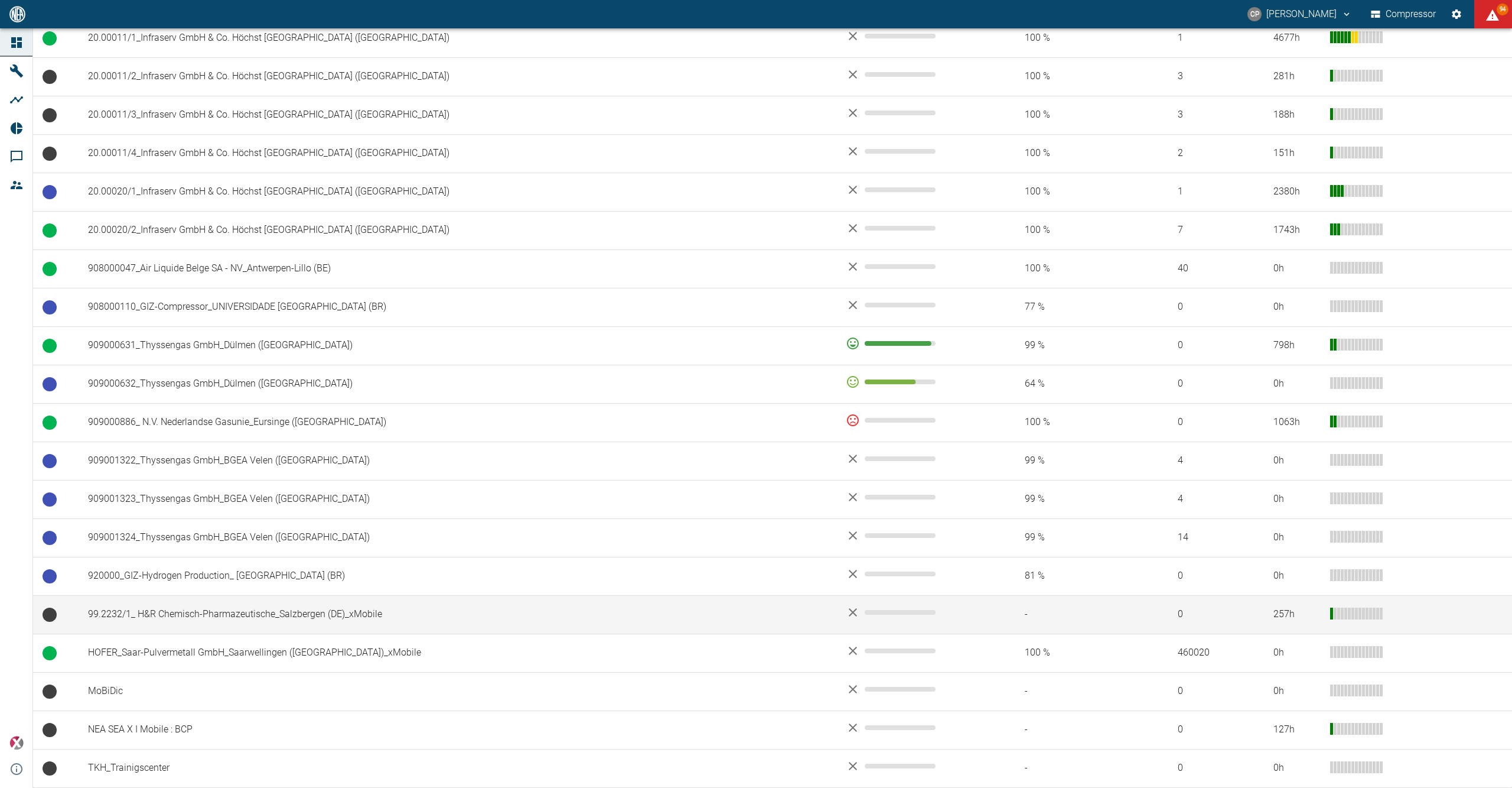
click at [179, 619] on td "99.2232/1_ H&R Chemisch-Pharmazeutische_Salzbergen (DE)_xMobile" at bounding box center [457, 614] width 758 height 39
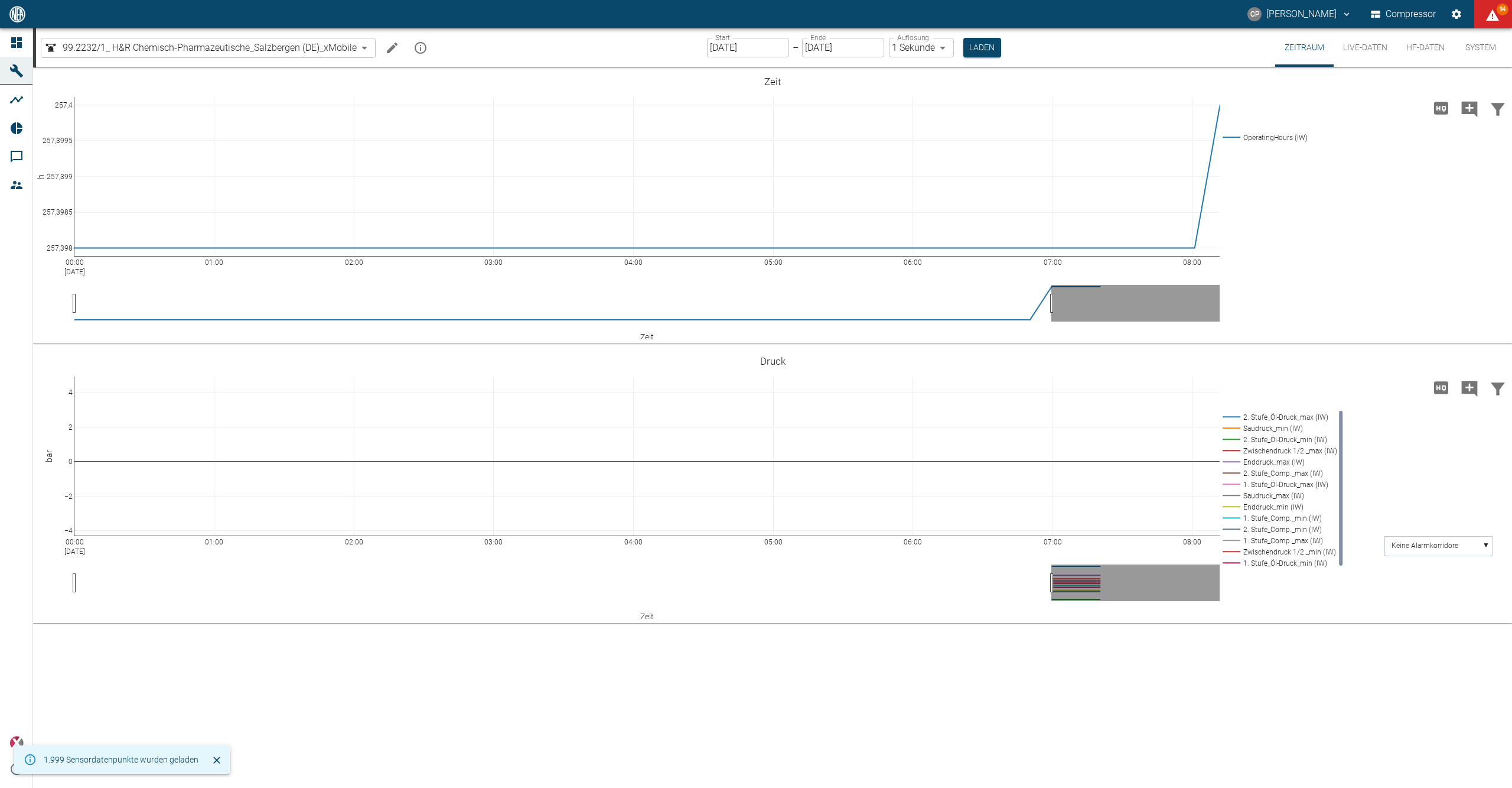
click at [1468, 46] on button "System" at bounding box center [1480, 48] width 53 height 39
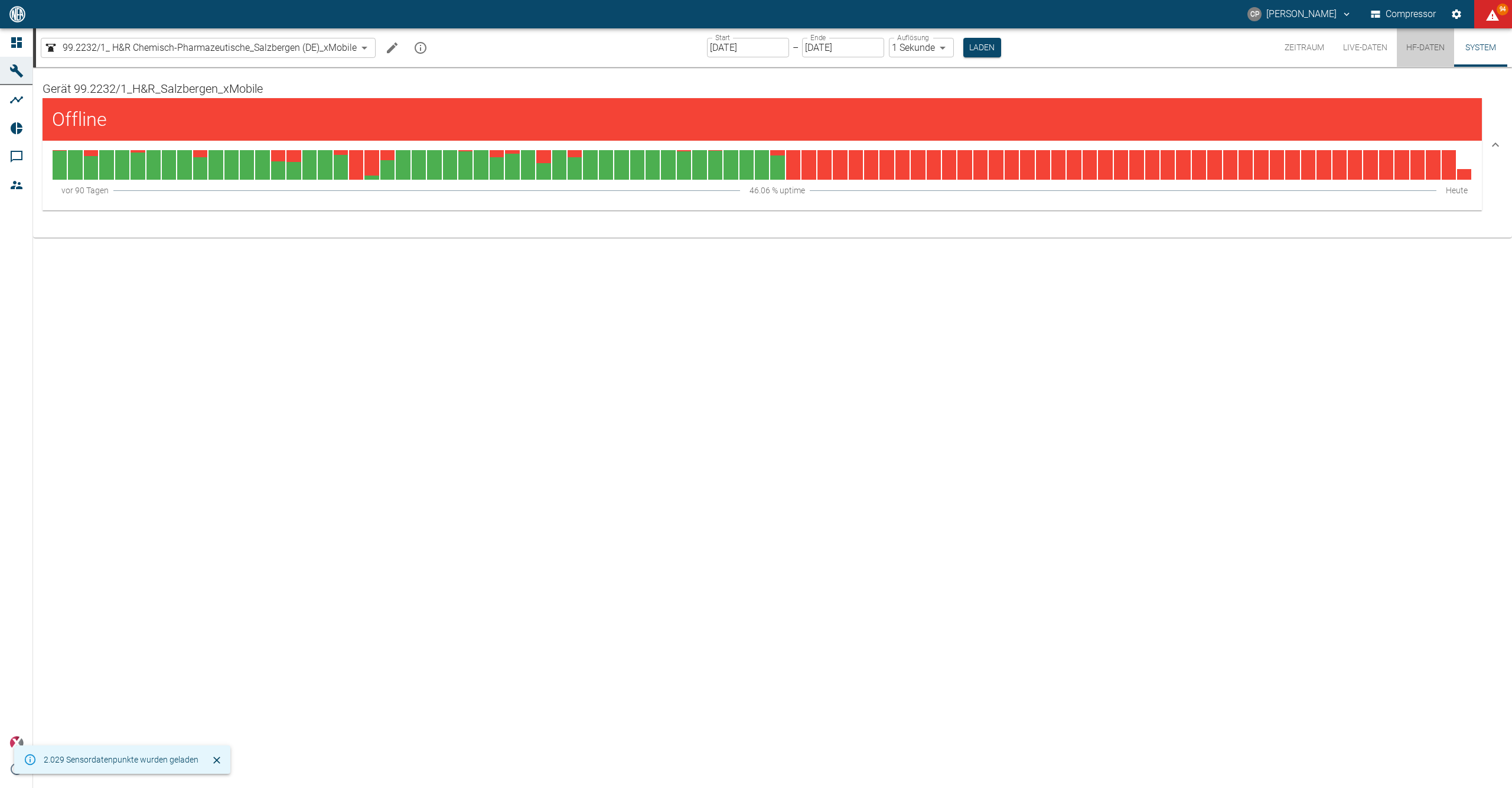
click at [1411, 47] on button "HF-Daten" at bounding box center [1425, 48] width 57 height 39
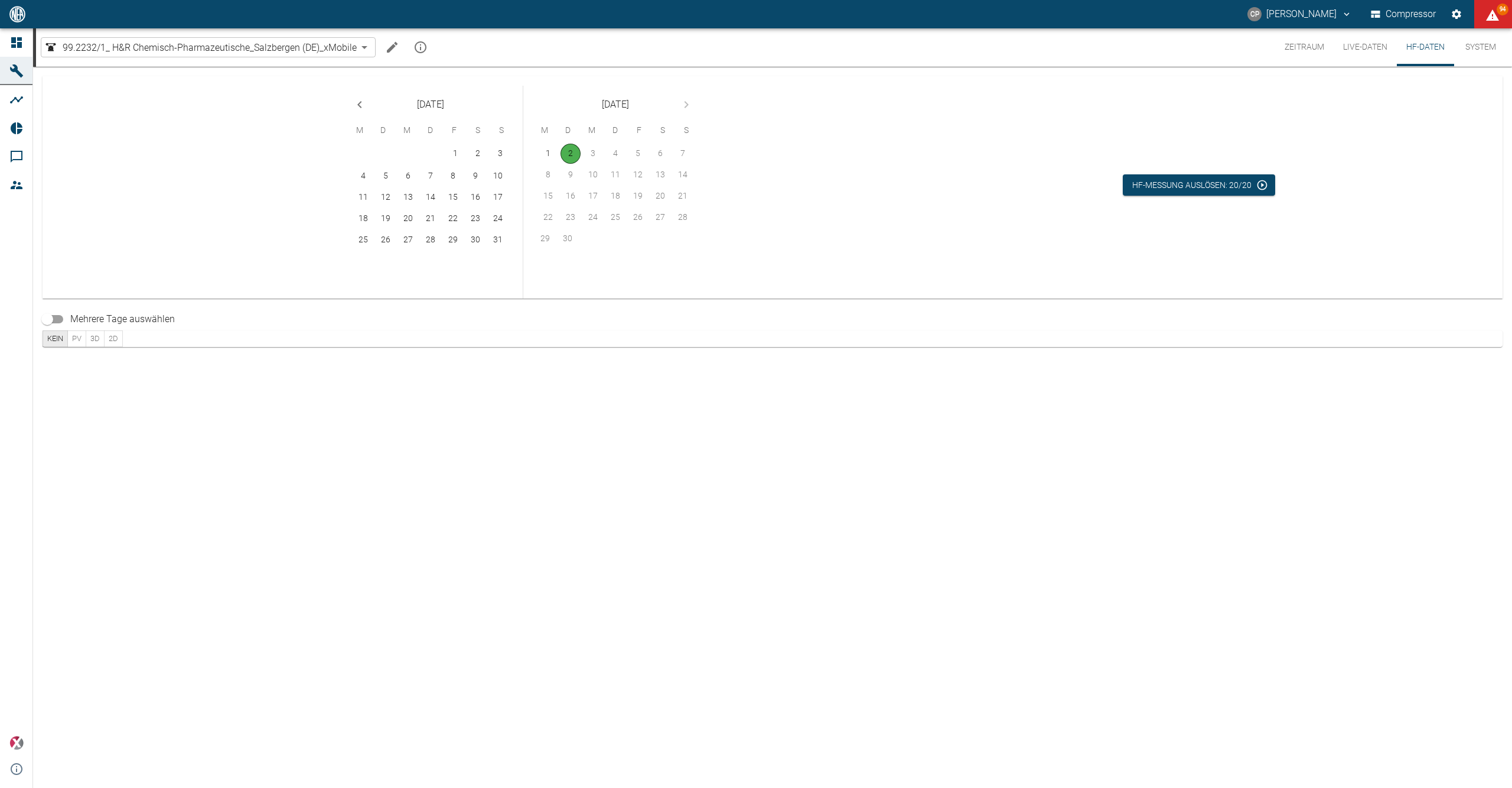
click at [1369, 47] on button "Live-Daten" at bounding box center [1365, 47] width 63 height 38
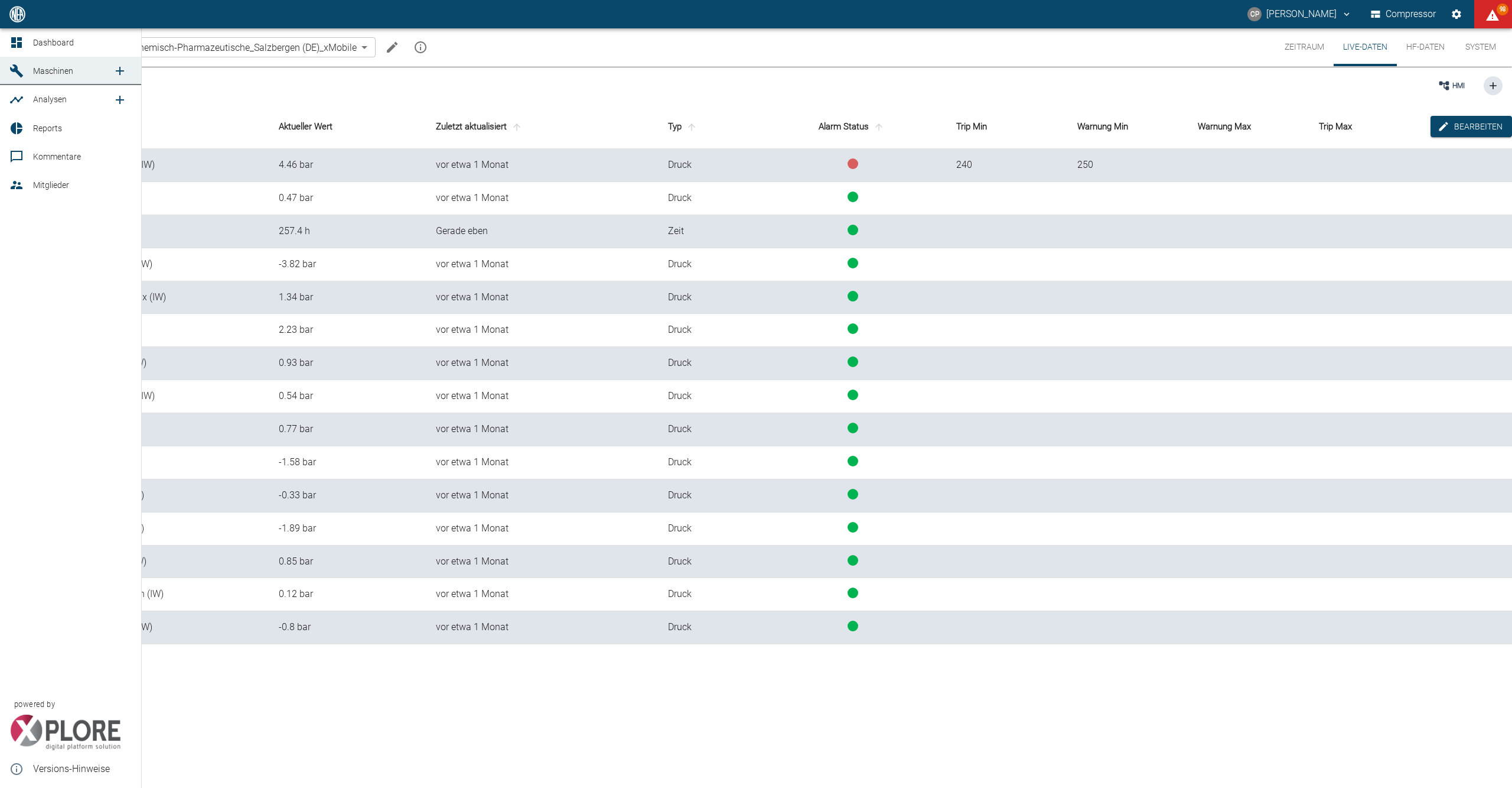
click at [34, 40] on span "Dashboard" at bounding box center [53, 42] width 40 height 9
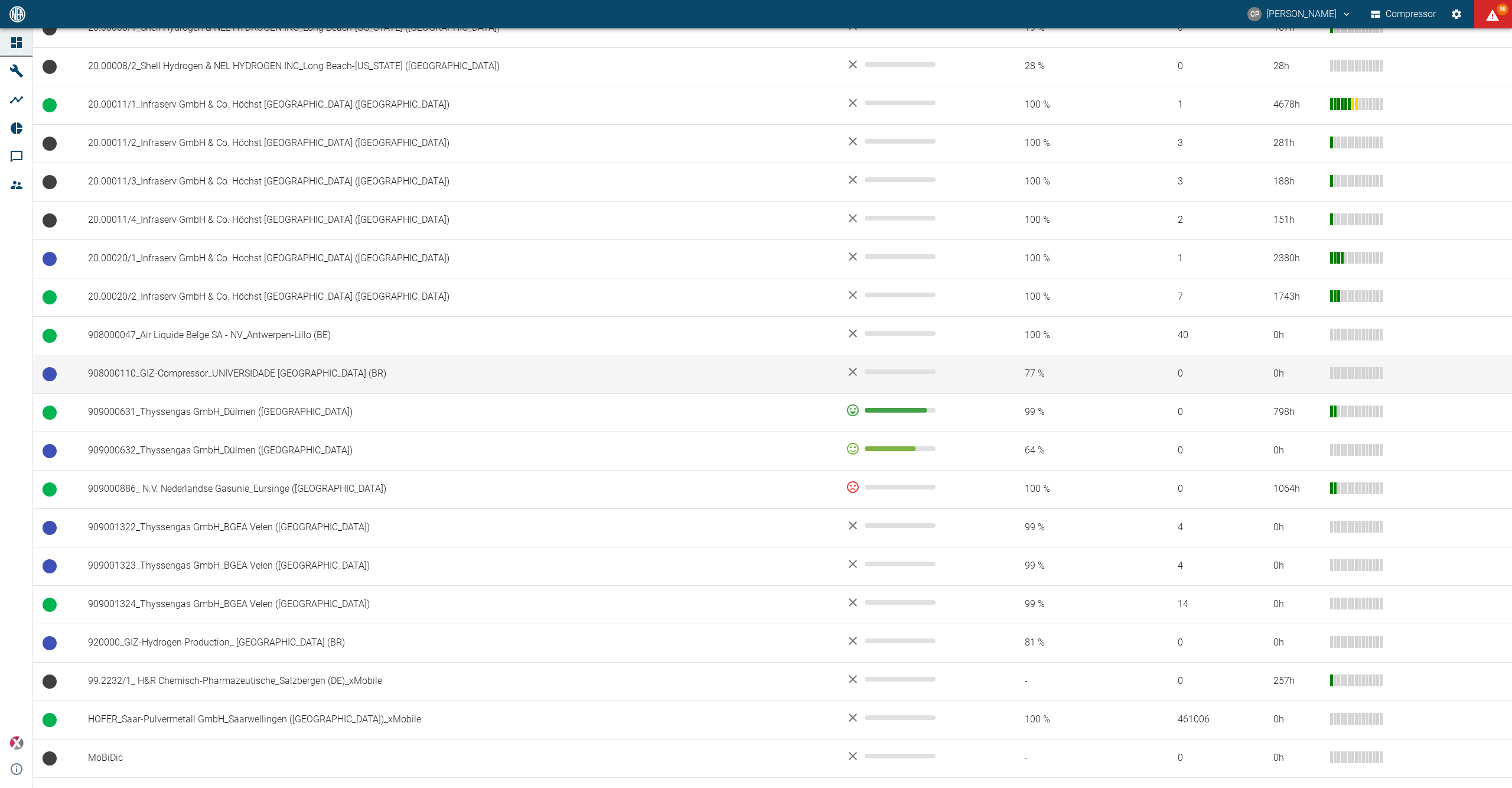
scroll to position [624, 0]
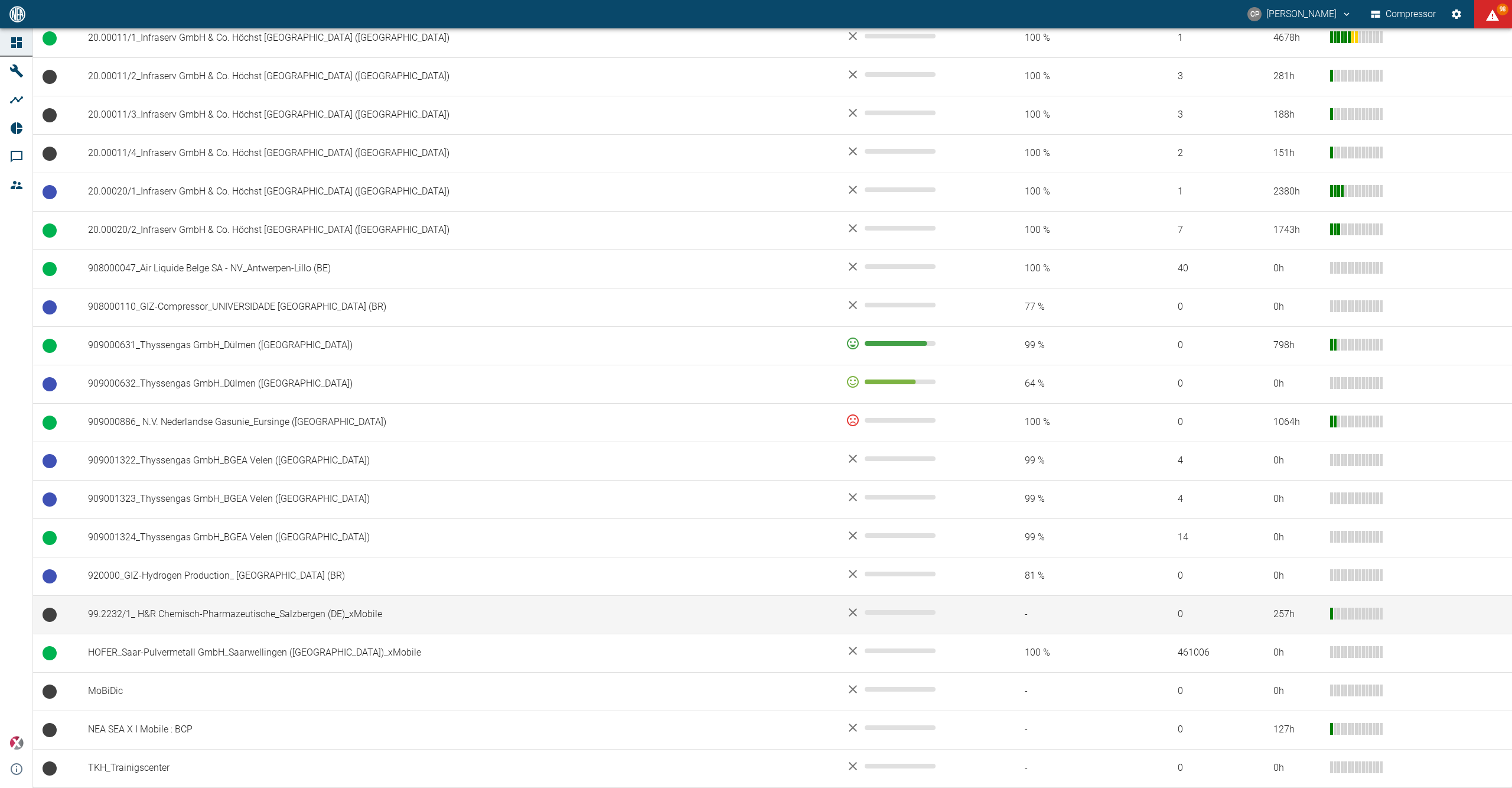
click at [429, 608] on td "99.2232/1_ H&R Chemisch-Pharmazeutische_Salzbergen (DE)_xMobile" at bounding box center [457, 614] width 758 height 39
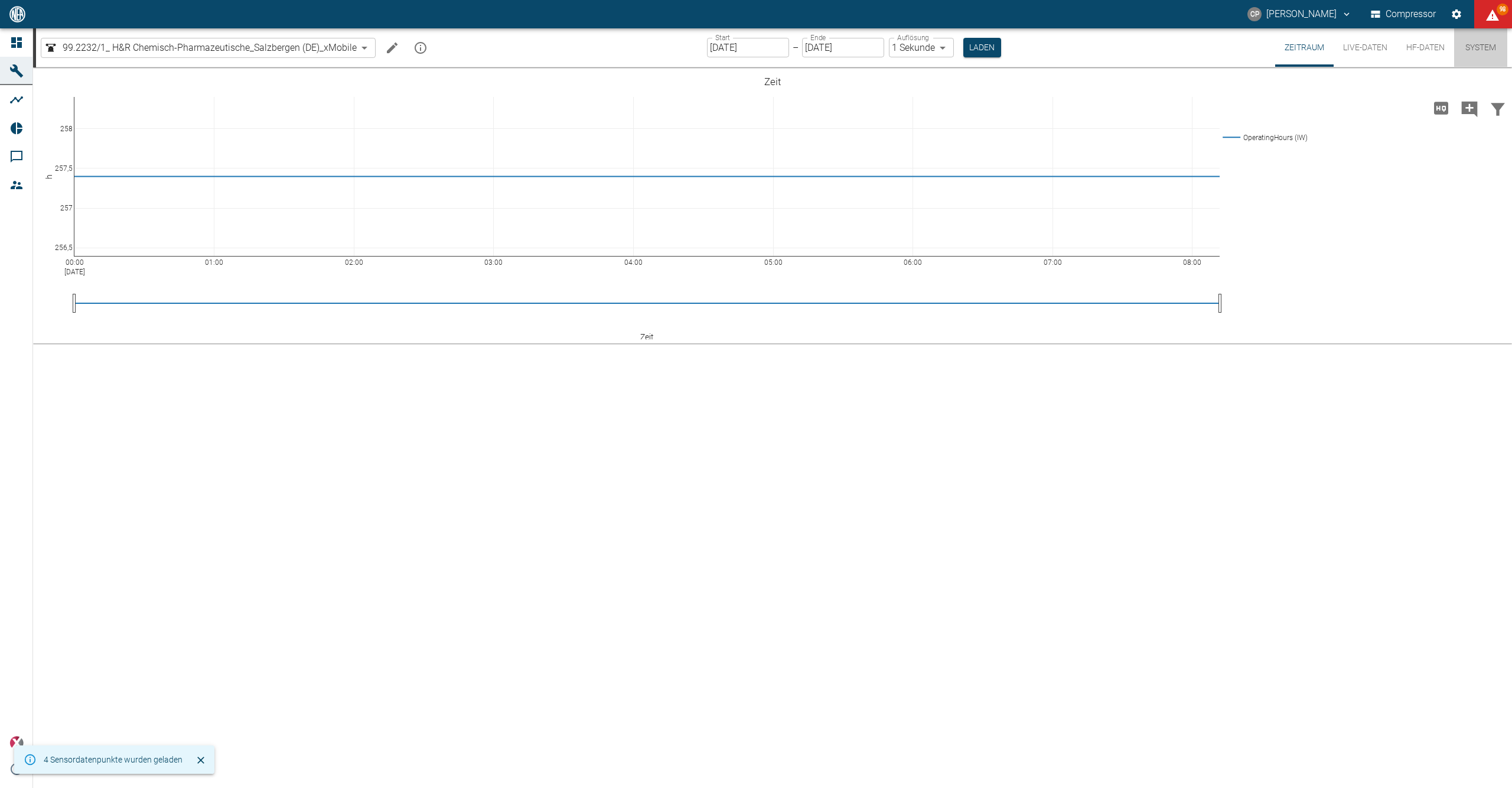
click at [1489, 51] on button "System" at bounding box center [1480, 48] width 53 height 39
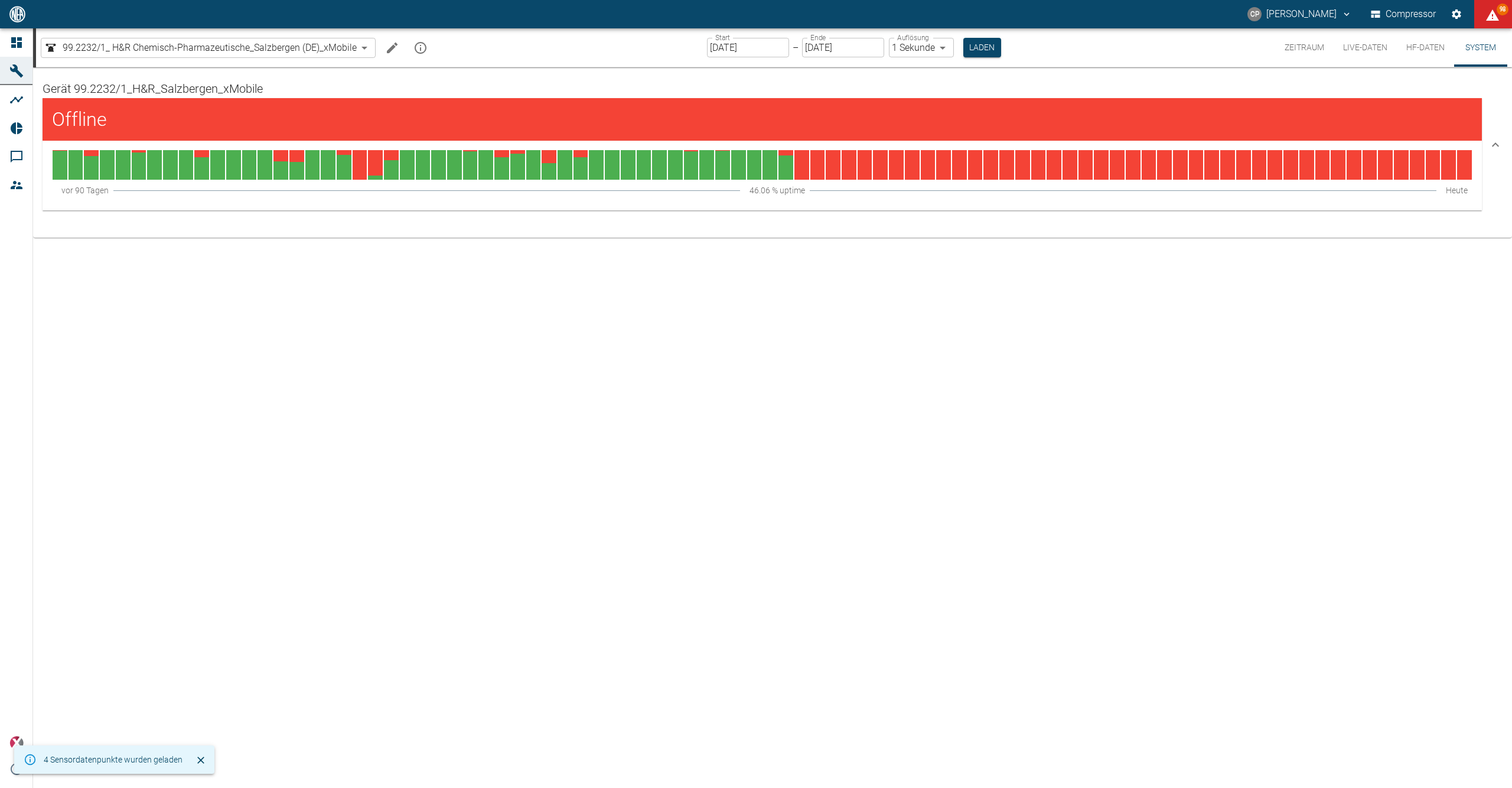
click at [1413, 47] on button "HF-Daten" at bounding box center [1425, 48] width 57 height 39
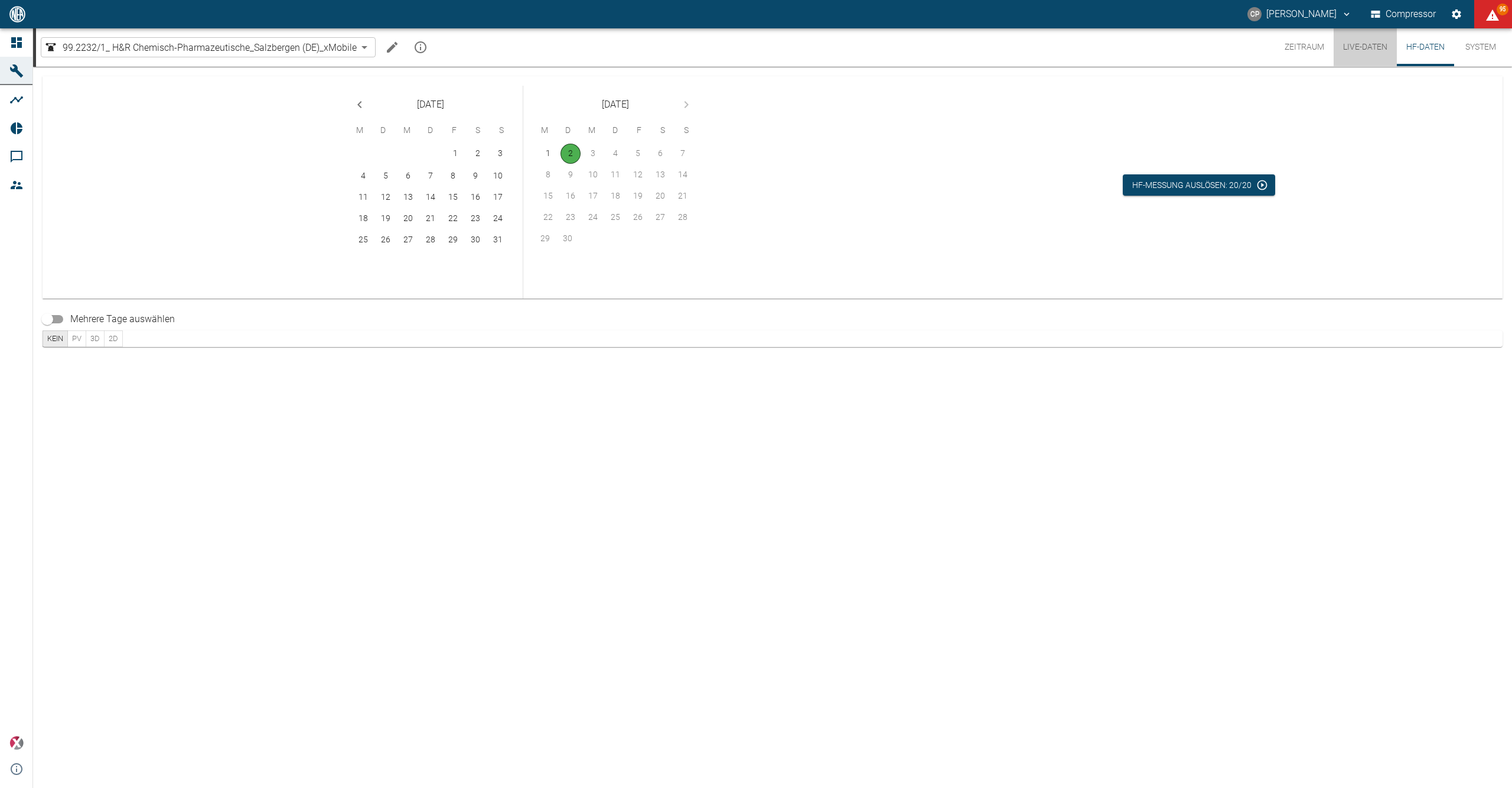
click at [1370, 46] on button "Live-Daten" at bounding box center [1365, 47] width 63 height 38
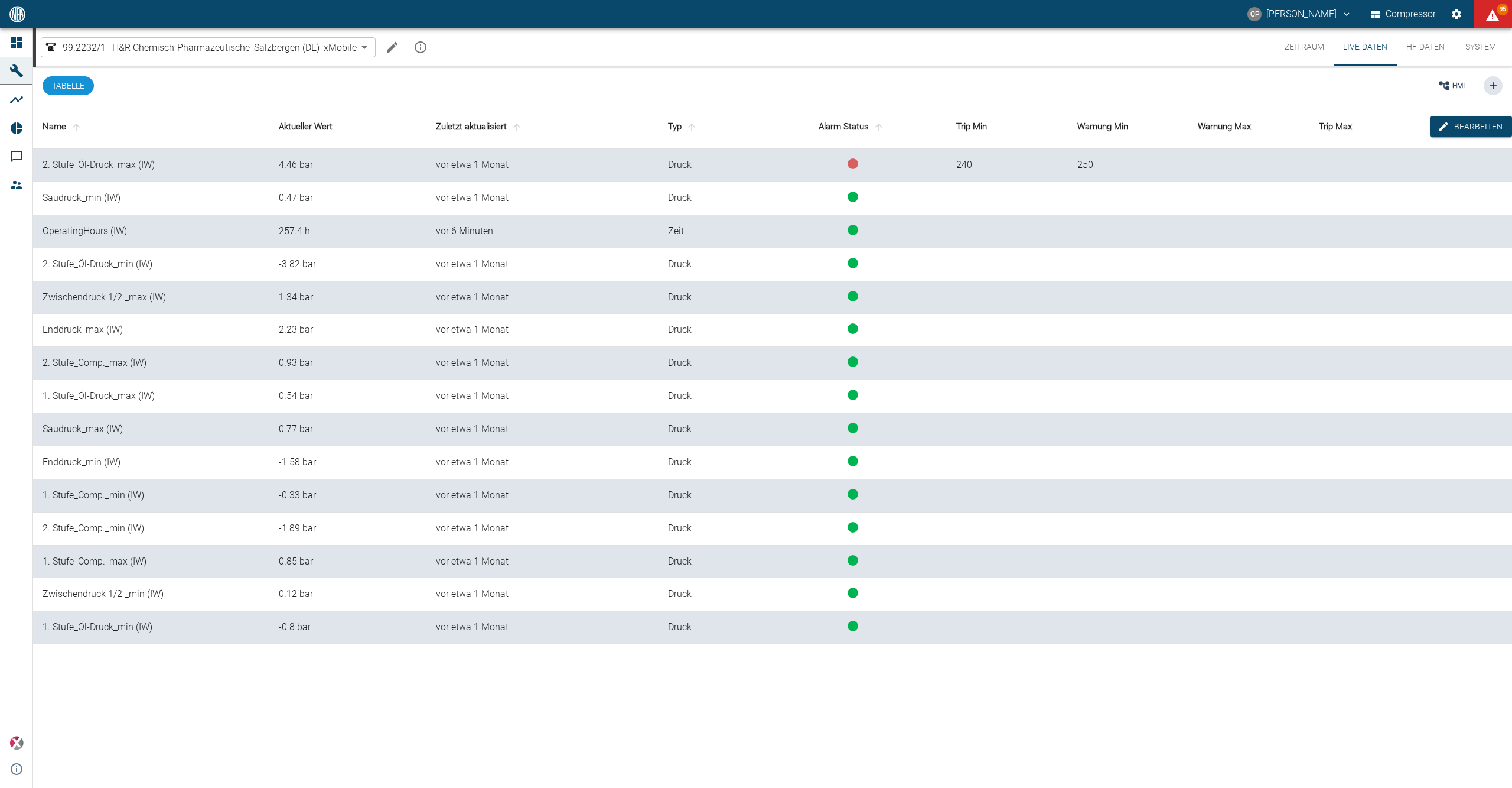
click at [1312, 43] on button "Zeitraum" at bounding box center [1304, 47] width 58 height 38
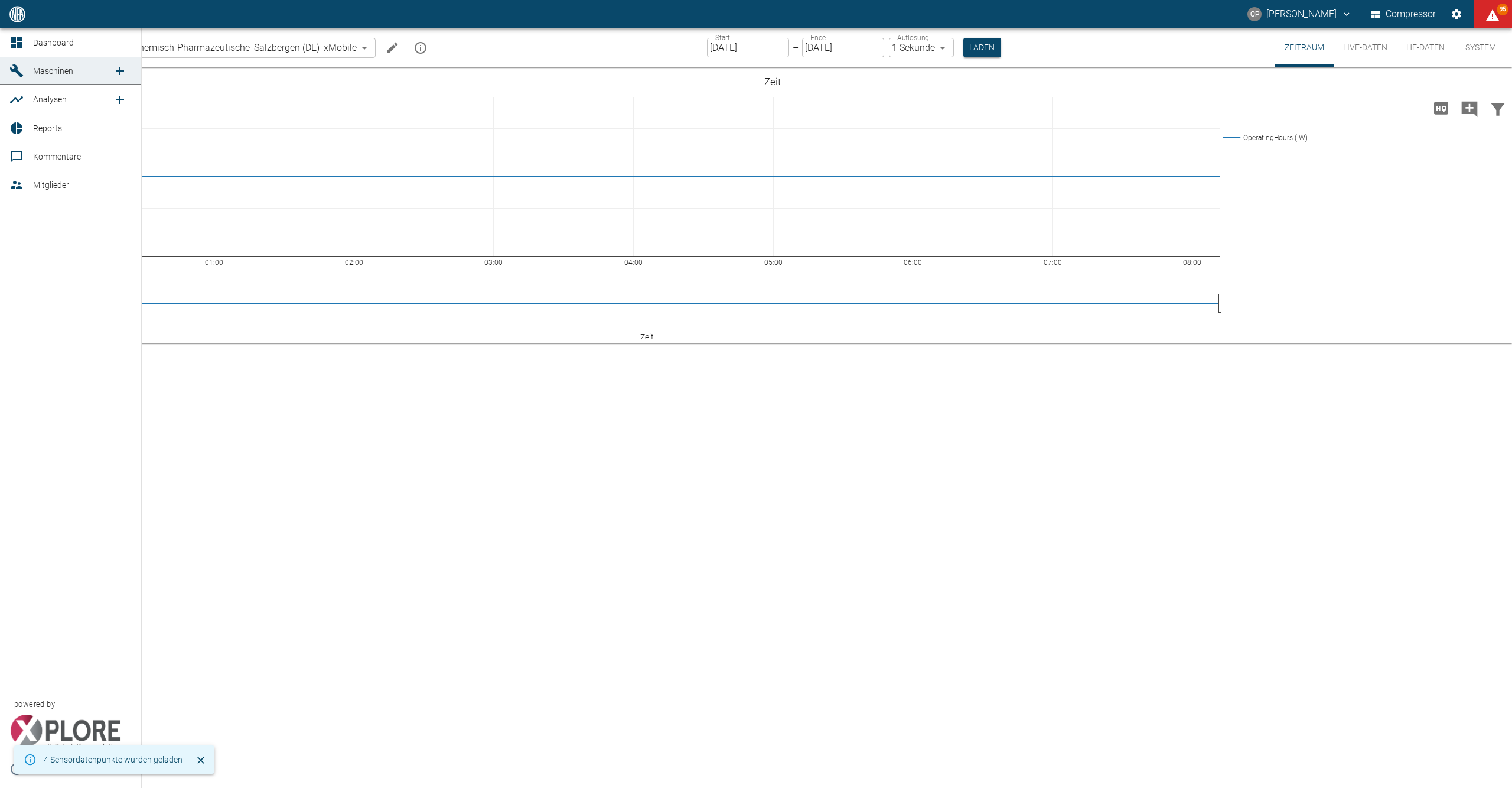
click at [18, 40] on icon at bounding box center [16, 42] width 14 height 14
